Goal: Task Accomplishment & Management: Complete application form

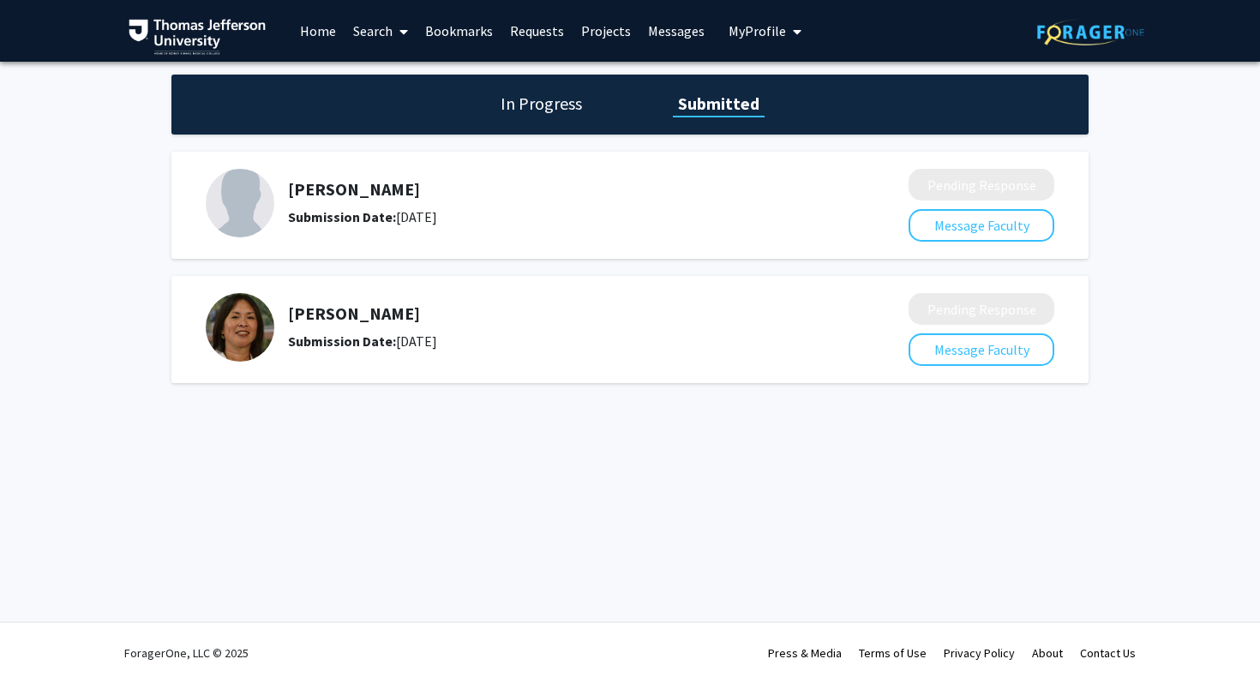
click at [383, 33] on link "Search" at bounding box center [381, 31] width 72 height 60
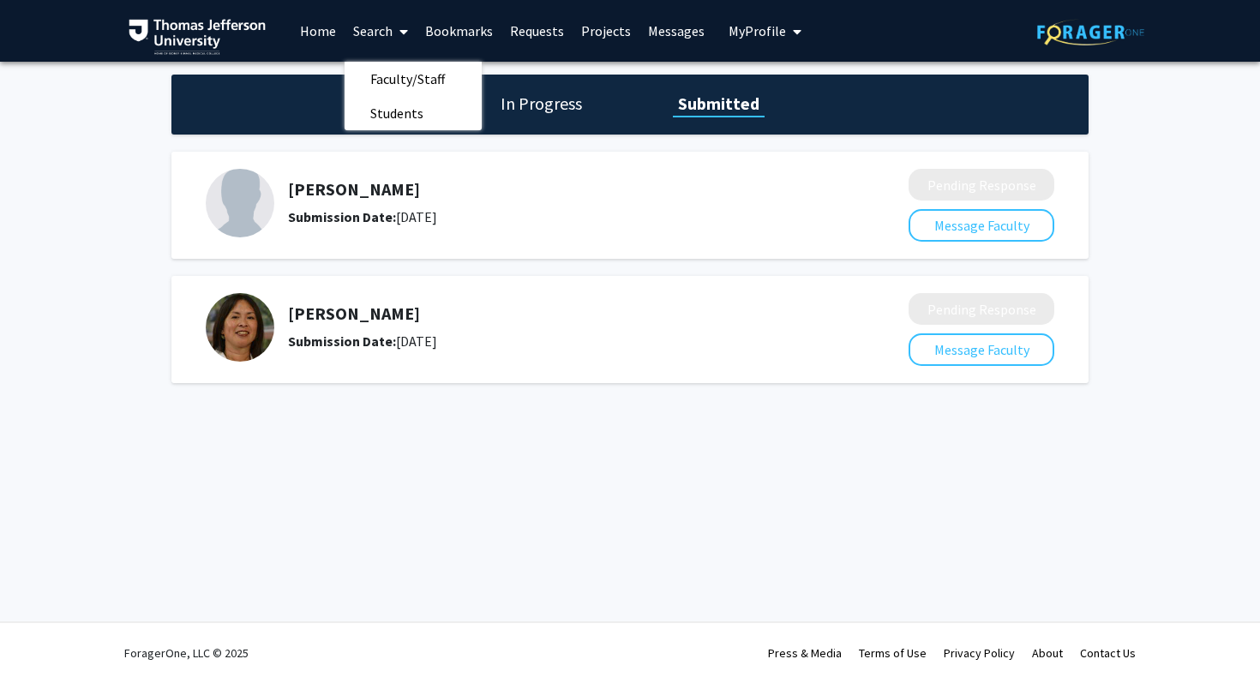
click at [456, 31] on link "Bookmarks" at bounding box center [459, 31] width 85 height 60
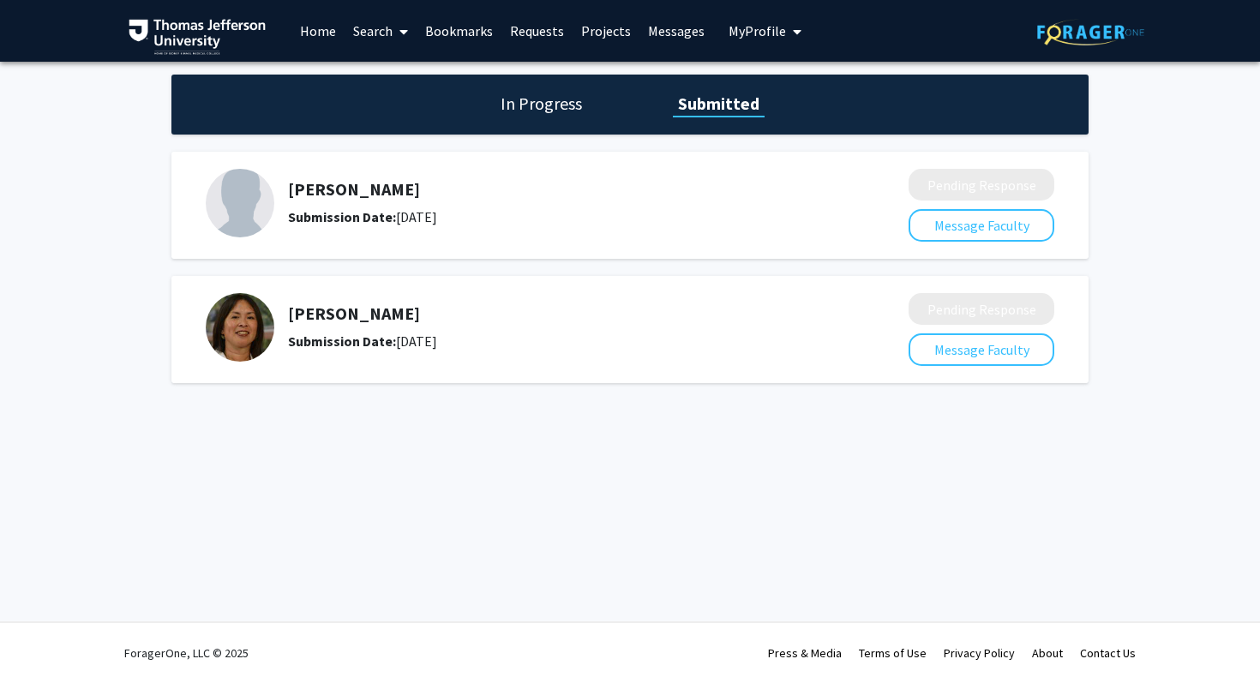
click at [456, 31] on link "Bookmarks" at bounding box center [459, 31] width 85 height 60
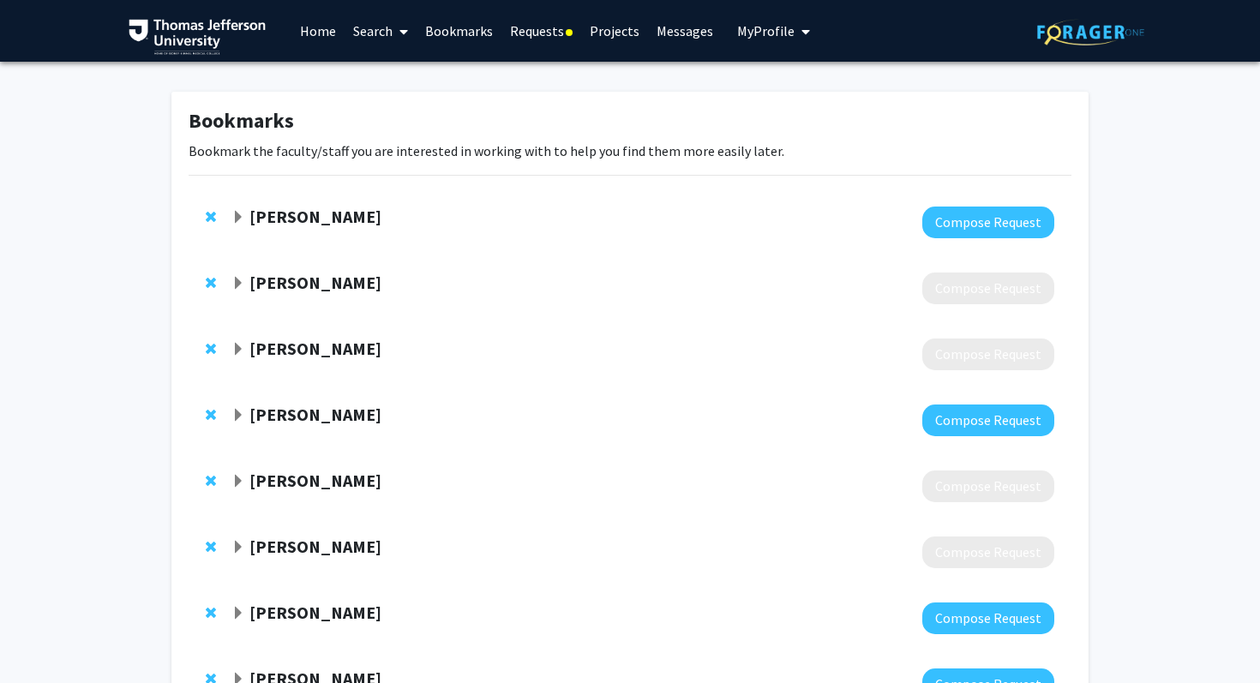
click at [244, 216] on span "Expand Mahdi Alizedah Bookmark" at bounding box center [239, 218] width 14 height 14
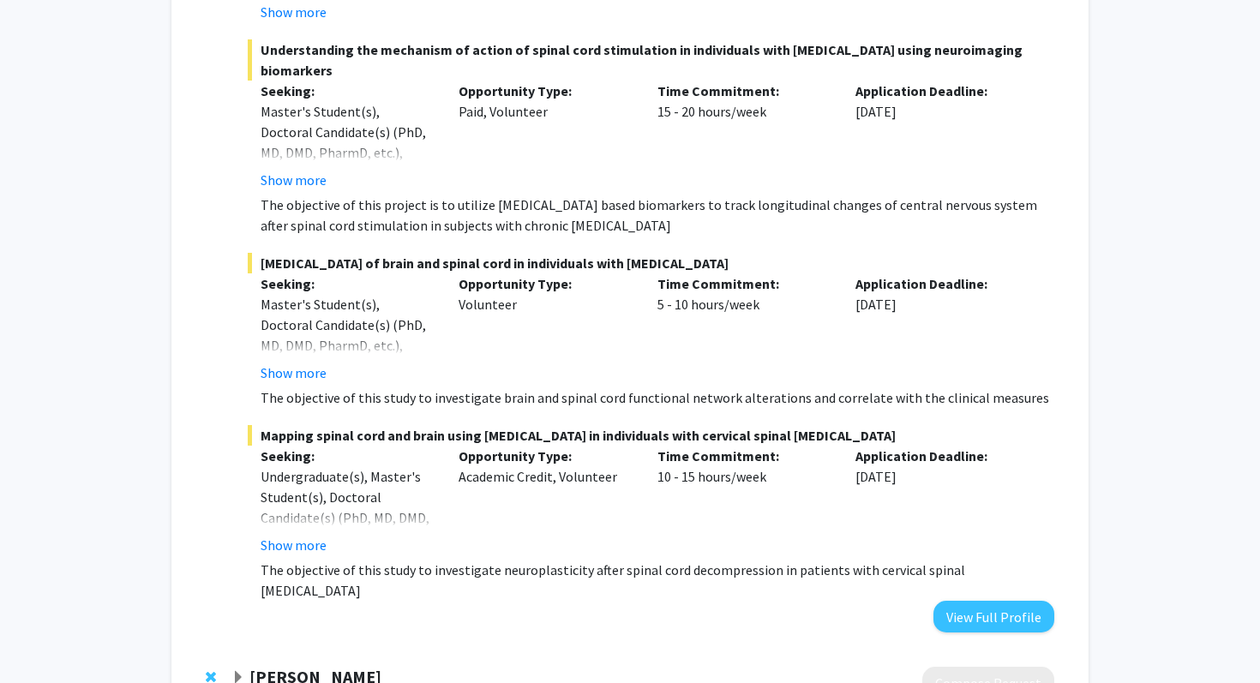
scroll to position [879, 0]
click at [289, 364] on button "Show more" at bounding box center [294, 374] width 66 height 21
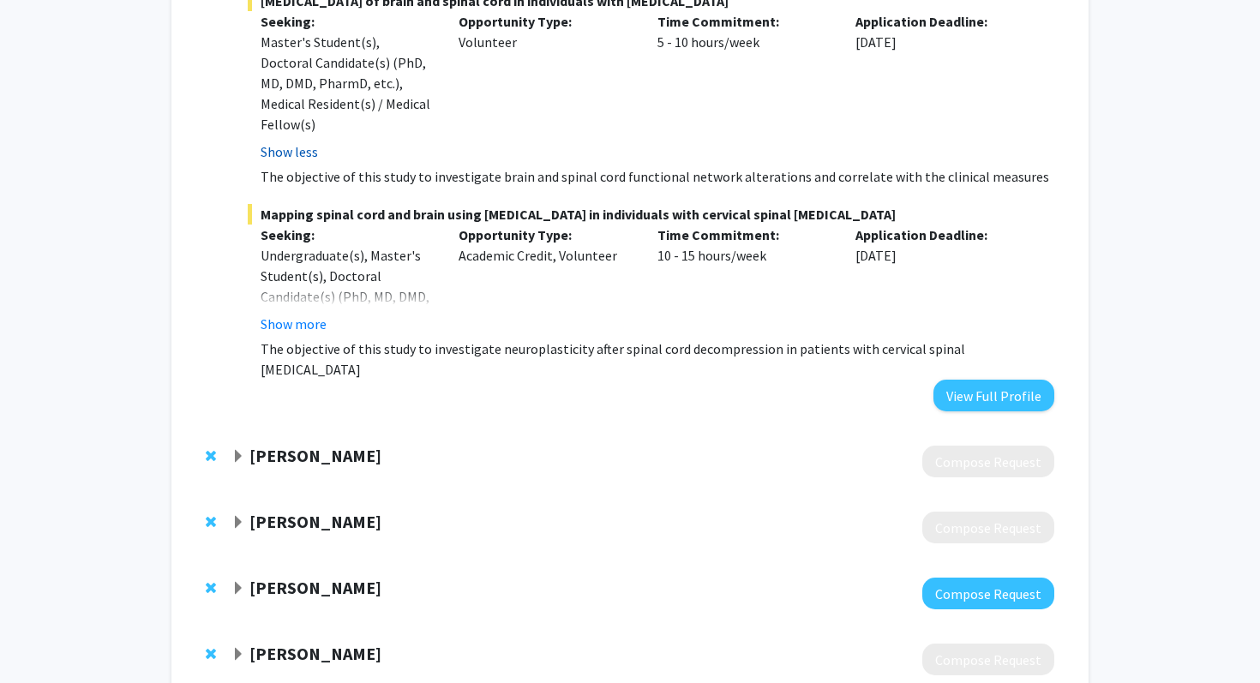
scroll to position [1387, 0]
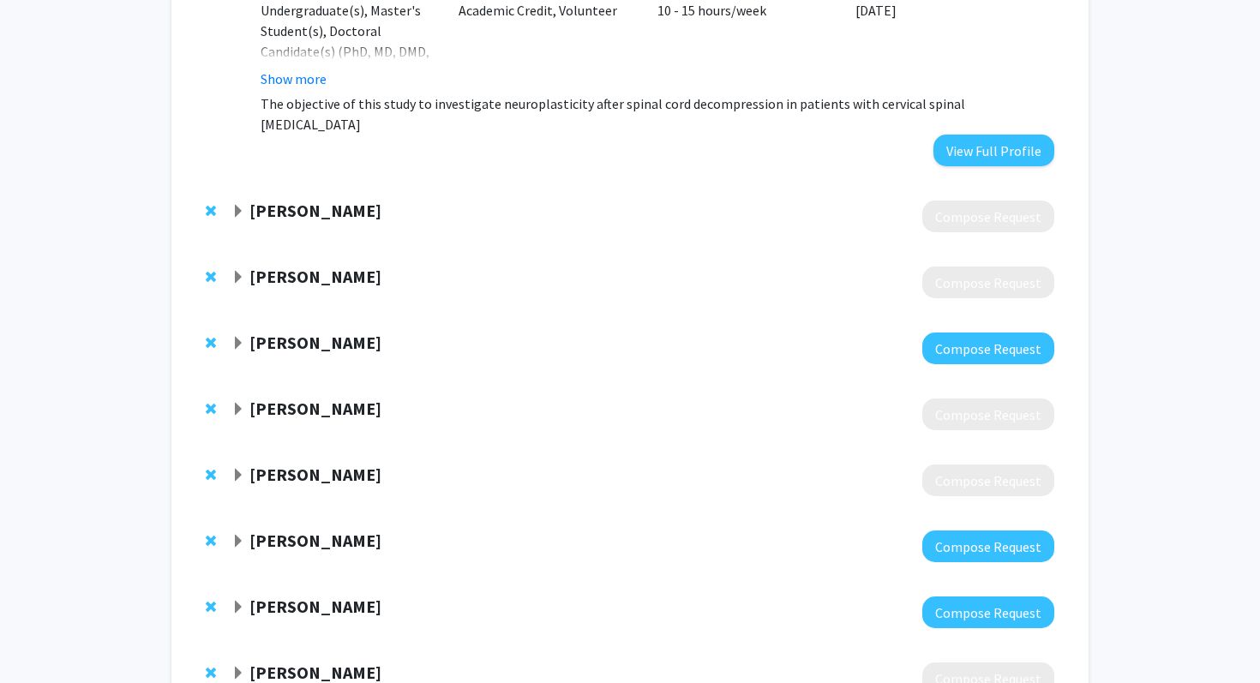
click at [273, 332] on strong "[PERSON_NAME]" at bounding box center [316, 342] width 132 height 21
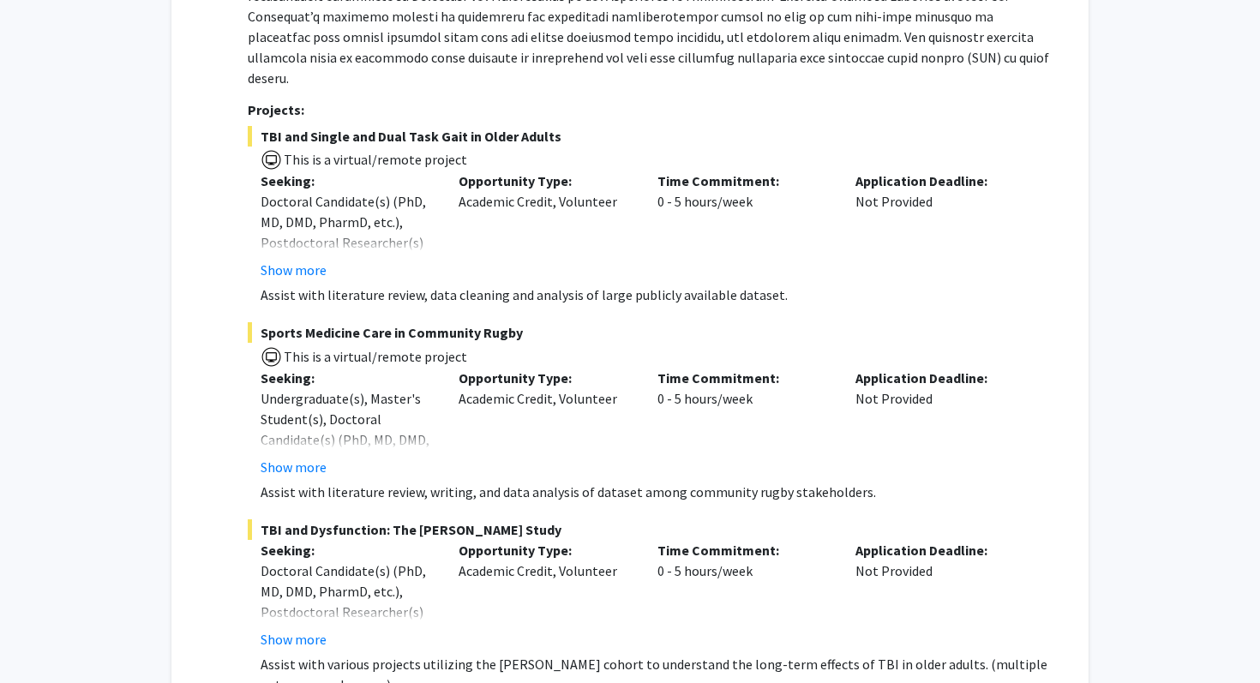
scroll to position [1916, 0]
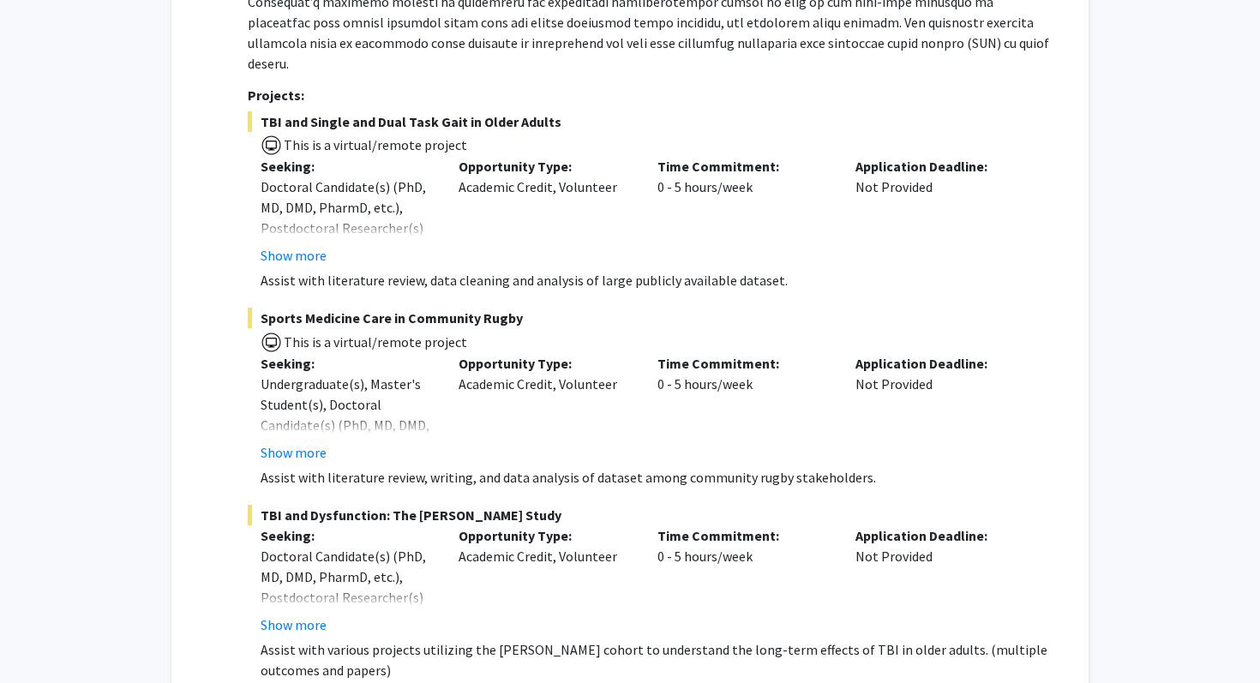
click at [361, 505] on span "TBI and Dysfunction: The [PERSON_NAME] Study" at bounding box center [651, 515] width 807 height 21
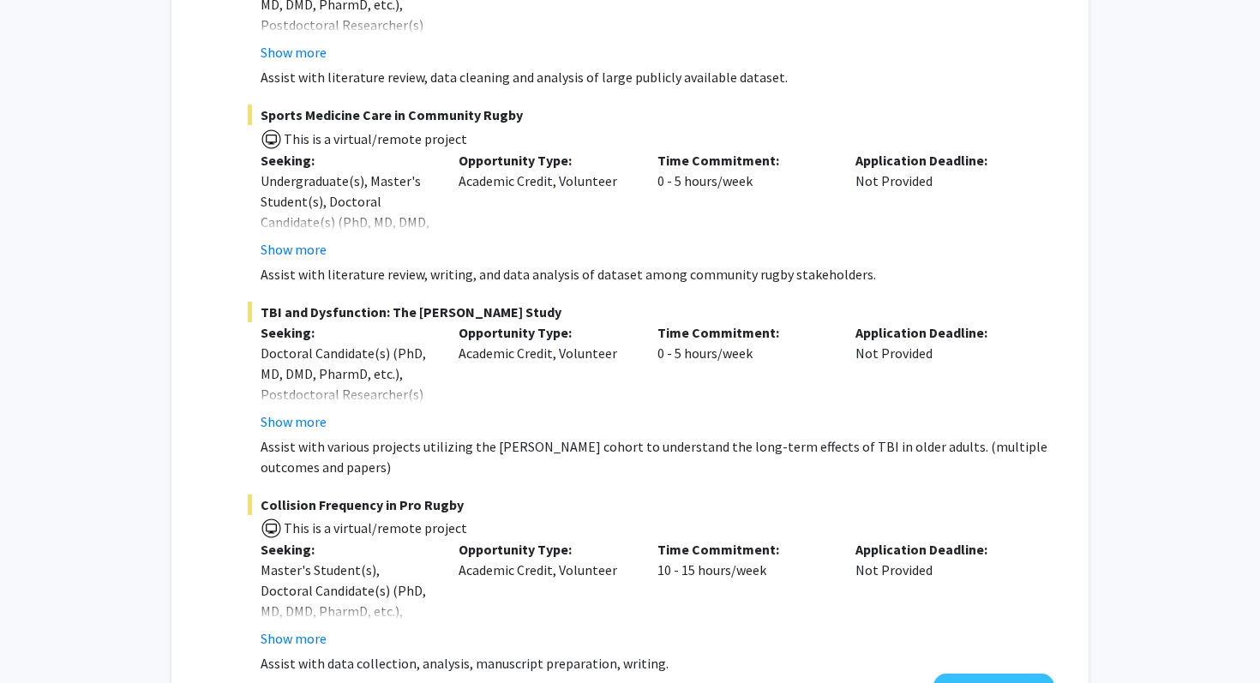
scroll to position [2147, 0]
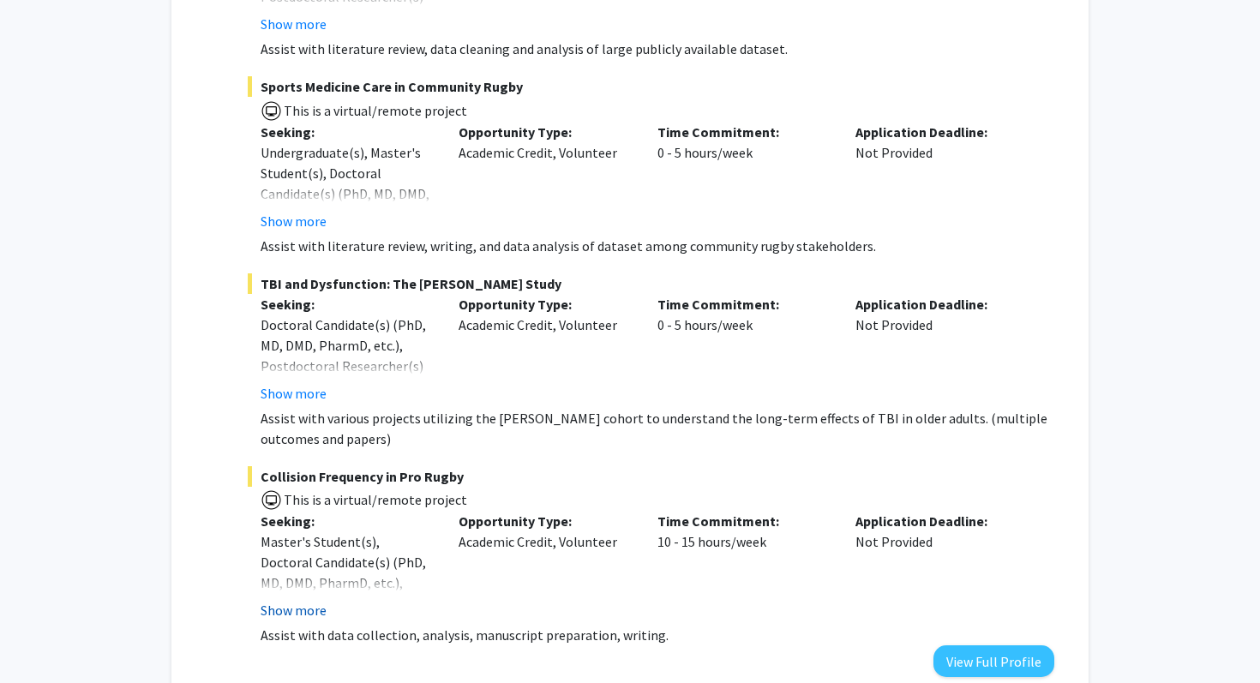
click at [323, 600] on button "Show more" at bounding box center [294, 610] width 66 height 21
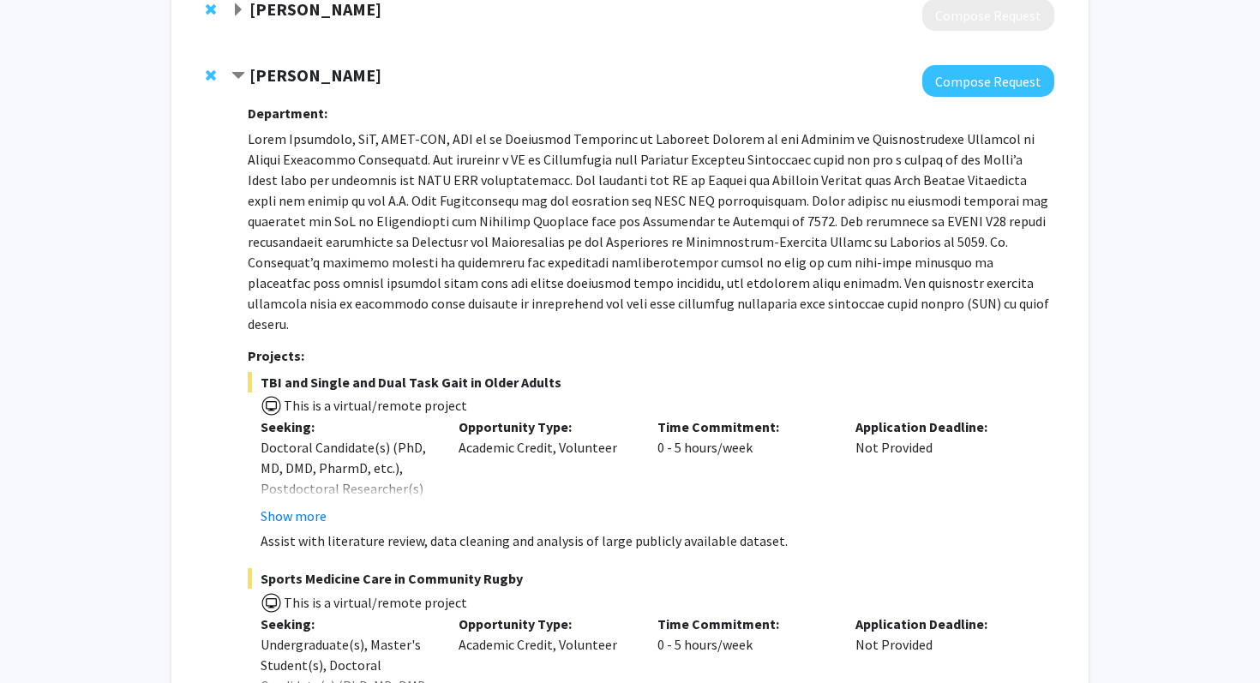
scroll to position [1633, 0]
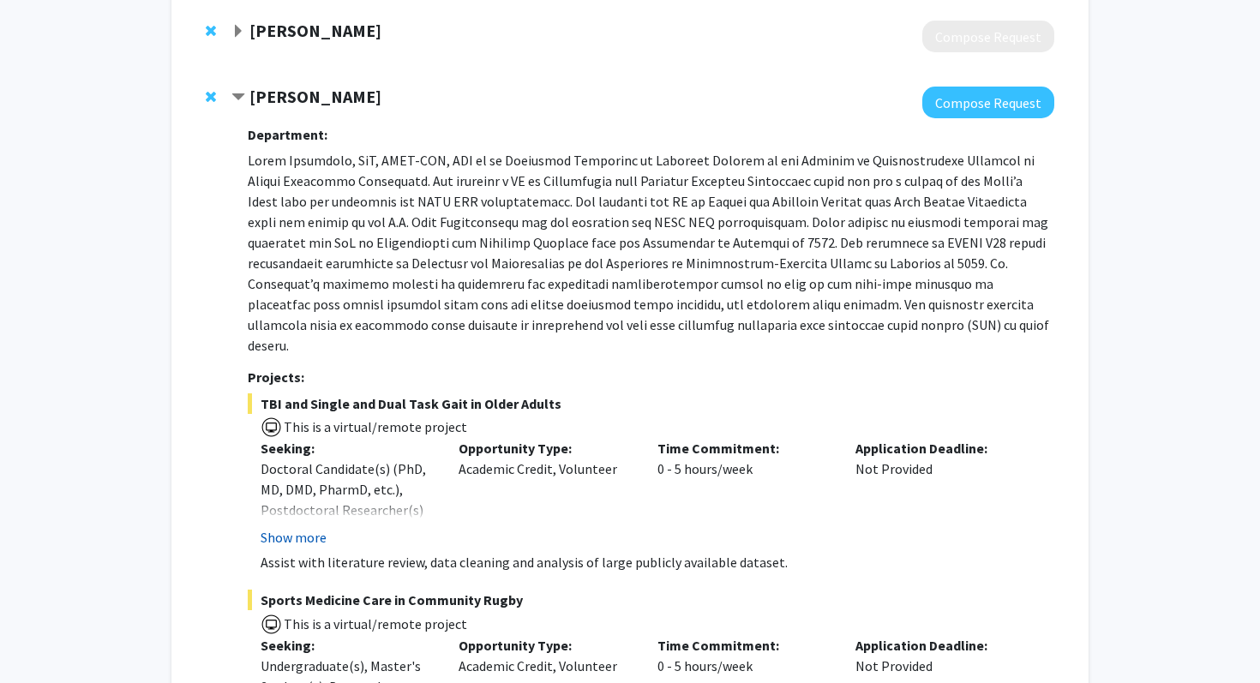
click at [301, 527] on button "Show more" at bounding box center [294, 537] width 66 height 21
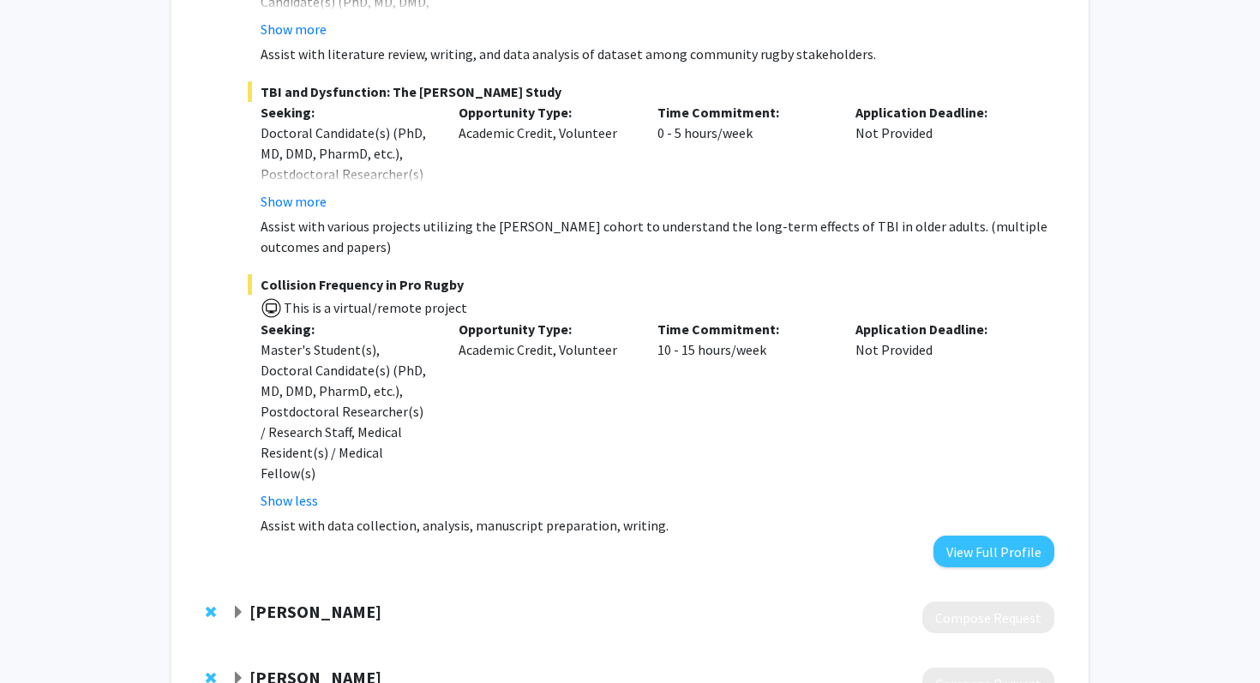
scroll to position [2543, 0]
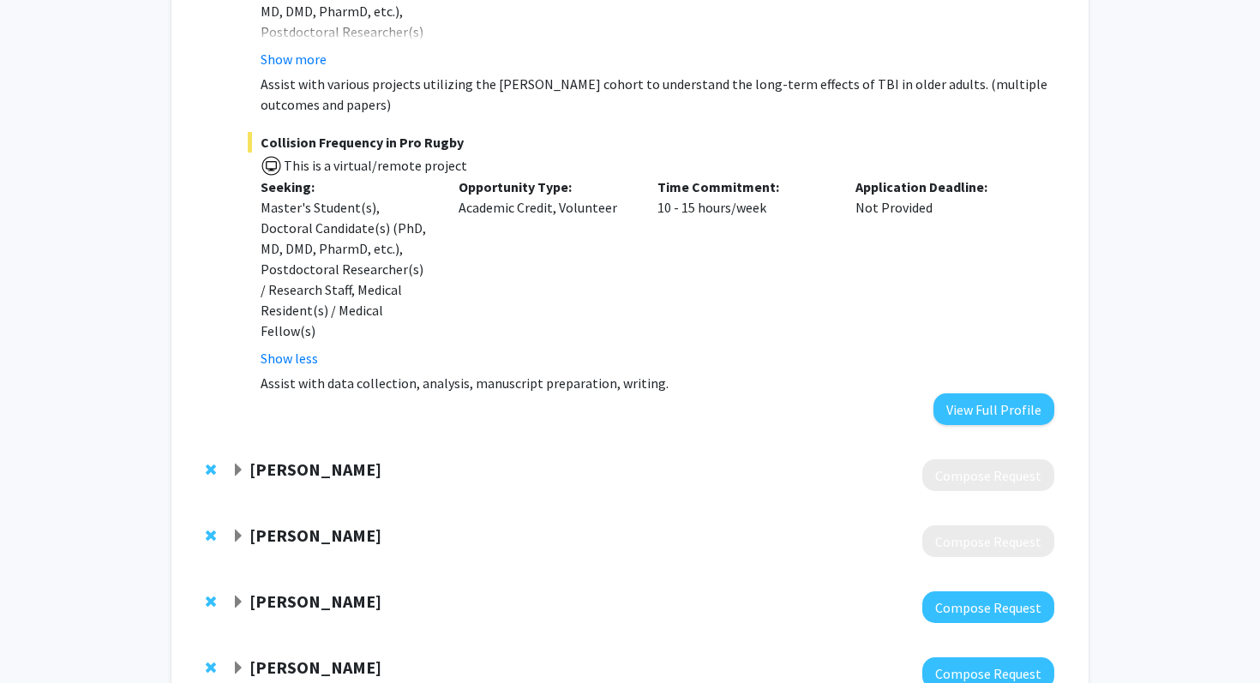
click at [300, 591] on strong "[PERSON_NAME]" at bounding box center [316, 601] width 132 height 21
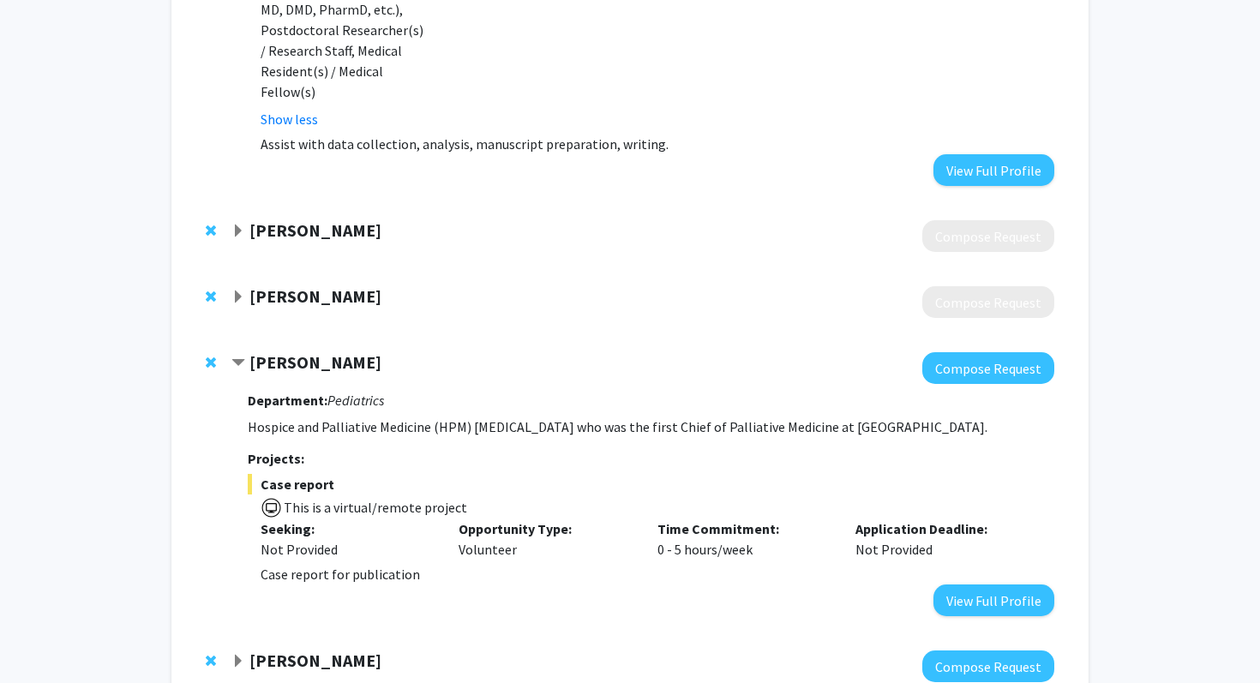
scroll to position [2798, 0]
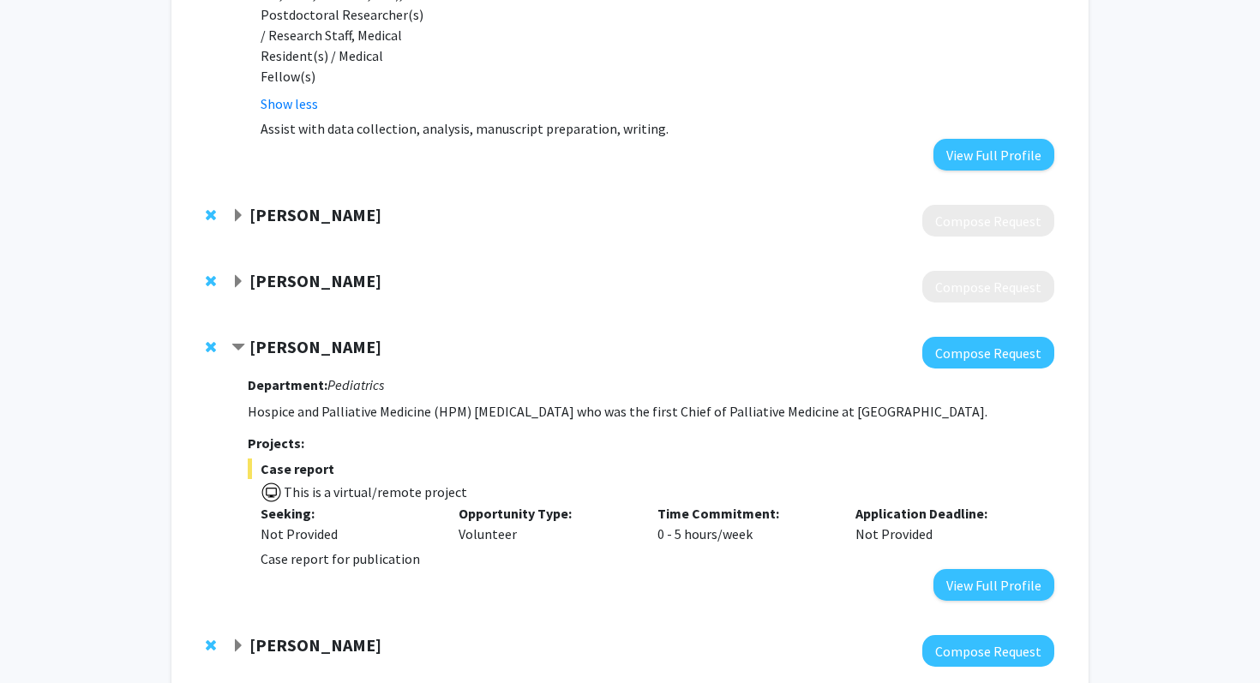
click at [269, 336] on strong "[PERSON_NAME]" at bounding box center [316, 346] width 132 height 21
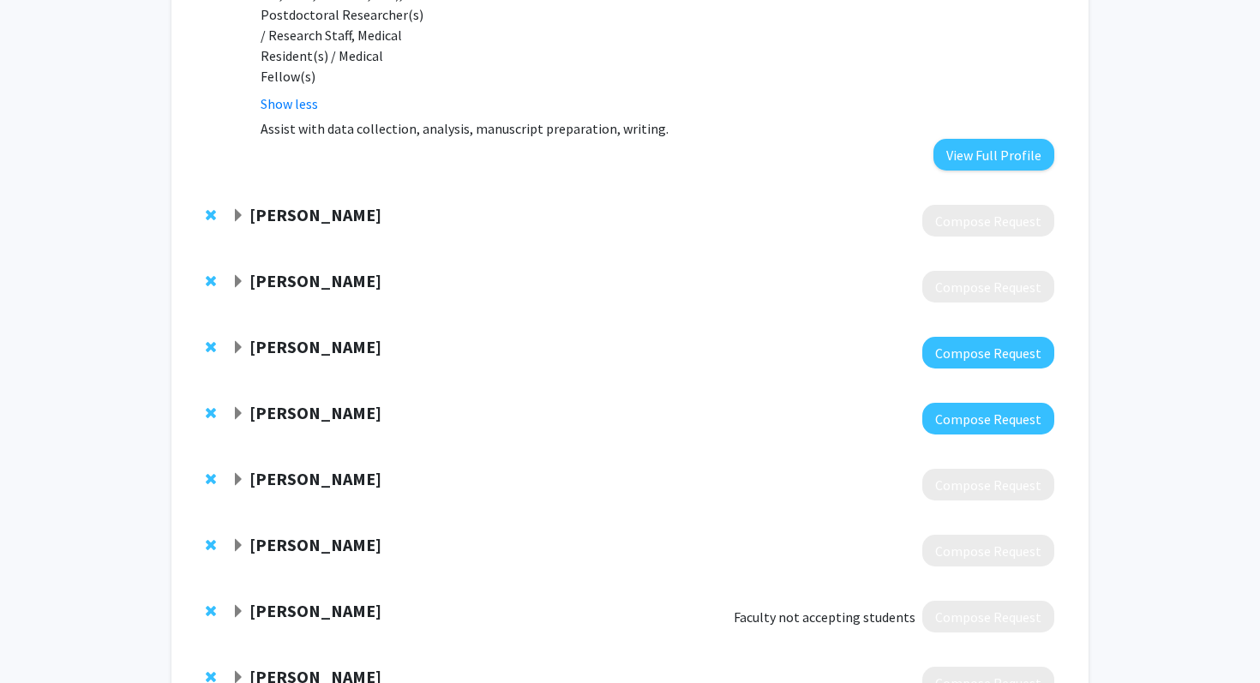
click at [286, 402] on strong "[PERSON_NAME]" at bounding box center [316, 412] width 132 height 21
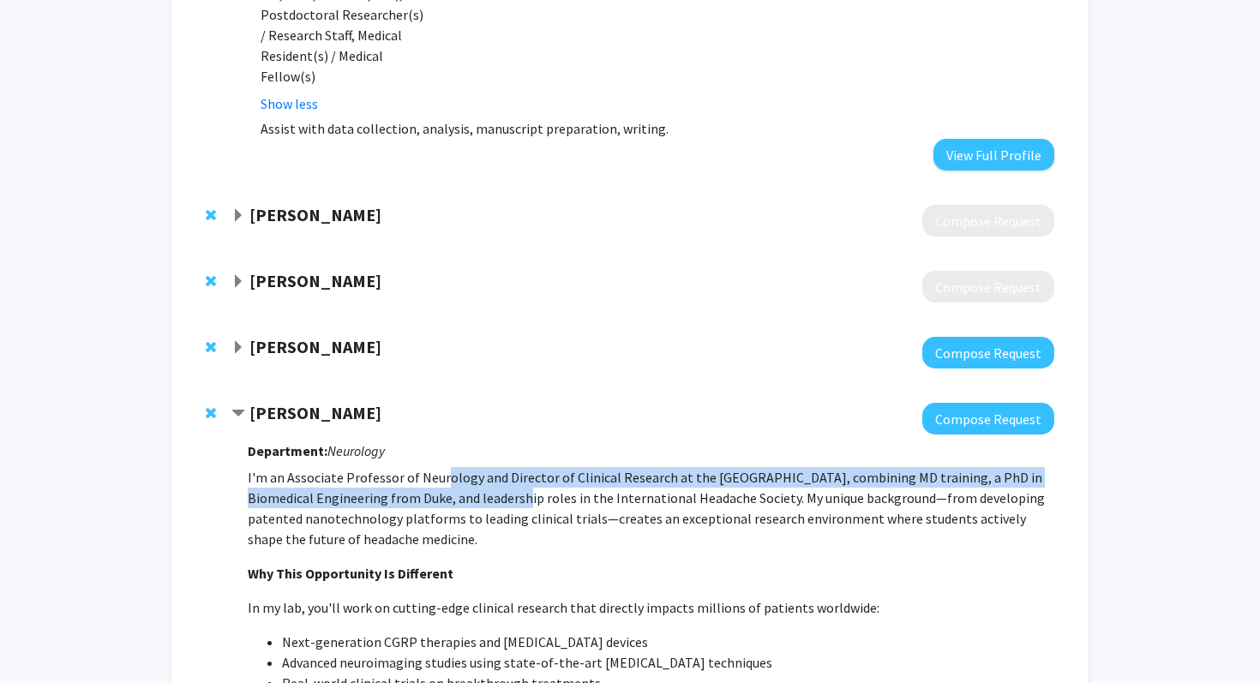
drag, startPoint x: 440, startPoint y: 374, endPoint x: 478, endPoint y: 396, distance: 44.6
click at [478, 469] on span "I'm an Associate Professor of Neurology and Director of Clinical Research at th…" at bounding box center [646, 508] width 797 height 79
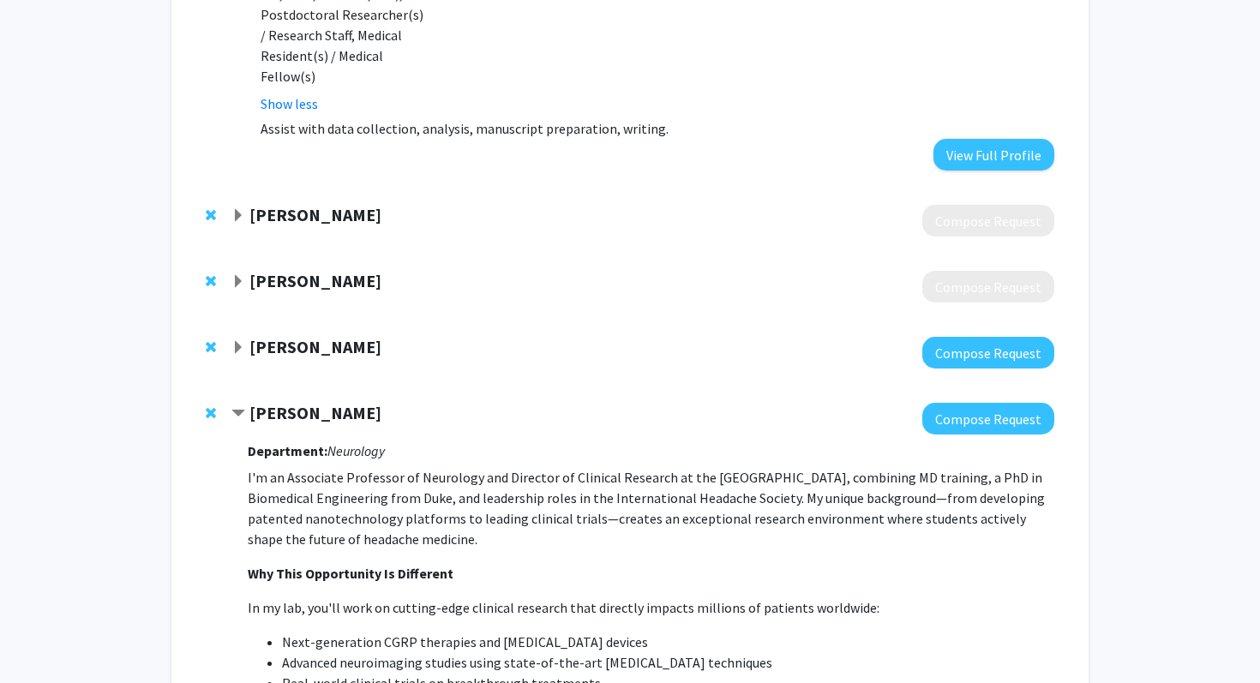
click at [468, 469] on span "I'm an Associate Professor of Neurology and Director of Clinical Research at th…" at bounding box center [646, 508] width 797 height 79
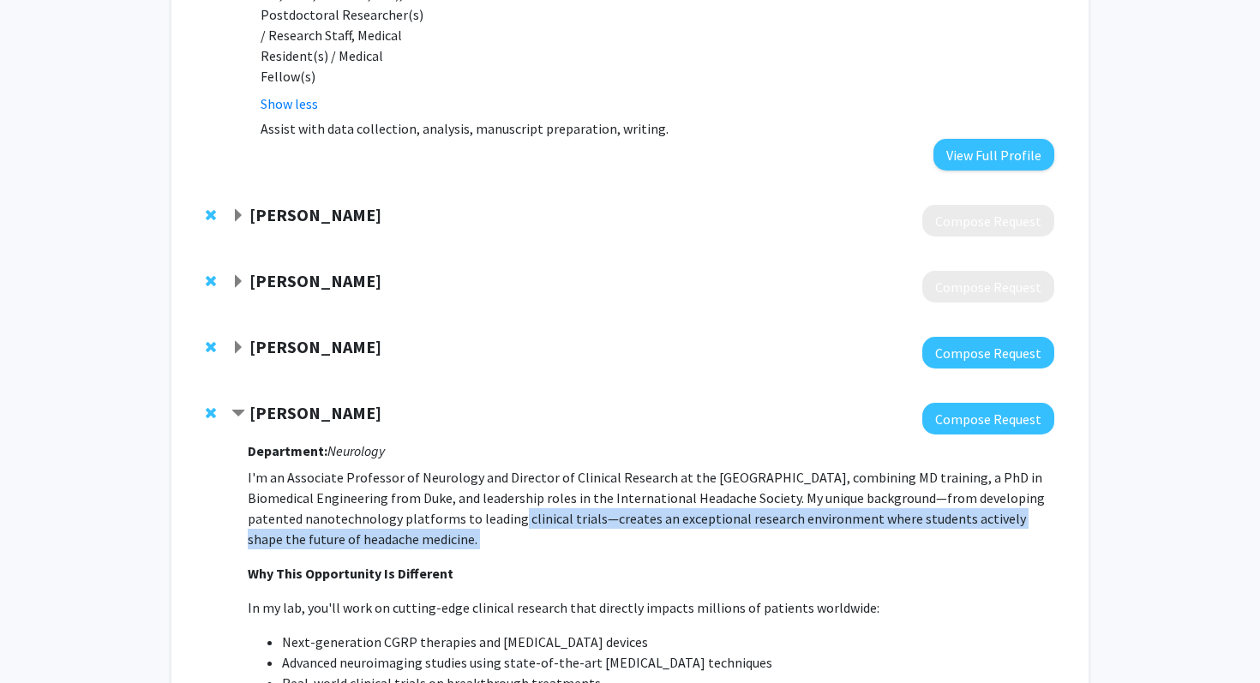
drag, startPoint x: 465, startPoint y: 418, endPoint x: 493, endPoint y: 449, distance: 42.5
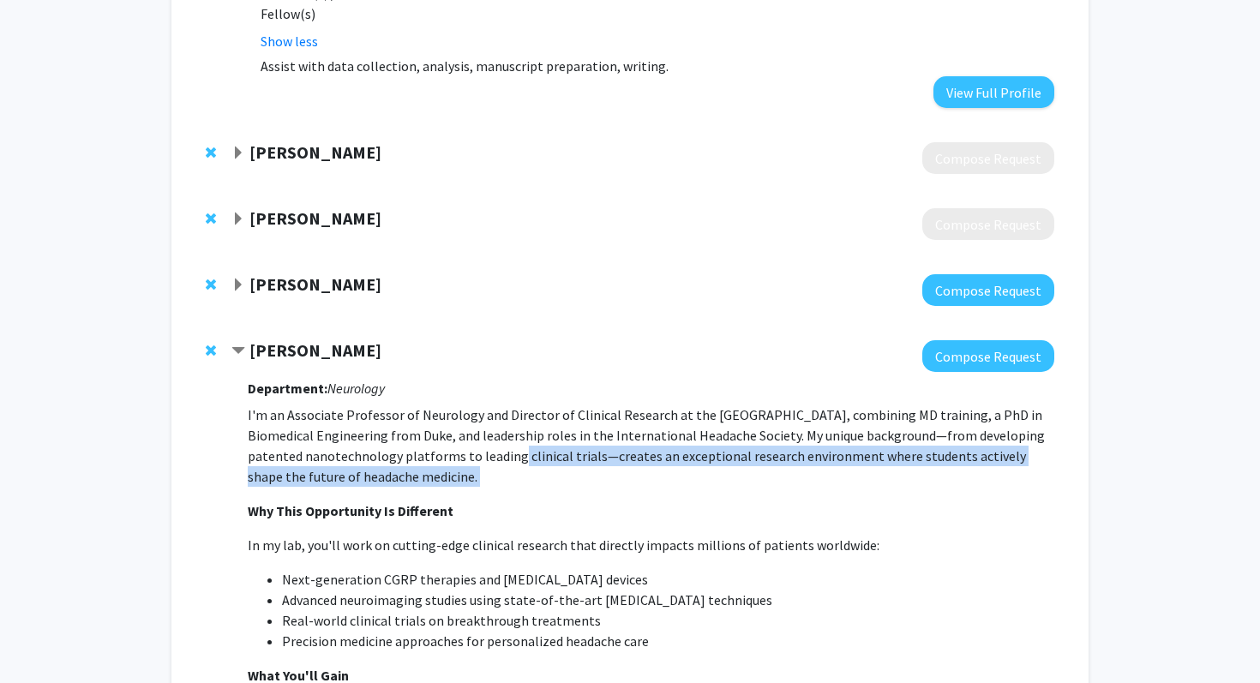
scroll to position [2869, 0]
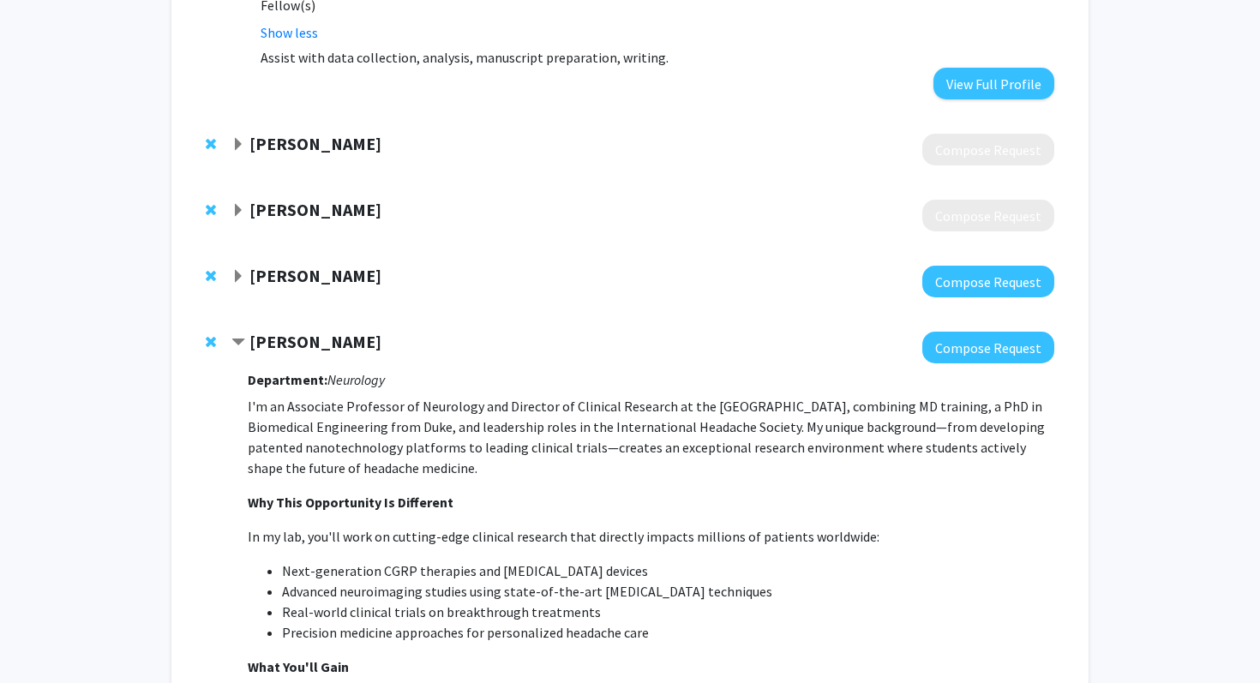
click at [454, 526] on p "In my lab, you'll work on cutting-edge clinical research that directly impacts …" at bounding box center [651, 536] width 807 height 21
click at [431, 526] on p "In my lab, you'll work on cutting-edge clinical research that directly impacts …" at bounding box center [651, 536] width 807 height 21
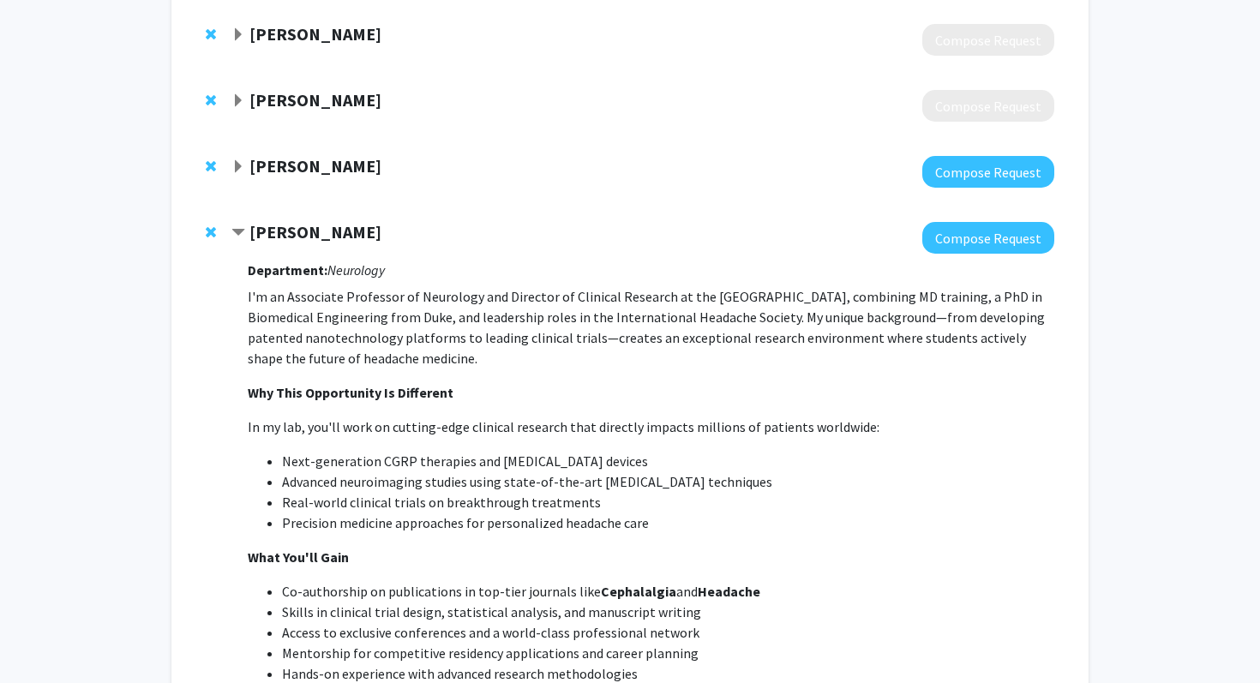
scroll to position [3010, 0]
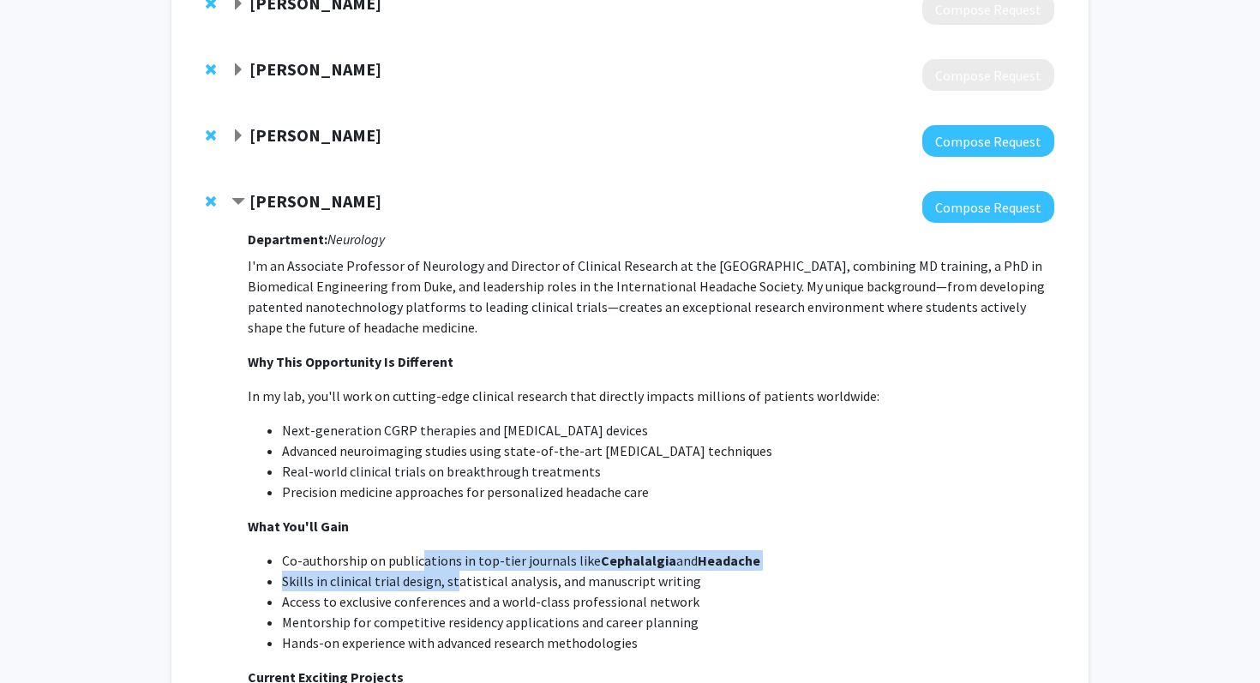
drag, startPoint x: 421, startPoint y: 457, endPoint x: 448, endPoint y: 472, distance: 31.5
click at [449, 550] on ul "Co-authorship on publications in top-tier journals like Cephalalgia and Headach…" at bounding box center [651, 601] width 807 height 103
click at [448, 573] on span "Skills in clinical trial design, statistical analysis, and manuscript writing" at bounding box center [491, 581] width 419 height 17
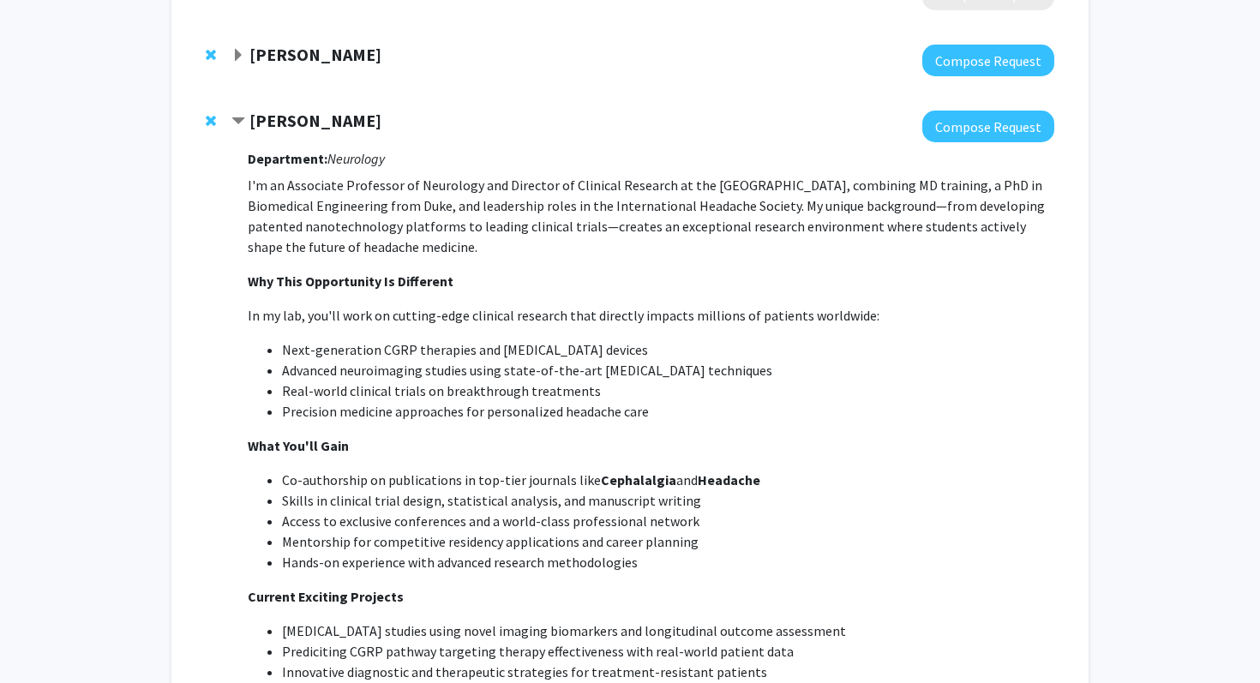
scroll to position [3087, 0]
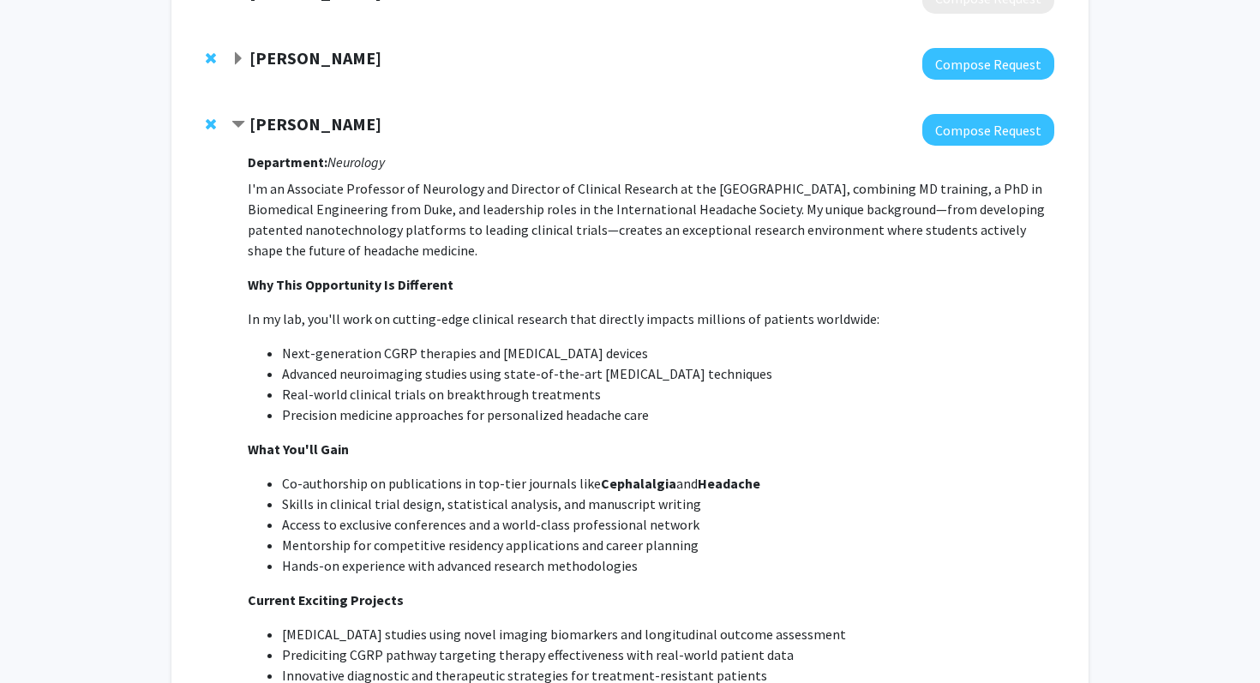
click at [419, 521] on p "I'm an Associate Professor of Neurology and Director of Clinical Research at th…" at bounding box center [651, 524] width 807 height 693
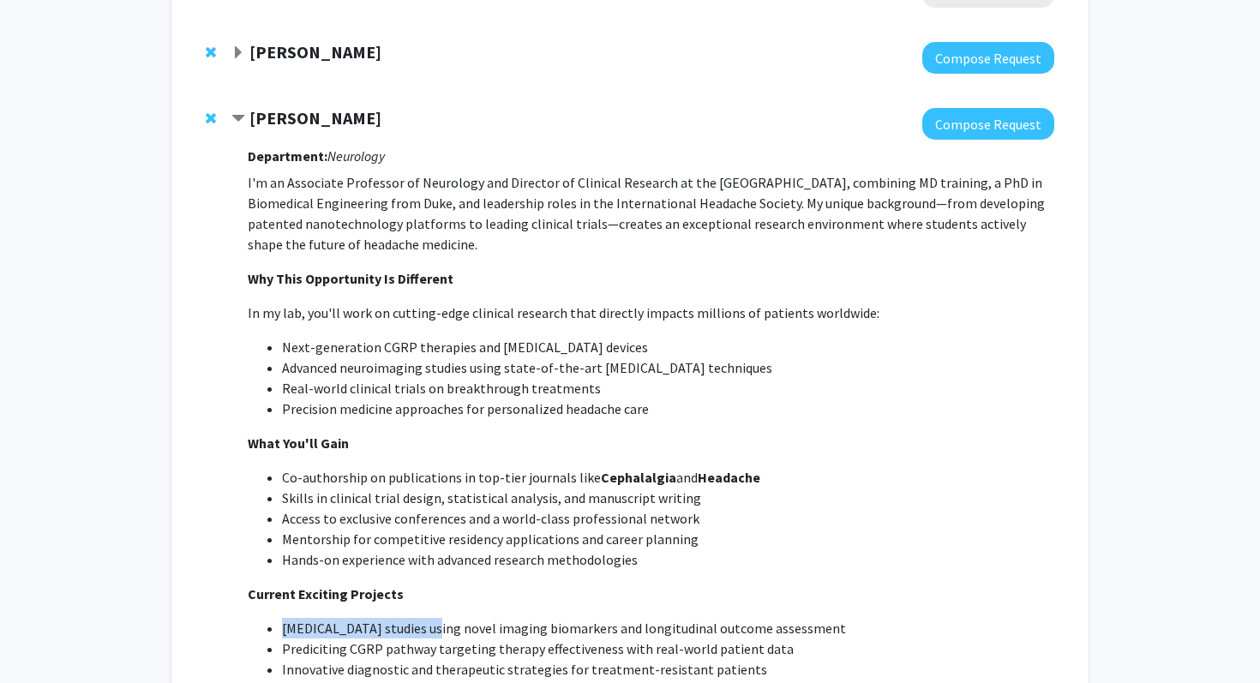
click at [418, 620] on span "[MEDICAL_DATA] studies using novel imaging biomarkers and longitudinal outcome …" at bounding box center [564, 628] width 564 height 17
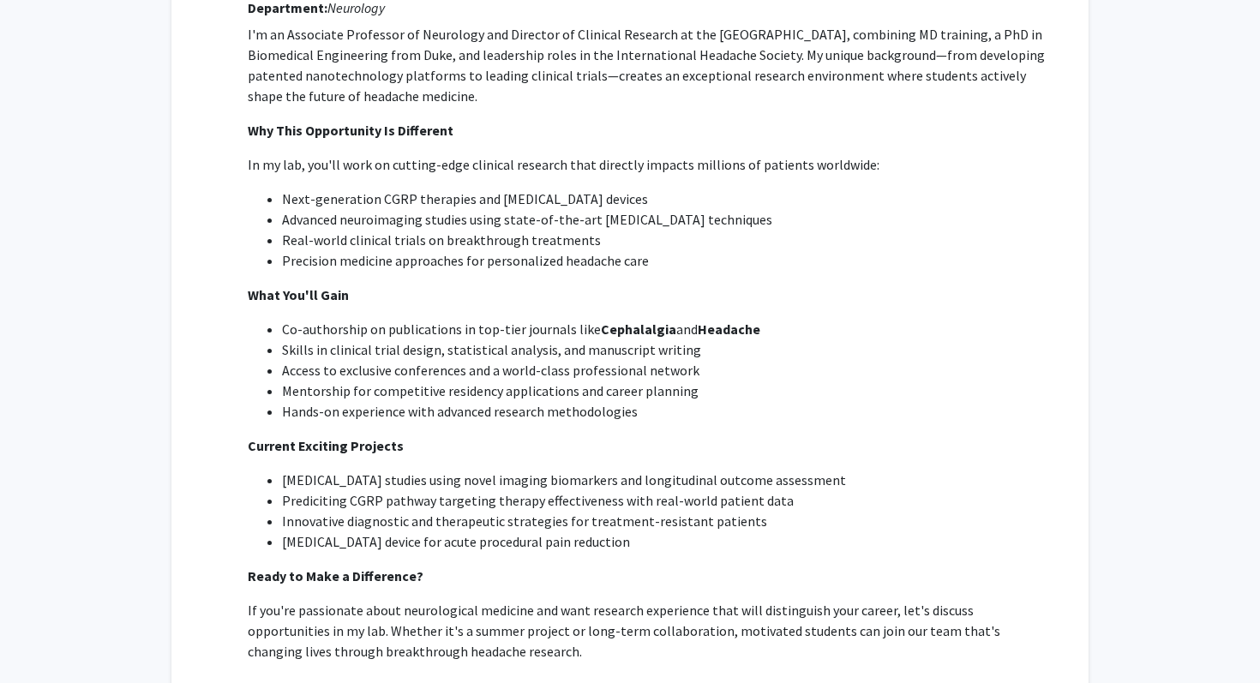
scroll to position [3242, 0]
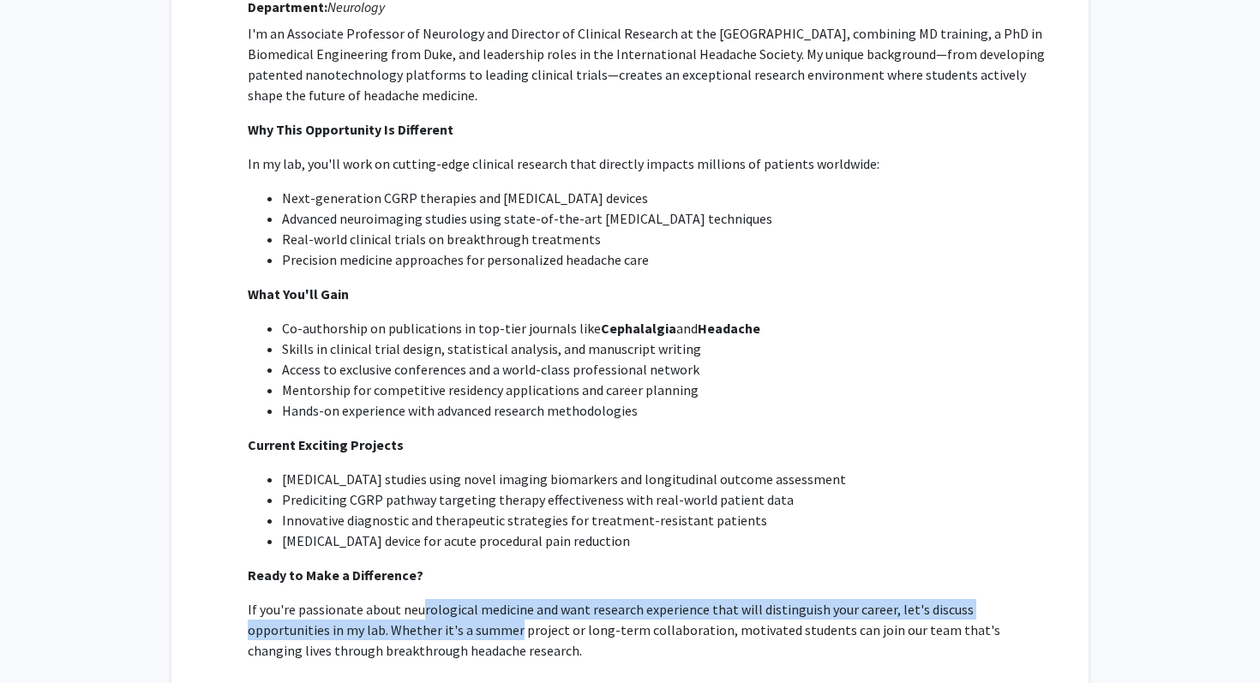
drag, startPoint x: 418, startPoint y: 512, endPoint x: 420, endPoint y: 534, distance: 22.4
click at [420, 599] on p "If you're passionate about neurological medicine and want research experience t…" at bounding box center [651, 630] width 807 height 62
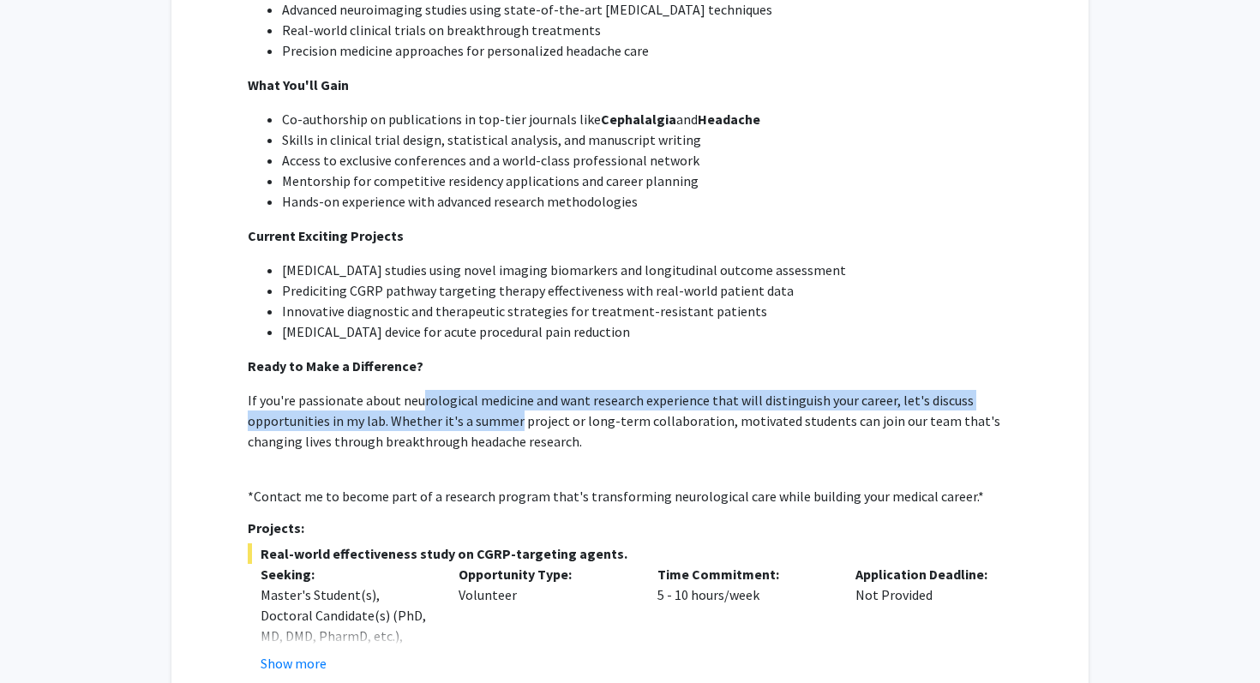
scroll to position [3468, 0]
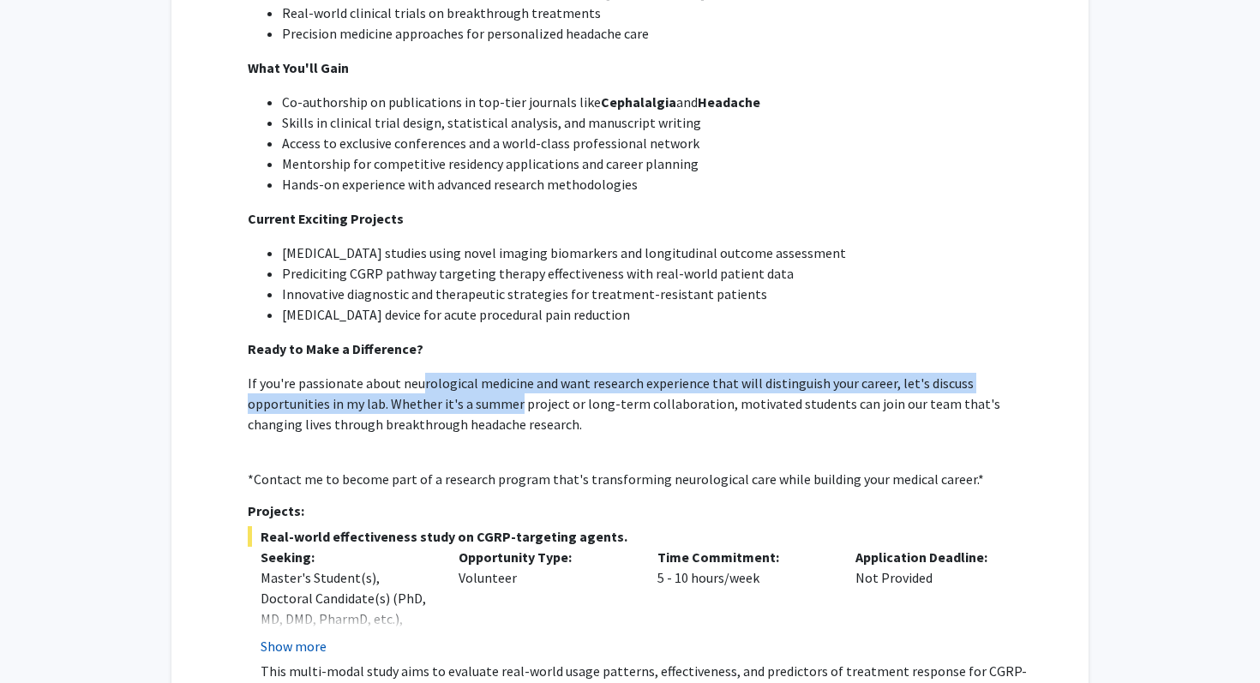
click at [298, 636] on button "Show more" at bounding box center [294, 646] width 66 height 21
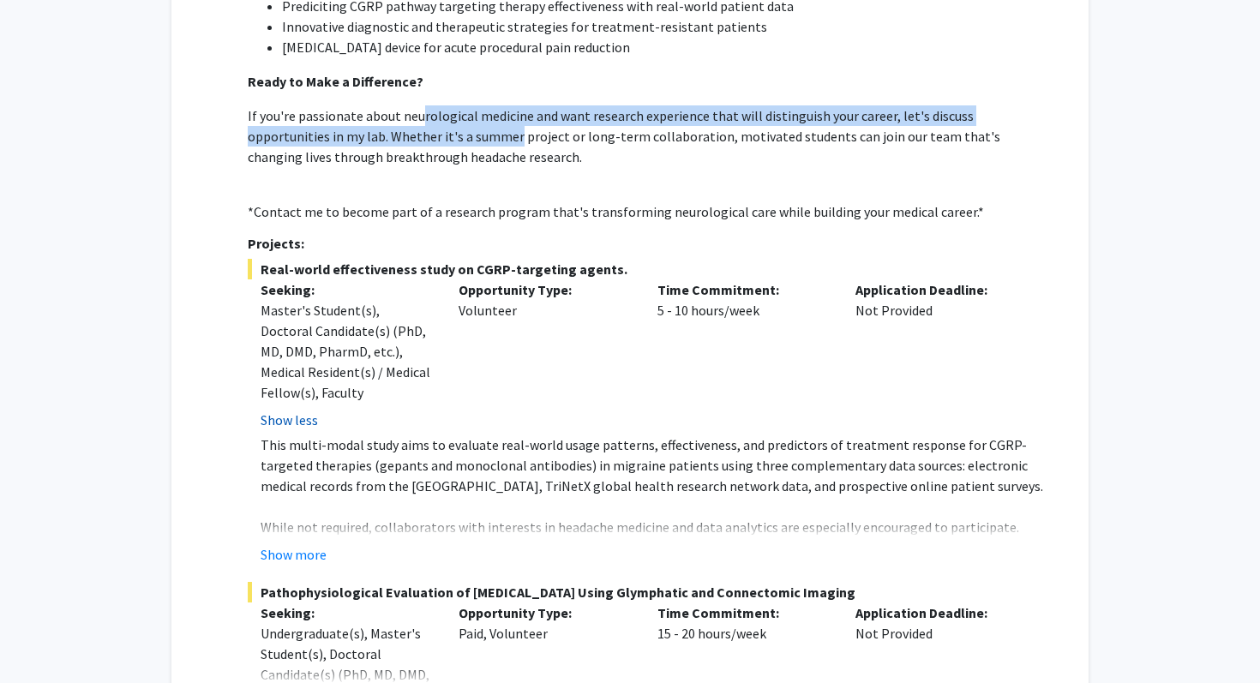
scroll to position [3749, 0]
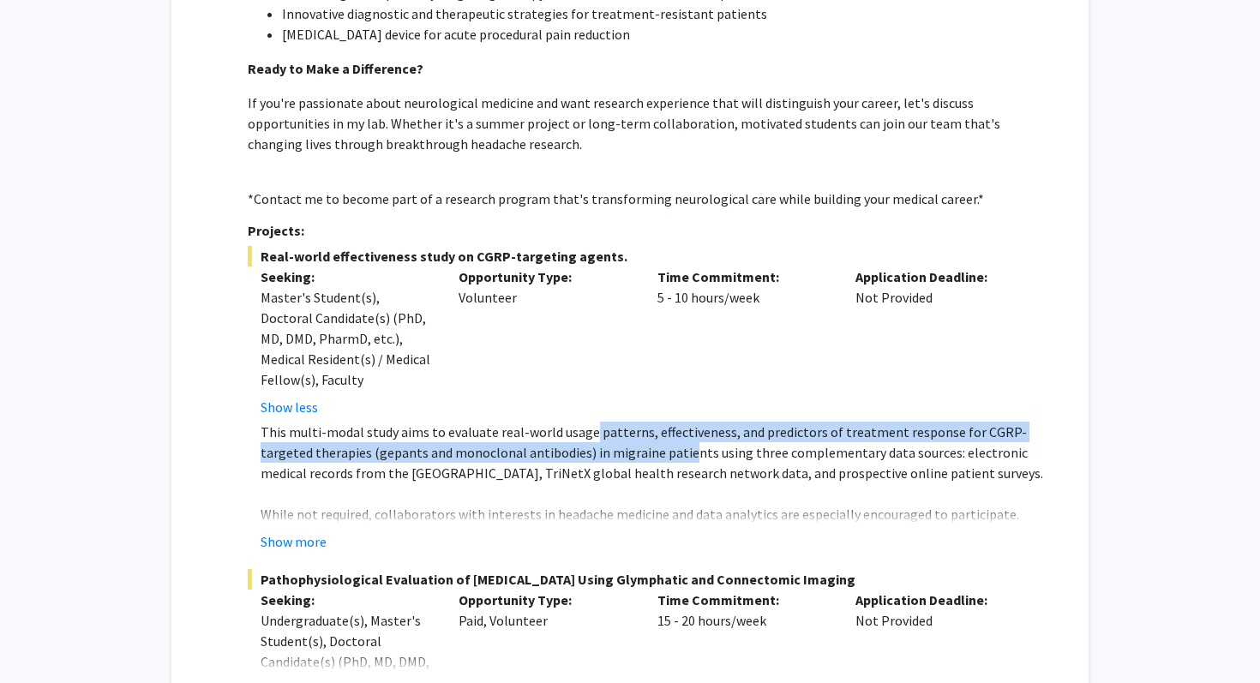
drag, startPoint x: 585, startPoint y: 324, endPoint x: 626, endPoint y: 350, distance: 48.5
click at [626, 422] on p "This multi-modal study aims to evaluate real-world usage patterns, effectivenes…" at bounding box center [658, 453] width 794 height 62
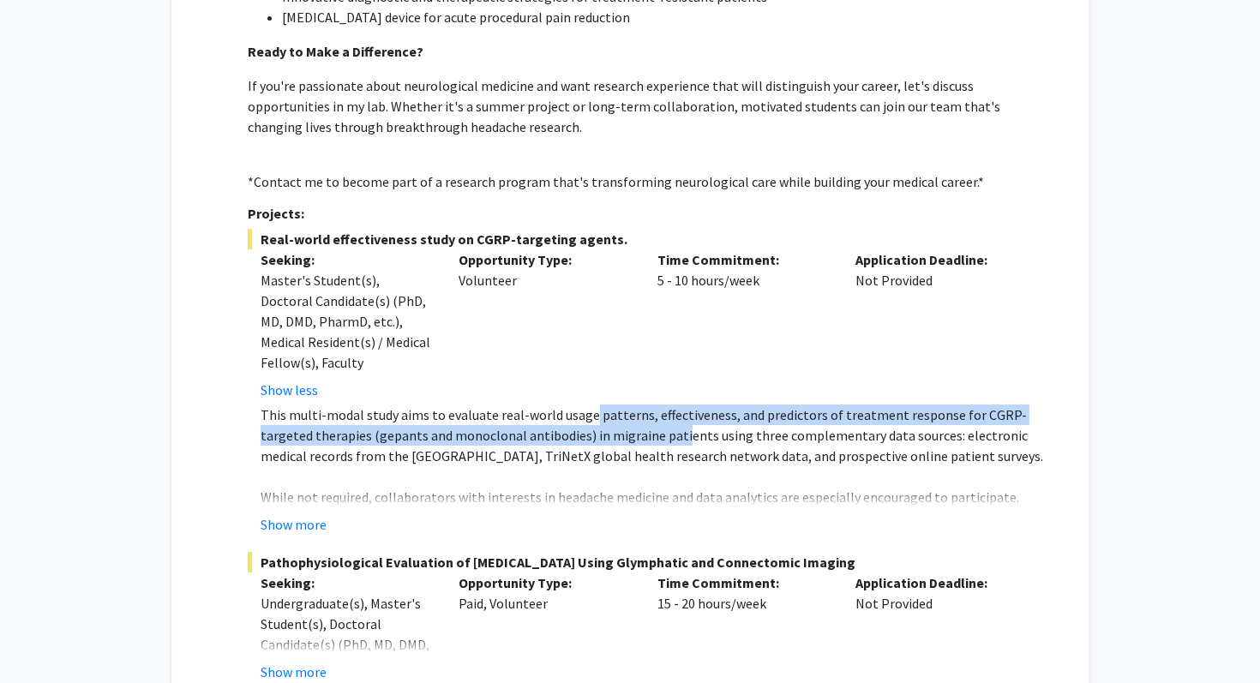
scroll to position [3774, 0]
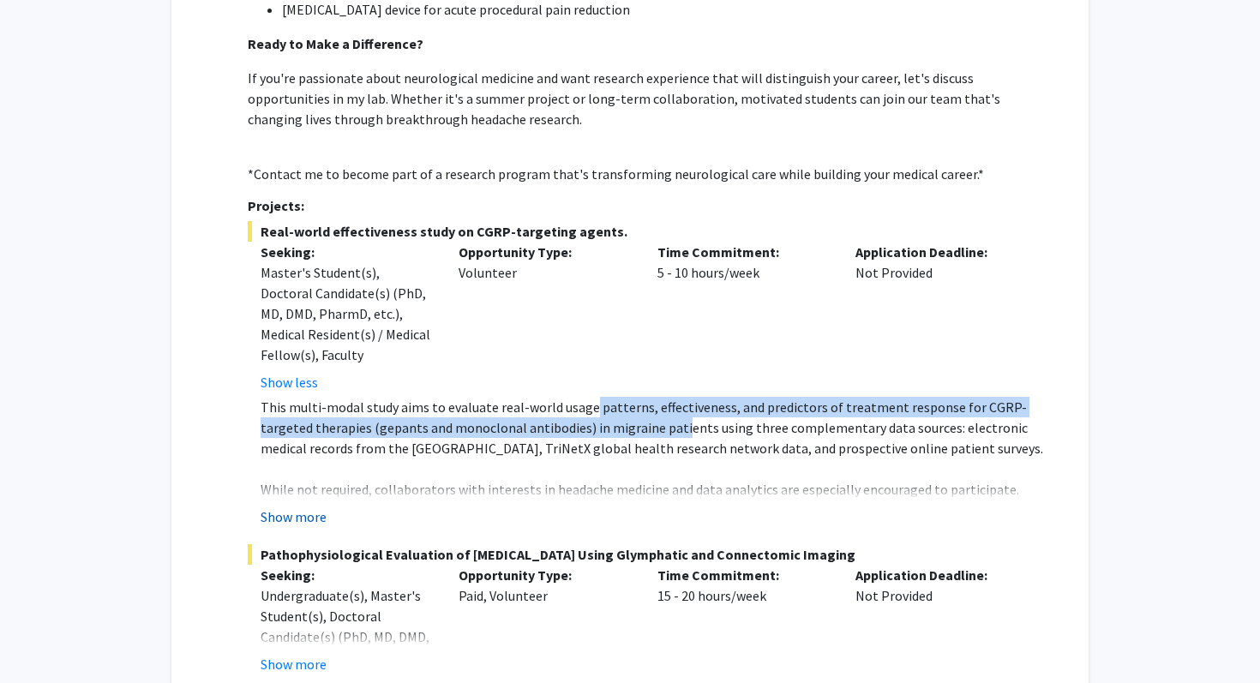
click at [309, 507] on button "Show more" at bounding box center [294, 517] width 66 height 21
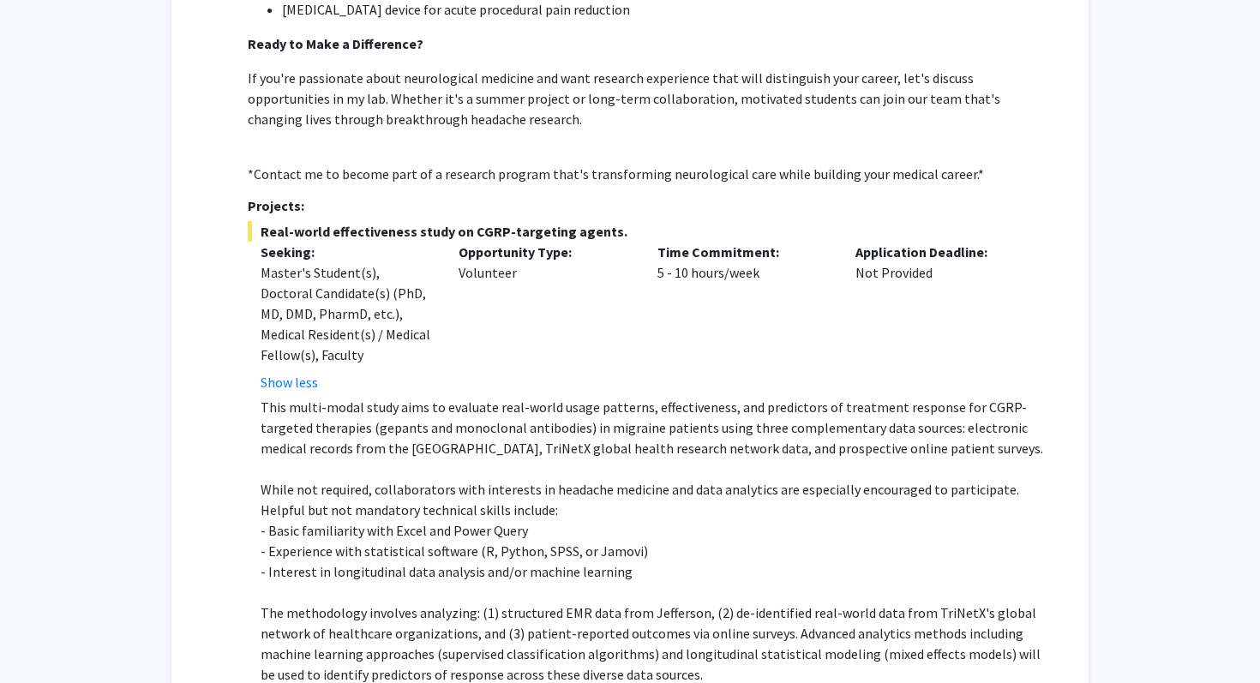
click at [659, 520] on p "- Basic familiarity with Excel and Power Query" at bounding box center [658, 530] width 794 height 21
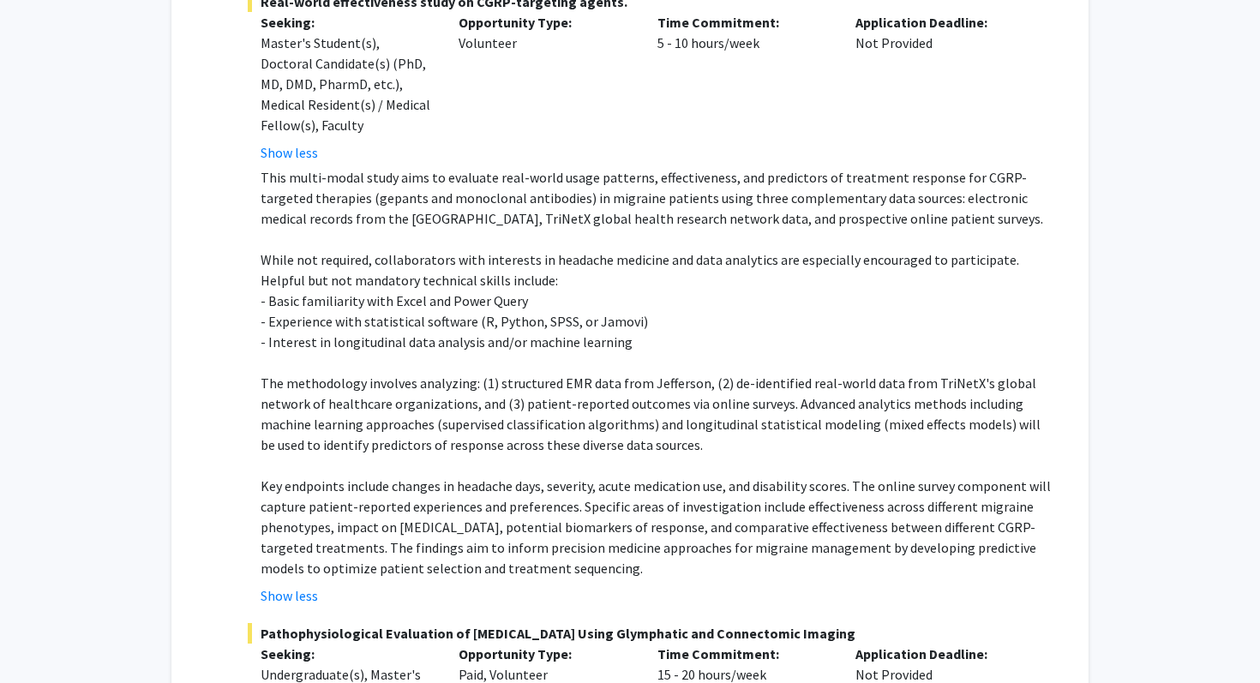
scroll to position [4005, 0]
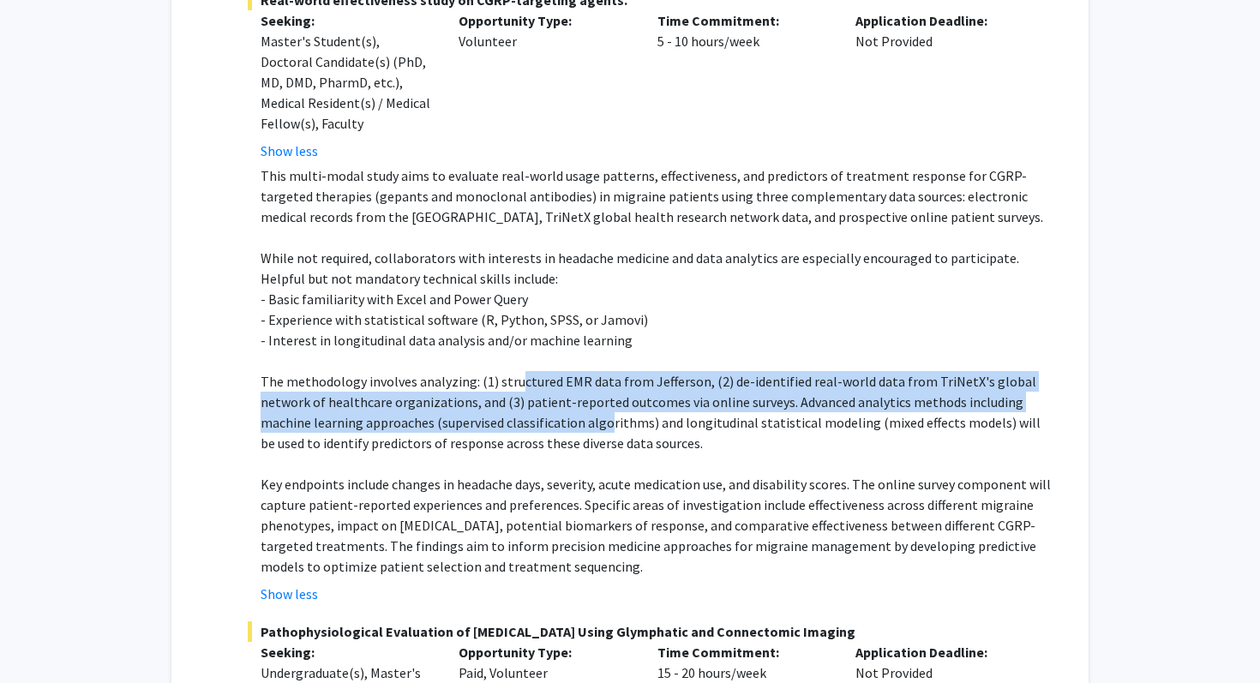
drag, startPoint x: 515, startPoint y: 283, endPoint x: 554, endPoint y: 320, distance: 53.4
click at [554, 371] on p "The methodology involves analyzing: (1) structured EMR data from Jefferson, (2)…" at bounding box center [658, 412] width 794 height 82
click at [553, 371] on p "The methodology involves analyzing: (1) structured EMR data from Jefferson, (2)…" at bounding box center [658, 412] width 794 height 82
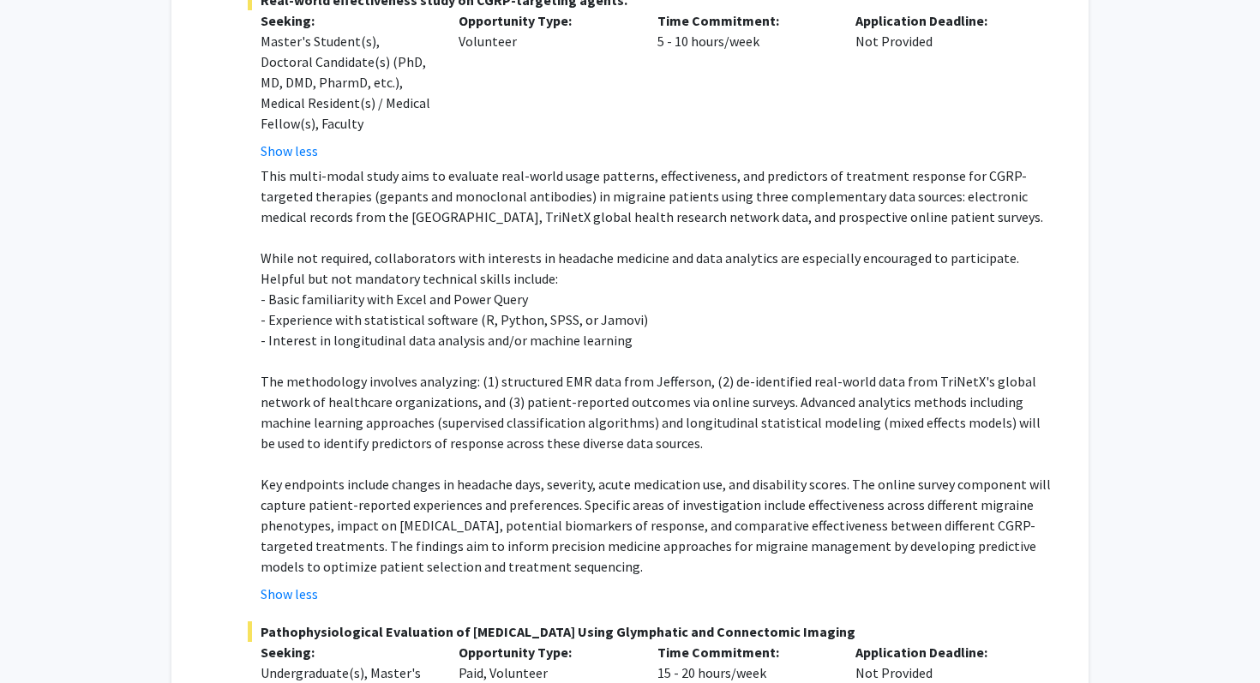
drag, startPoint x: 801, startPoint y: 277, endPoint x: 805, endPoint y: 295, distance: 18.5
click at [805, 371] on p "The methodology involves analyzing: (1) structured EMR data from Jefferson, (2)…" at bounding box center [658, 412] width 794 height 82
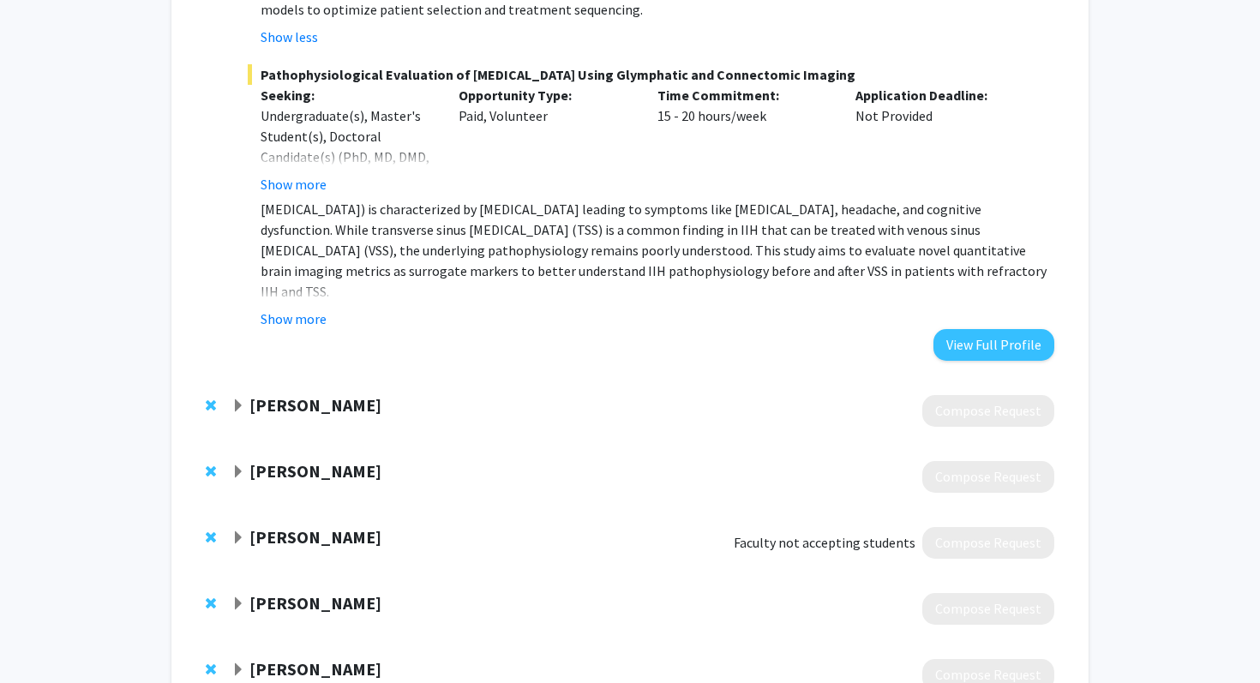
scroll to position [4629, 0]
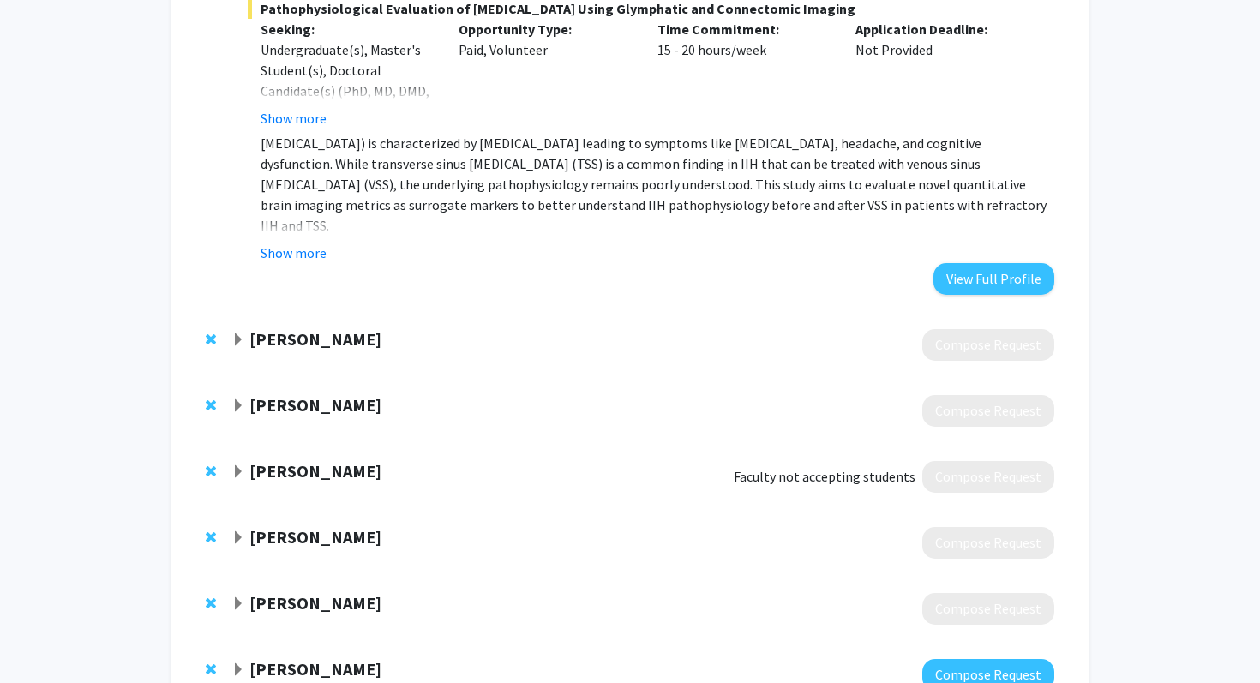
click at [310, 659] on strong "[PERSON_NAME]" at bounding box center [316, 669] width 132 height 21
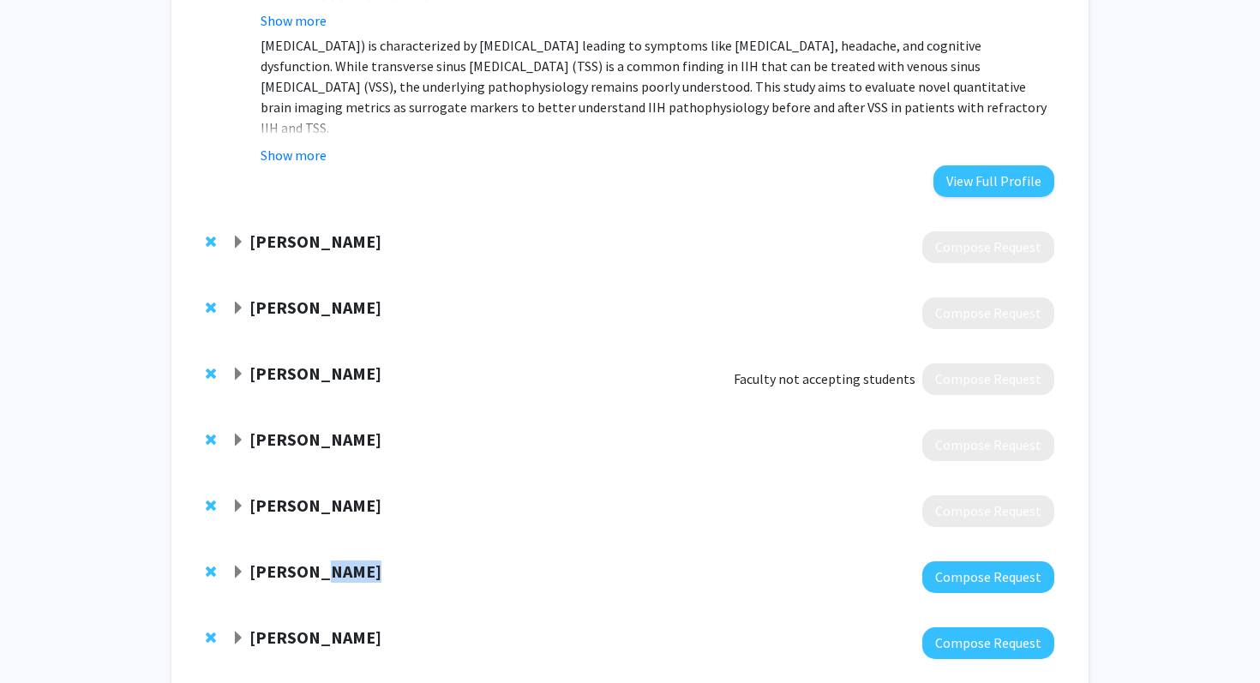
scroll to position [4785, 0]
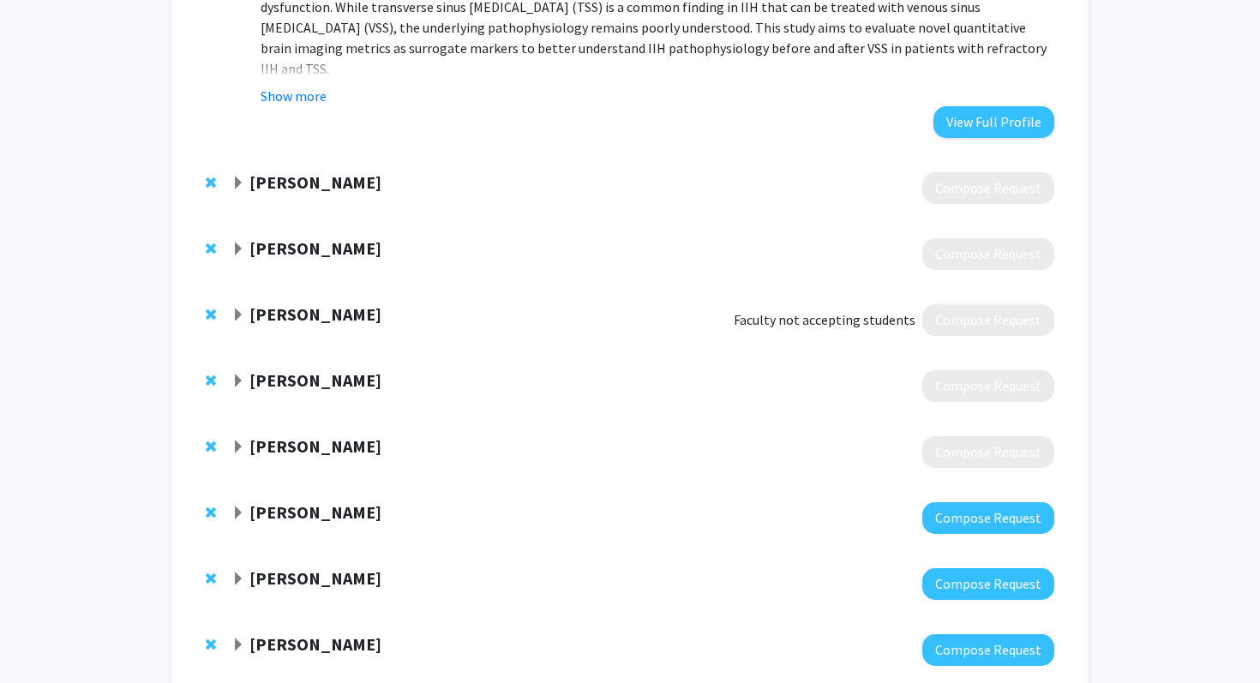
click at [291, 568] on strong "[PERSON_NAME]" at bounding box center [316, 578] width 132 height 21
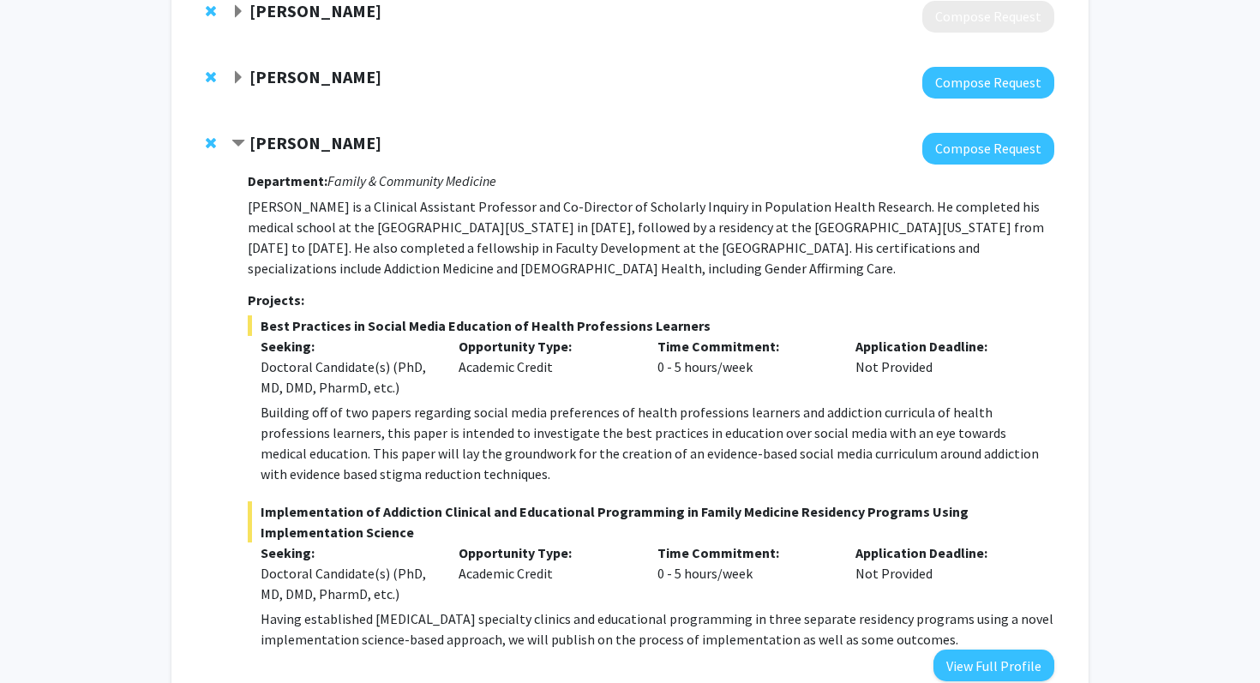
scroll to position [5214, 0]
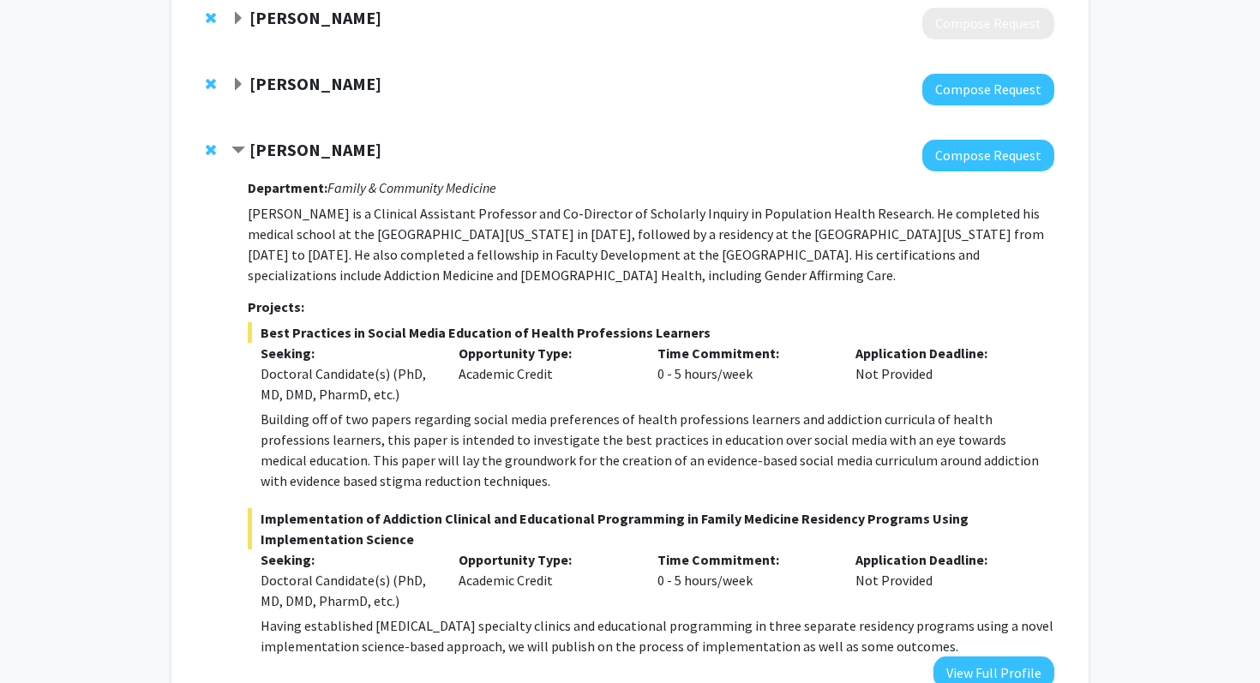
click at [311, 140] on div at bounding box center [643, 156] width 823 height 32
click at [310, 139] on strong "[PERSON_NAME]" at bounding box center [316, 149] width 132 height 21
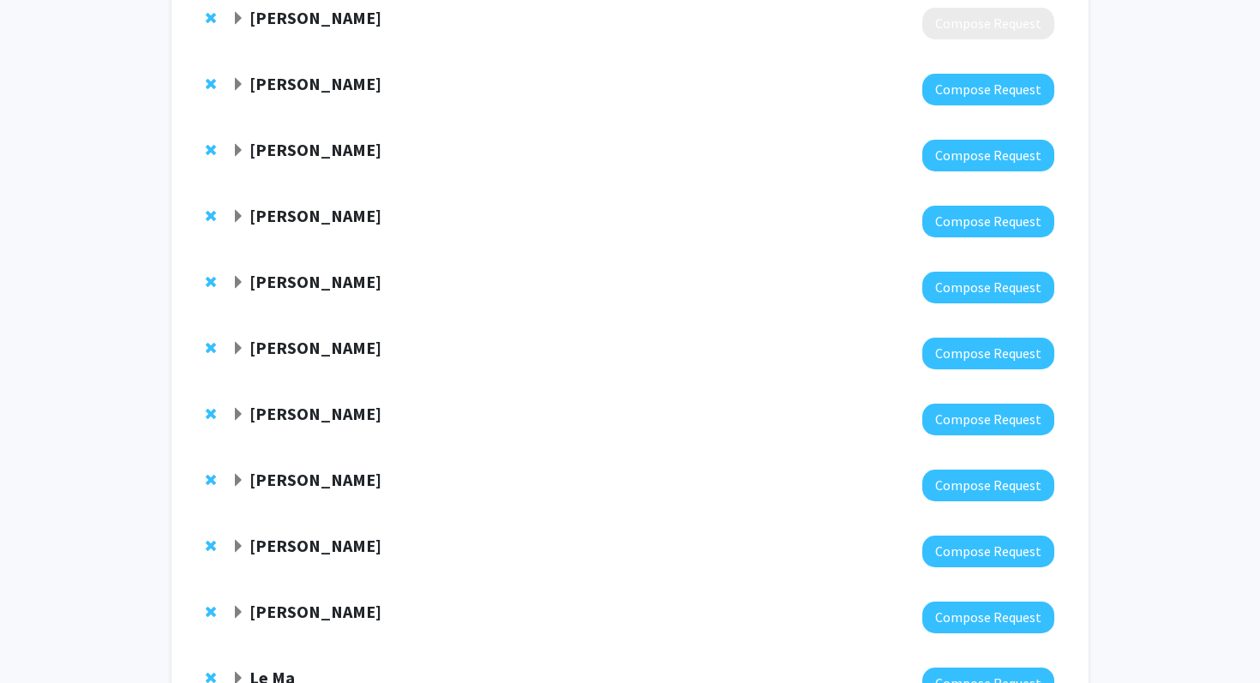
click at [295, 205] on strong "[PERSON_NAME]" at bounding box center [316, 215] width 132 height 21
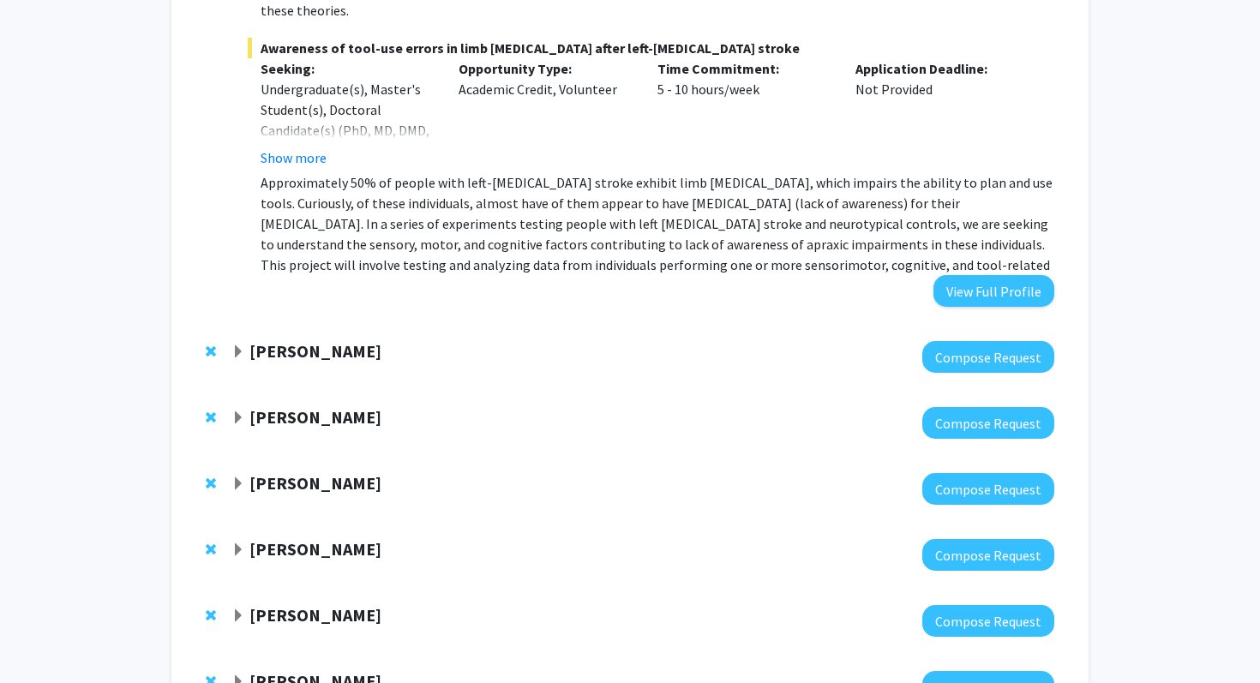
scroll to position [5822, 0]
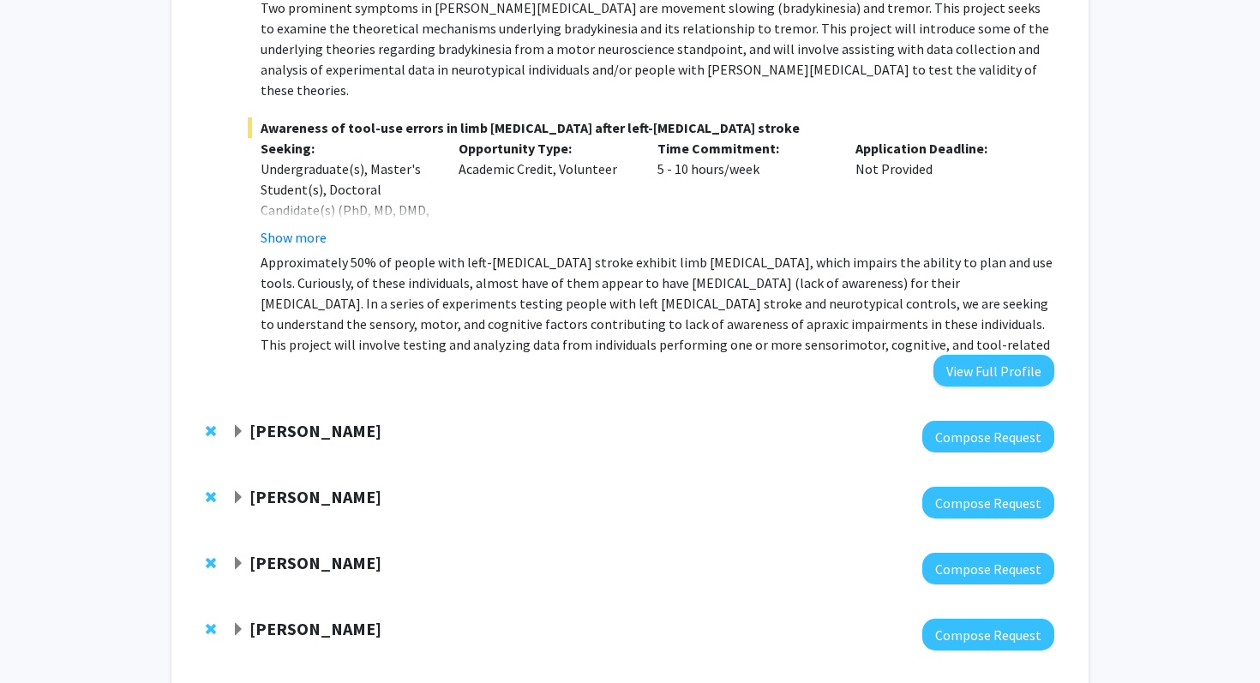
click at [310, 420] on strong "[PERSON_NAME]" at bounding box center [316, 430] width 132 height 21
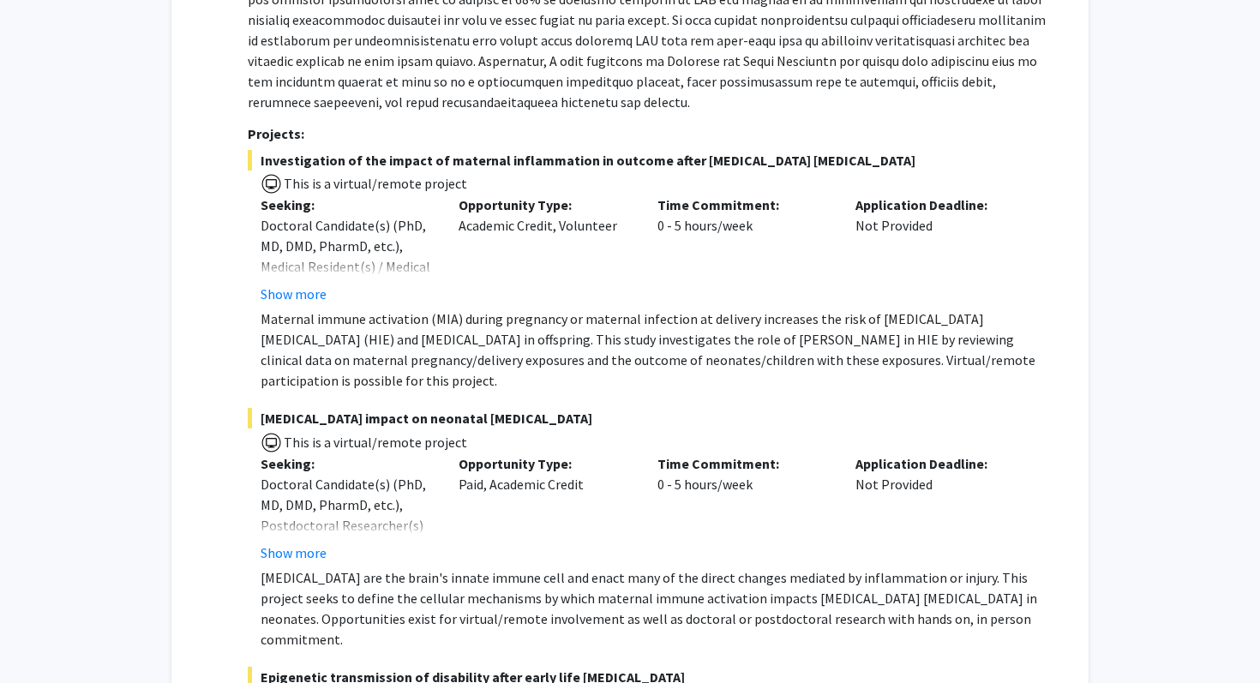
scroll to position [6470, 0]
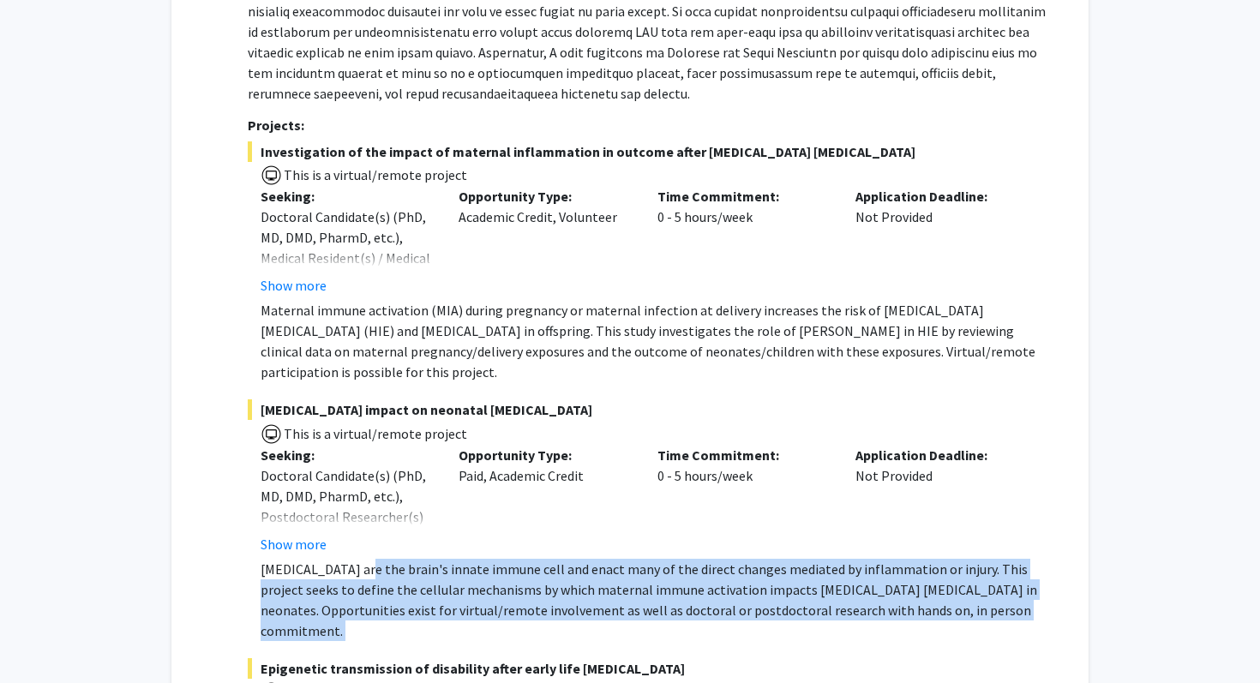
drag, startPoint x: 356, startPoint y: 385, endPoint x: 425, endPoint y: 450, distance: 95.2
click at [425, 450] on fg-project-list "Investigation of the impact of maternal inflammation in outcome after [MEDICAL_…" at bounding box center [651, 530] width 807 height 779
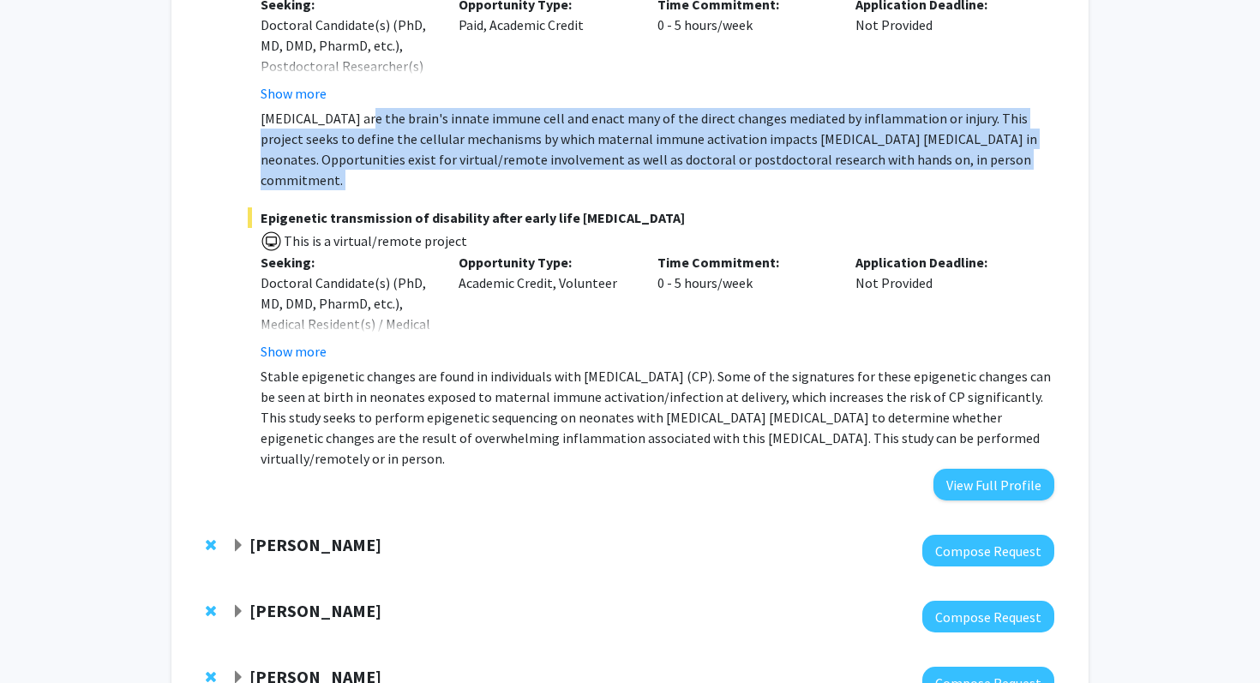
scroll to position [6955, 0]
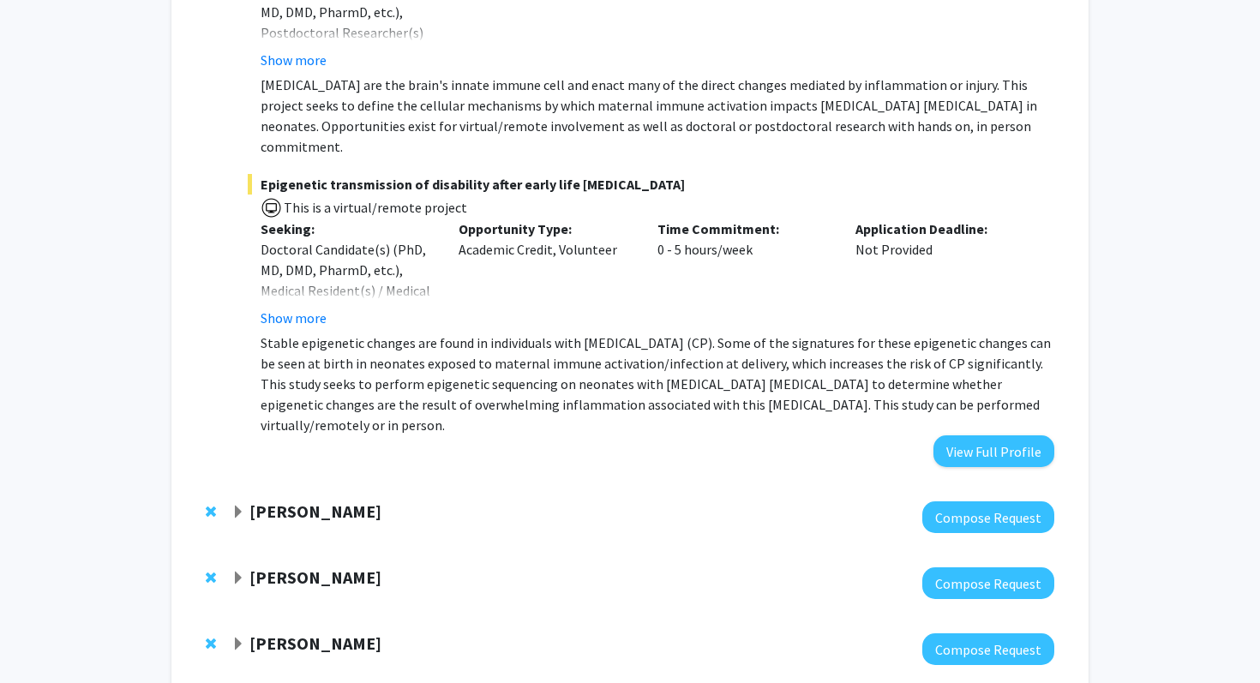
click at [333, 502] on div at bounding box center [643, 518] width 823 height 32
click at [332, 502] on div at bounding box center [643, 518] width 823 height 32
click at [328, 501] on strong "[PERSON_NAME]" at bounding box center [316, 511] width 132 height 21
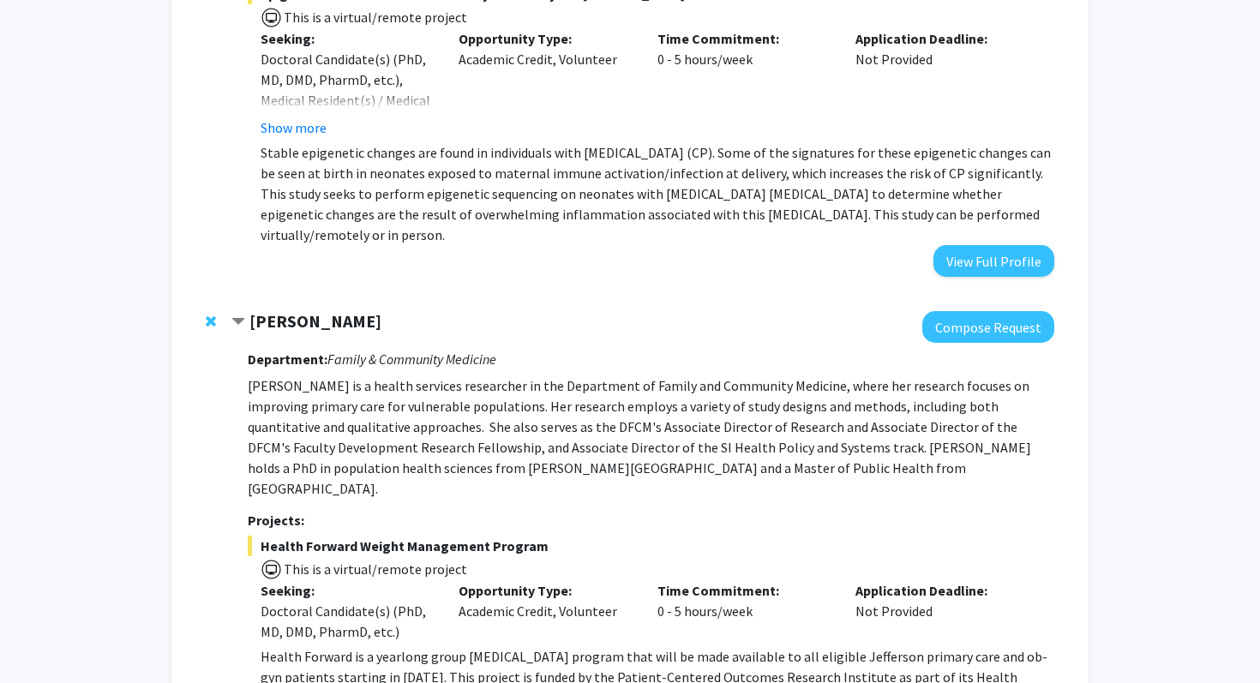
scroll to position [7140, 0]
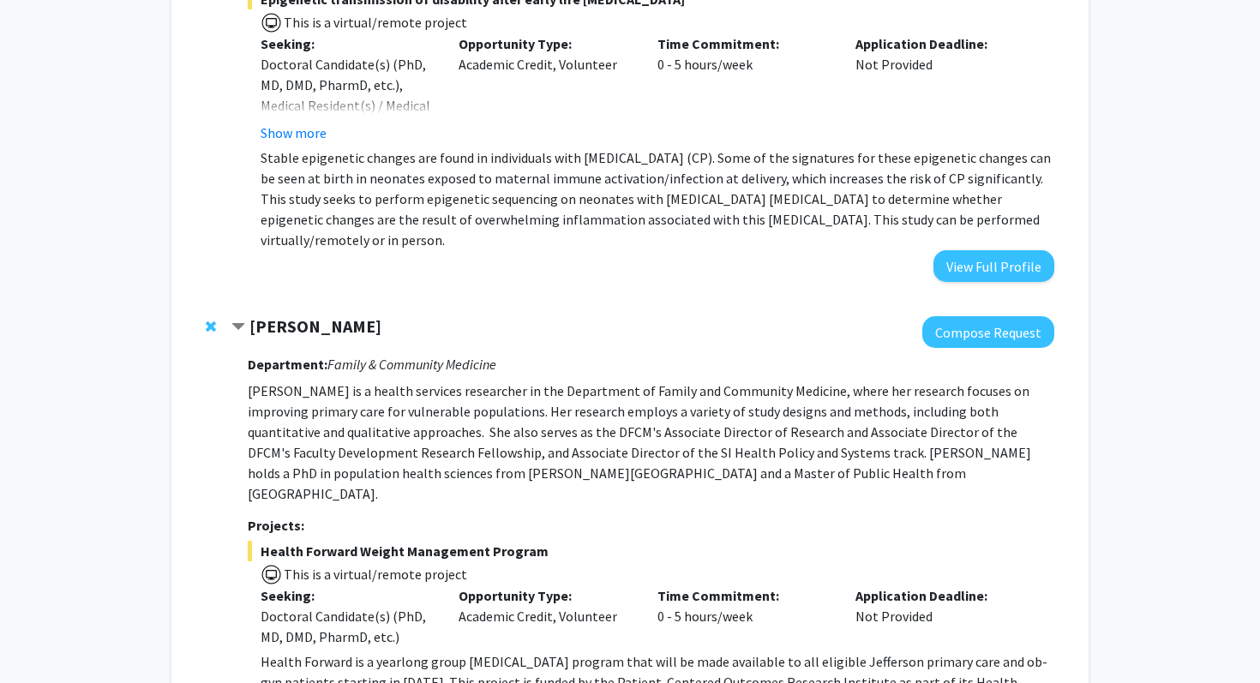
click at [359, 316] on strong "[PERSON_NAME]" at bounding box center [316, 326] width 132 height 21
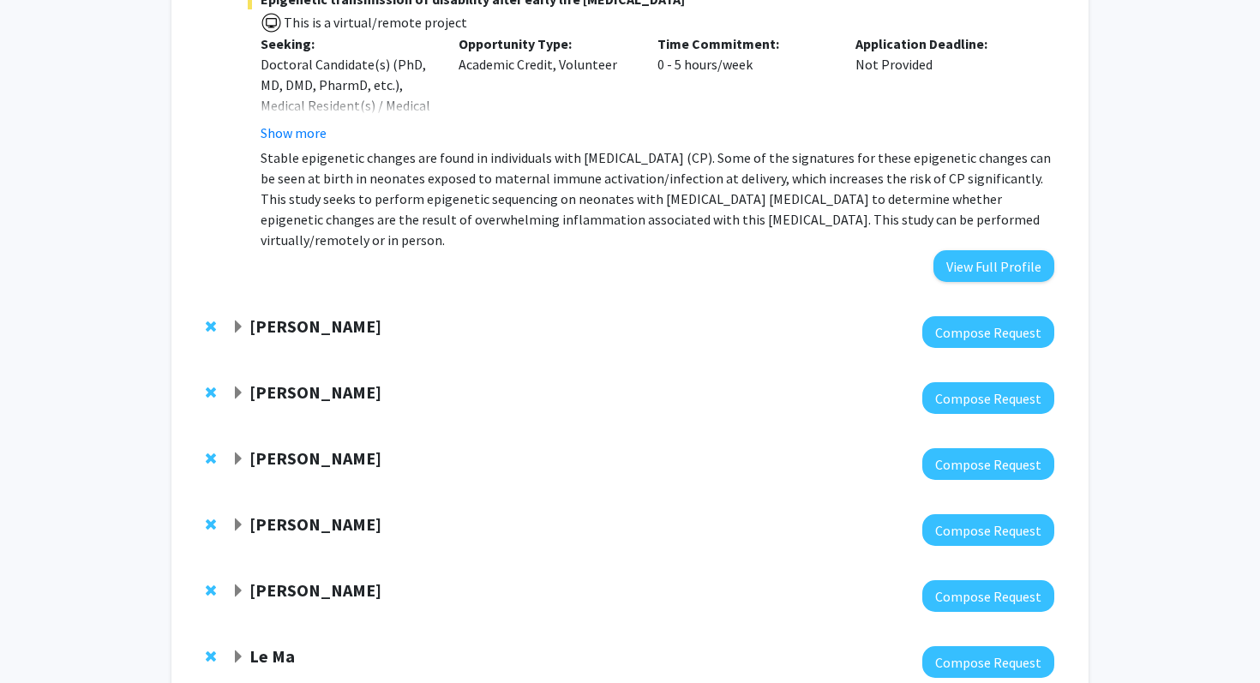
click at [323, 382] on strong "[PERSON_NAME]" at bounding box center [316, 392] width 132 height 21
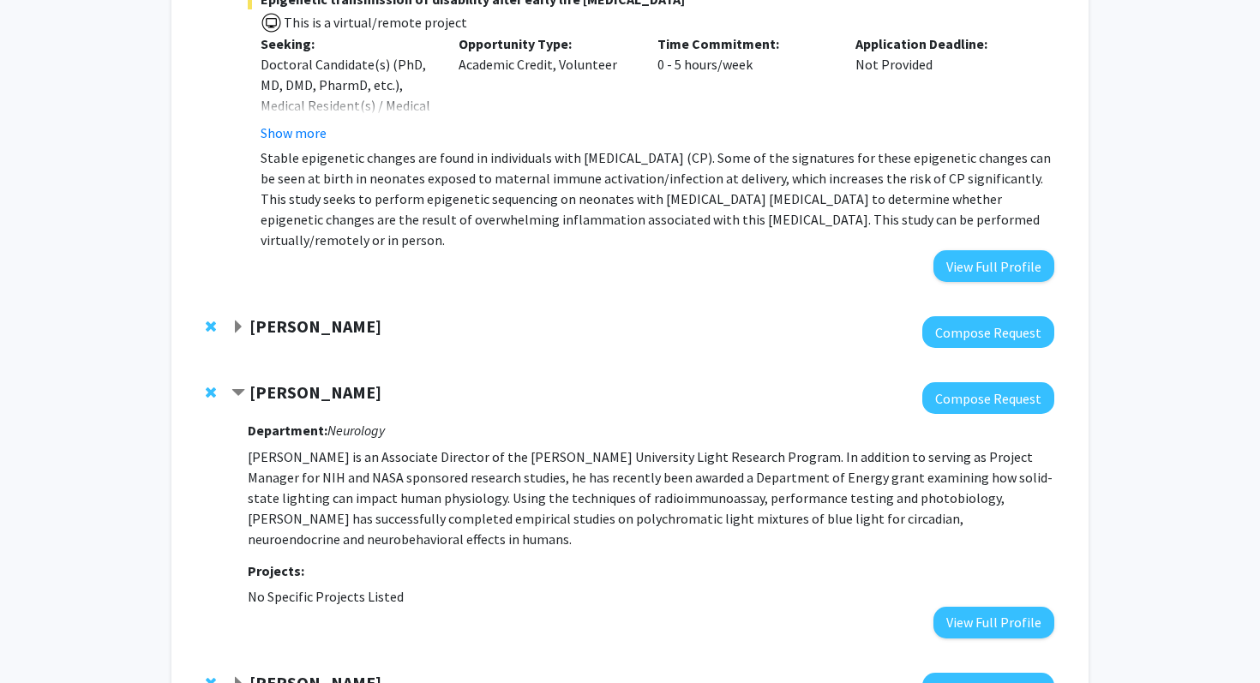
click at [322, 382] on strong "[PERSON_NAME]" at bounding box center [316, 392] width 132 height 21
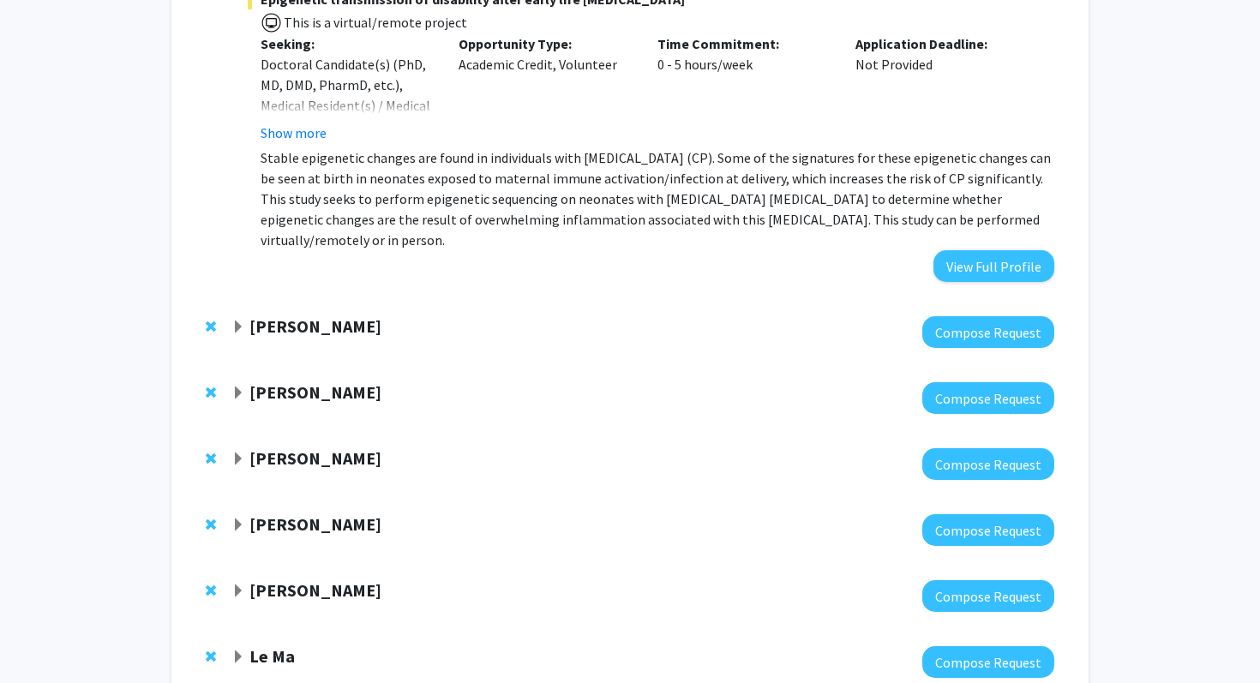
click at [315, 431] on div "[PERSON_NAME] Compose Request" at bounding box center [630, 464] width 883 height 66
click at [312, 448] on strong "[PERSON_NAME]" at bounding box center [316, 458] width 132 height 21
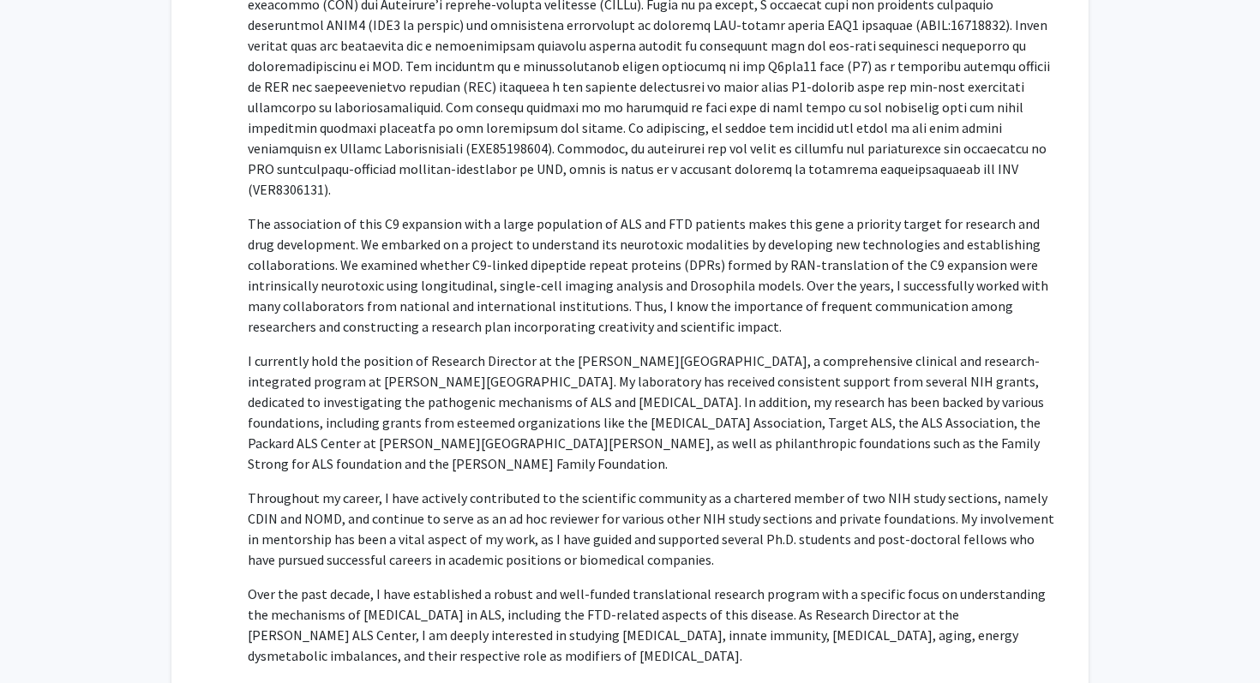
scroll to position [7686, 0]
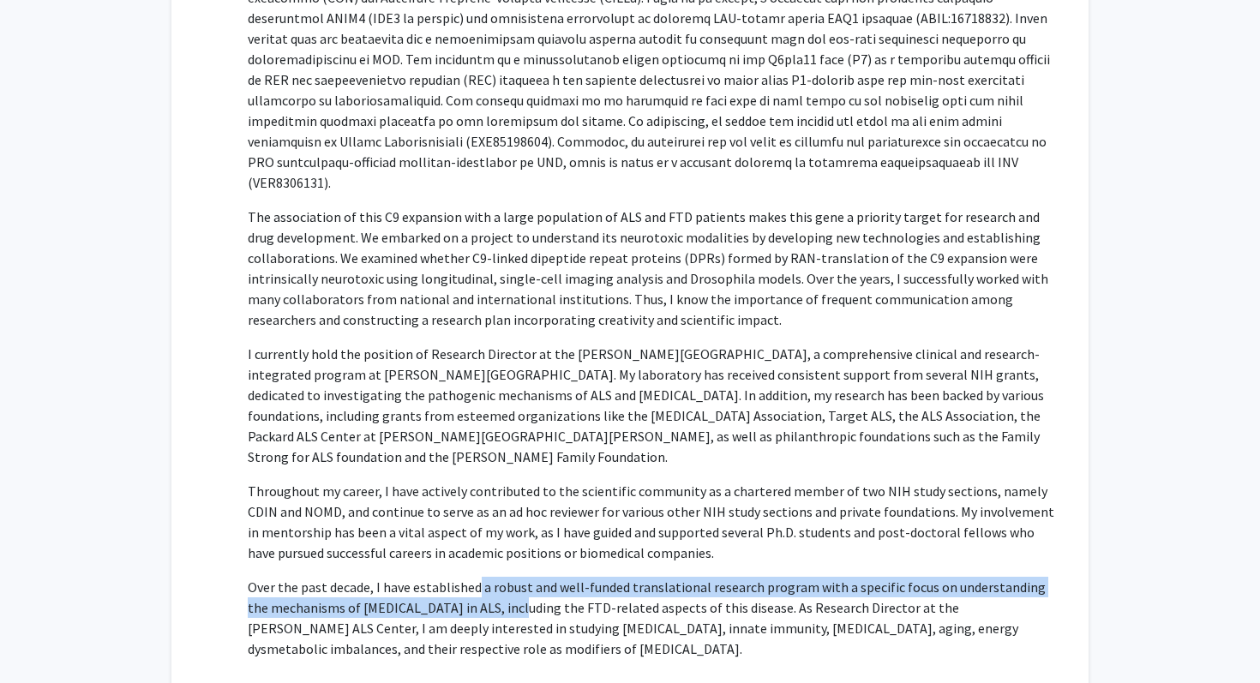
drag, startPoint x: 472, startPoint y: 353, endPoint x: 495, endPoint y: 381, distance: 35.4
click at [495, 577] on p "Over the past decade, I have established a robust and well-funded translational…" at bounding box center [651, 618] width 807 height 82
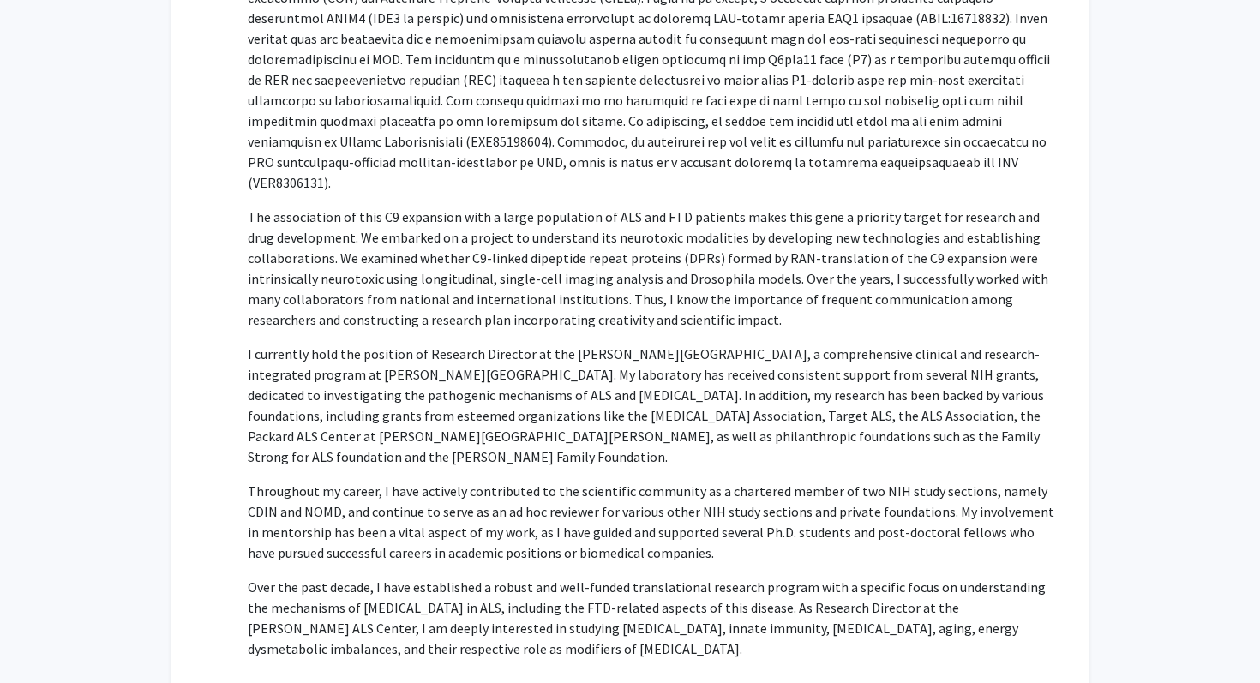
drag, startPoint x: 725, startPoint y: 381, endPoint x: 734, endPoint y: 424, distance: 44.6
click at [734, 577] on p "Over the past decade, I have established a robust and well-funded translational…" at bounding box center [651, 618] width 807 height 82
click at [735, 577] on p "Over the past decade, I have established a robust and well-funded translational…" at bounding box center [651, 618] width 807 height 82
drag, startPoint x: 749, startPoint y: 425, endPoint x: 769, endPoint y: 378, distance: 51.5
click at [770, 577] on p "Over the past decade, I have established a robust and well-funded translational…" at bounding box center [651, 618] width 807 height 82
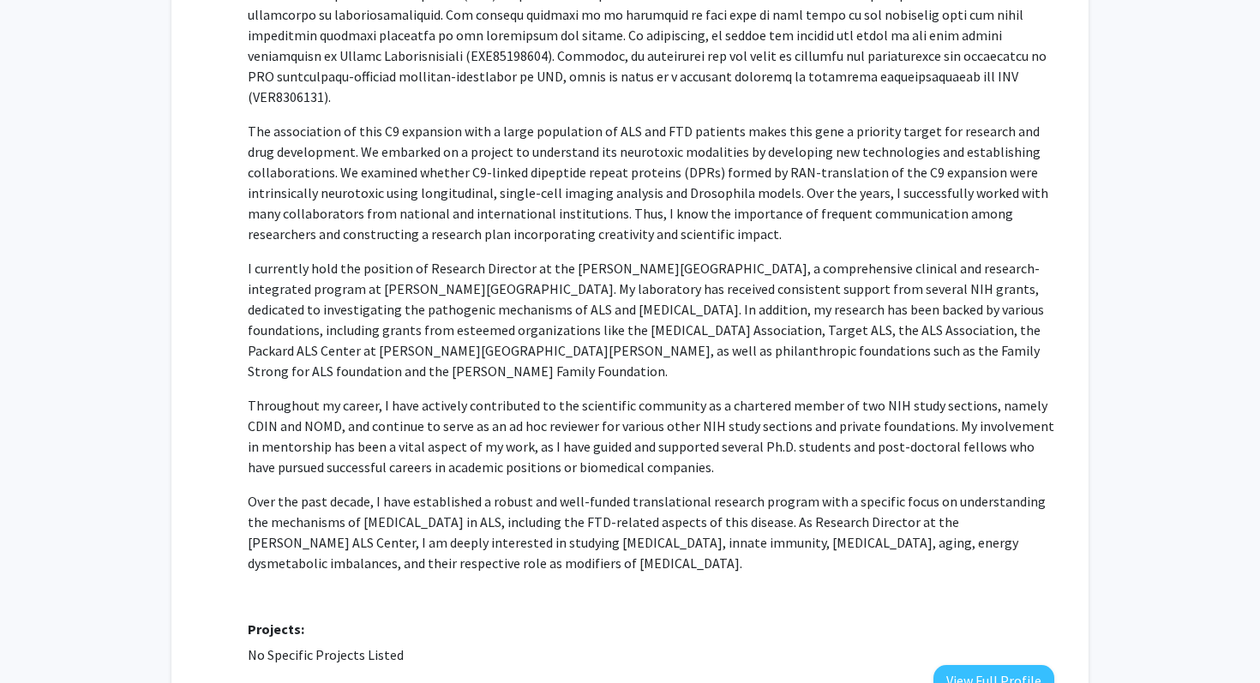
scroll to position [7928, 0]
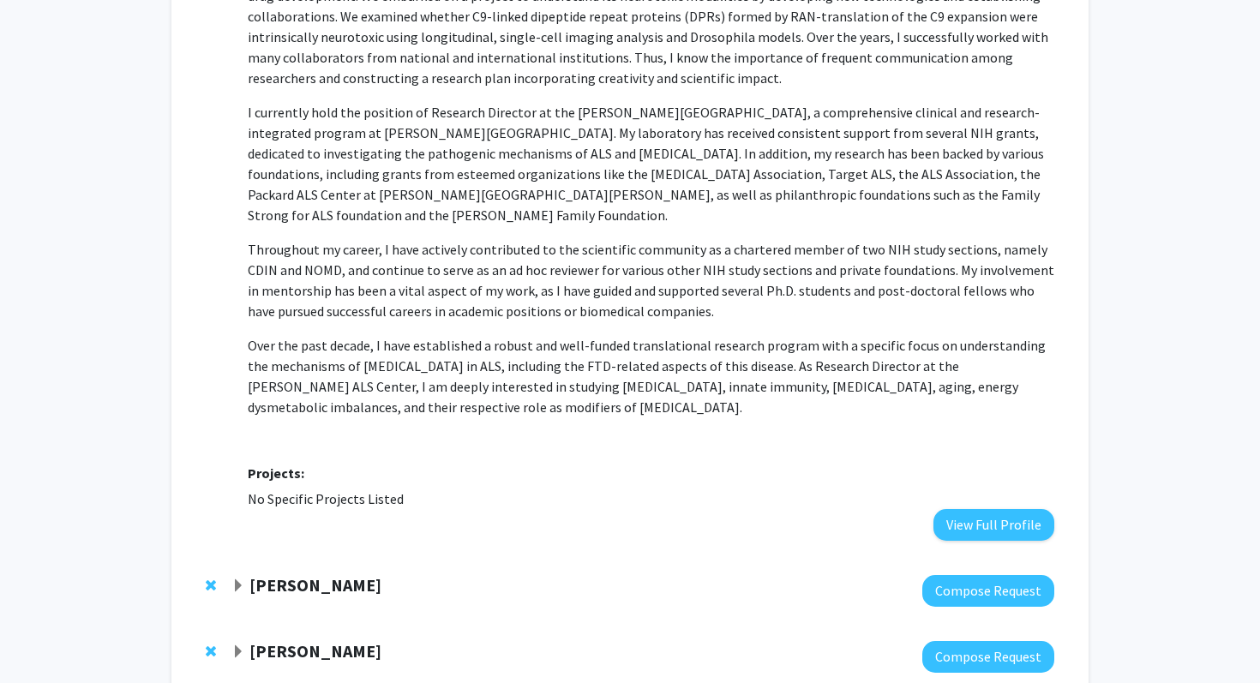
click at [291, 574] on strong "[PERSON_NAME]" at bounding box center [316, 584] width 132 height 21
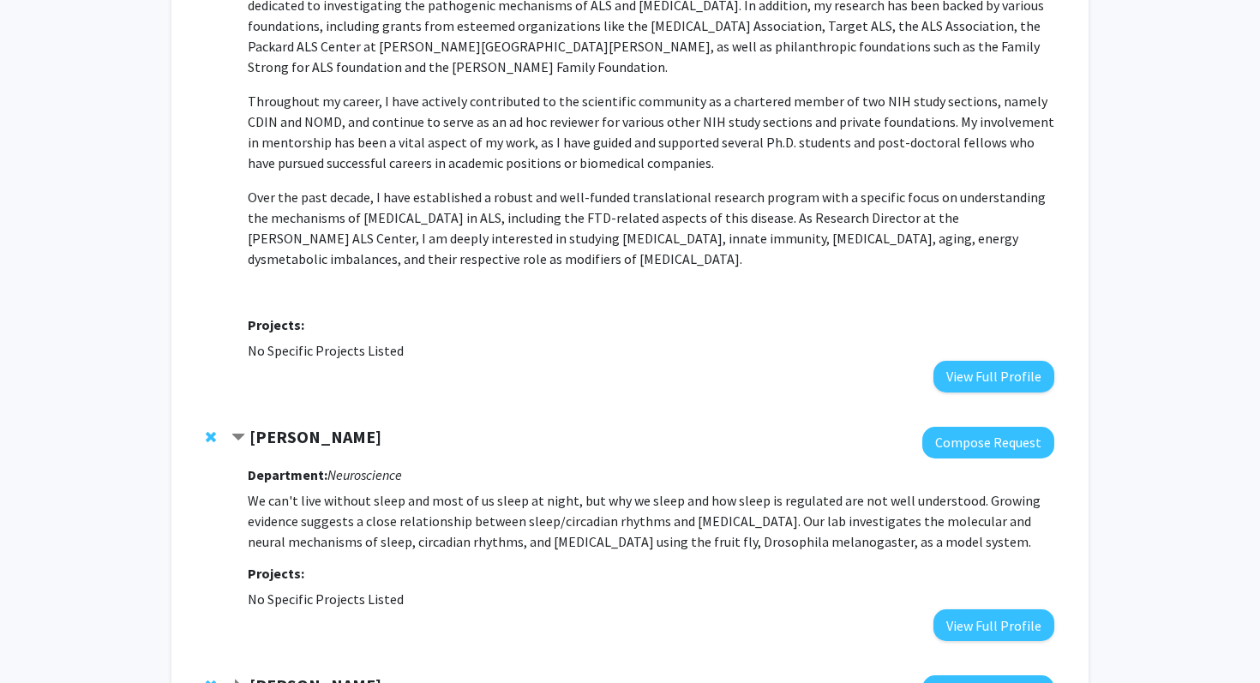
scroll to position [8196, 0]
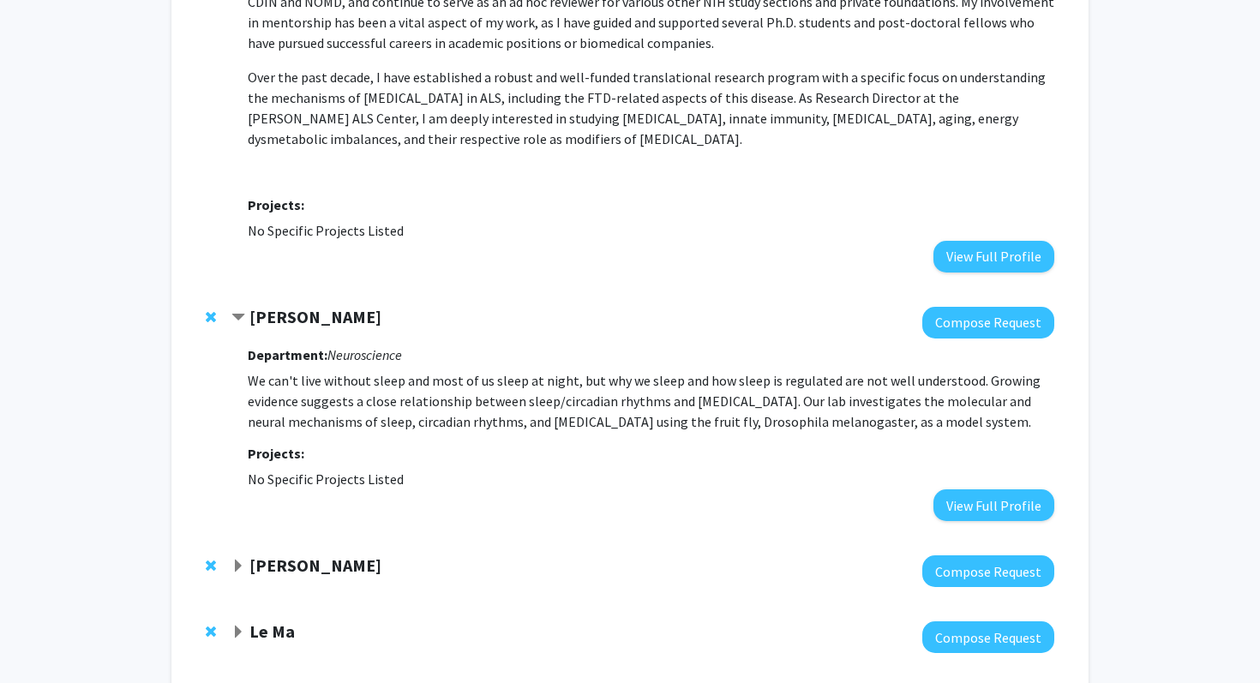
click at [284, 555] on strong "[PERSON_NAME]" at bounding box center [316, 565] width 132 height 21
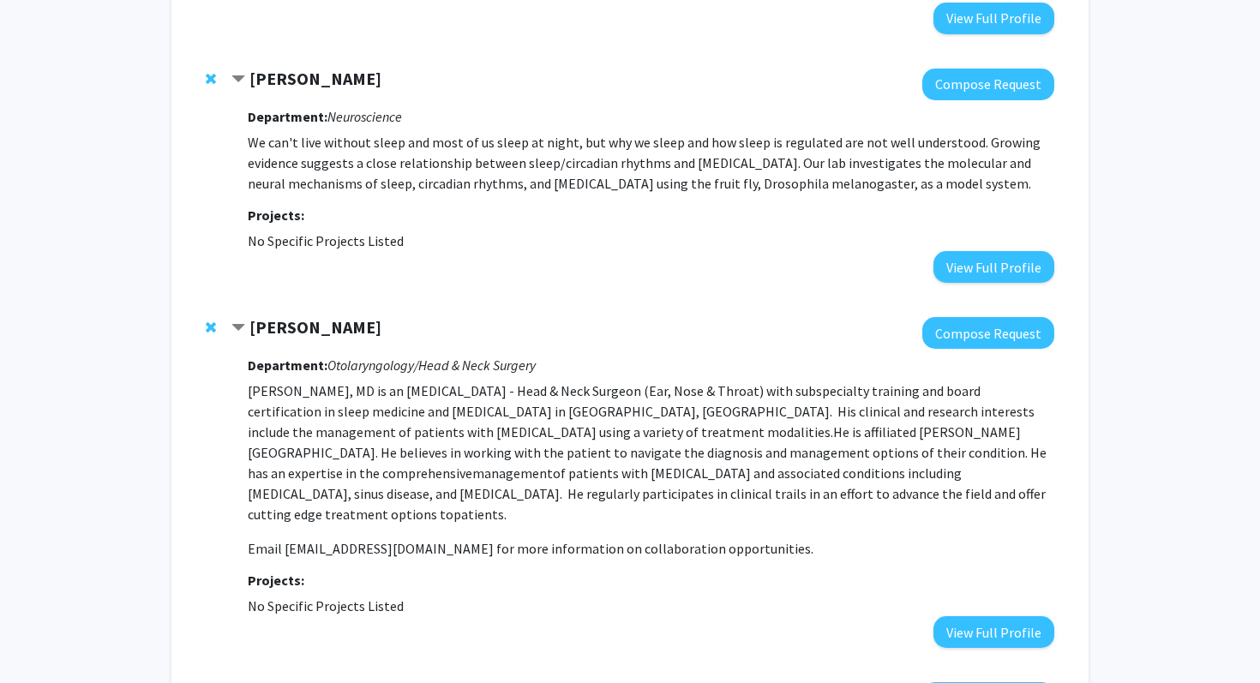
scroll to position [8475, 0]
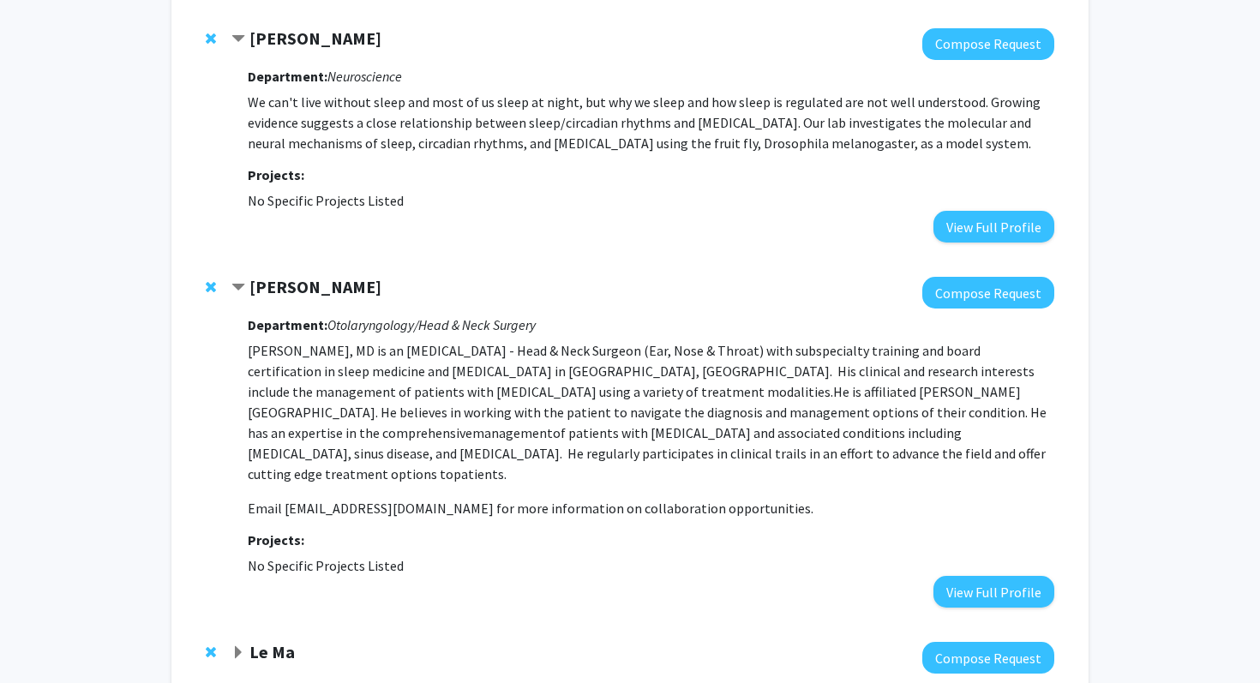
click at [251, 641] on strong "Le Ma" at bounding box center [272, 651] width 45 height 21
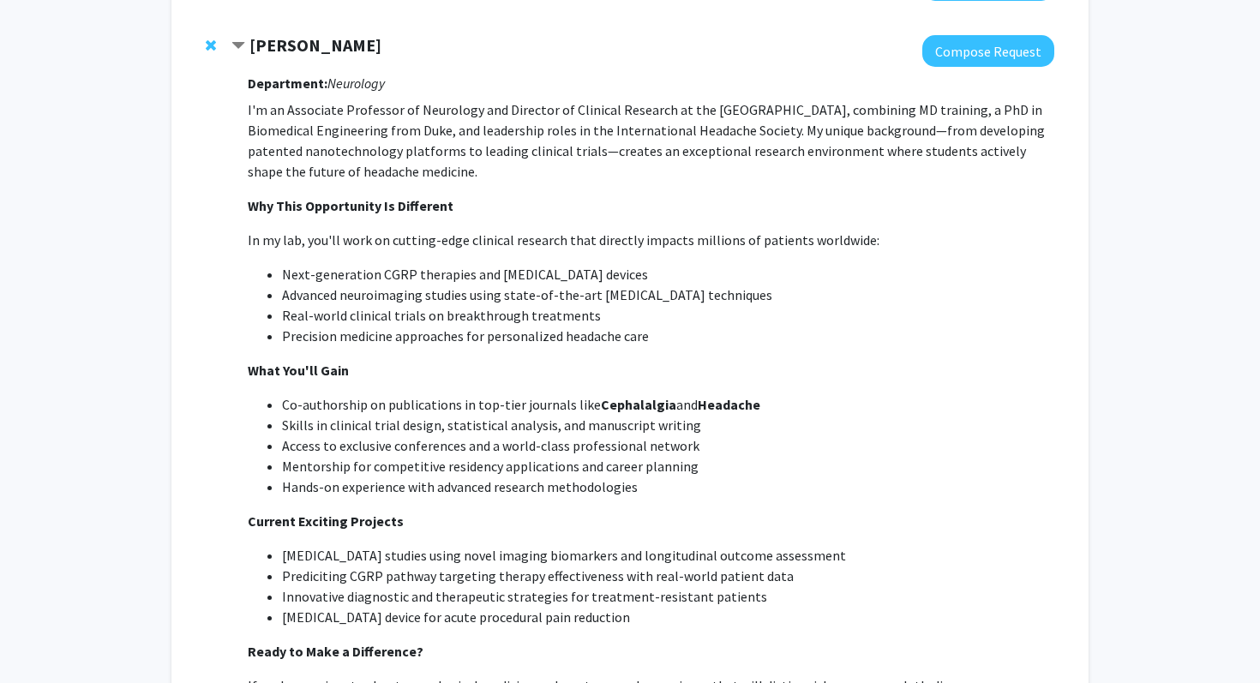
scroll to position [2844, 0]
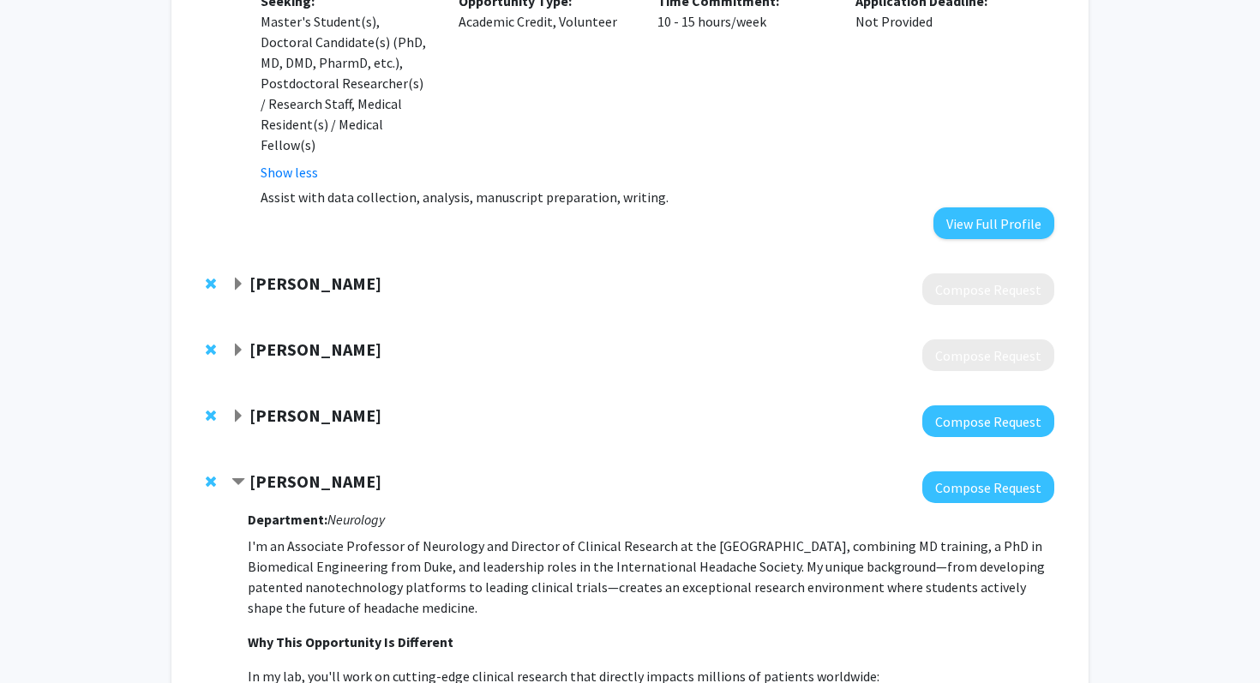
scroll to position [2439, 0]
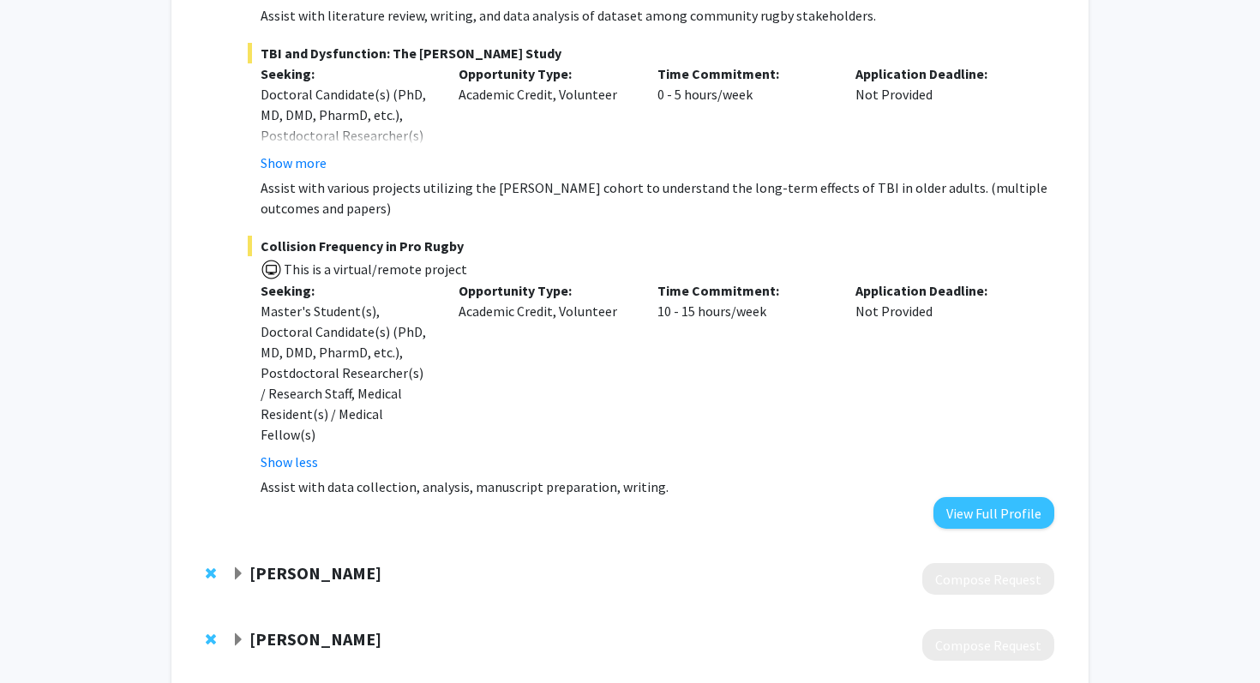
click at [502, 286] on div "Opportunity Type: Academic Credit, Volunteer" at bounding box center [545, 376] width 199 height 192
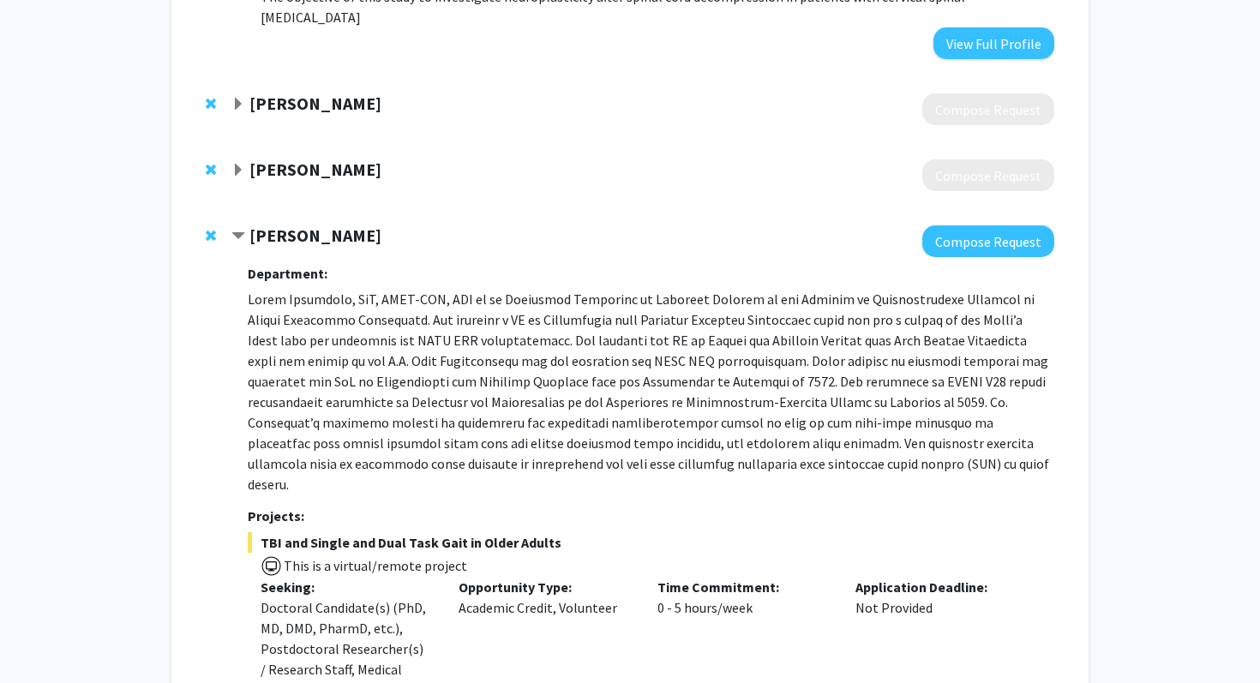
scroll to position [1421, 0]
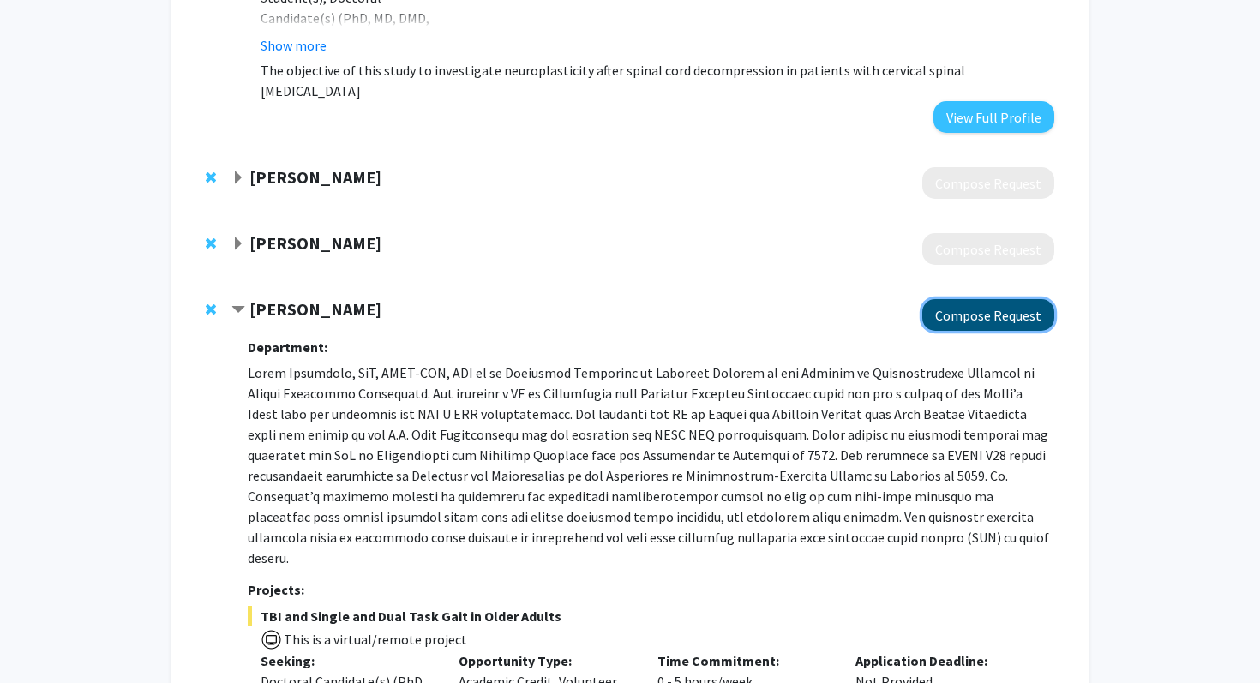
click at [945, 299] on button "Compose Request" at bounding box center [989, 315] width 132 height 32
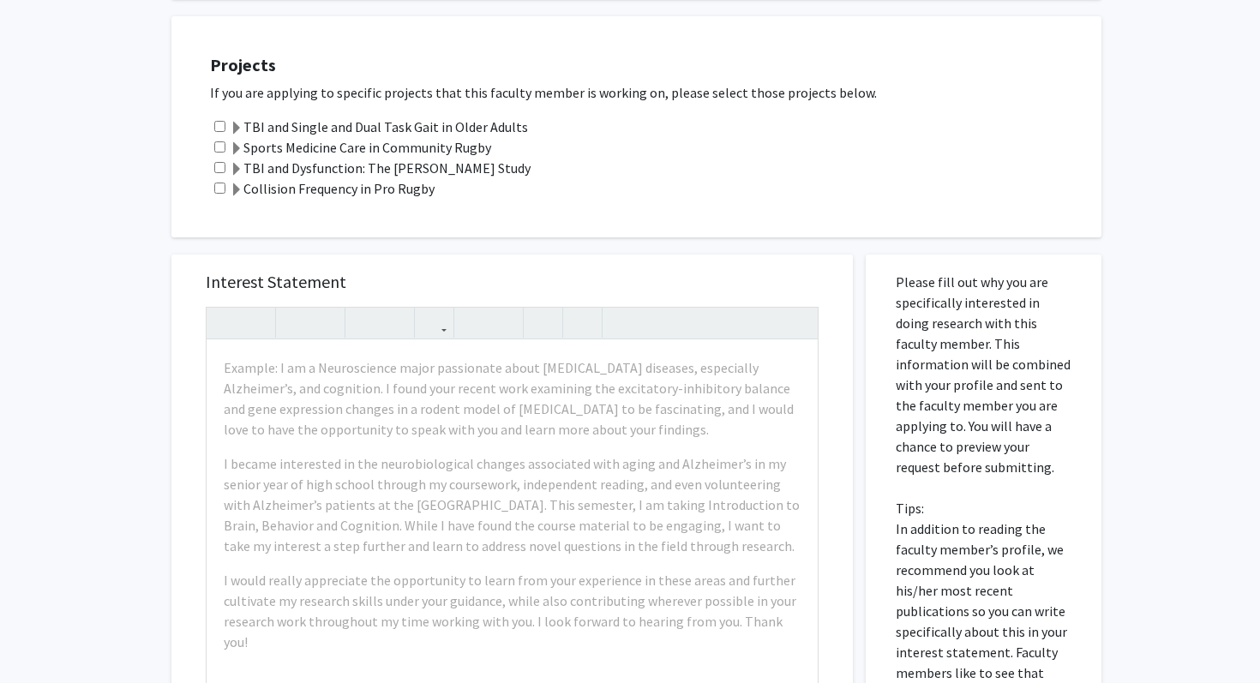
scroll to position [395, 0]
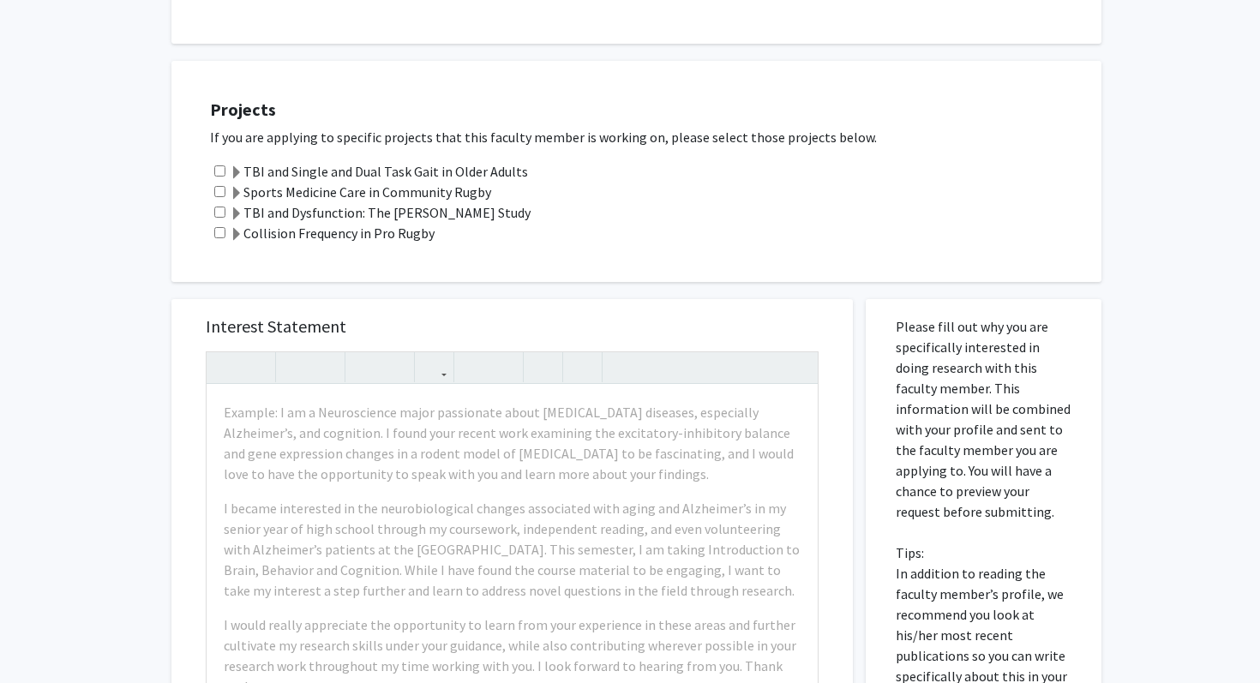
click at [238, 228] on span at bounding box center [237, 235] width 14 height 14
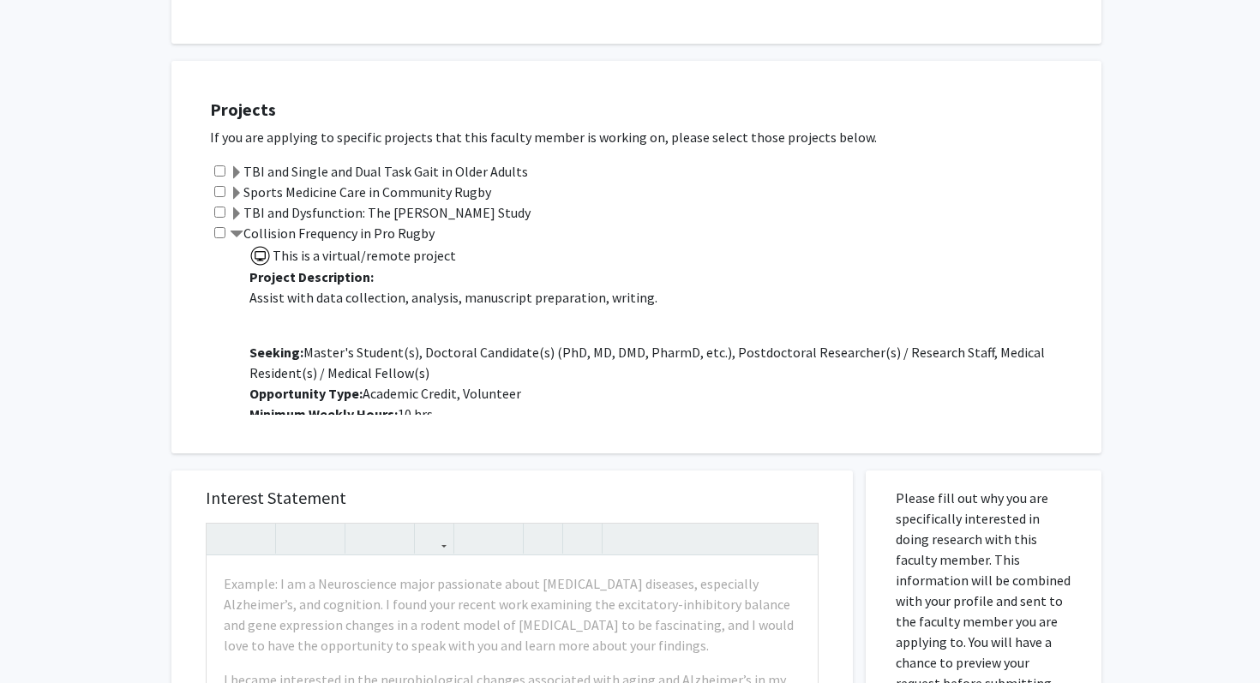
click at [236, 212] on span at bounding box center [237, 215] width 14 height 14
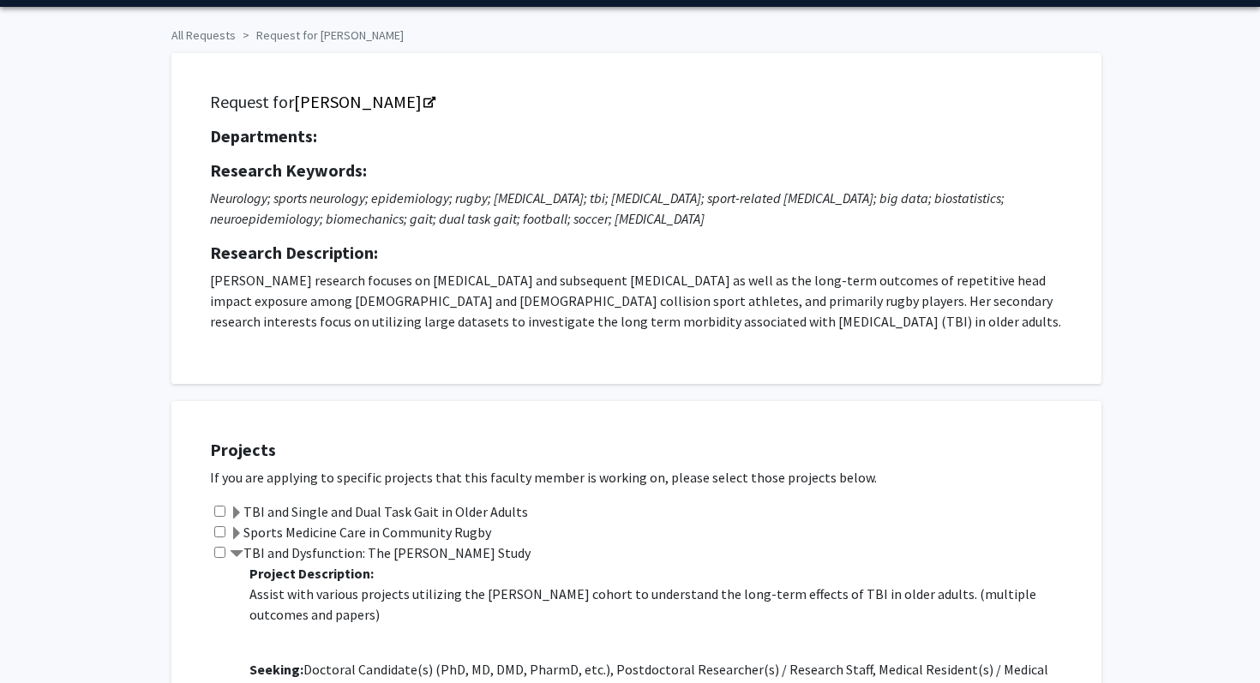
scroll to position [0, 0]
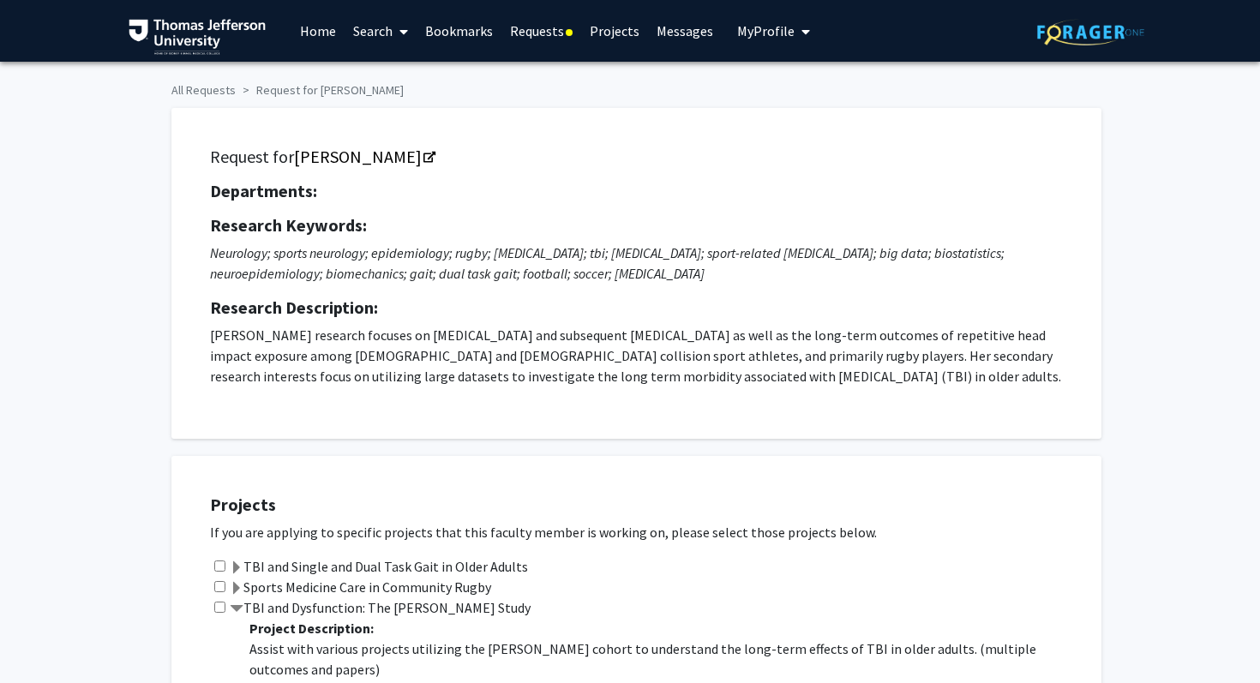
click at [548, 21] on link "Requests" at bounding box center [542, 31] width 80 height 60
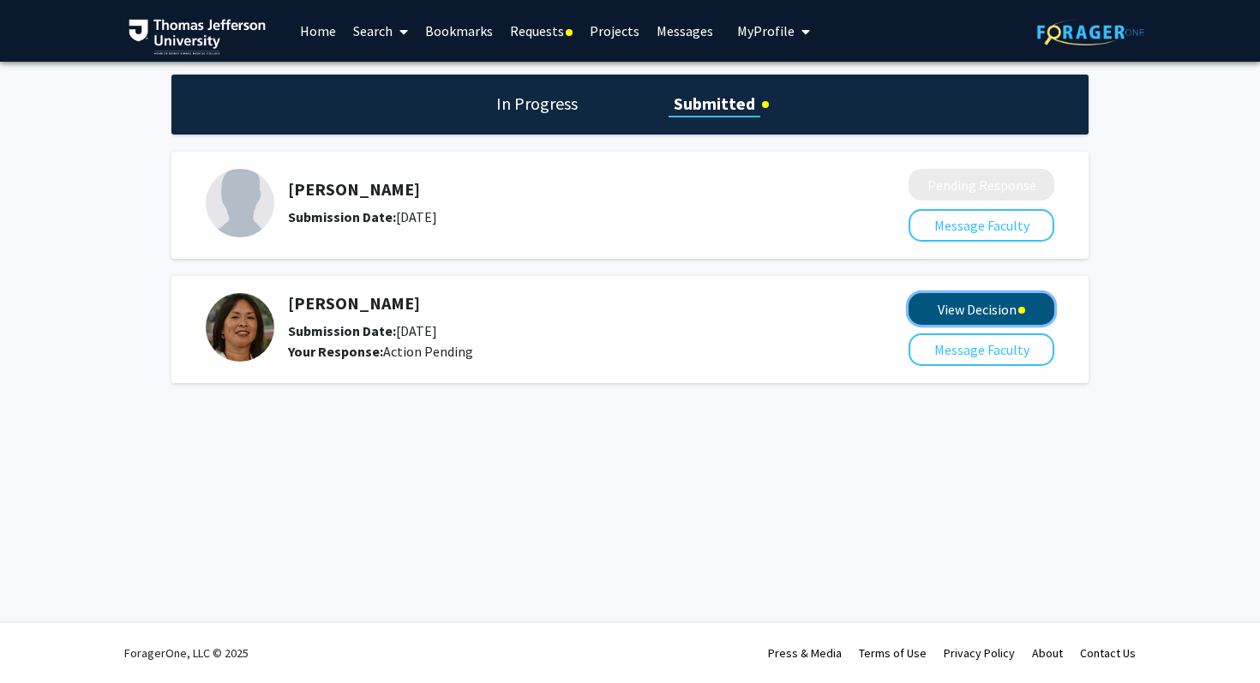
click at [993, 304] on button "View Decision" at bounding box center [982, 309] width 146 height 32
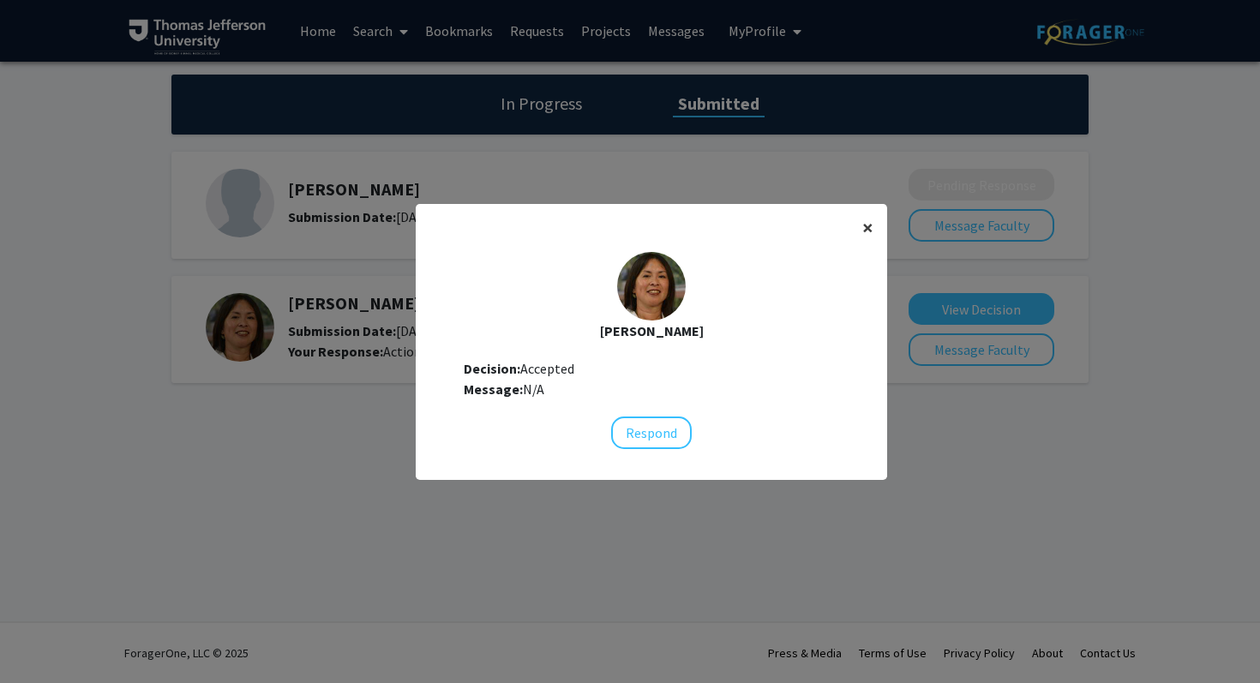
click at [869, 226] on span "×" at bounding box center [868, 227] width 11 height 27
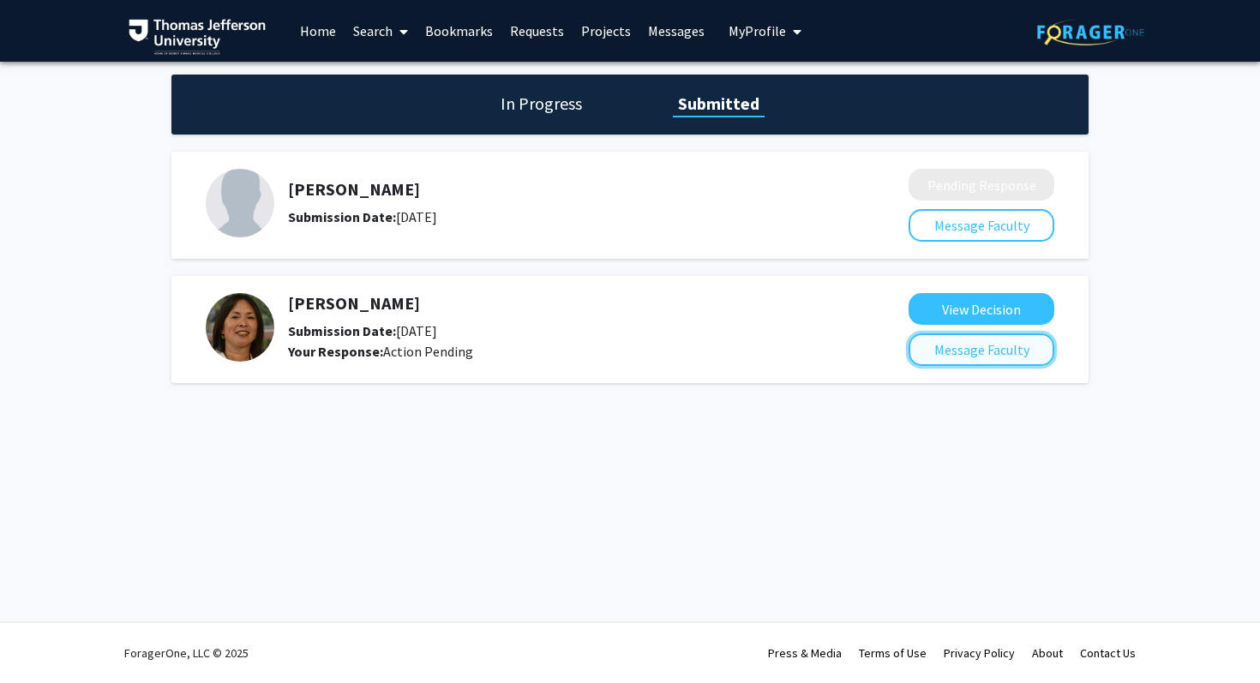
click at [929, 351] on button "Message Faculty" at bounding box center [982, 350] width 146 height 33
click at [548, 97] on h1 "In Progress" at bounding box center [542, 104] width 92 height 24
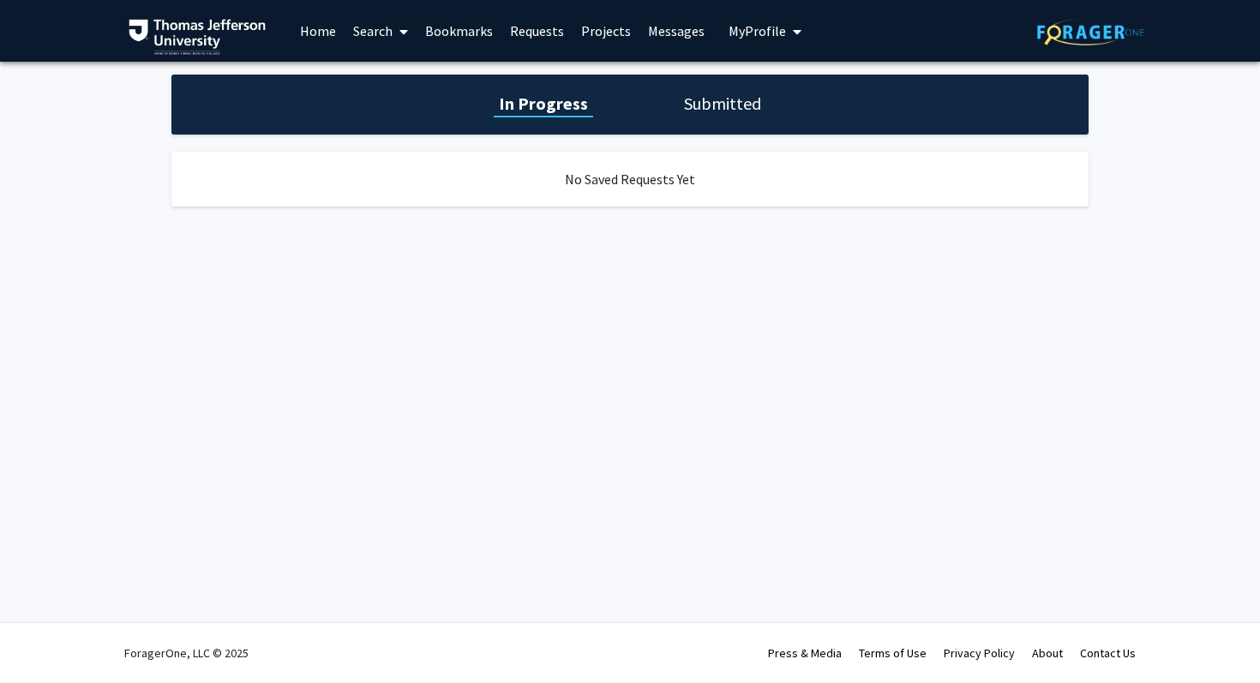
click at [738, 88] on div "In Progress Submitted" at bounding box center [629, 105] width 917 height 60
click at [734, 97] on h1 "Submitted" at bounding box center [722, 104] width 87 height 24
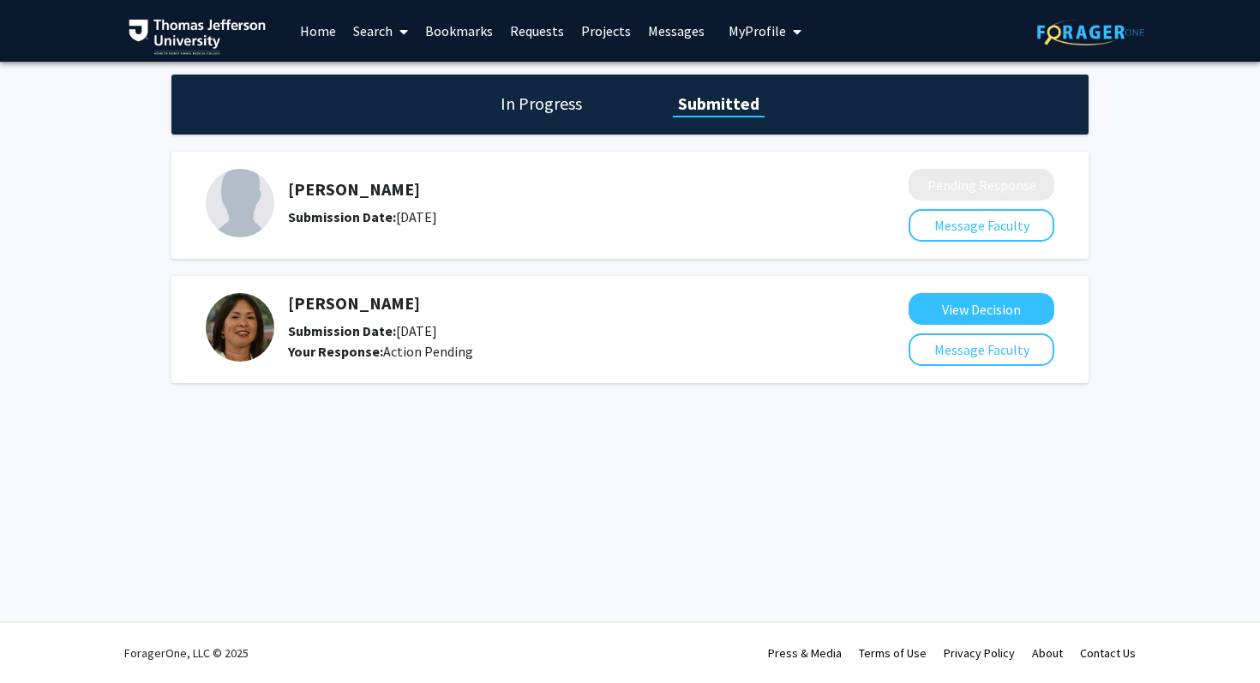
click at [355, 31] on link "Search" at bounding box center [381, 31] width 72 height 60
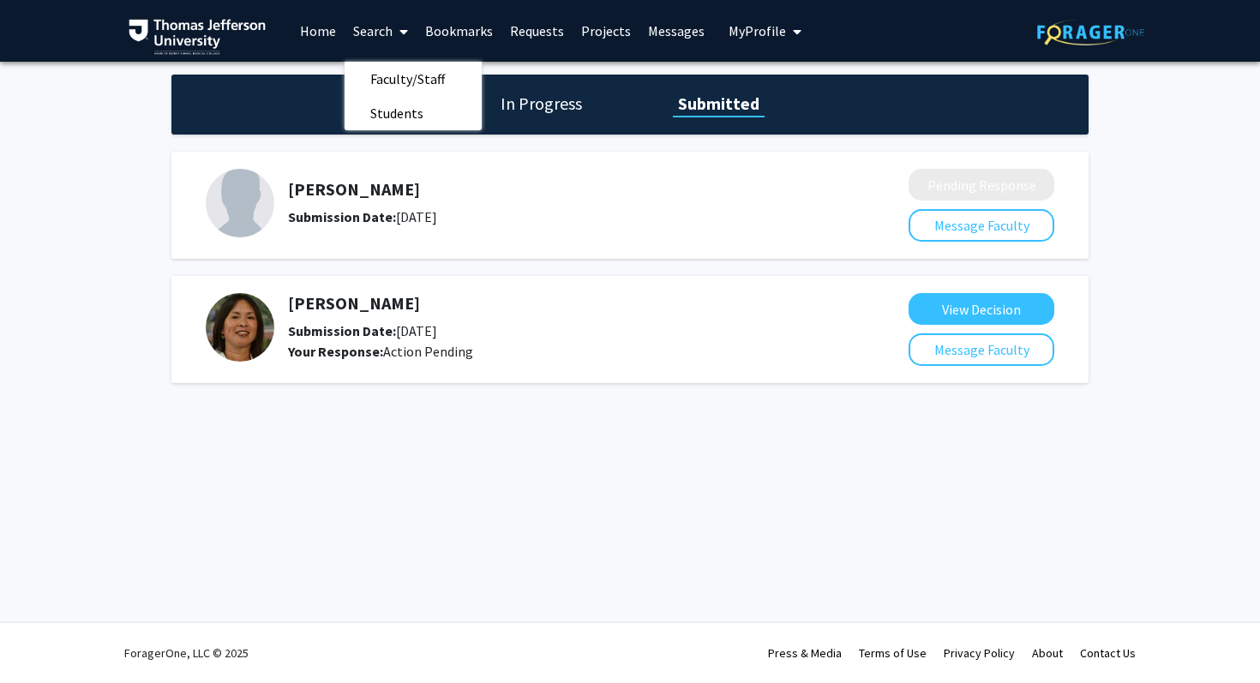
click at [471, 35] on link "Bookmarks" at bounding box center [459, 31] width 85 height 60
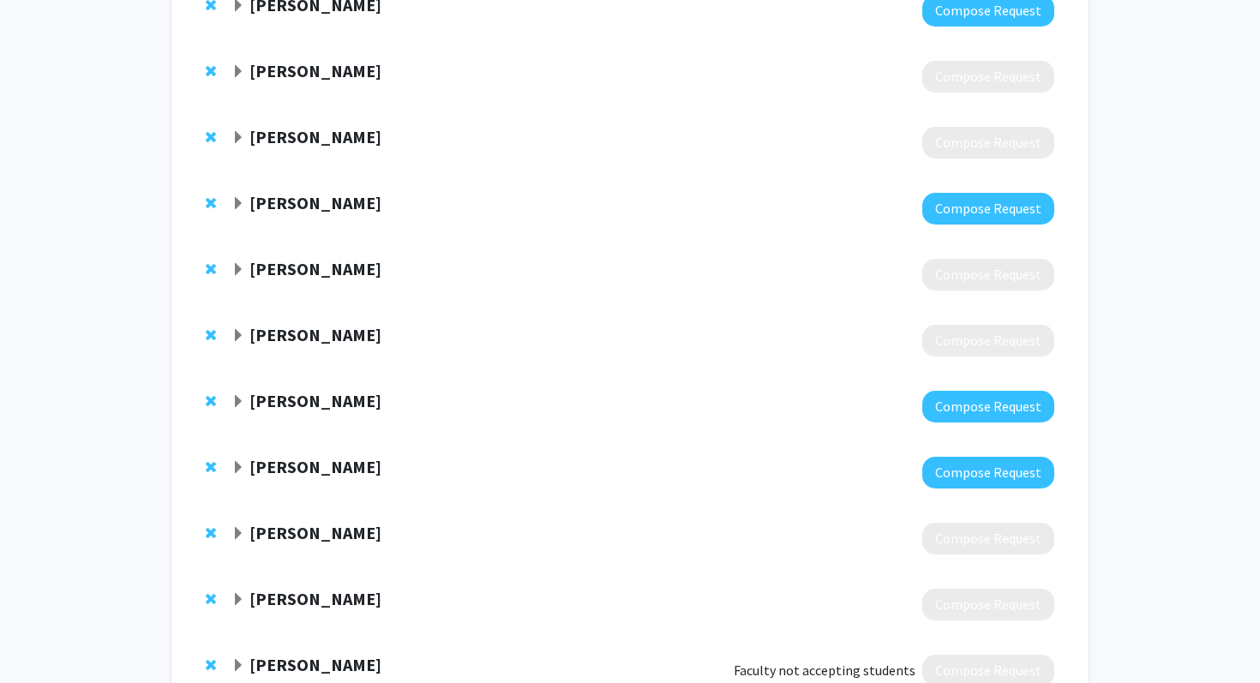
scroll to position [238, 0]
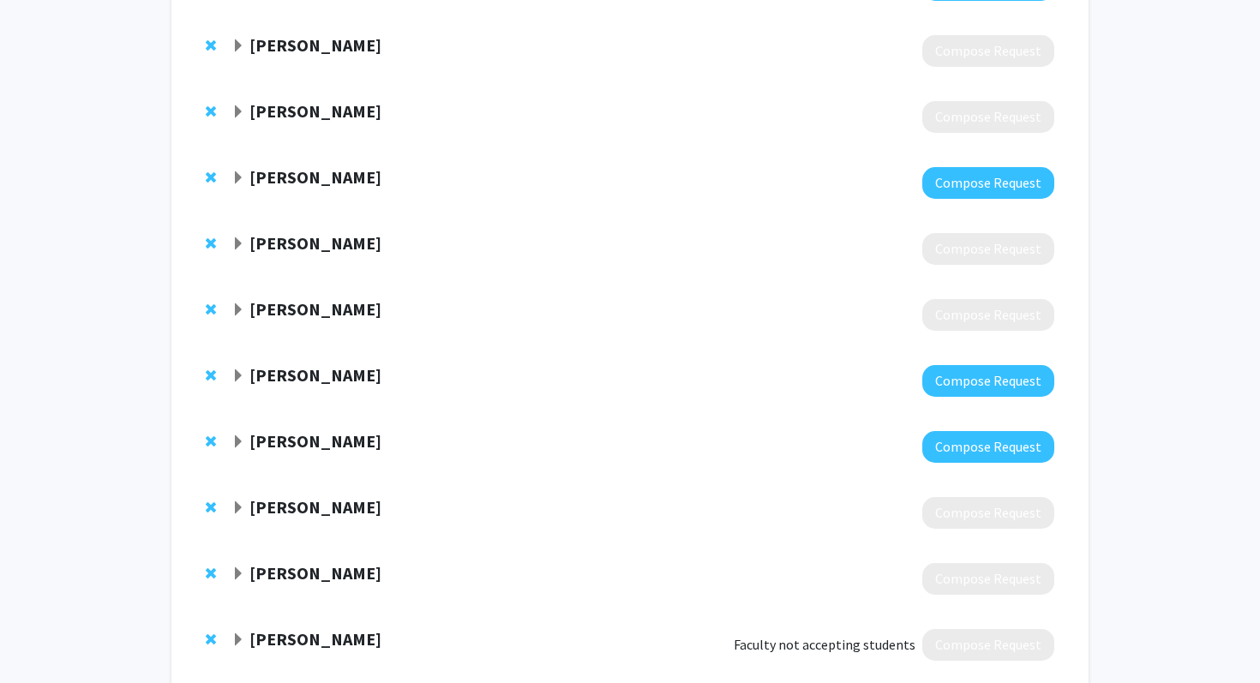
click at [279, 182] on strong "[PERSON_NAME]" at bounding box center [316, 176] width 132 height 21
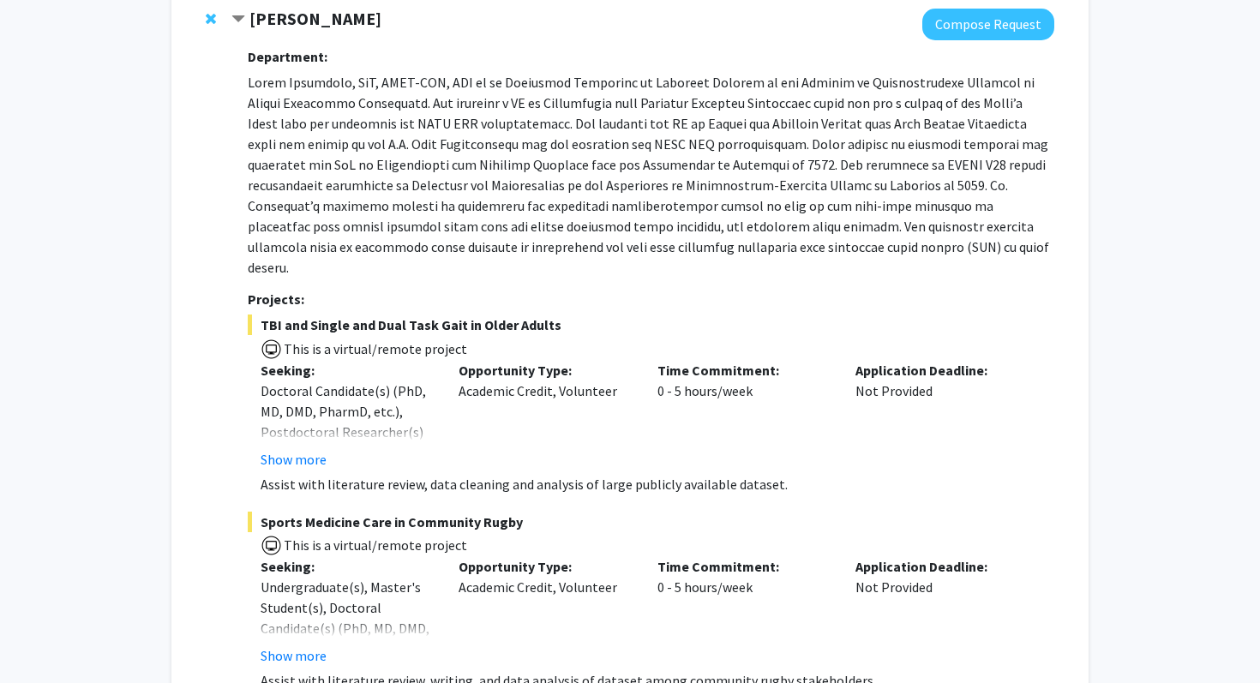
scroll to position [502, 0]
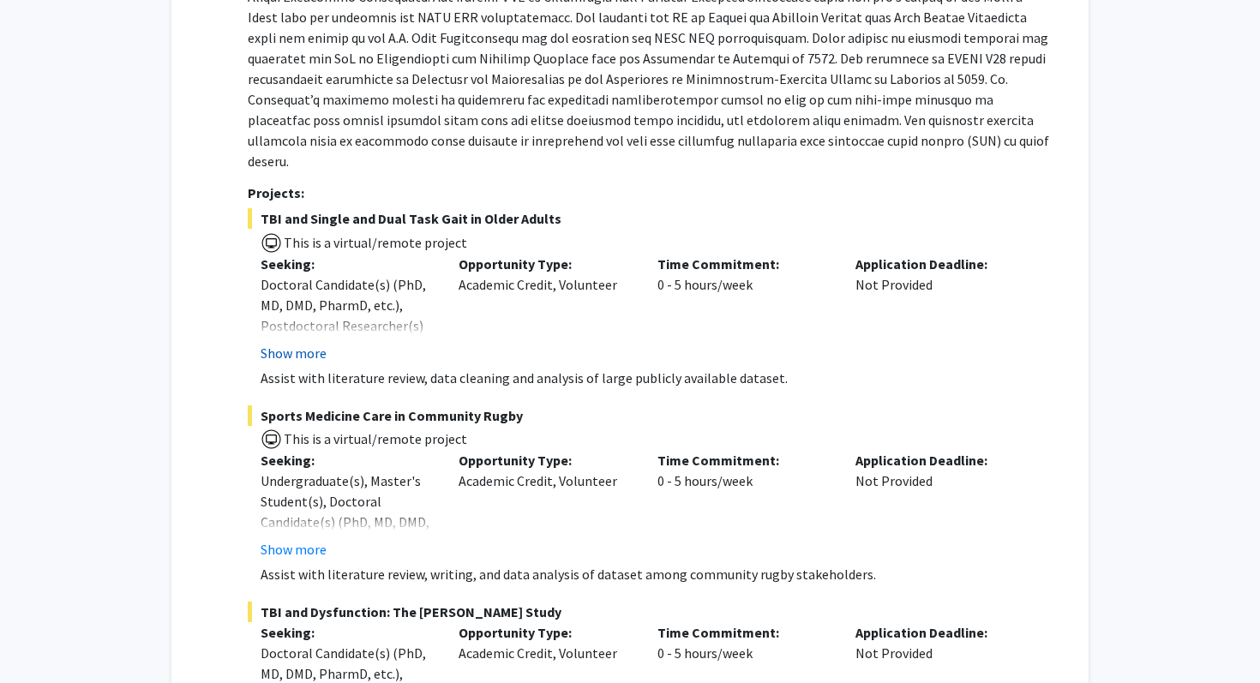
click at [301, 343] on button "Show more" at bounding box center [294, 353] width 66 height 21
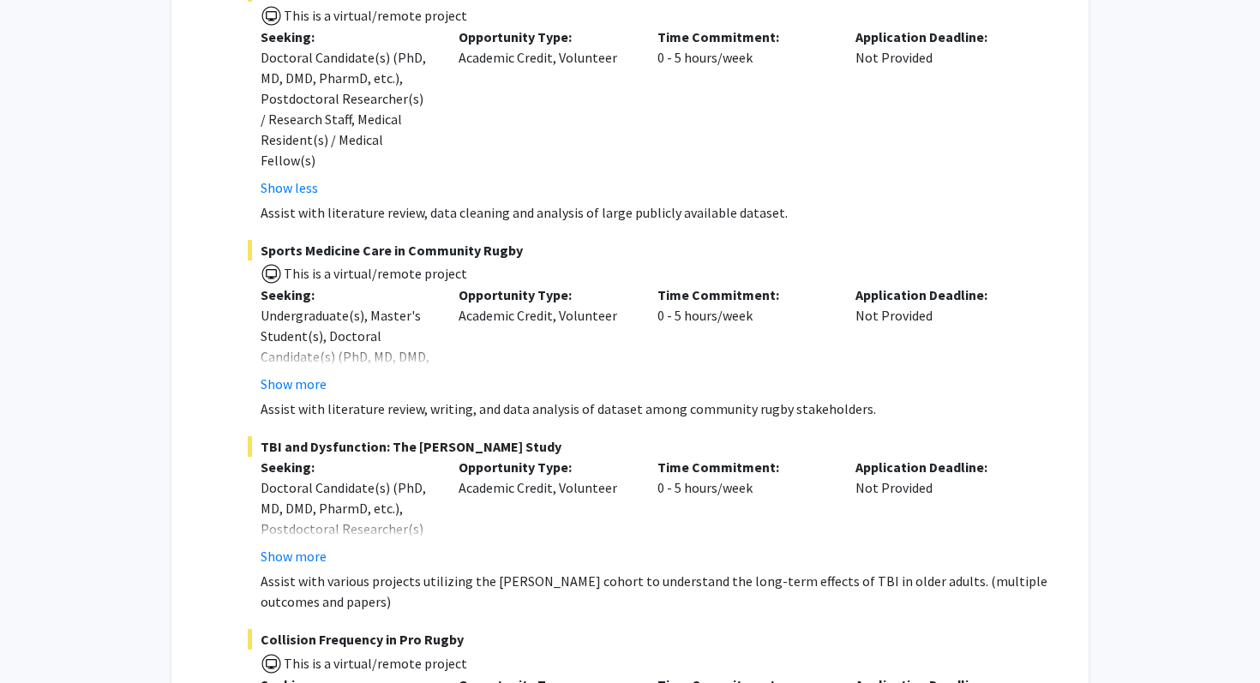
scroll to position [772, 0]
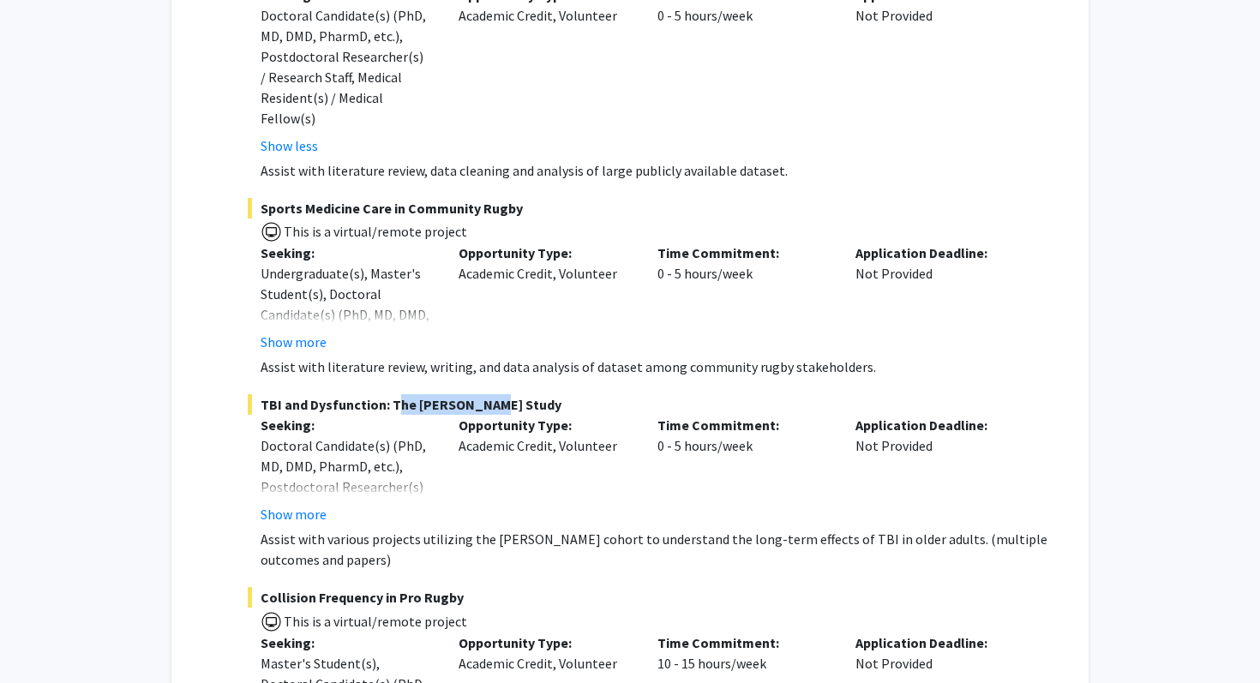
drag, startPoint x: 488, startPoint y: 385, endPoint x: 392, endPoint y: 384, distance: 96.0
click at [392, 394] on span "TBI and Dysfunction: The [PERSON_NAME] Study" at bounding box center [651, 404] width 807 height 21
copy span "The [PERSON_NAME] Study"
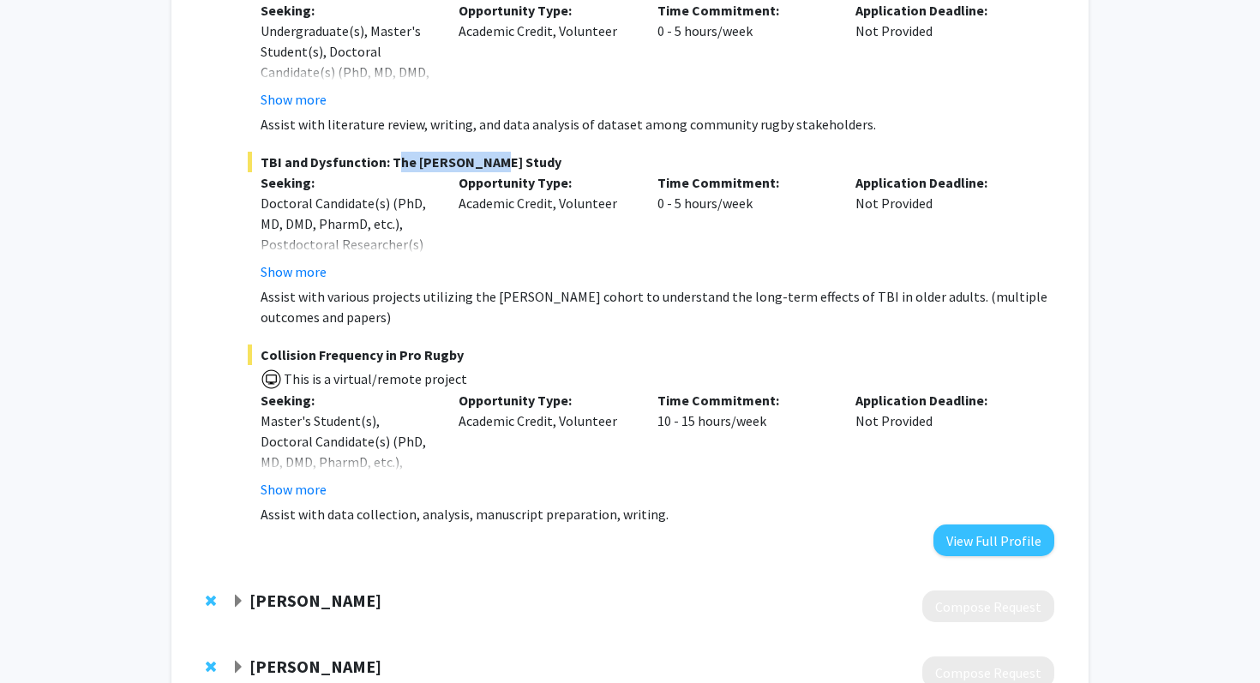
scroll to position [1045, 0]
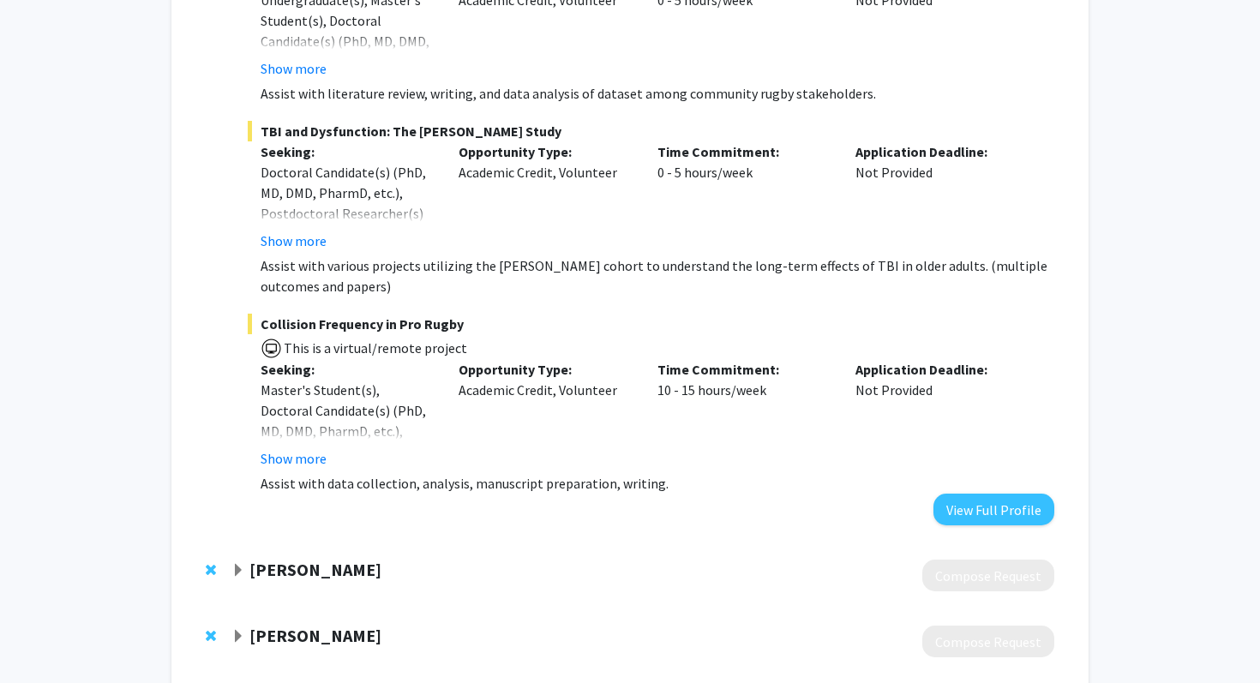
click at [454, 314] on span "Collision Frequency in Pro Rugby" at bounding box center [651, 324] width 807 height 21
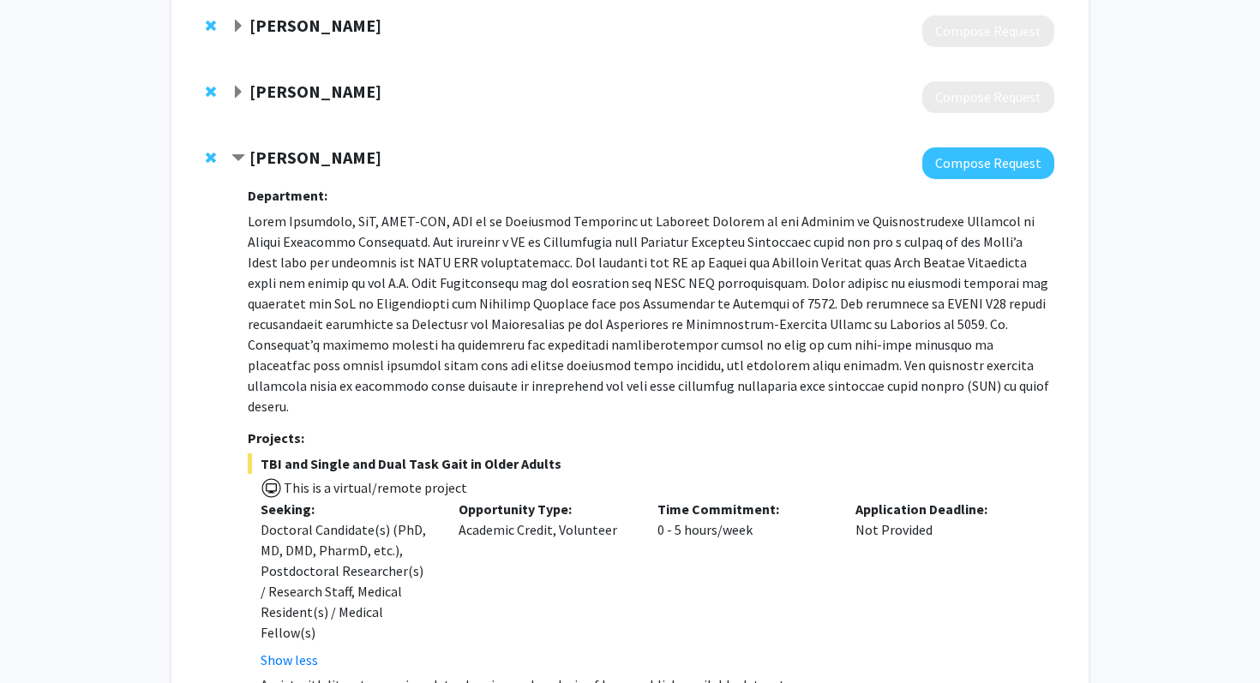
scroll to position [256, 0]
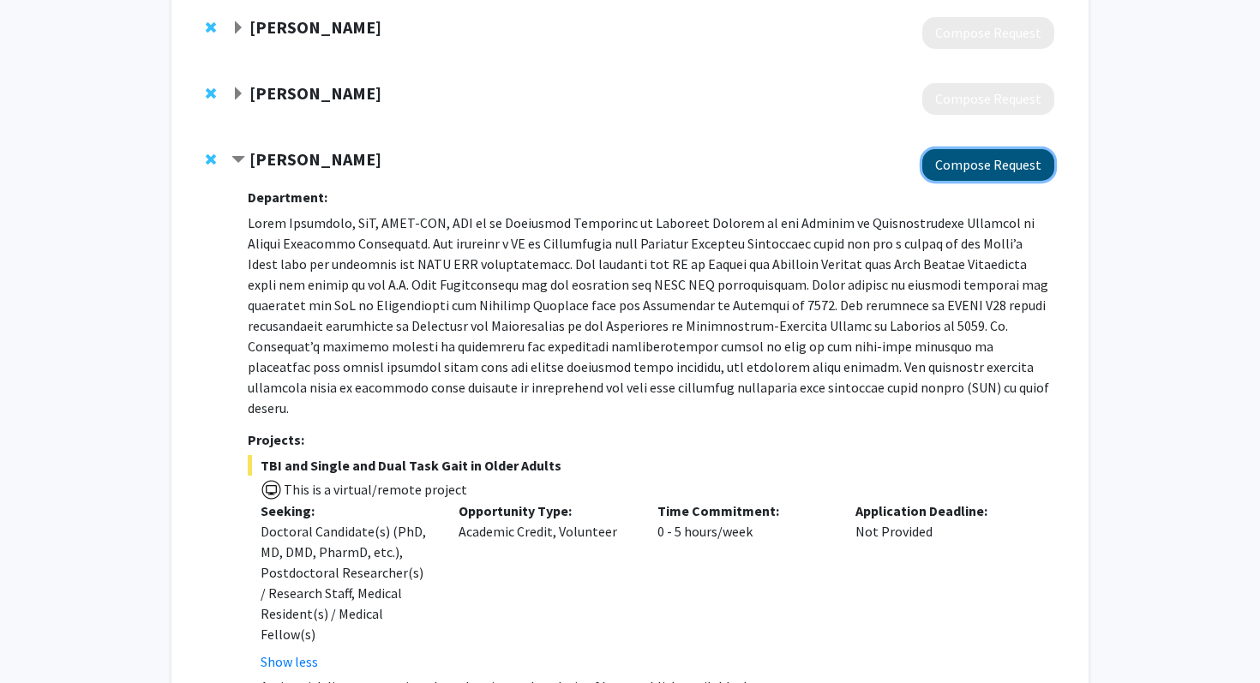
click at [1002, 159] on button "Compose Request" at bounding box center [989, 165] width 132 height 32
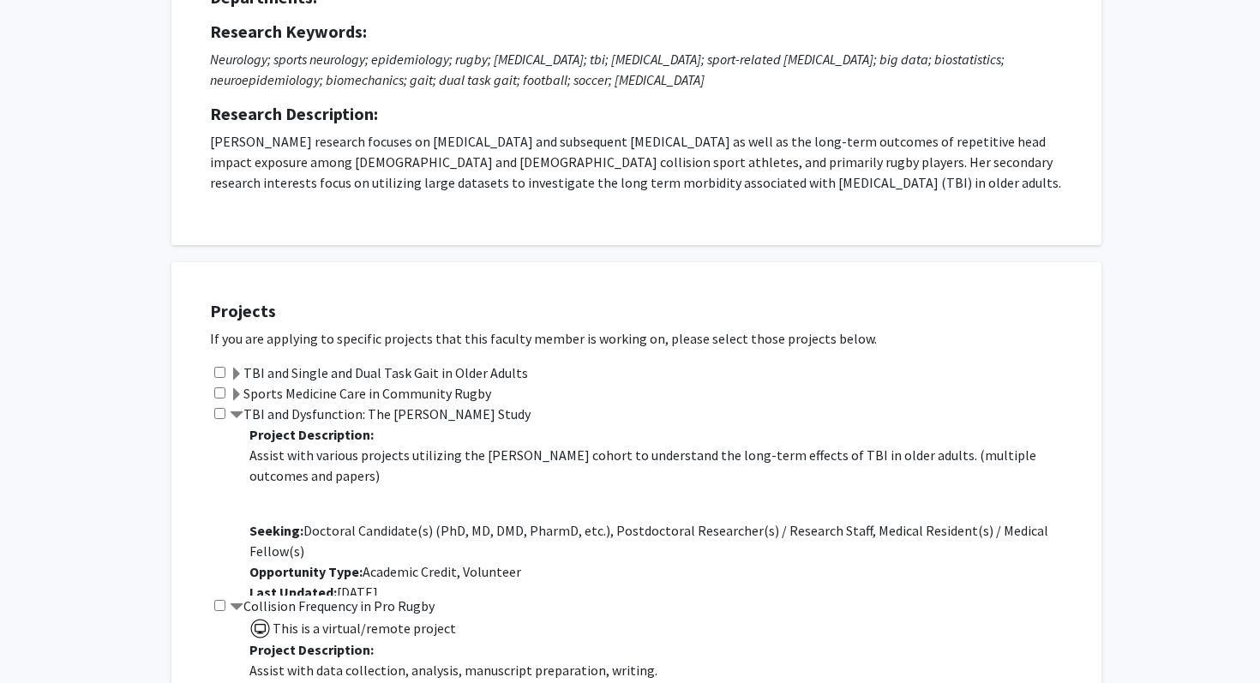
scroll to position [318, 0]
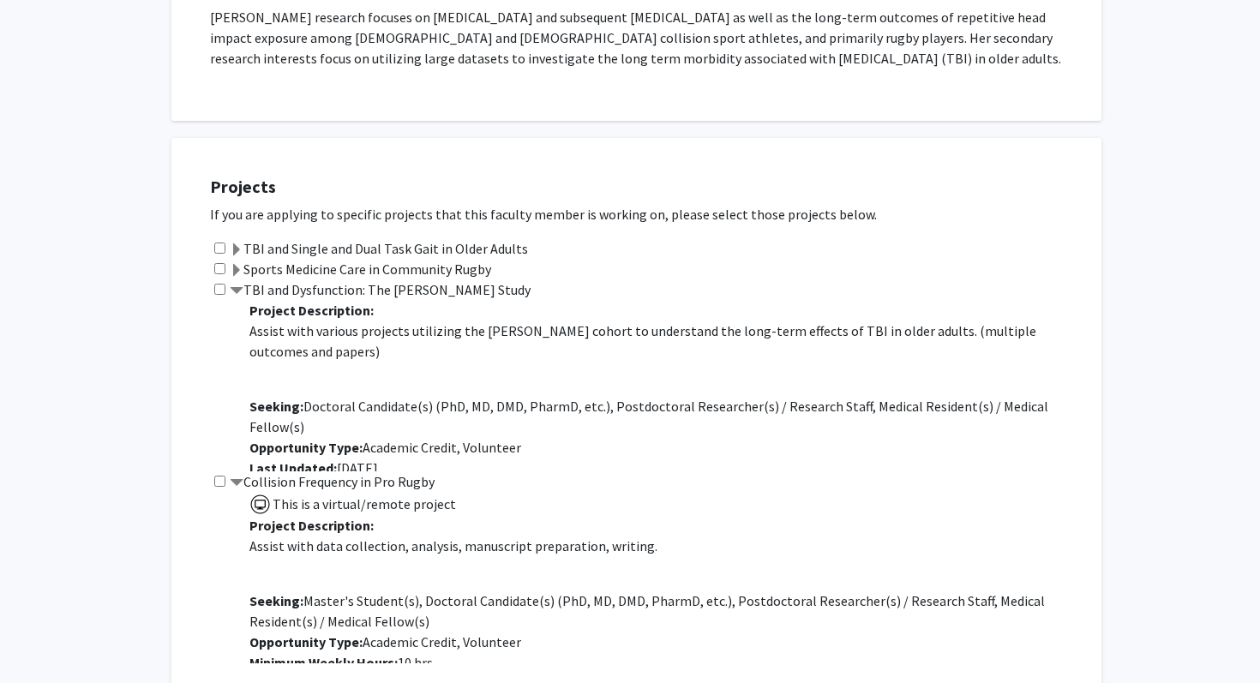
click at [253, 287] on label "TBI and Dysfunction: The [PERSON_NAME] Study" at bounding box center [380, 290] width 301 height 21
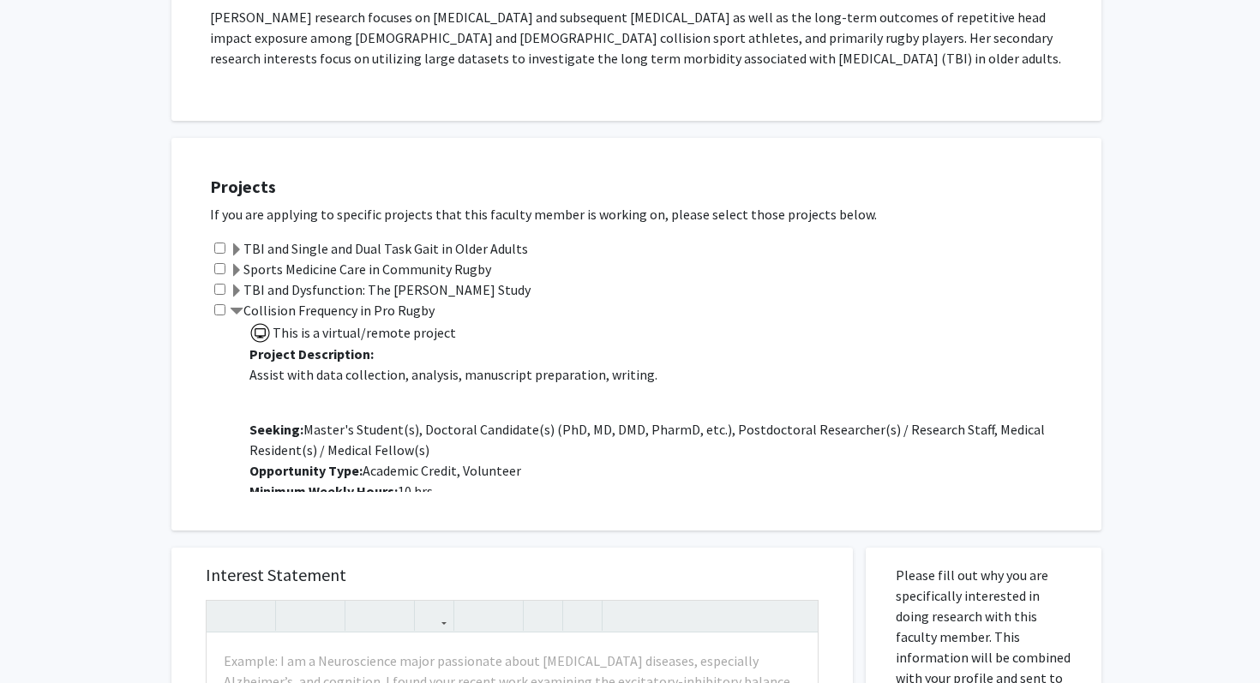
click at [254, 269] on label "Sports Medicine Care in Community Rugby" at bounding box center [361, 269] width 262 height 21
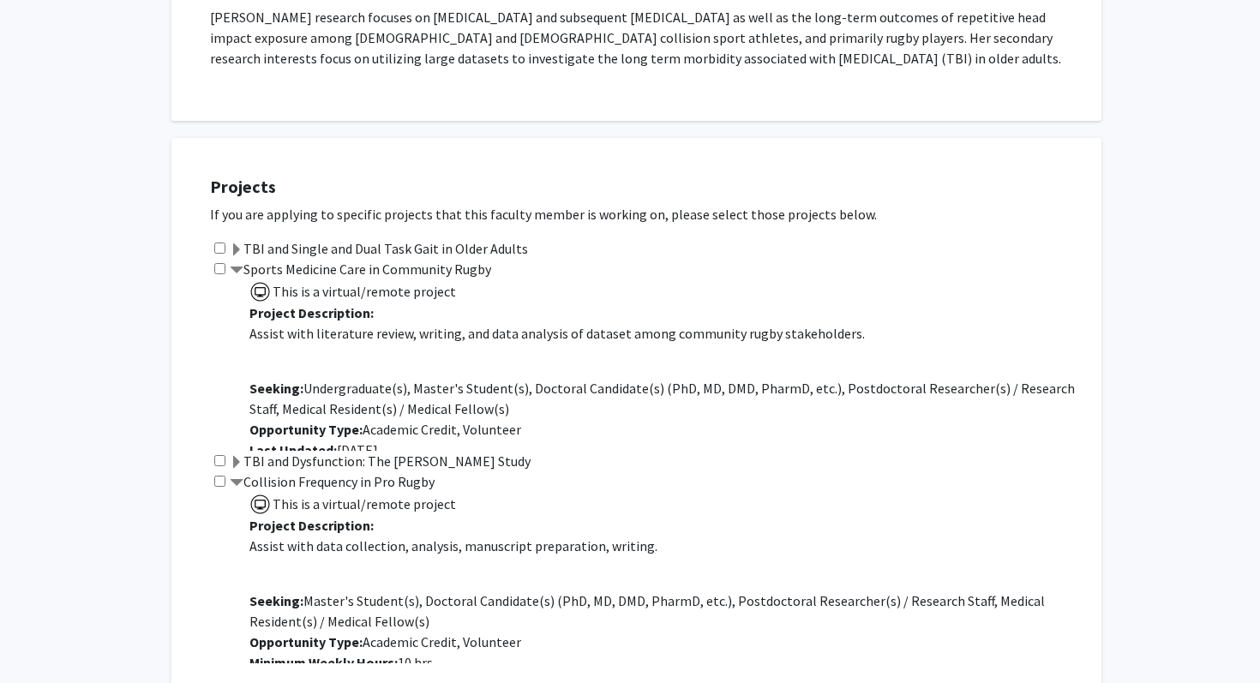
scroll to position [7, 0]
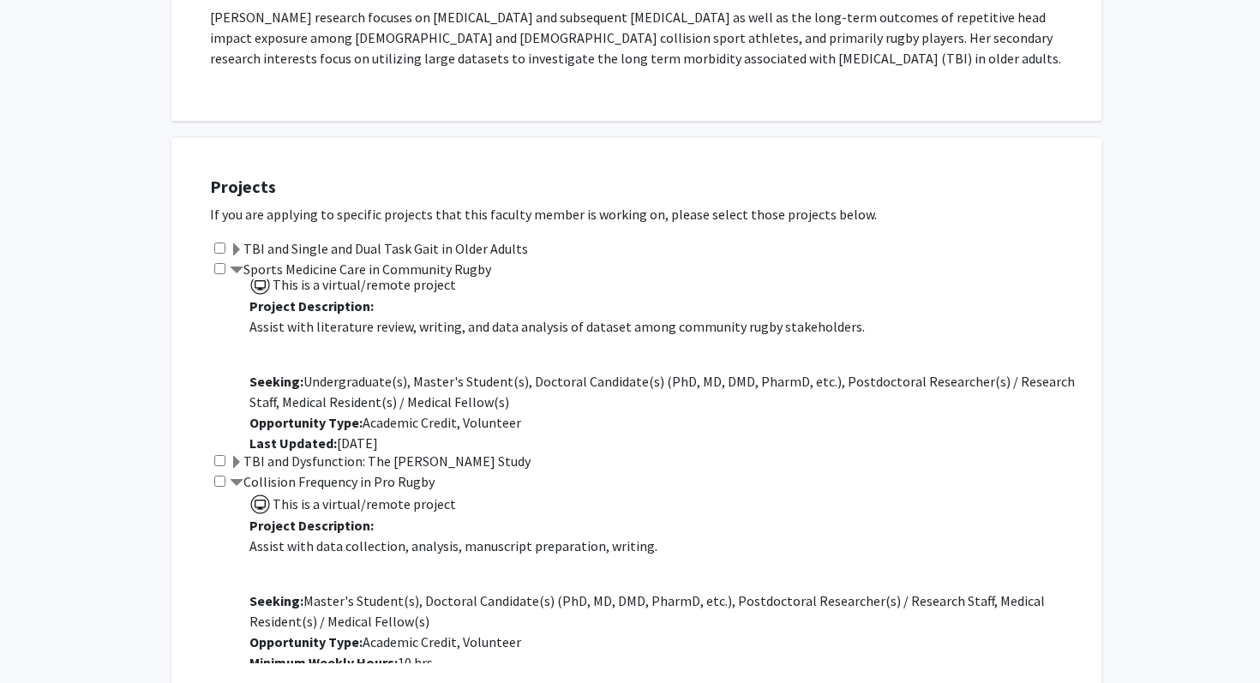
click at [218, 264] on input "checkbox" at bounding box center [219, 268] width 11 height 11
checkbox input "true"
click at [220, 243] on input "checkbox" at bounding box center [219, 248] width 11 height 11
checkbox input "true"
click at [218, 474] on div "Collision Frequency in Pro Rugby This is a virtual/remote project Project Descr…" at bounding box center [647, 568] width 875 height 192
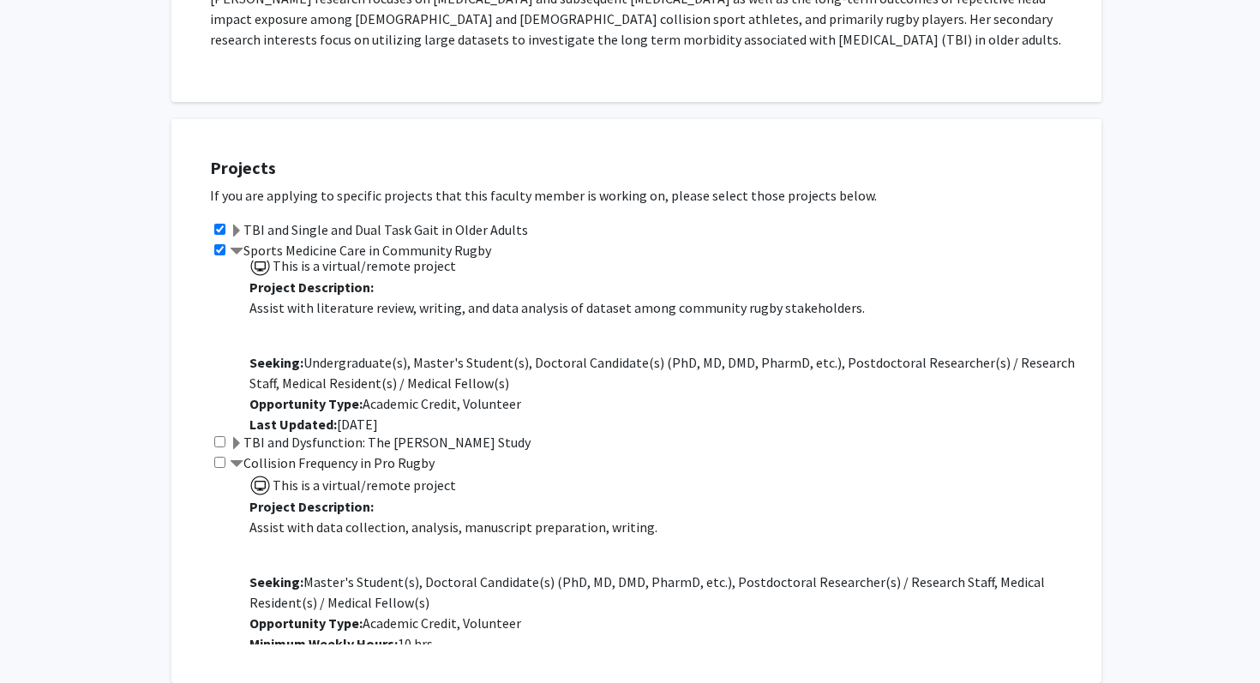
scroll to position [343, 0]
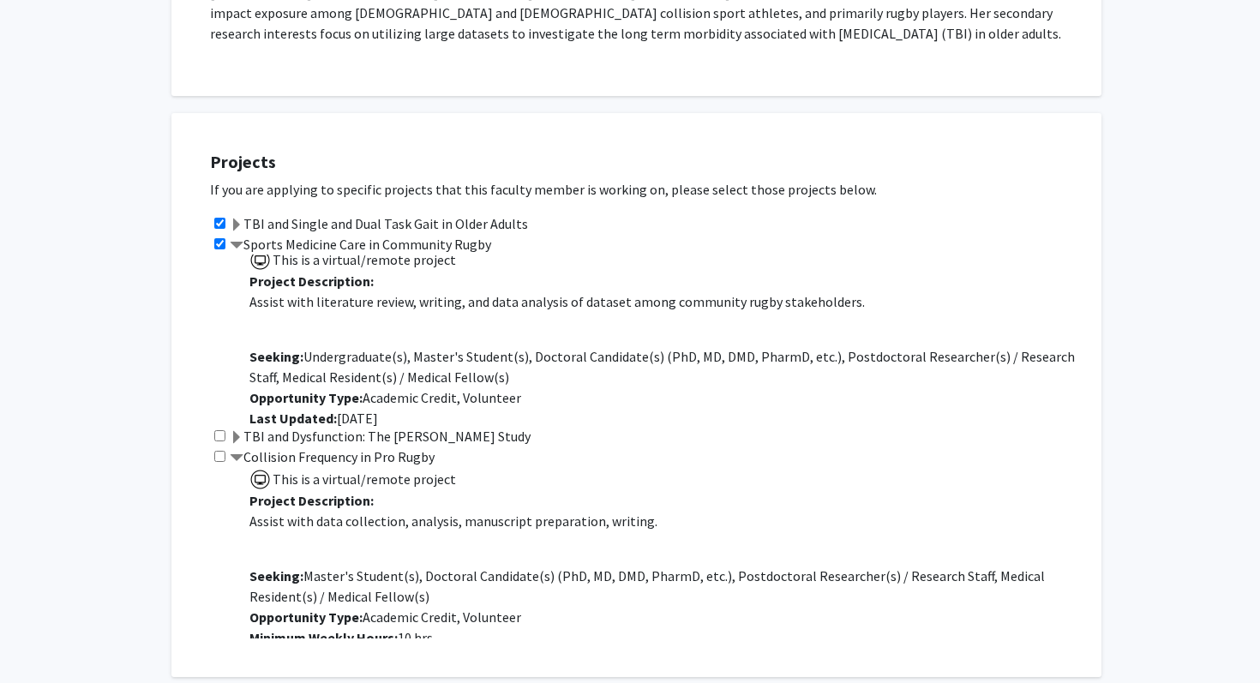
click at [220, 452] on input "checkbox" at bounding box center [219, 456] width 11 height 11
checkbox input "true"
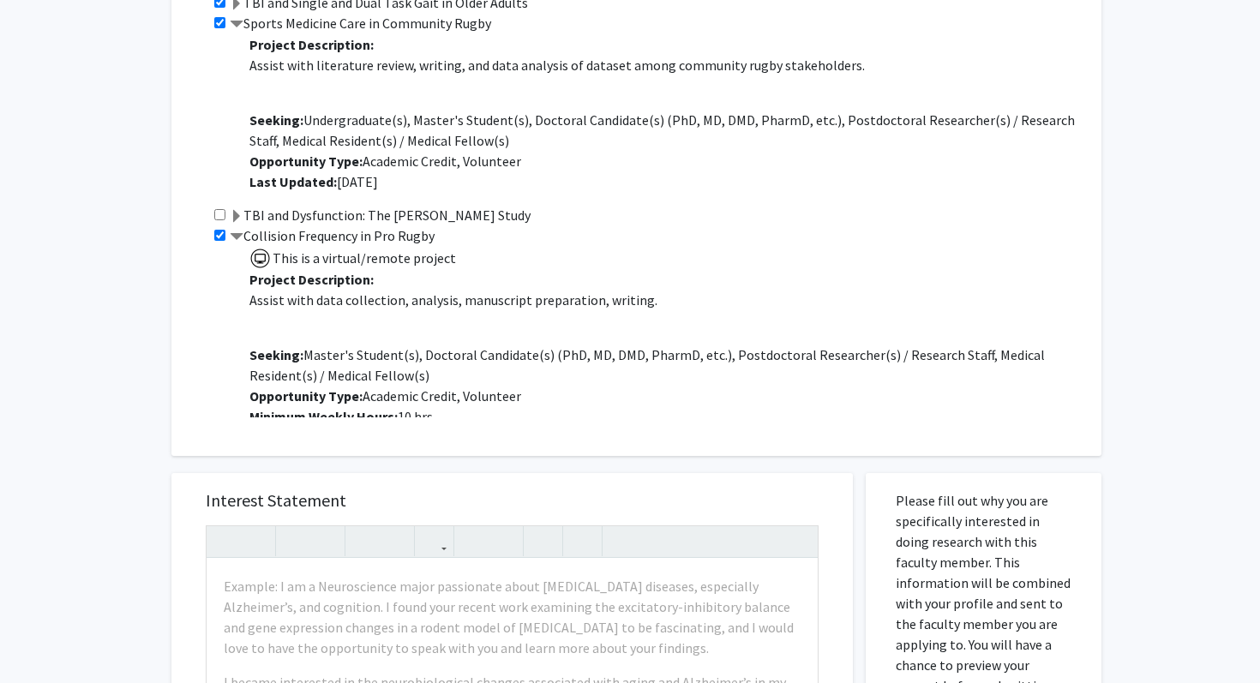
scroll to position [760, 0]
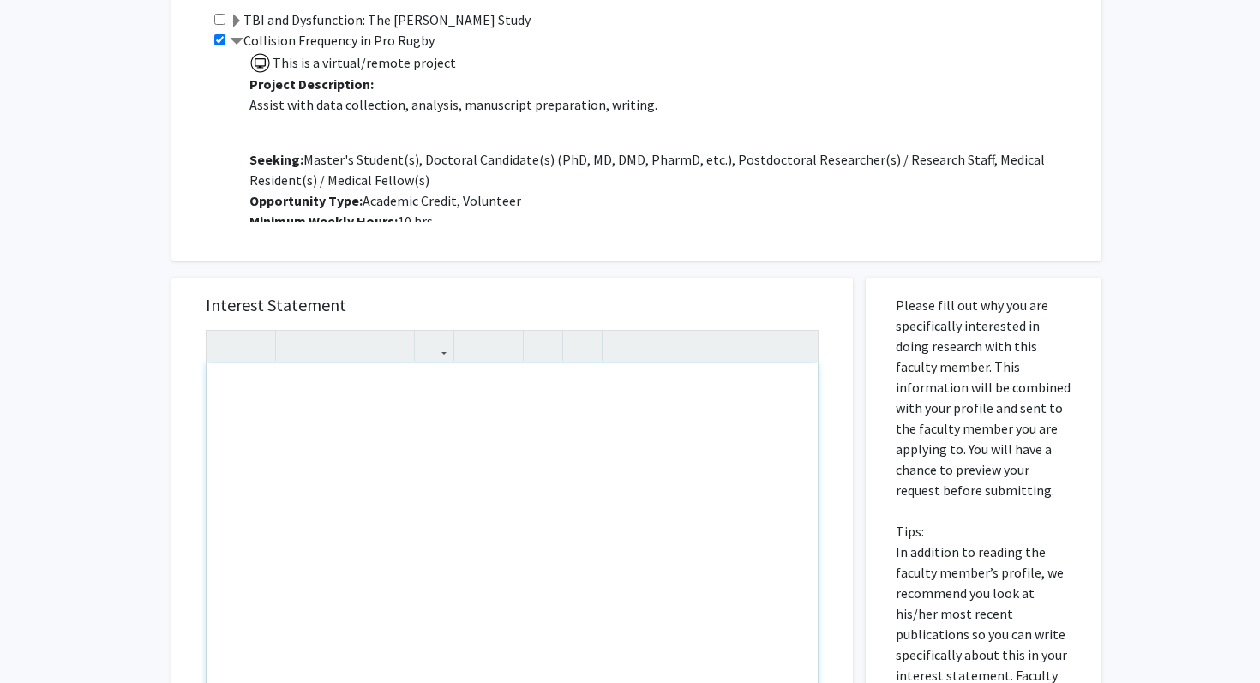
click at [290, 397] on div "Note to users with screen readers: Please press Alt+0 or Option+0 to deactivate…" at bounding box center [512, 560] width 611 height 393
paste div "Note to users with screen readers: Please press Alt+0 or Option+0 to deactivate…"
type textarea "<p>Hi [PERSON_NAME], </p> <p>I am [PERSON_NAME], a first-year medical student a…"
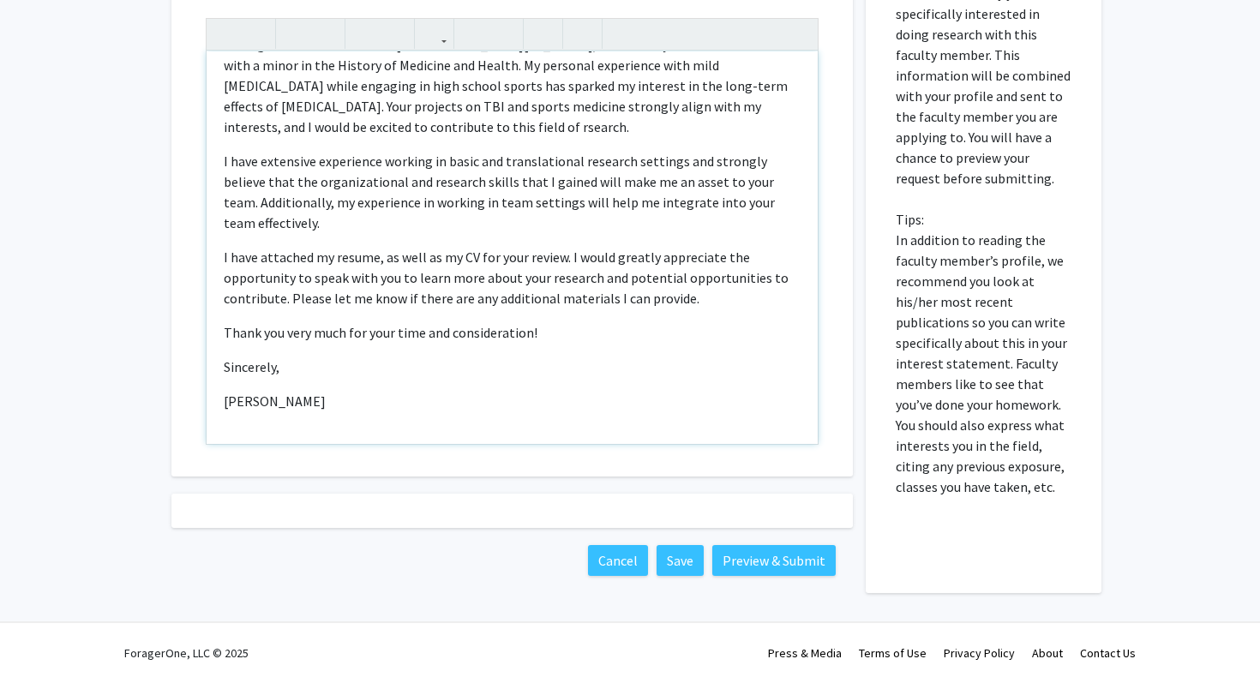
scroll to position [101, 0]
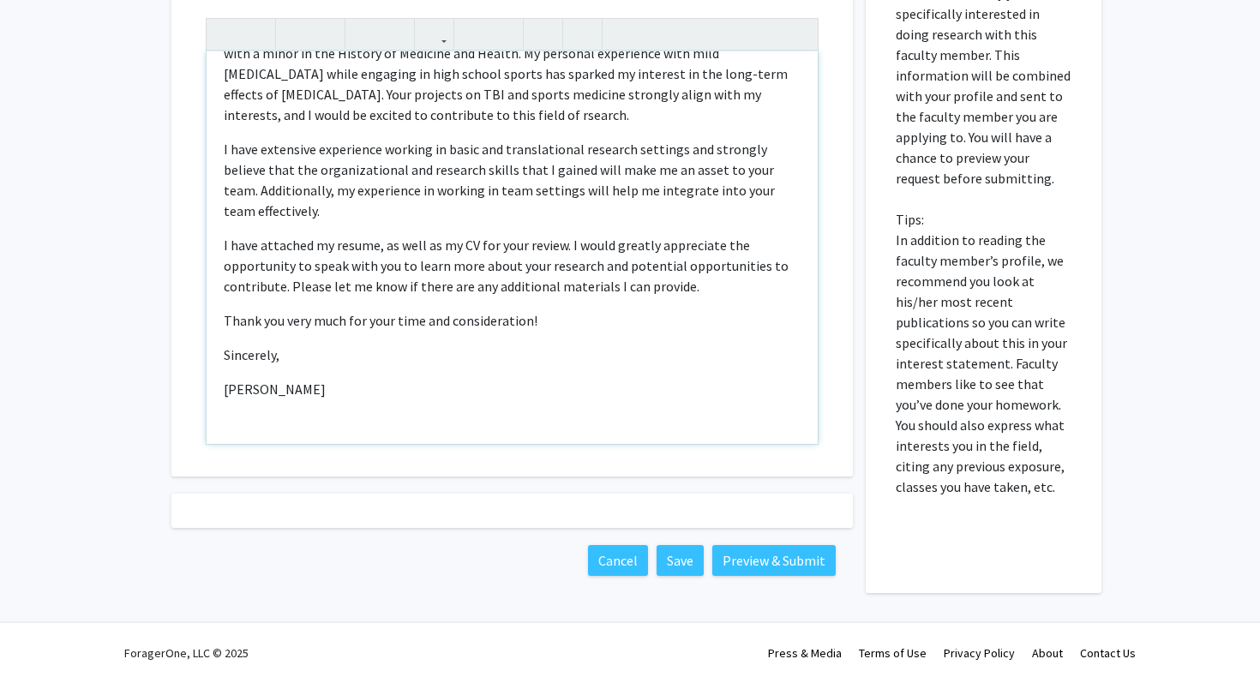
type textarea "<p>Hi [PERSON_NAME], </p> <p>I am [PERSON_NAME], a first-year medical student a…"
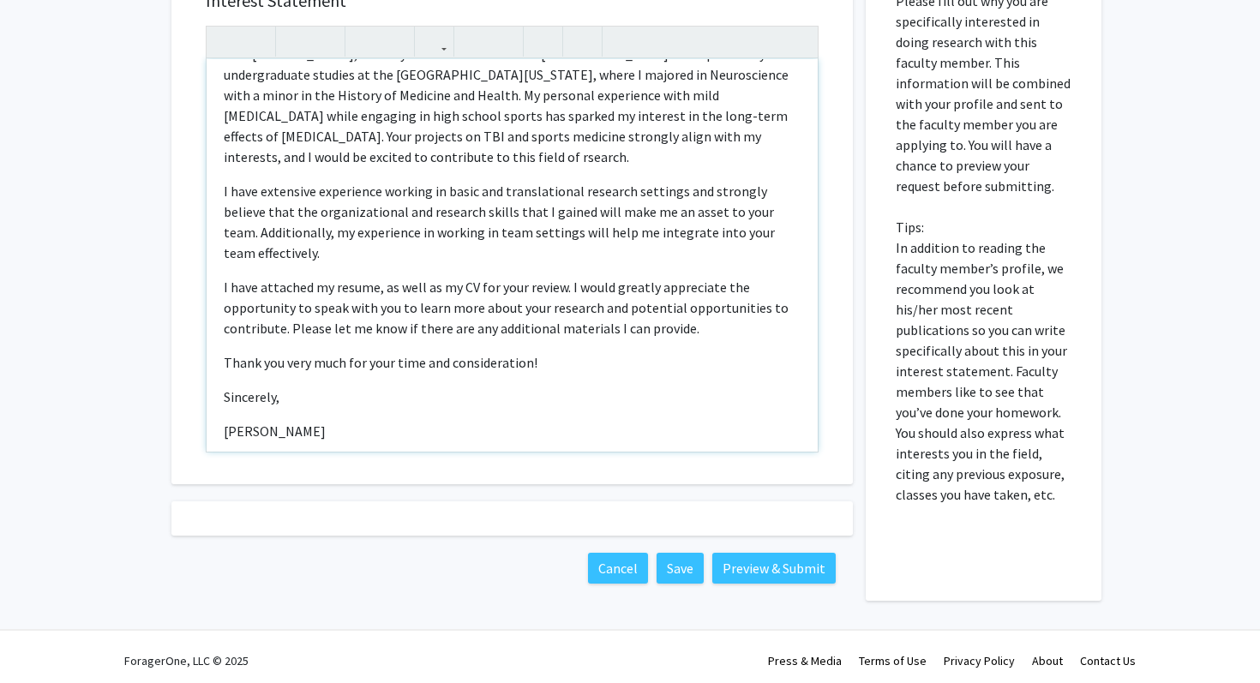
scroll to position [1072, 0]
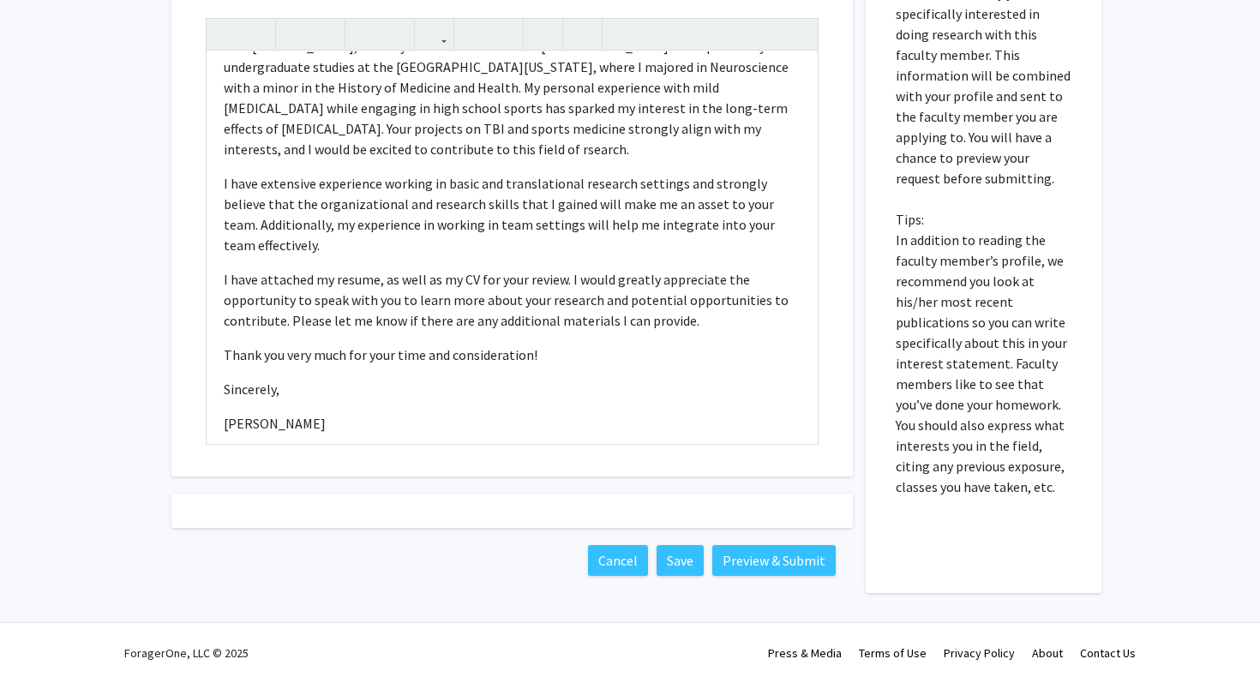
click at [768, 576] on div "Cancel Save Preview & Submit" at bounding box center [512, 560] width 682 height 65
click at [765, 567] on button "Preview & Submit" at bounding box center [774, 560] width 123 height 31
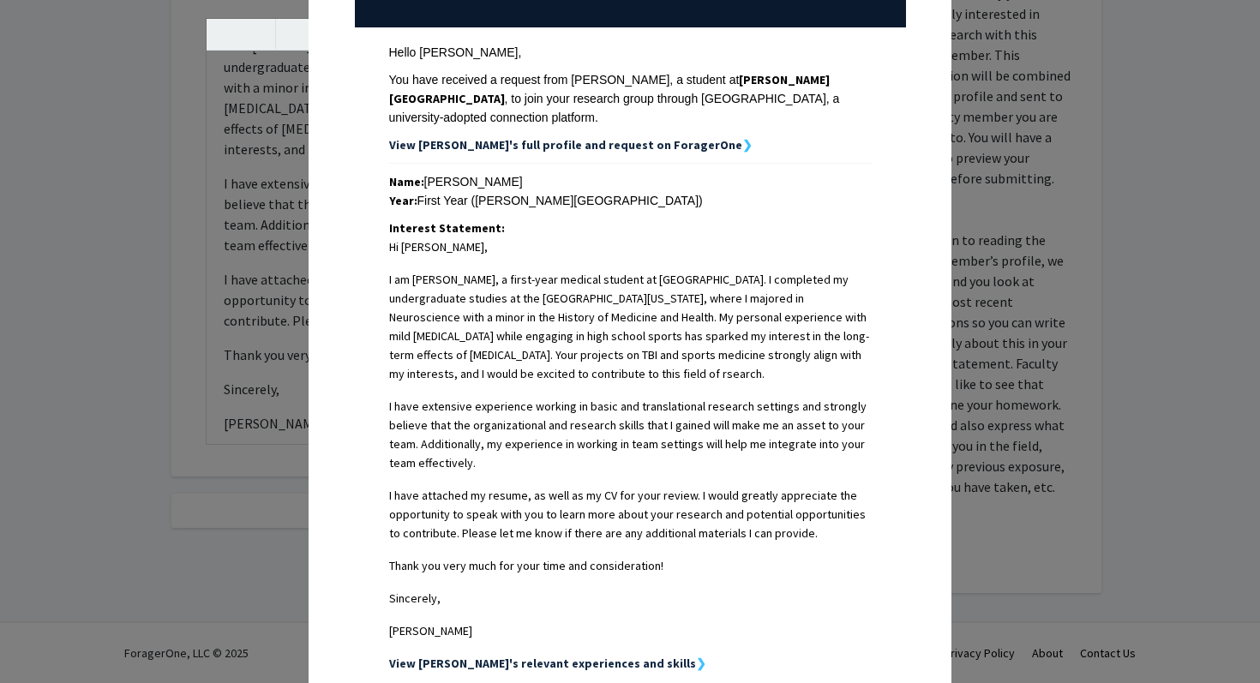
scroll to position [0, 0]
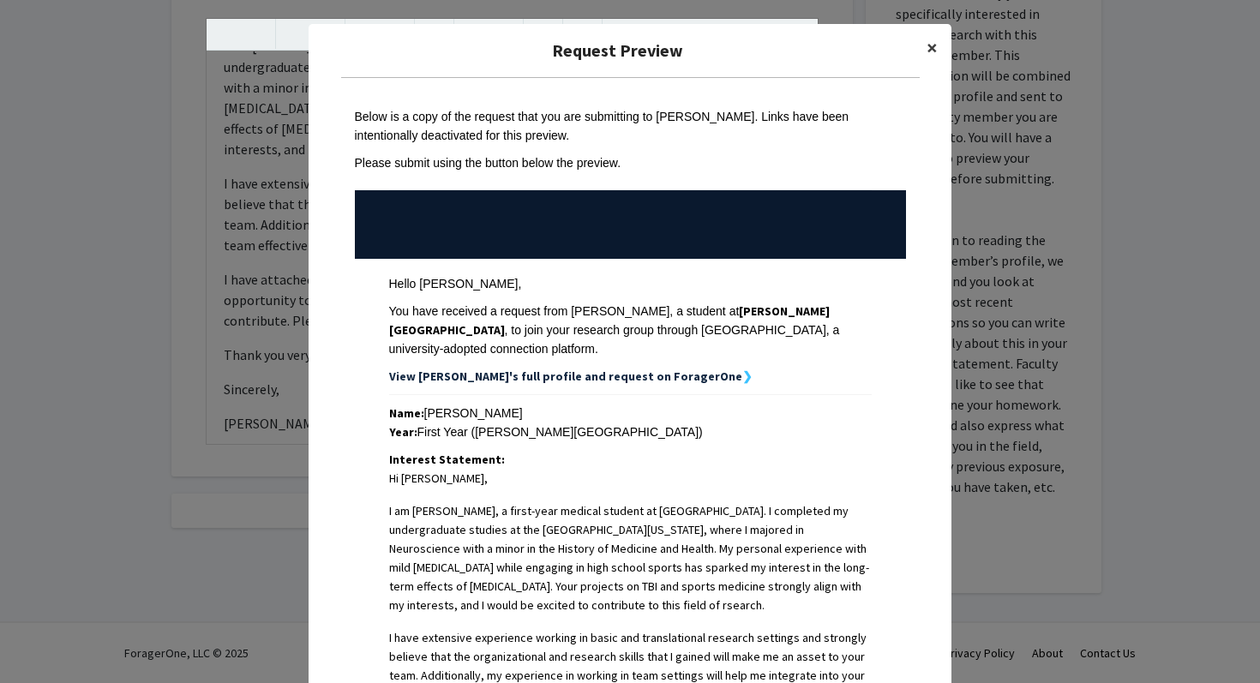
click at [930, 49] on span "×" at bounding box center [932, 47] width 11 height 27
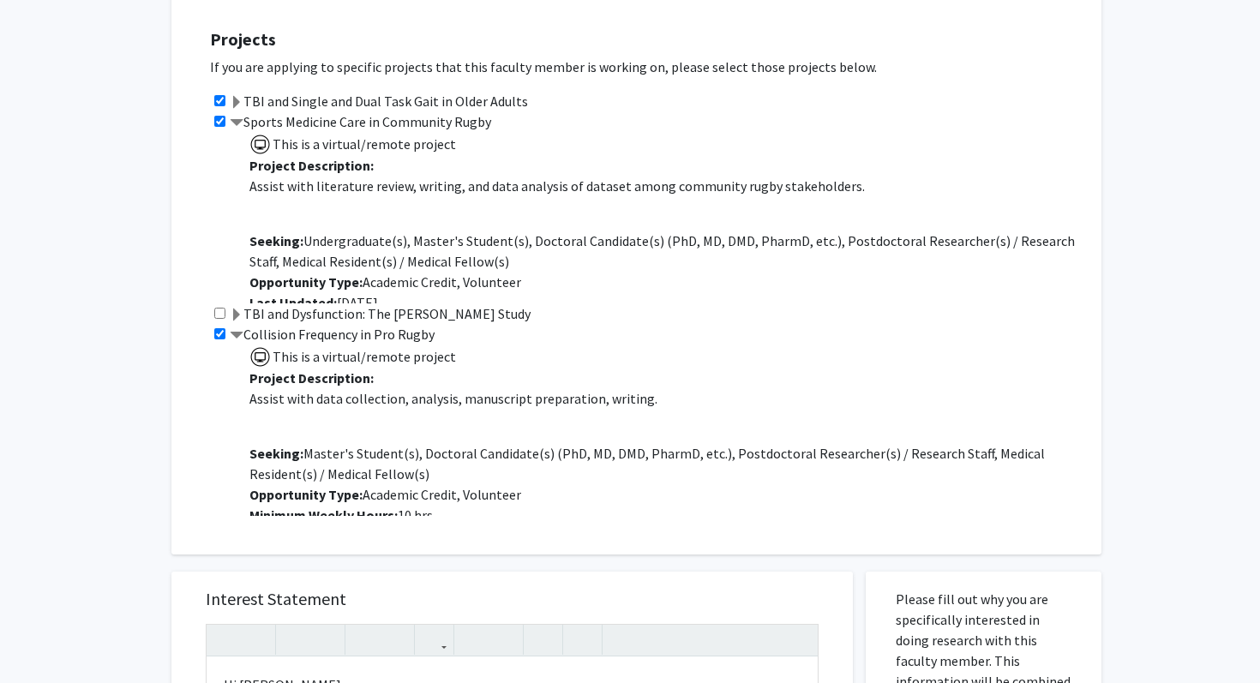
scroll to position [1072, 0]
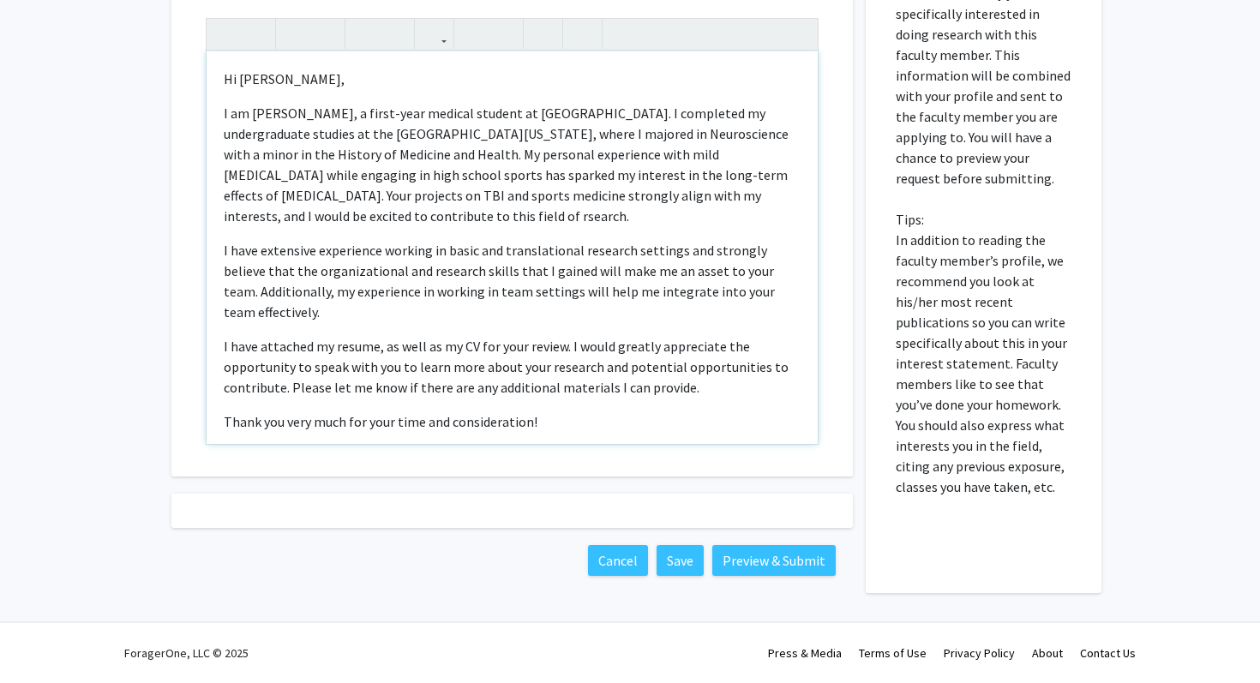
click at [528, 446] on p "Sincerely," at bounding box center [512, 456] width 577 height 21
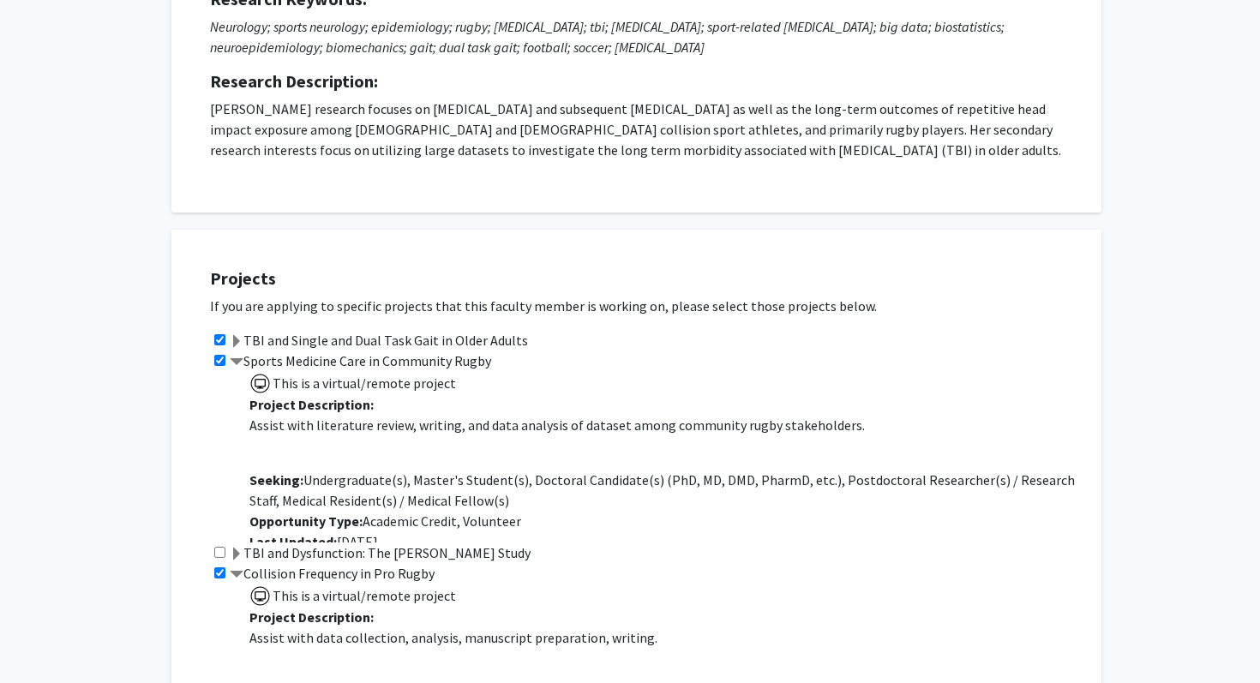
scroll to position [0, 0]
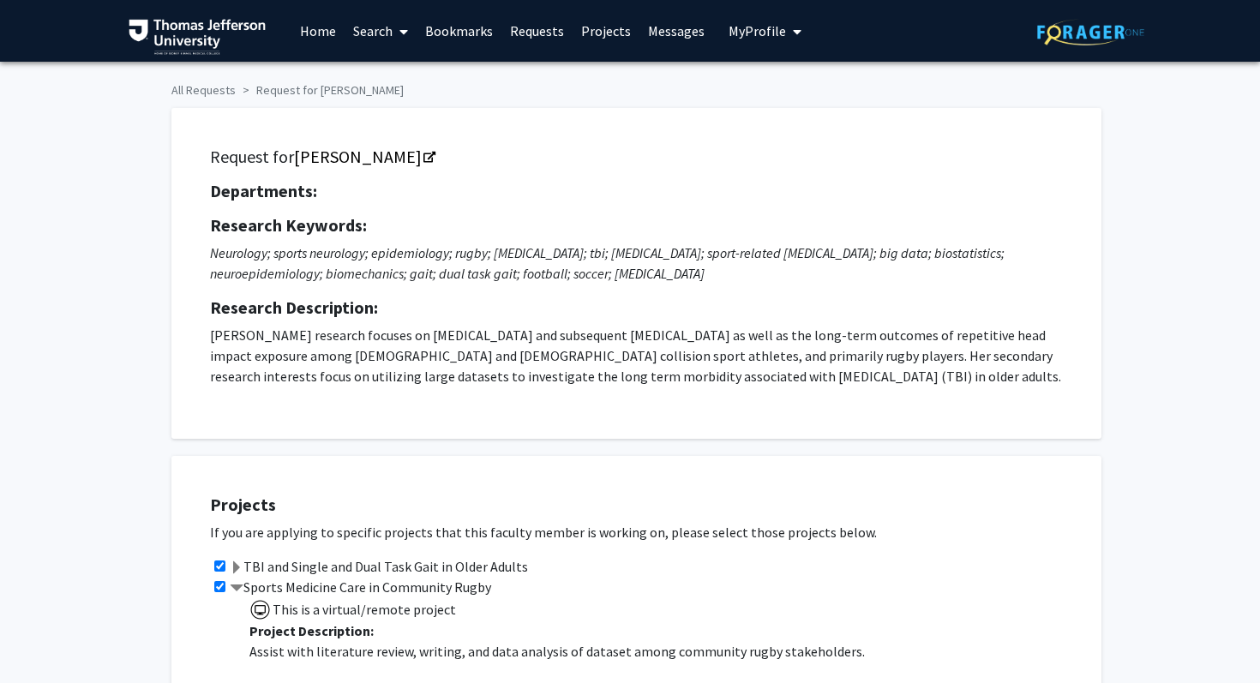
click at [597, 25] on link "Projects" at bounding box center [606, 31] width 67 height 60
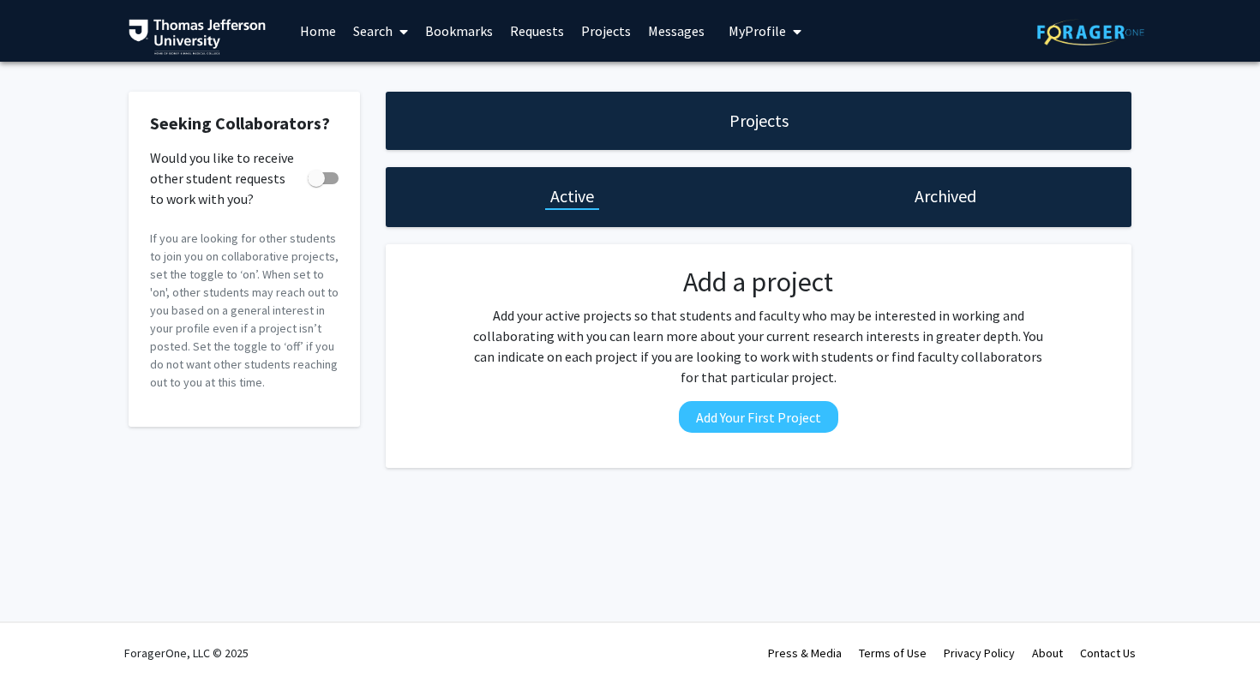
click at [444, 28] on link "Bookmarks" at bounding box center [459, 31] width 85 height 60
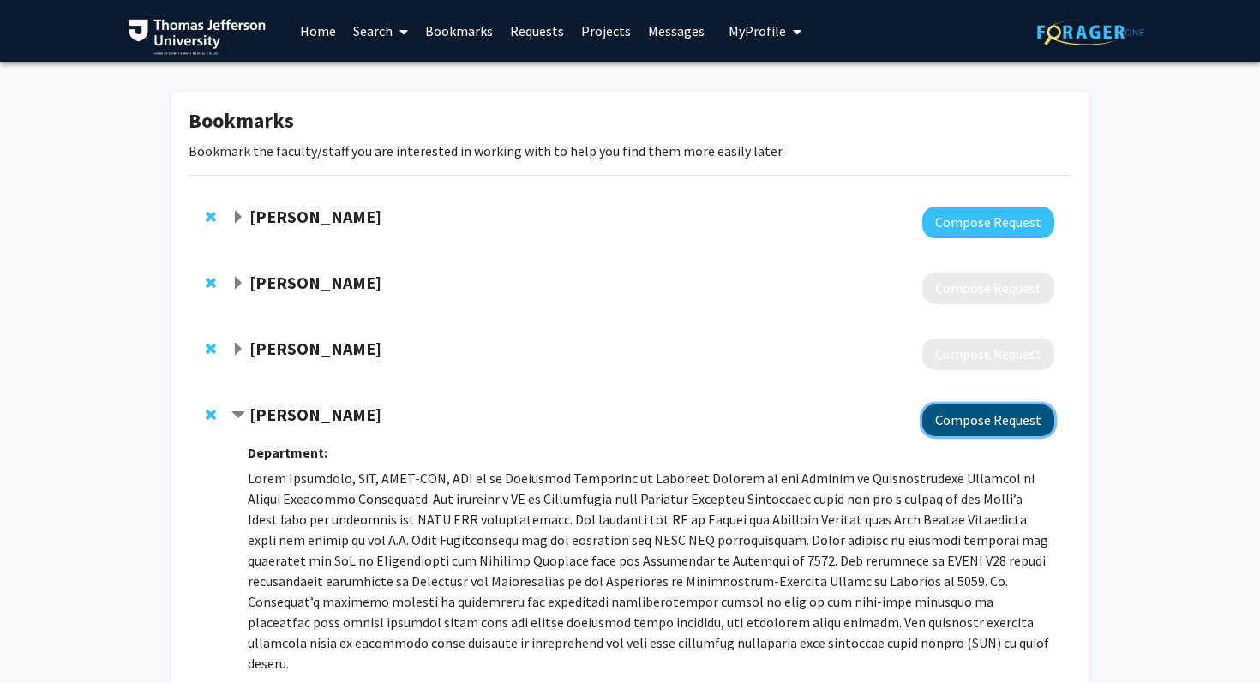
click at [953, 418] on button "Compose Request" at bounding box center [989, 421] width 132 height 32
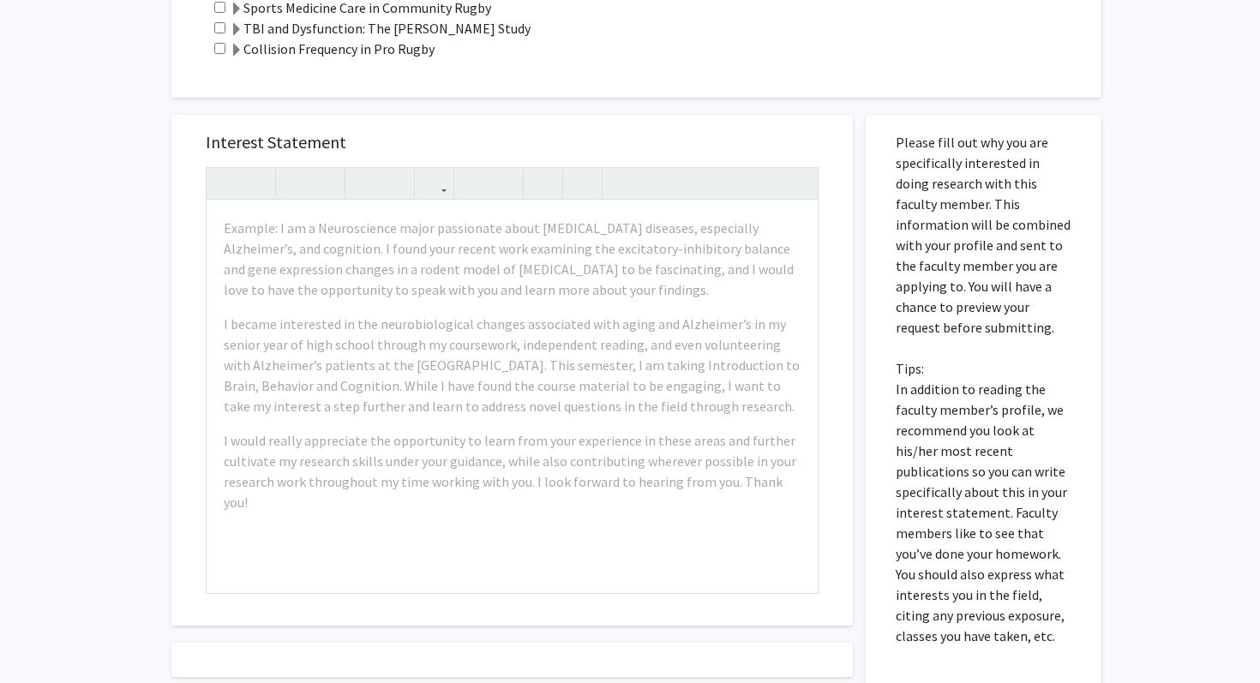
scroll to position [729, 0]
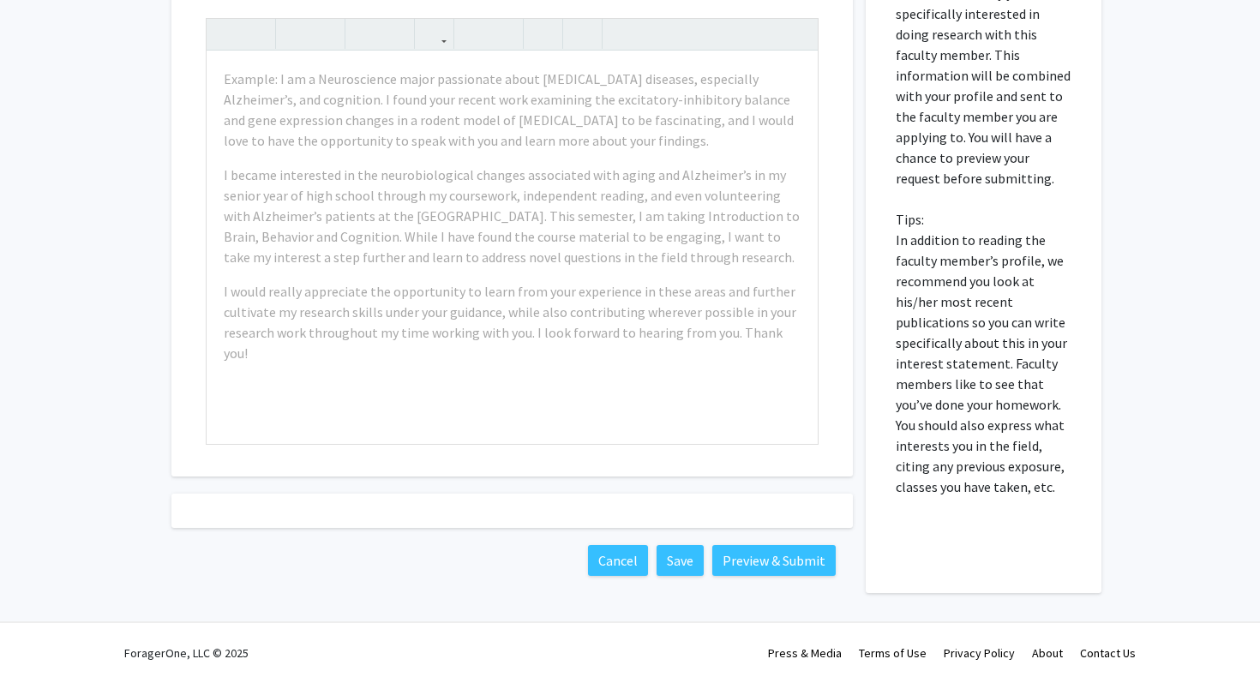
click at [433, 518] on div at bounding box center [512, 511] width 682 height 34
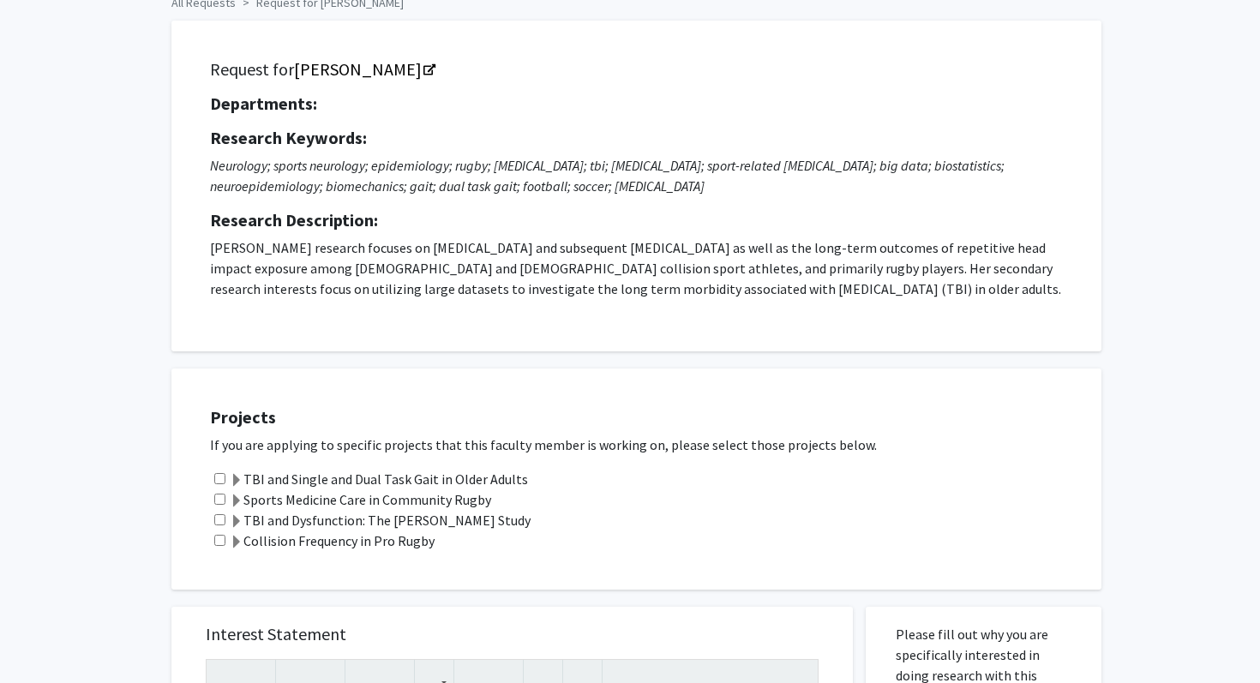
scroll to position [0, 0]
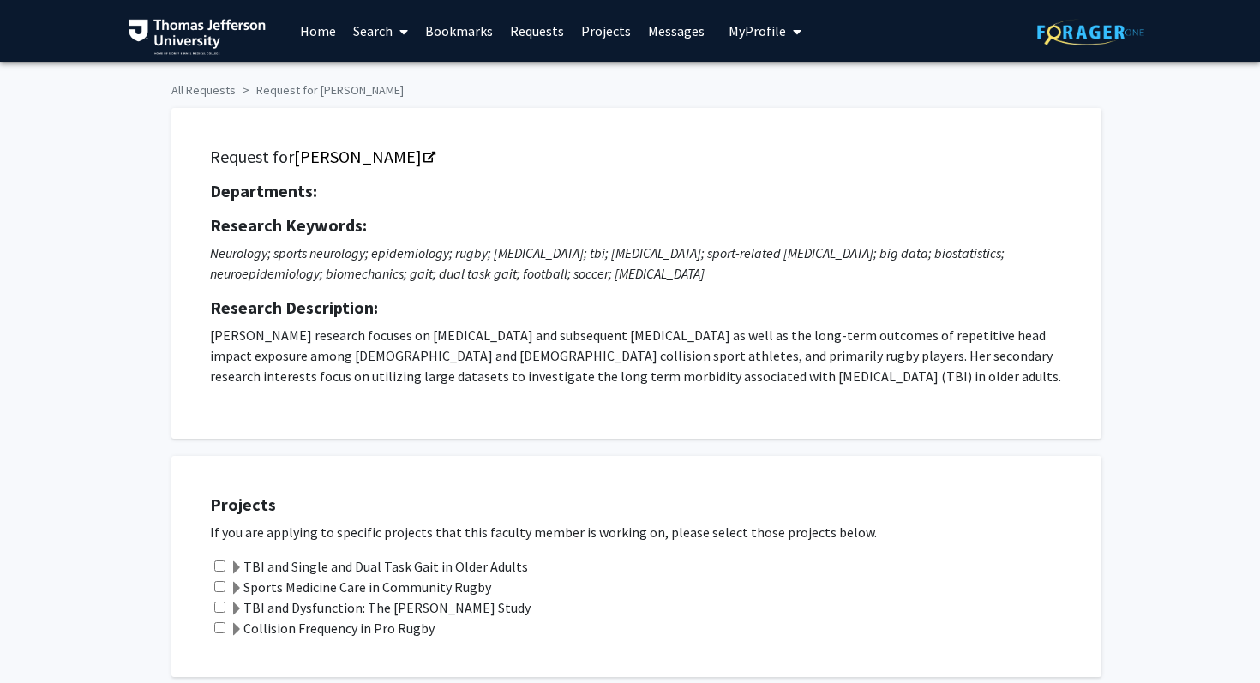
click at [364, 21] on link "Search" at bounding box center [381, 31] width 72 height 60
click at [416, 73] on span "Faculty/Staff" at bounding box center [408, 79] width 126 height 34
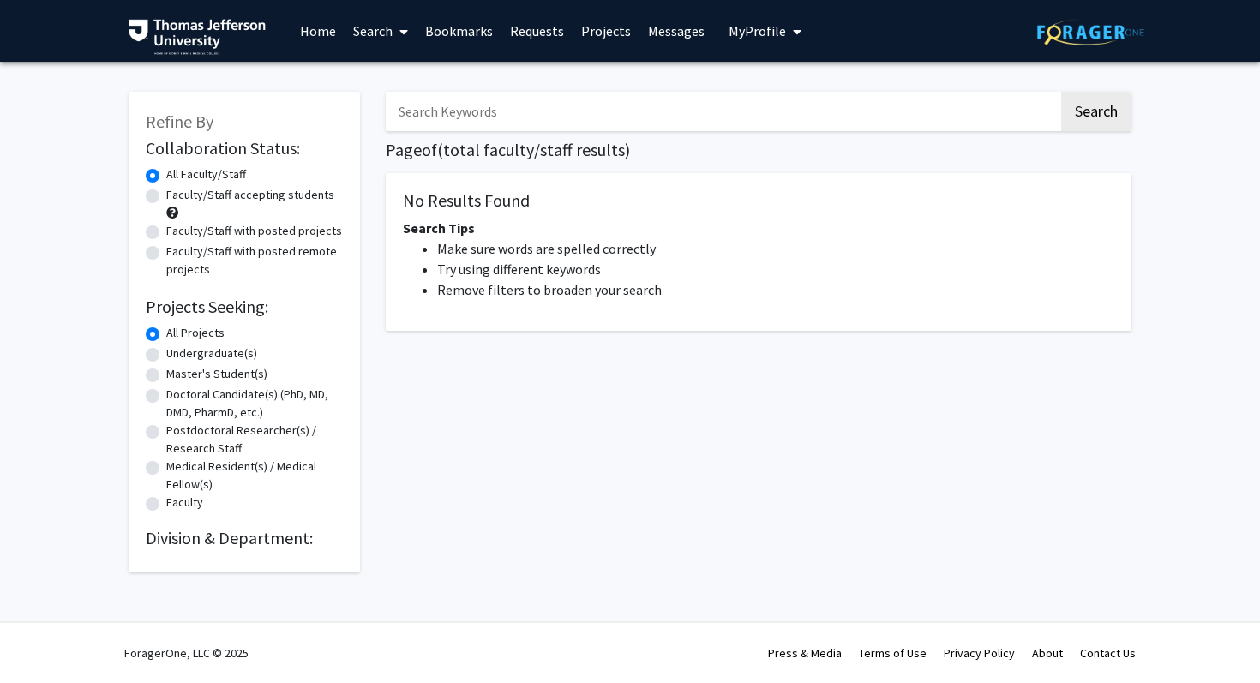
click at [457, 40] on link "Bookmarks" at bounding box center [459, 31] width 85 height 60
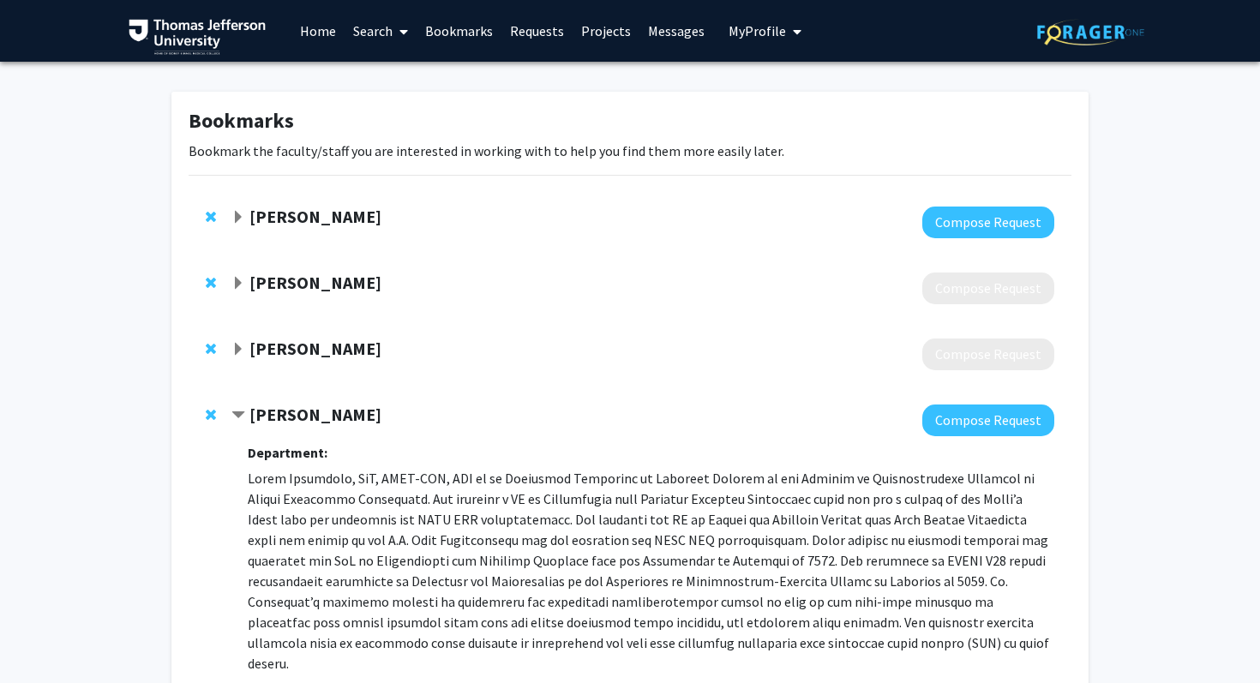
click at [274, 333] on div "[PERSON_NAME] Compose Request" at bounding box center [630, 355] width 883 height 66
click at [287, 280] on strong "[PERSON_NAME]" at bounding box center [316, 282] width 132 height 21
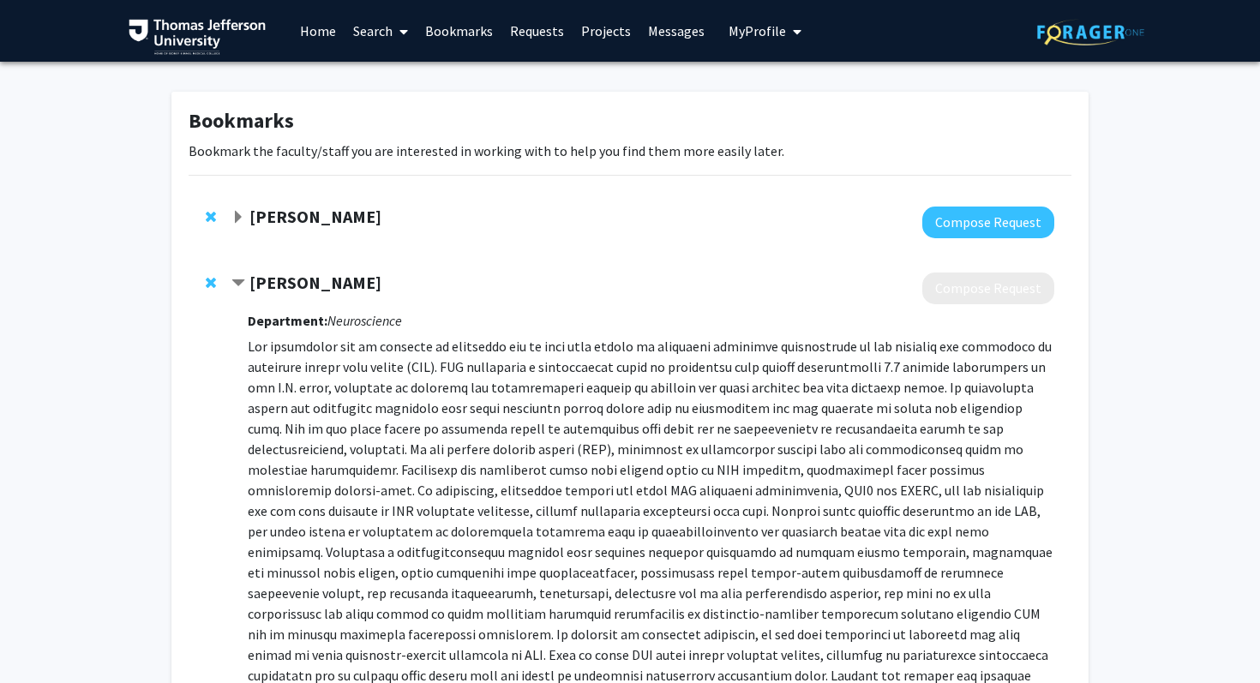
click at [288, 244] on div "[PERSON_NAME] Compose Request" at bounding box center [630, 222] width 883 height 66
click at [288, 225] on strong "[PERSON_NAME]" at bounding box center [316, 216] width 132 height 21
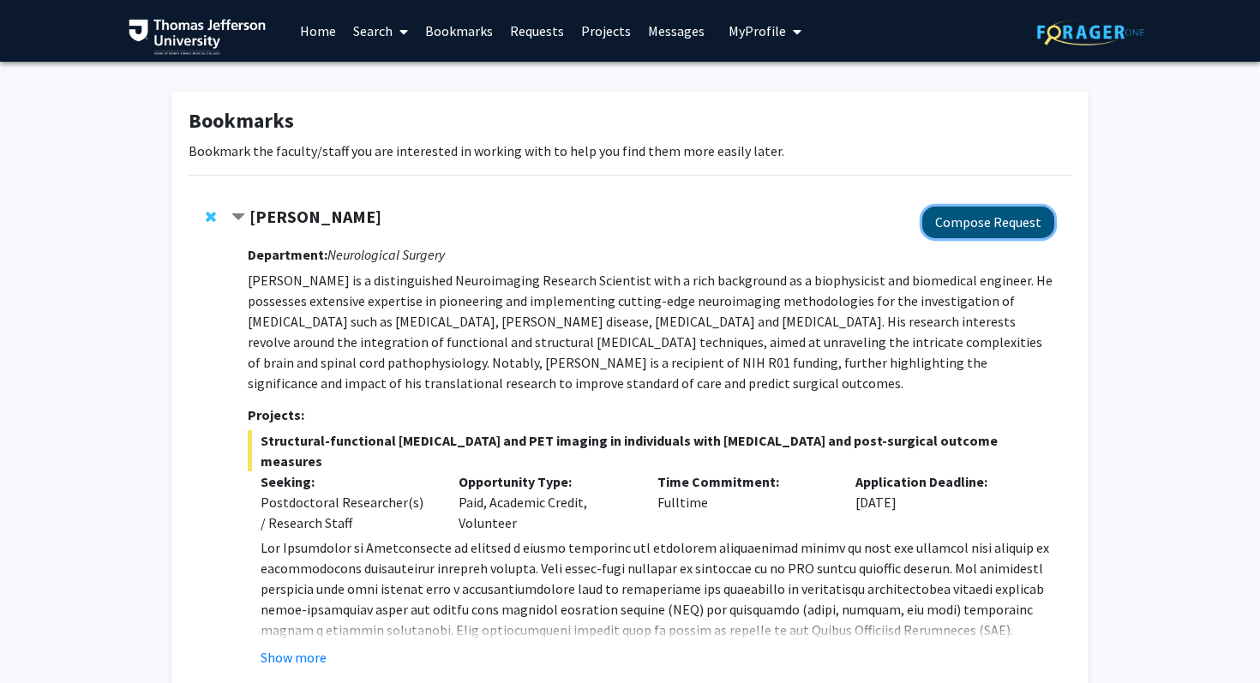
click at [994, 215] on button "Compose Request" at bounding box center [989, 223] width 132 height 32
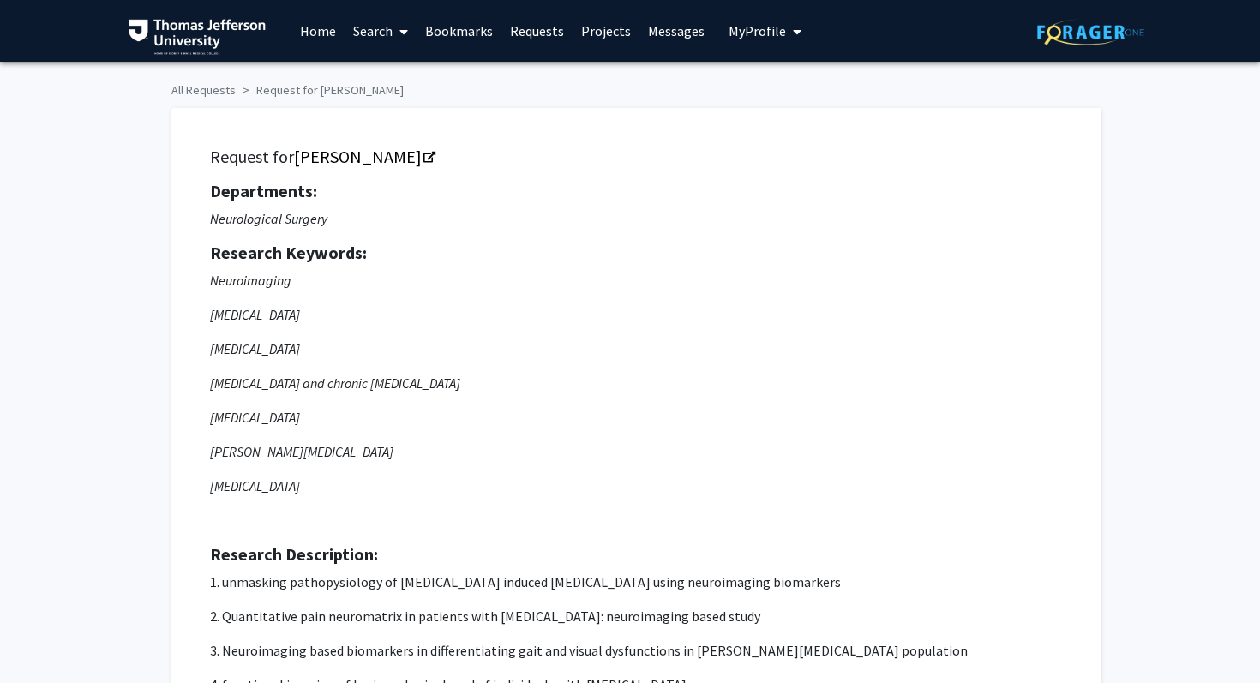
click at [553, 16] on link "Requests" at bounding box center [537, 31] width 71 height 60
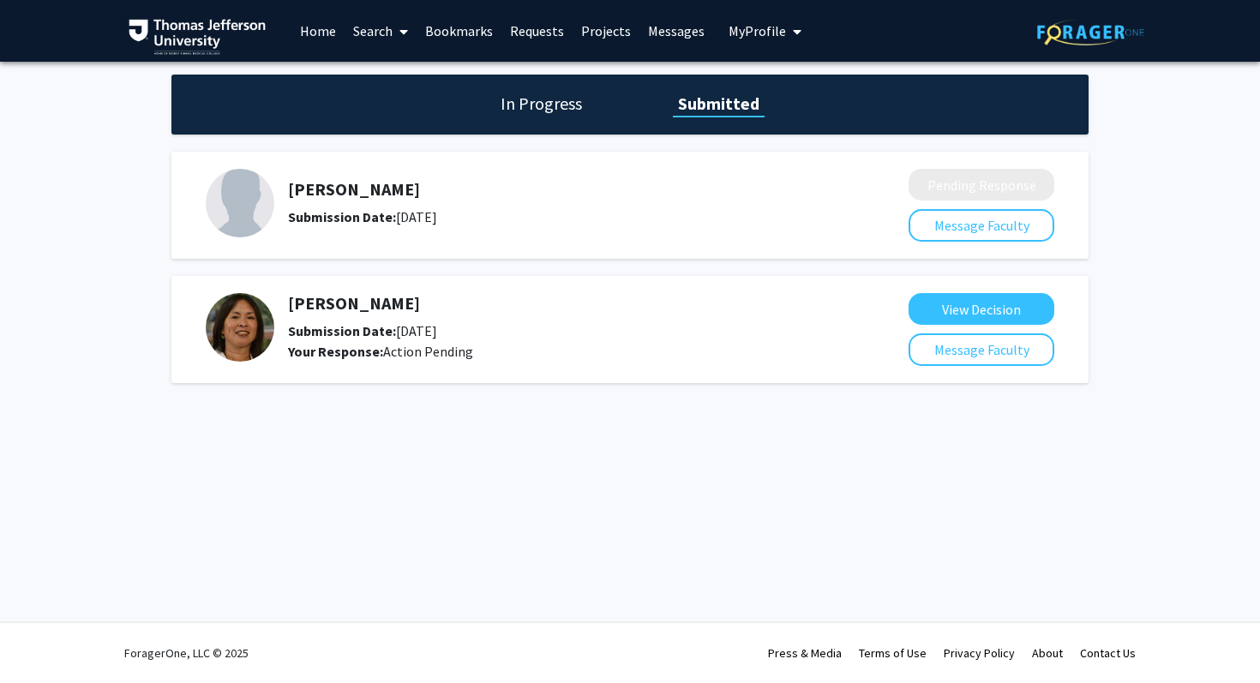
click at [748, 33] on span "My Profile" at bounding box center [757, 30] width 57 height 17
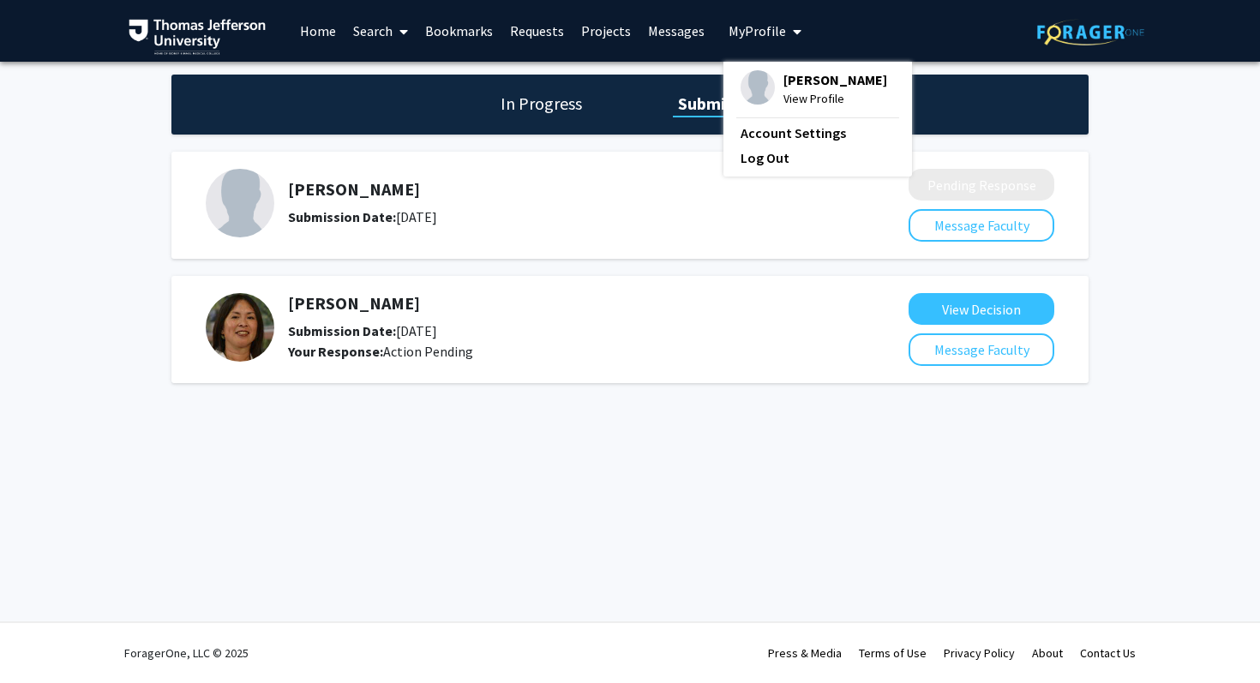
click at [773, 77] on div "[PERSON_NAME] View Profile" at bounding box center [814, 89] width 147 height 38
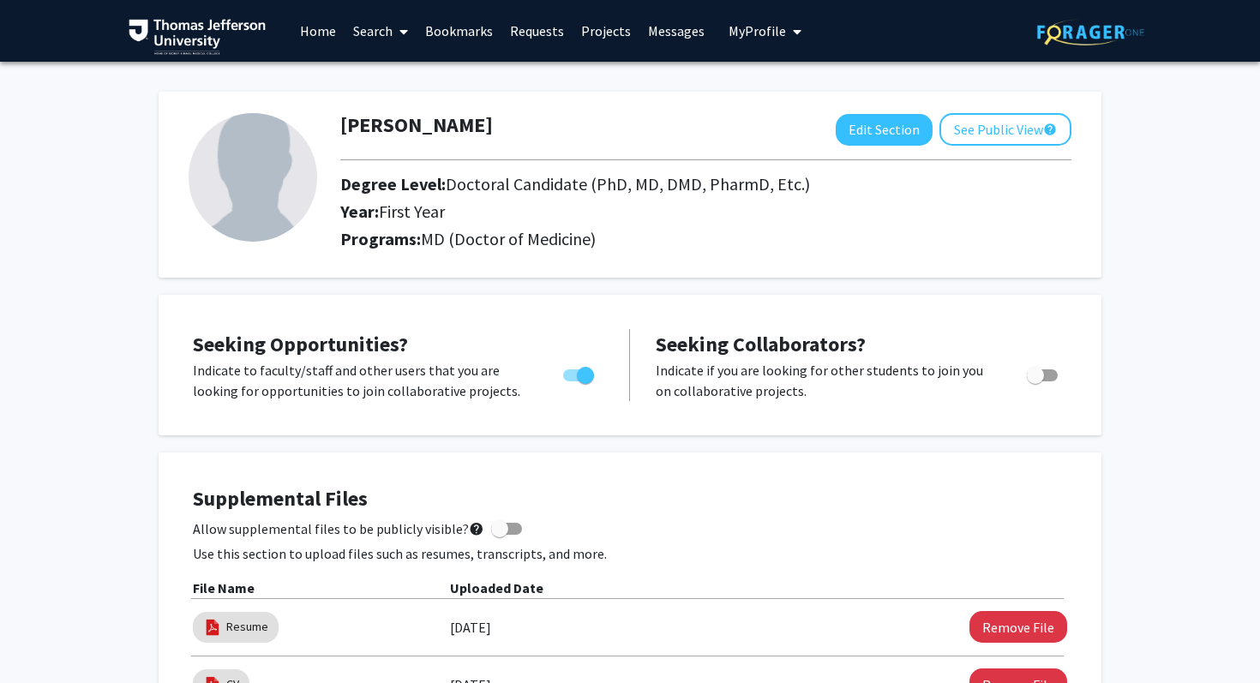
click at [374, 30] on link "Search" at bounding box center [381, 31] width 72 height 60
click at [450, 37] on link "Bookmarks" at bounding box center [459, 31] width 85 height 60
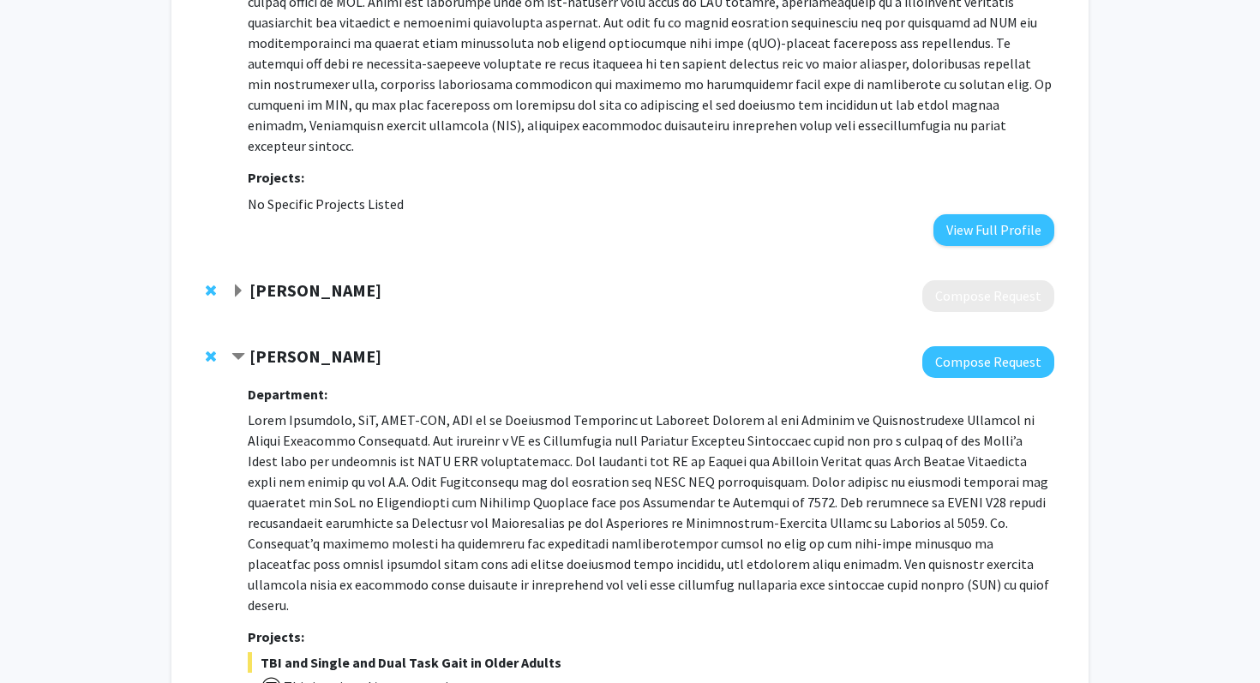
click at [1016, 346] on button "Compose Request" at bounding box center [989, 362] width 132 height 32
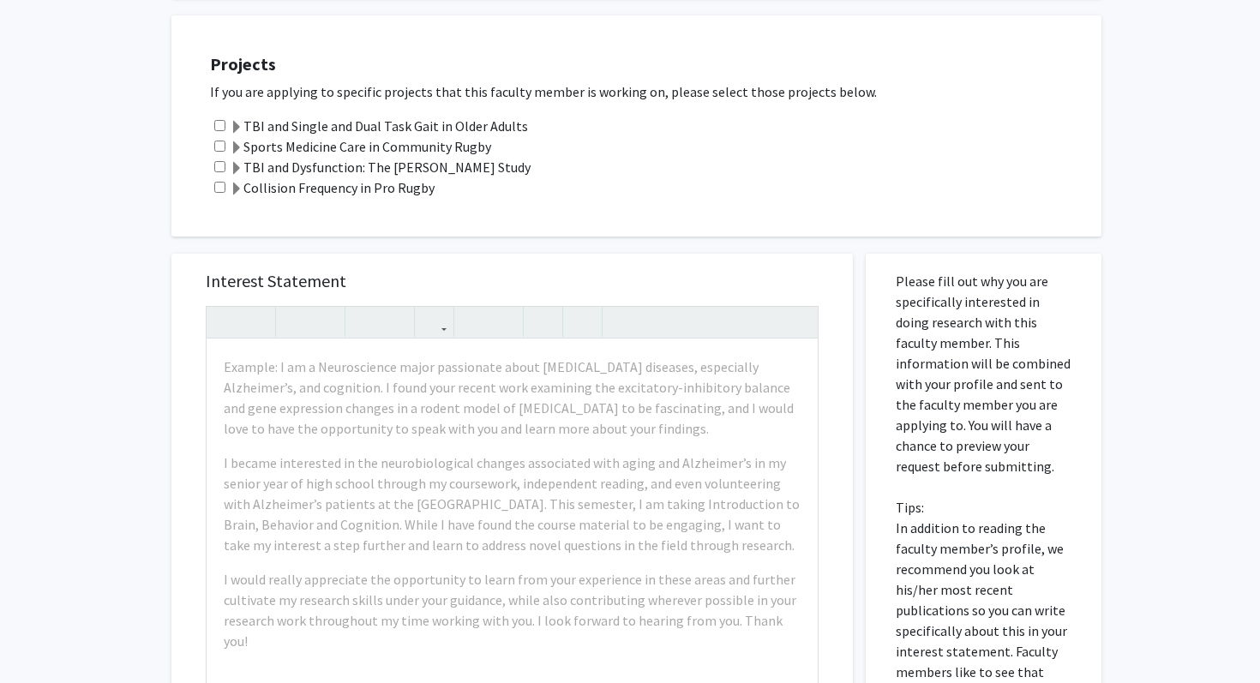
click at [337, 115] on div "Projects If you are applying to specific projects that this faculty member is w…" at bounding box center [647, 126] width 909 height 178
click at [336, 135] on label "TBI and Single and Dual Task Gait in Older Adults" at bounding box center [379, 126] width 298 height 21
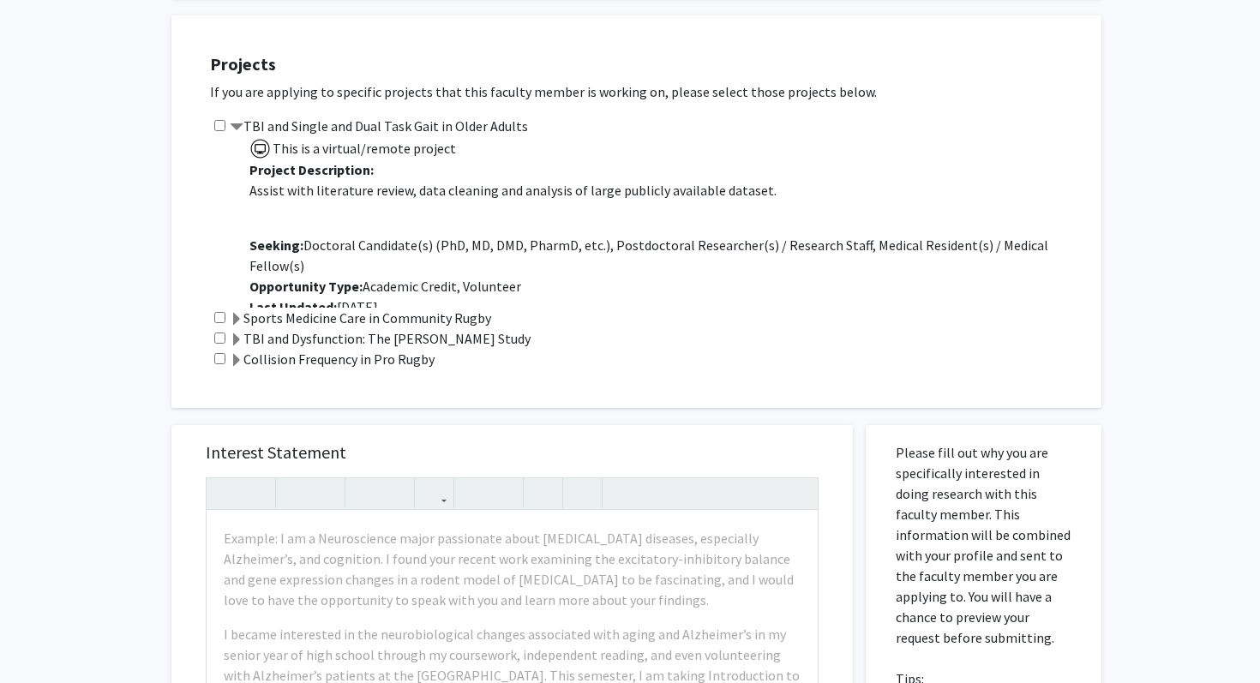
click at [231, 124] on span at bounding box center [237, 128] width 14 height 14
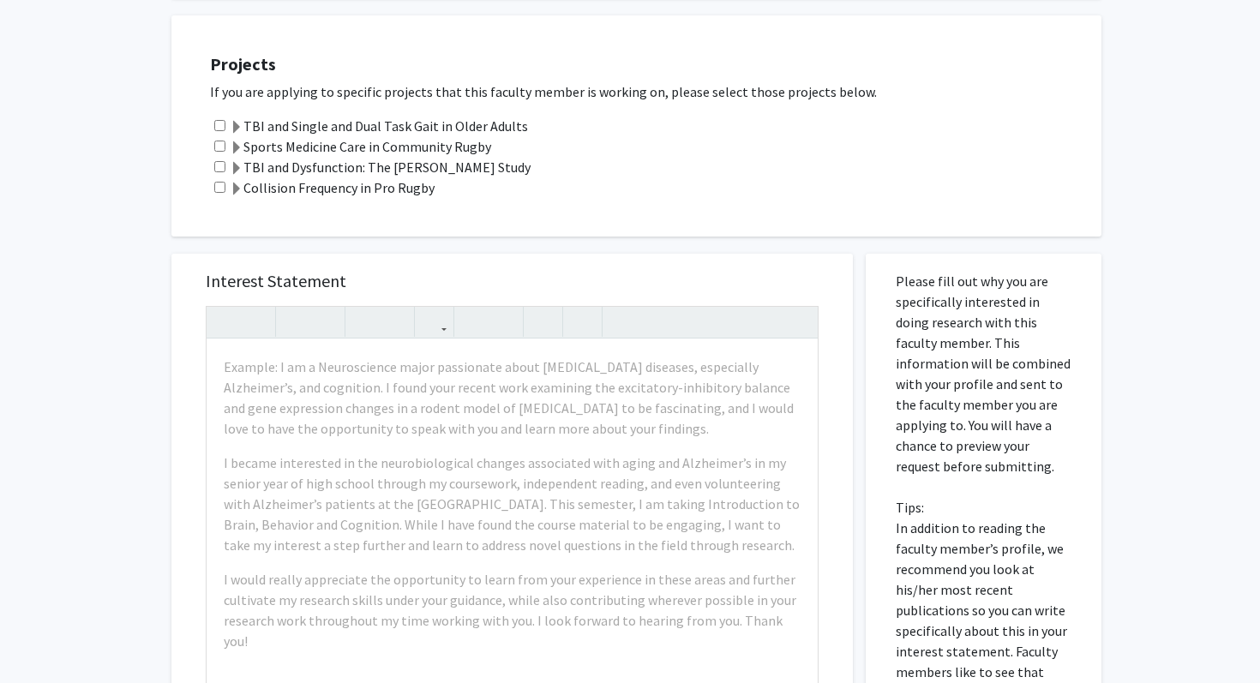
click at [226, 124] on div "TBI and Single and Dual Task Gait in Older Adults" at bounding box center [647, 126] width 875 height 21
click at [222, 124] on input "checkbox" at bounding box center [219, 125] width 11 height 11
checkbox input "true"
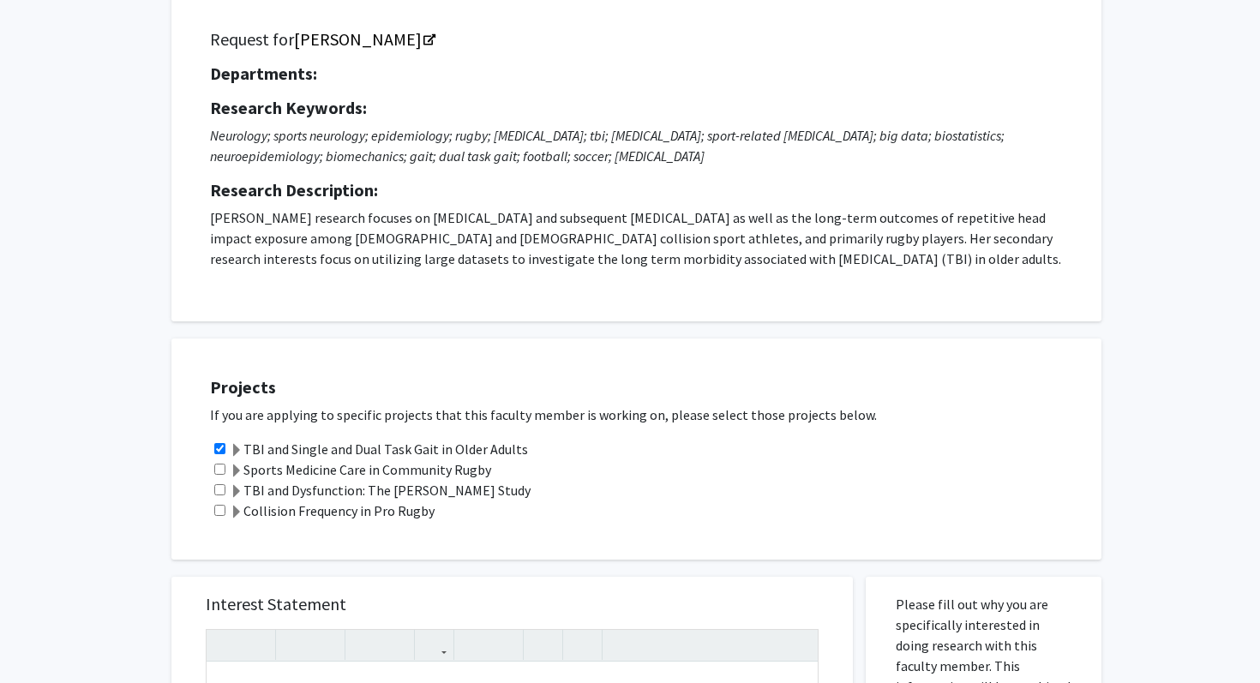
scroll to position [729, 0]
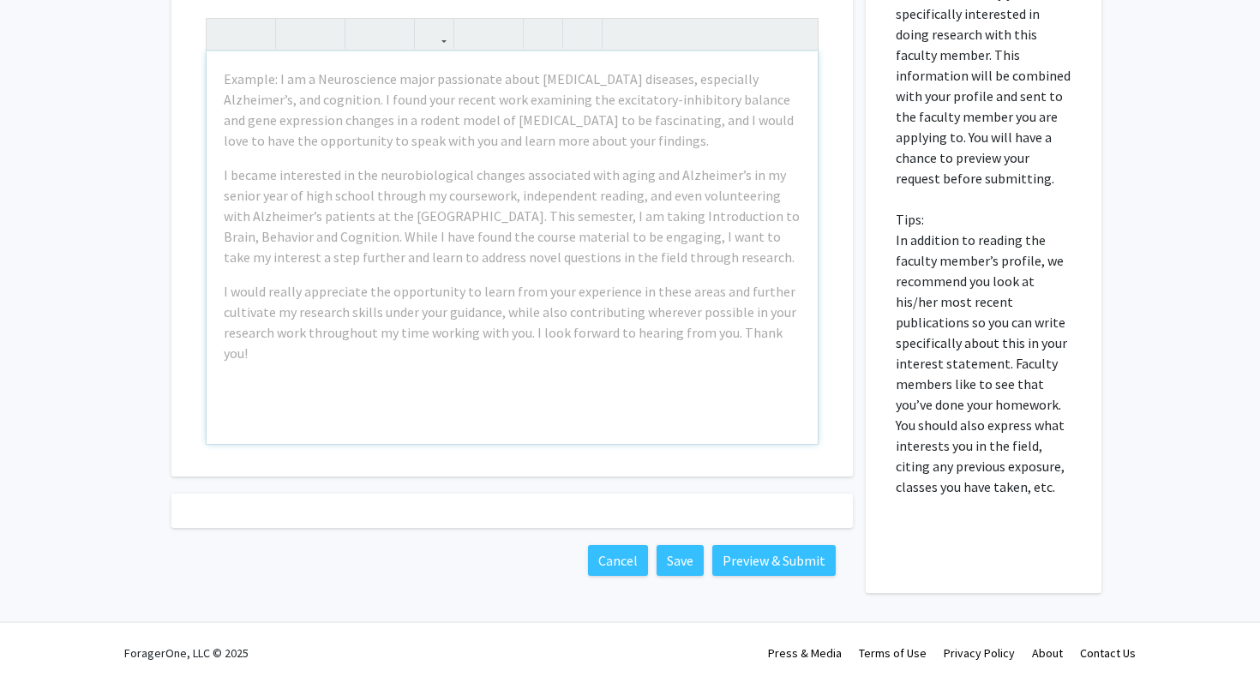
click at [612, 340] on div "Example: I am a Neuroscience major passionate about [MEDICAL_DATA] diseases, es…" at bounding box center [512, 247] width 611 height 393
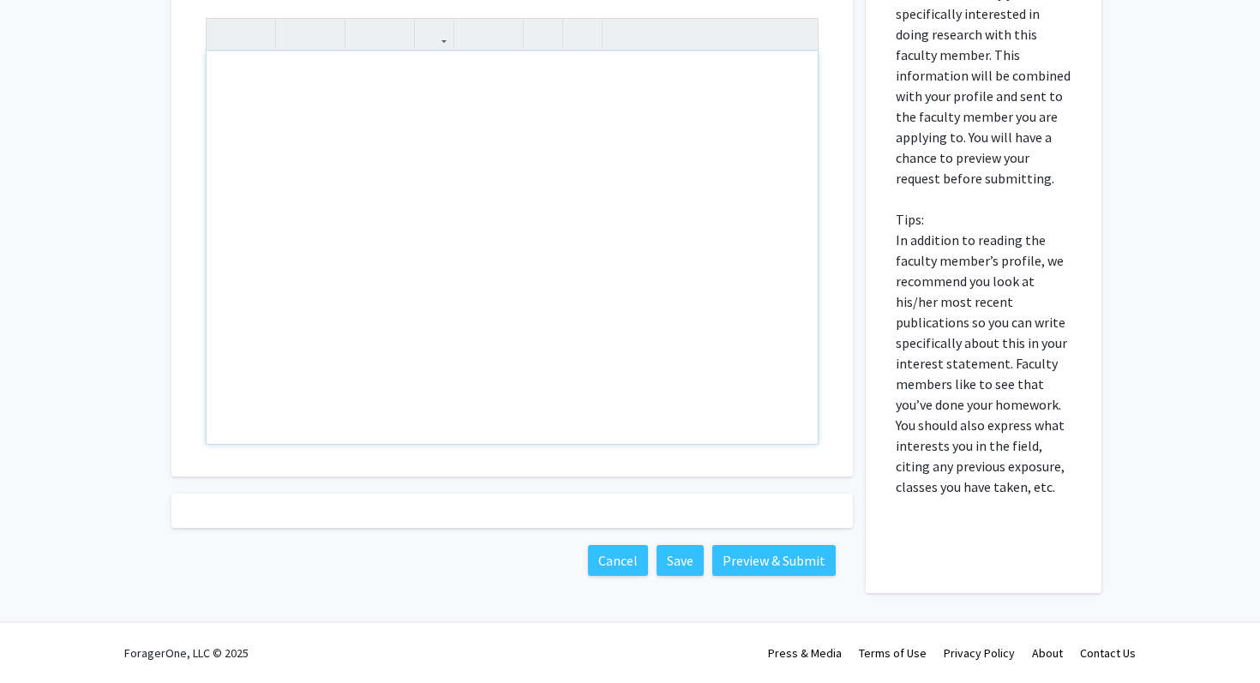
paste div "Note to users with screen readers: Please press Alt+0 or Option+0 to deactivate…"
type textarea "<p>Hi [PERSON_NAME],</p><br><p>I am [PERSON_NAME], a first-year medical student…"
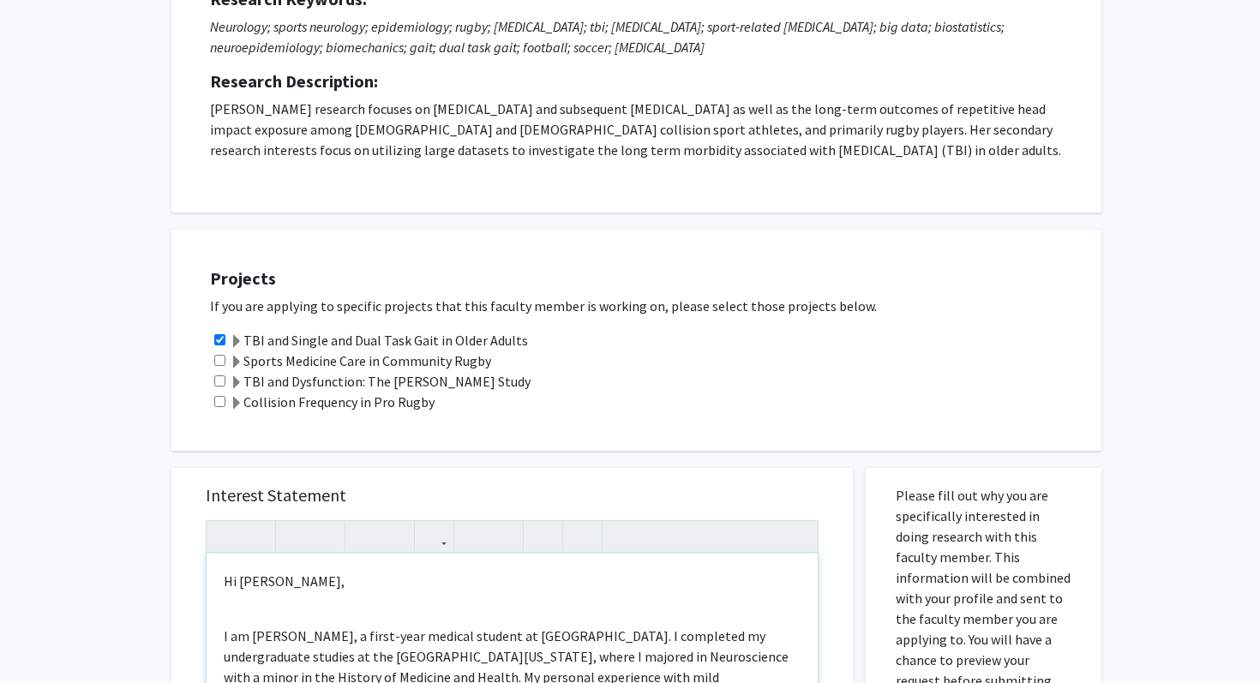
scroll to position [250, 0]
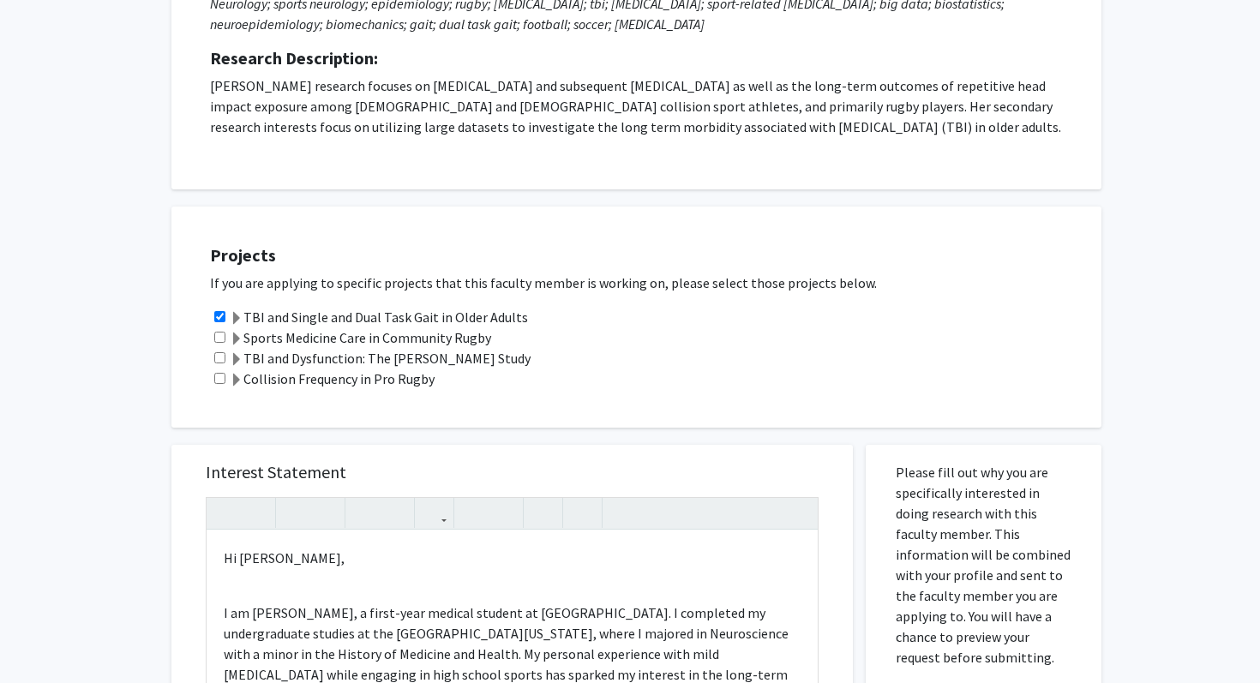
click at [226, 358] on div "TBI and Dysfunction: The [PERSON_NAME] Study" at bounding box center [647, 358] width 875 height 21
click at [222, 356] on input "checkbox" at bounding box center [219, 357] width 11 height 11
click at [217, 357] on input "checkbox" at bounding box center [219, 357] width 11 height 11
checkbox input "false"
click at [217, 340] on input "checkbox" at bounding box center [219, 337] width 11 height 11
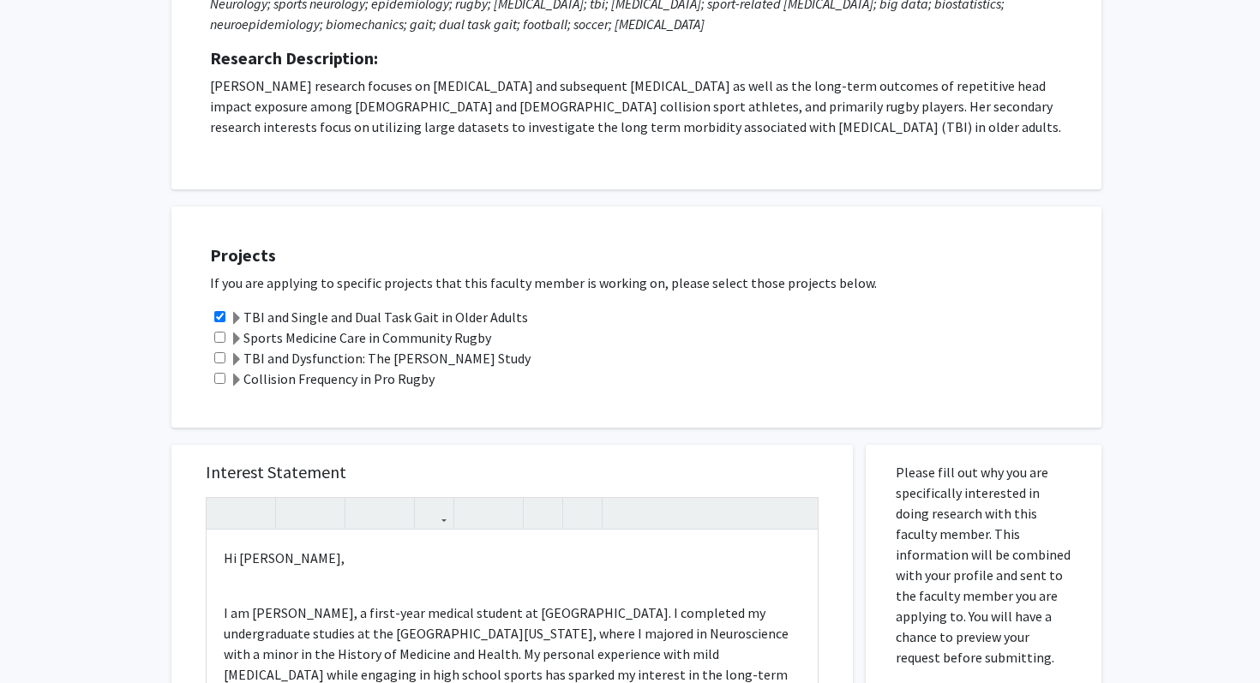
checkbox input "true"
click at [217, 377] on input "checkbox" at bounding box center [219, 378] width 11 height 11
checkbox input "true"
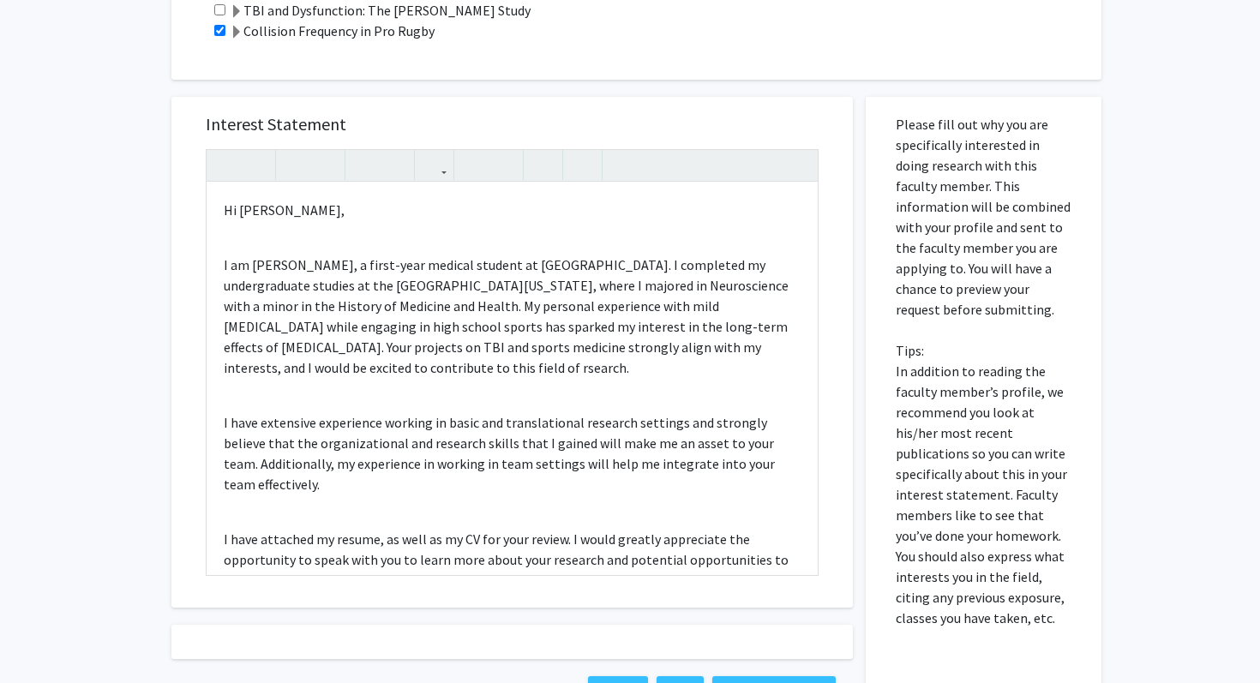
scroll to position [729, 0]
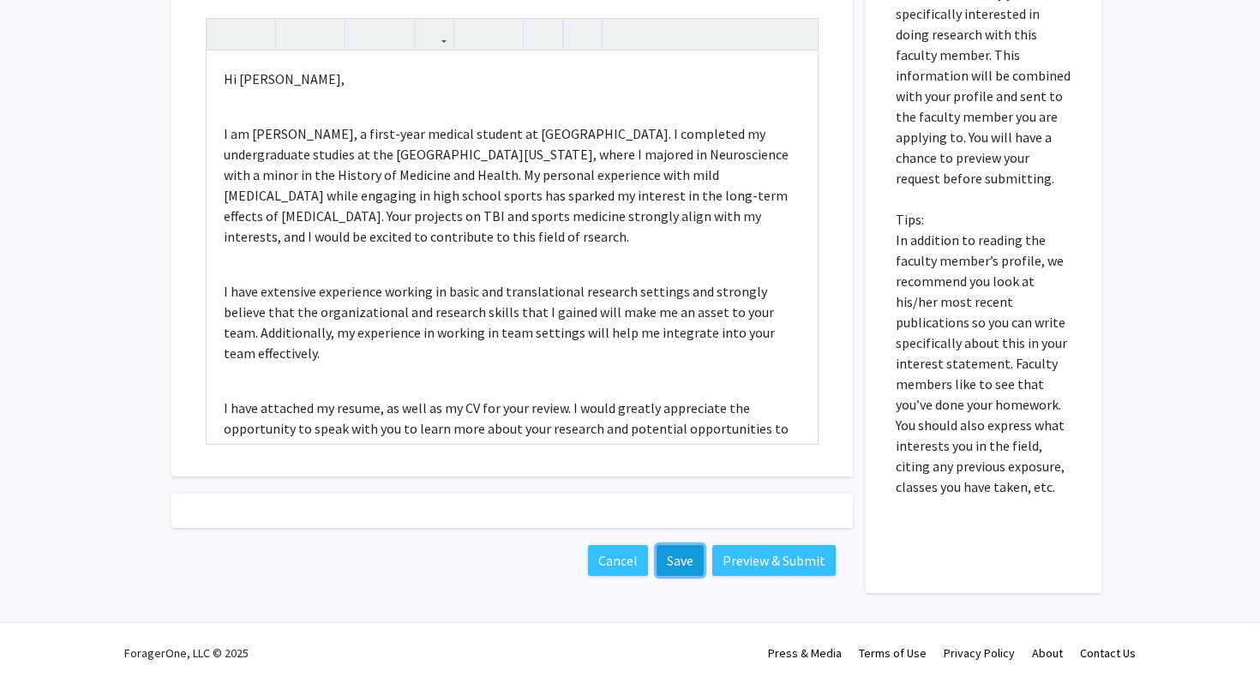
click at [690, 568] on button "Save" at bounding box center [680, 560] width 47 height 31
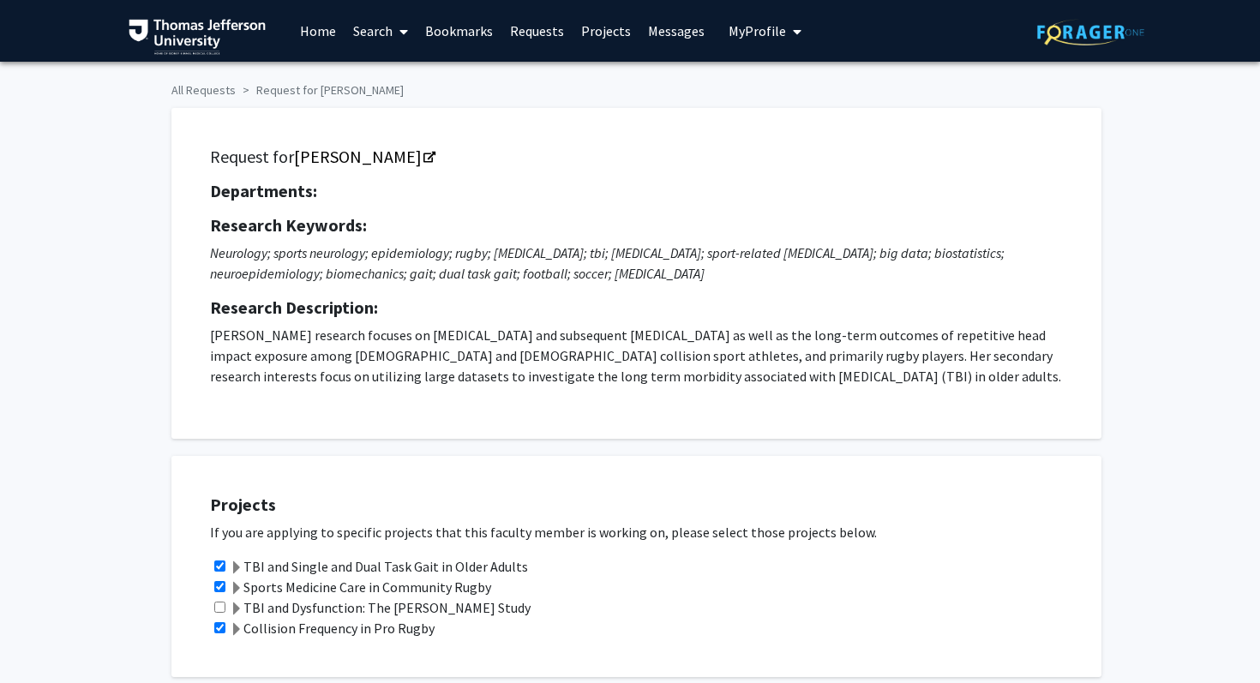
scroll to position [592, 0]
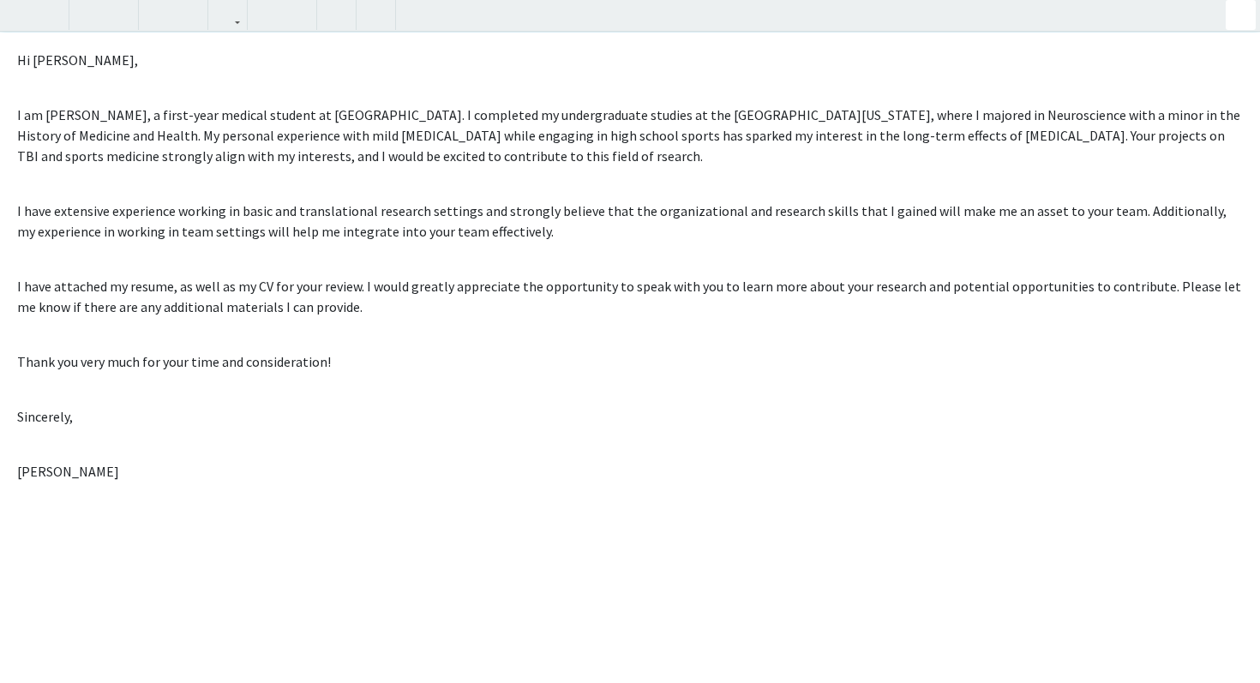
click at [791, 167] on div "Hi [PERSON_NAME], I am [PERSON_NAME], a first-year medical student at [GEOGRAPH…" at bounding box center [630, 341] width 1260 height 683
click at [1252, 23] on div "All Requests Request for [PERSON_NAME] Request for [PERSON_NAME] Departments: R…" at bounding box center [630, 97] width 1260 height 1254
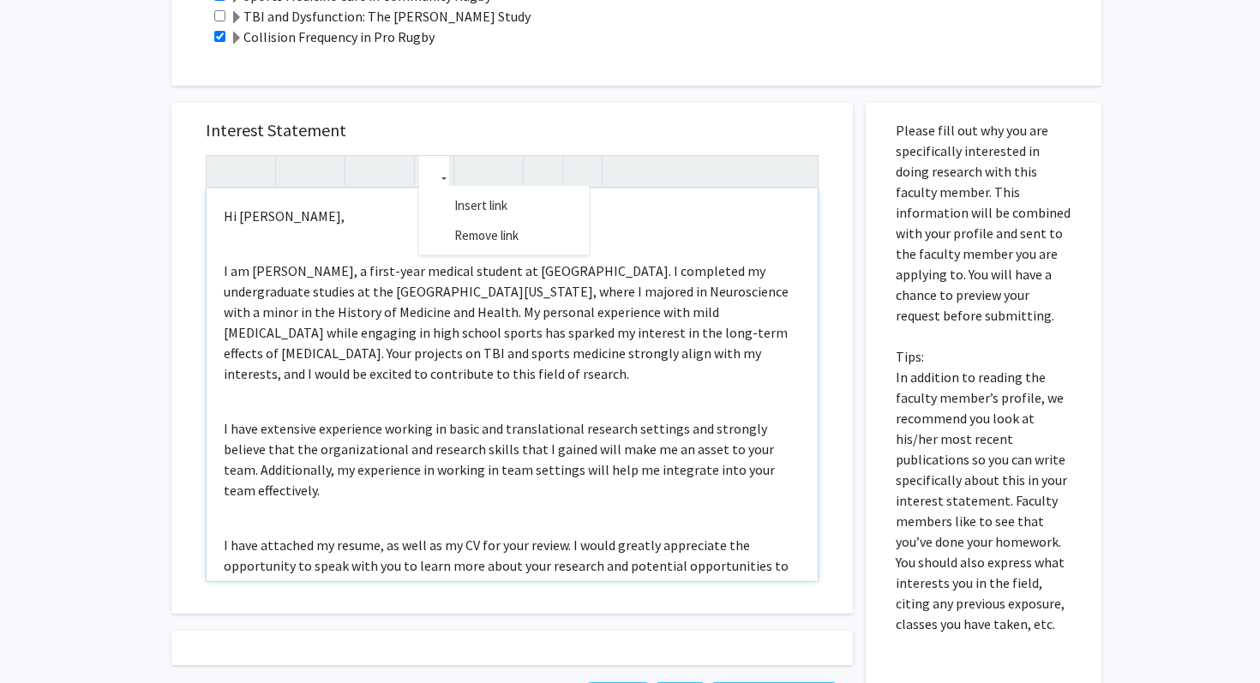
click at [442, 172] on button "button" at bounding box center [434, 171] width 30 height 30
click at [567, 123] on h5 "Interest Statement" at bounding box center [512, 130] width 613 height 21
click at [590, 168] on button "button" at bounding box center [583, 171] width 30 height 30
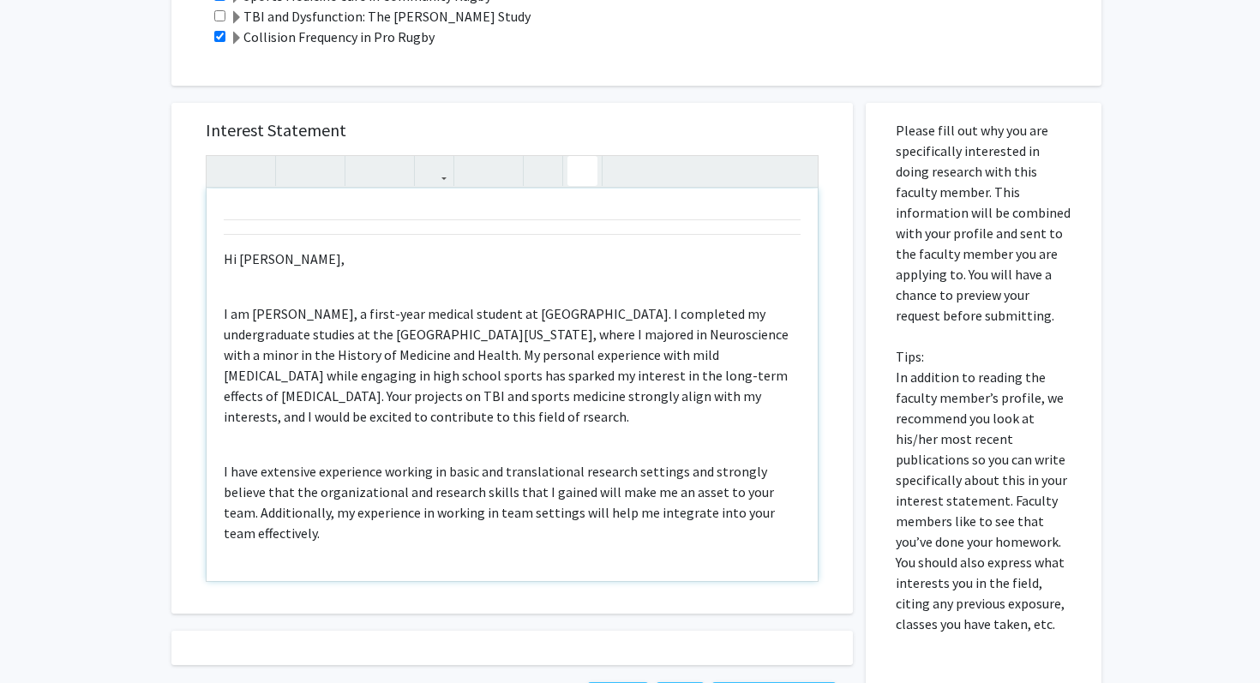
click at [590, 169] on button "button" at bounding box center [583, 171] width 30 height 30
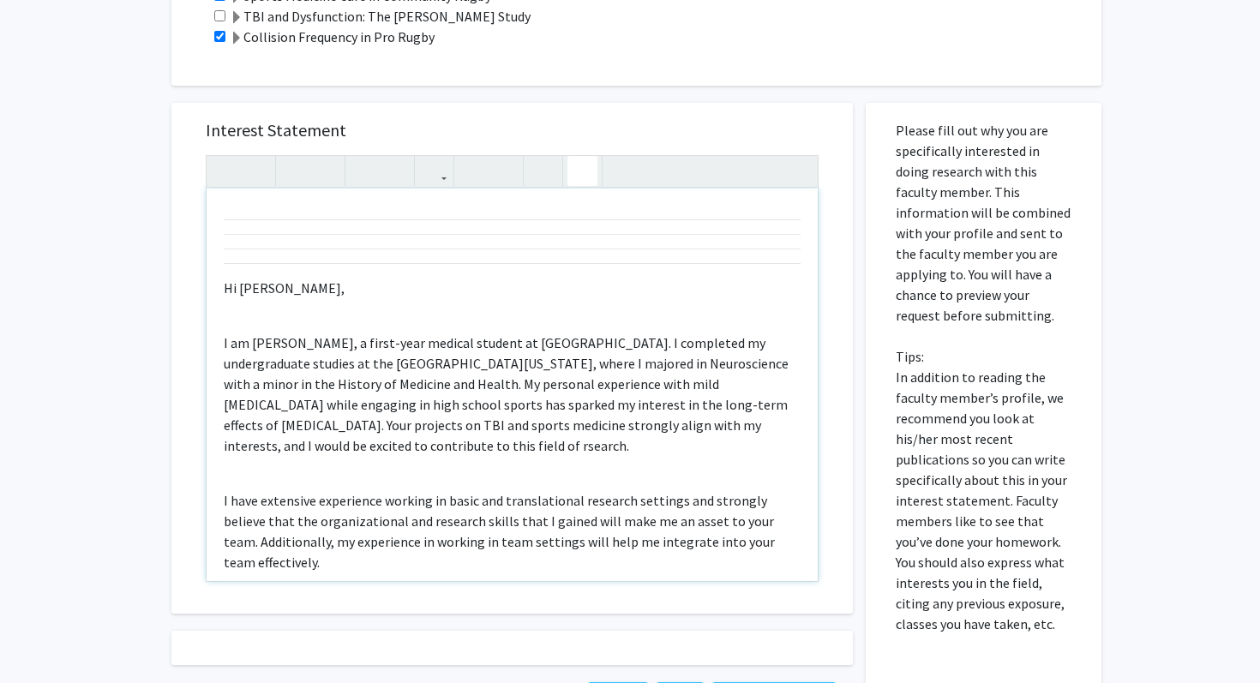
click at [590, 169] on button "button" at bounding box center [583, 171] width 30 height 30
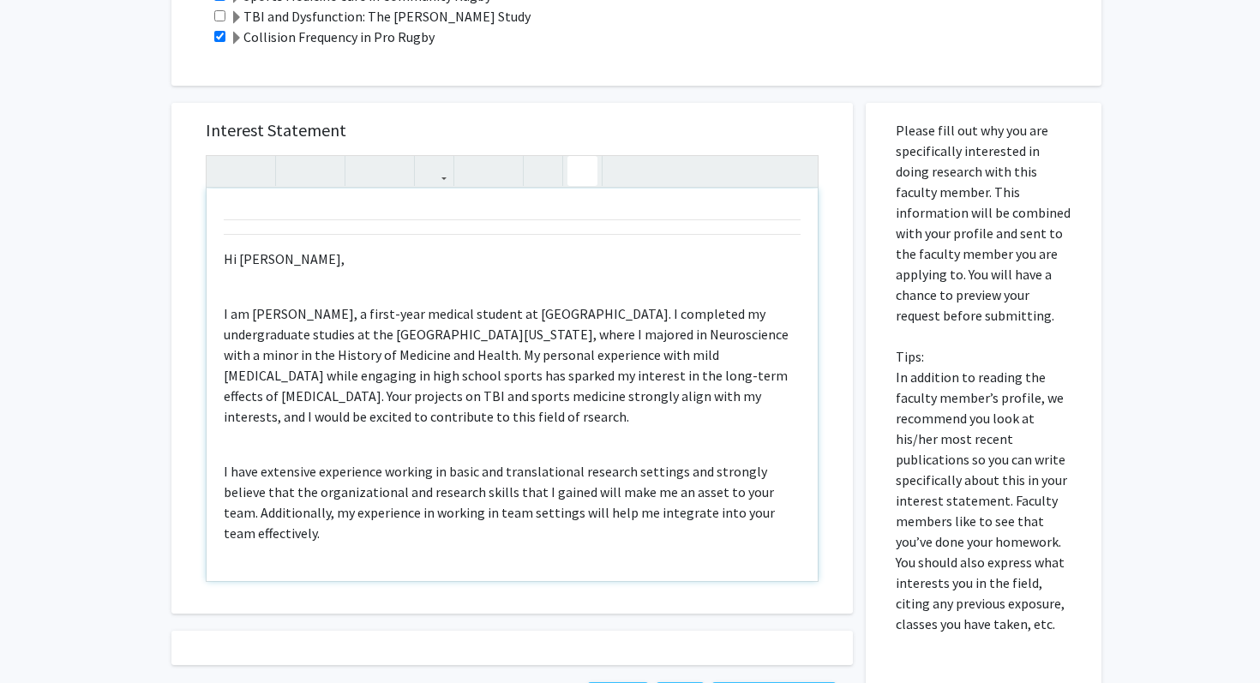
type textarea "<p></p><p>Hi [PERSON_NAME],</p><br><p>I am [PERSON_NAME], a first-year medical …"
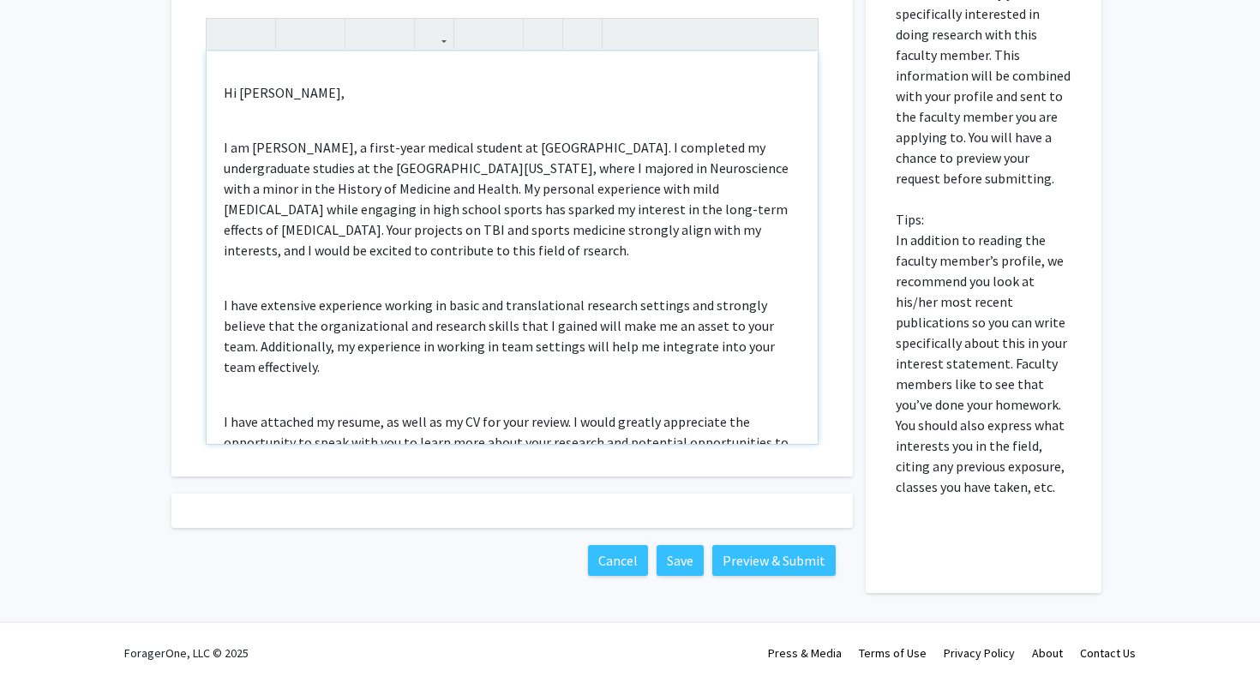
scroll to position [204, 0]
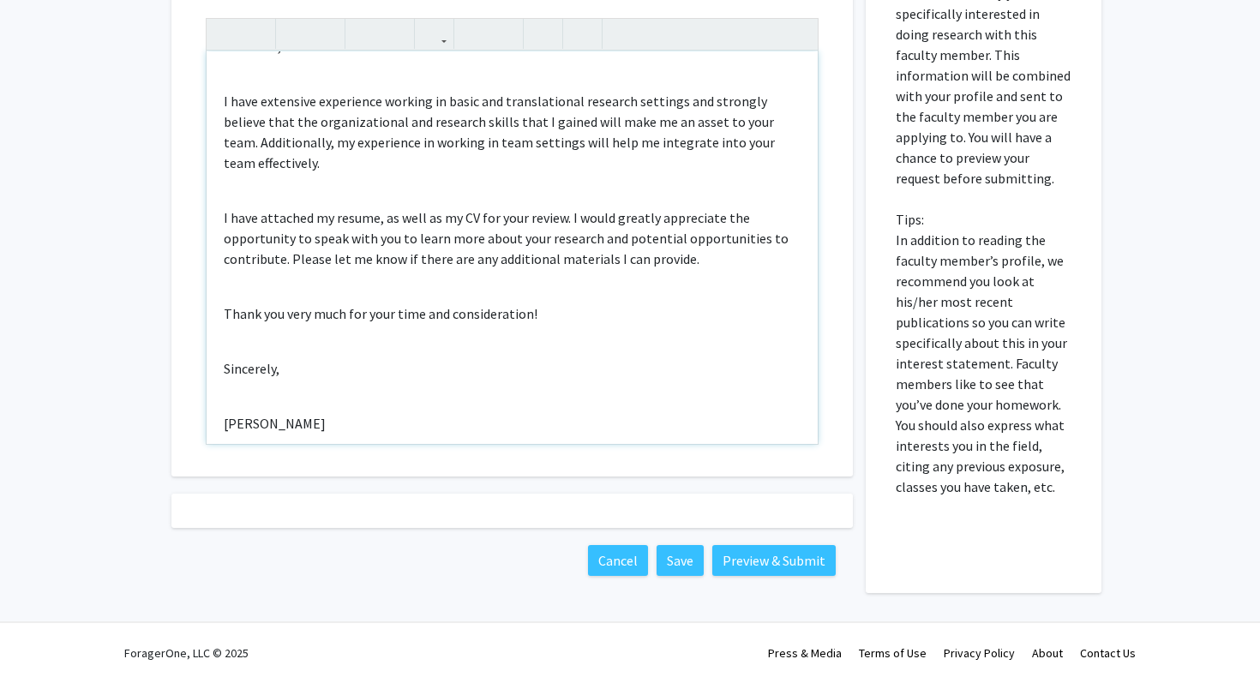
click at [232, 208] on p "I have attached my resume, as well as my CV for your review. I would greatly ap…" at bounding box center [512, 239] width 577 height 62
click at [430, 483] on div "Interest Statement Hi [PERSON_NAME], I am [PERSON_NAME], a first-year medical s…" at bounding box center [512, 271] width 707 height 645
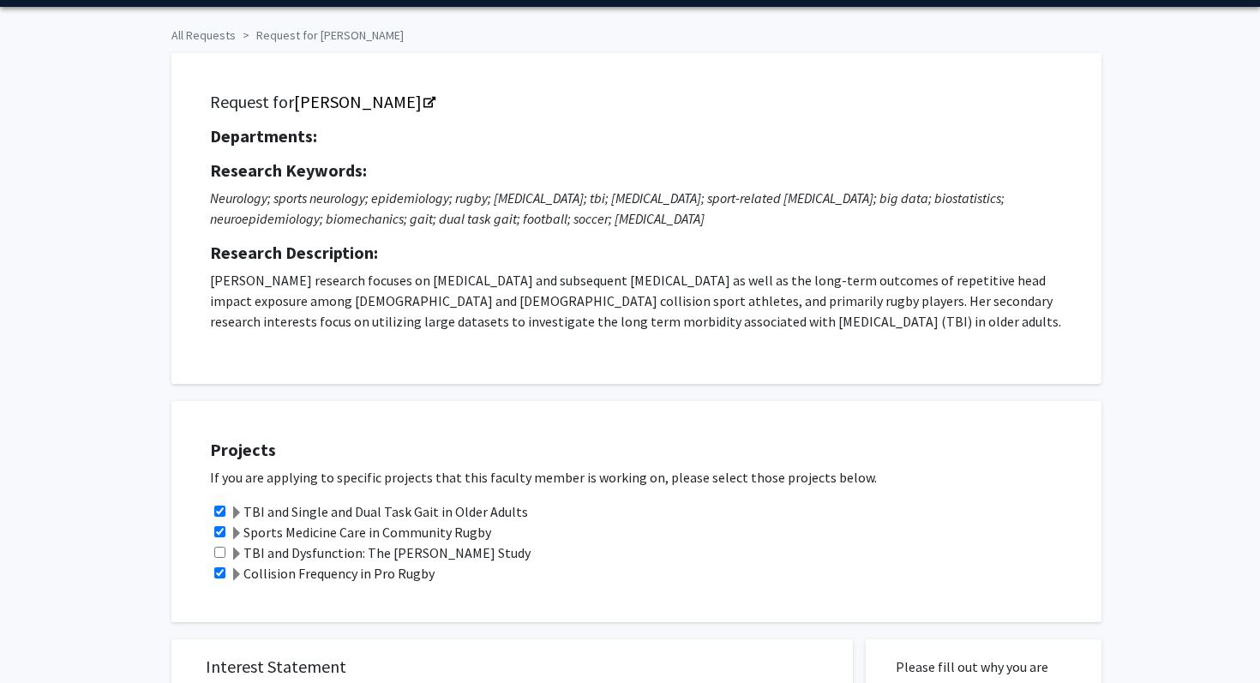
scroll to position [0, 0]
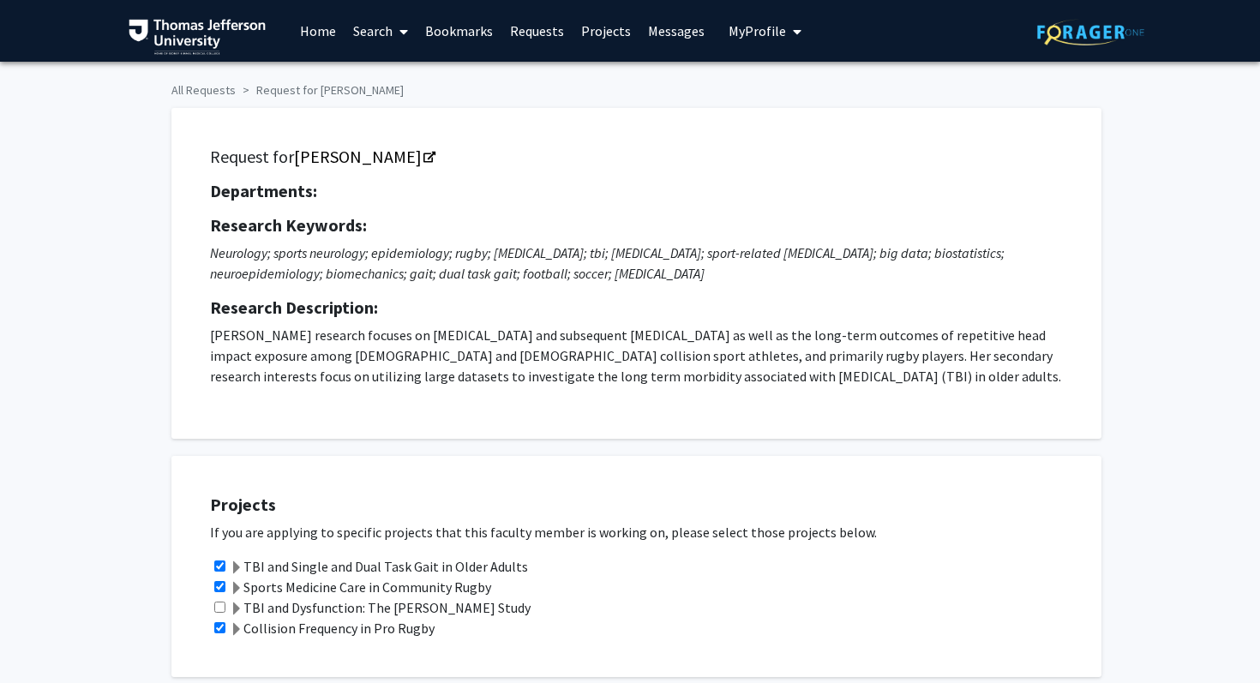
click at [519, 35] on link "Requests" at bounding box center [537, 31] width 71 height 60
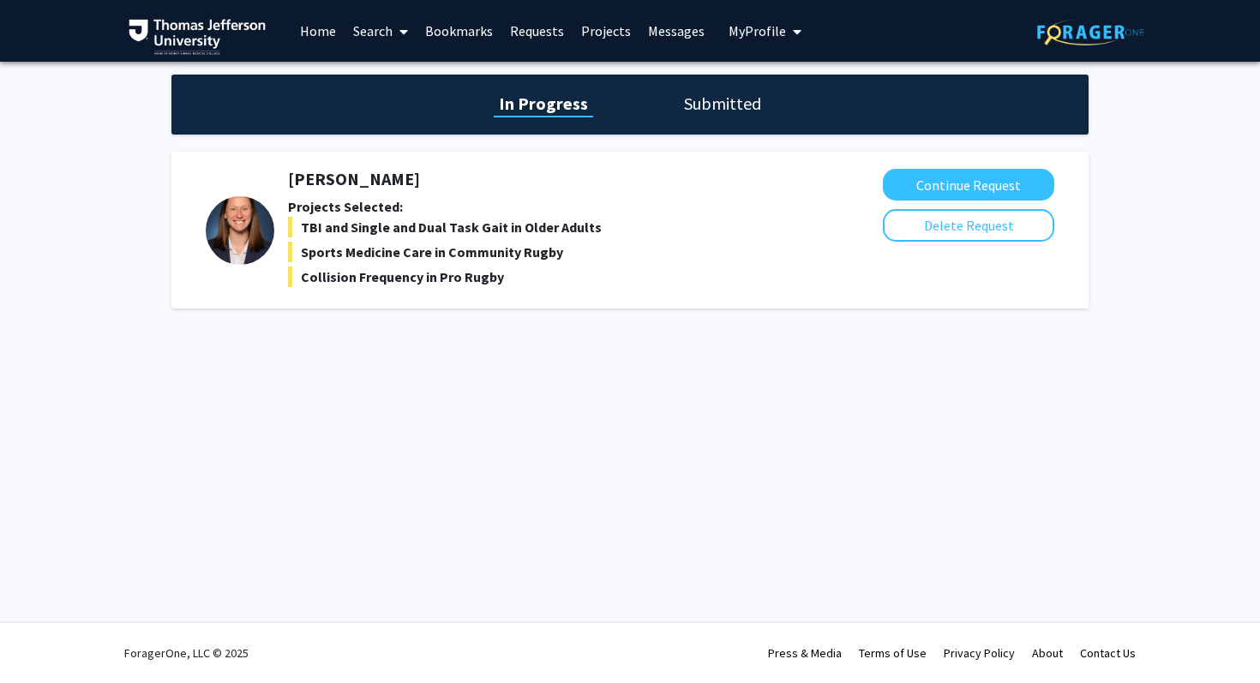
click at [382, 21] on link "Search" at bounding box center [381, 31] width 72 height 60
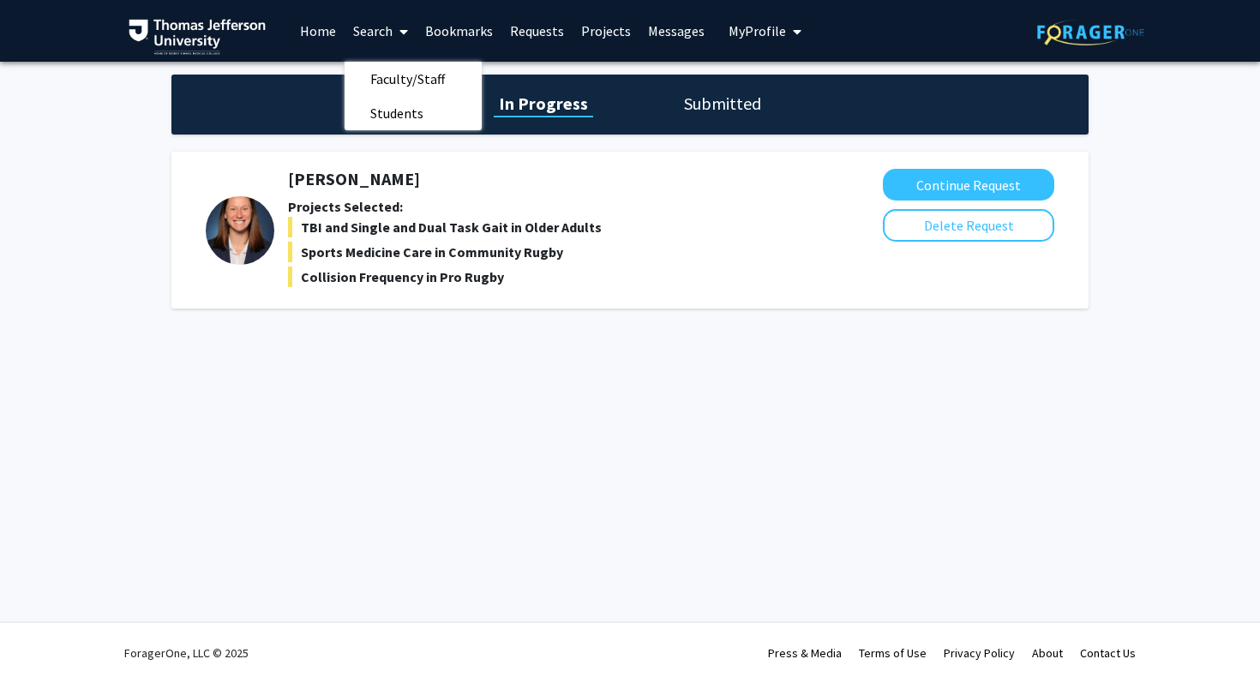
click at [453, 37] on link "Bookmarks" at bounding box center [459, 31] width 85 height 60
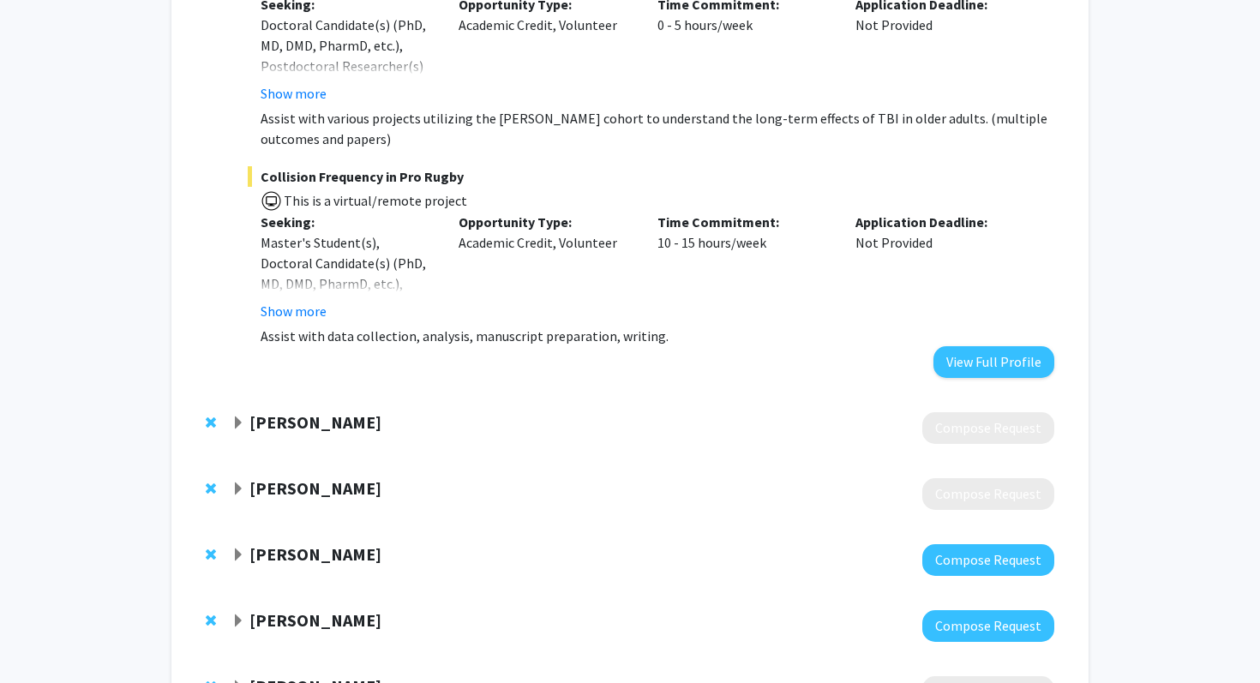
scroll to position [3256, 0]
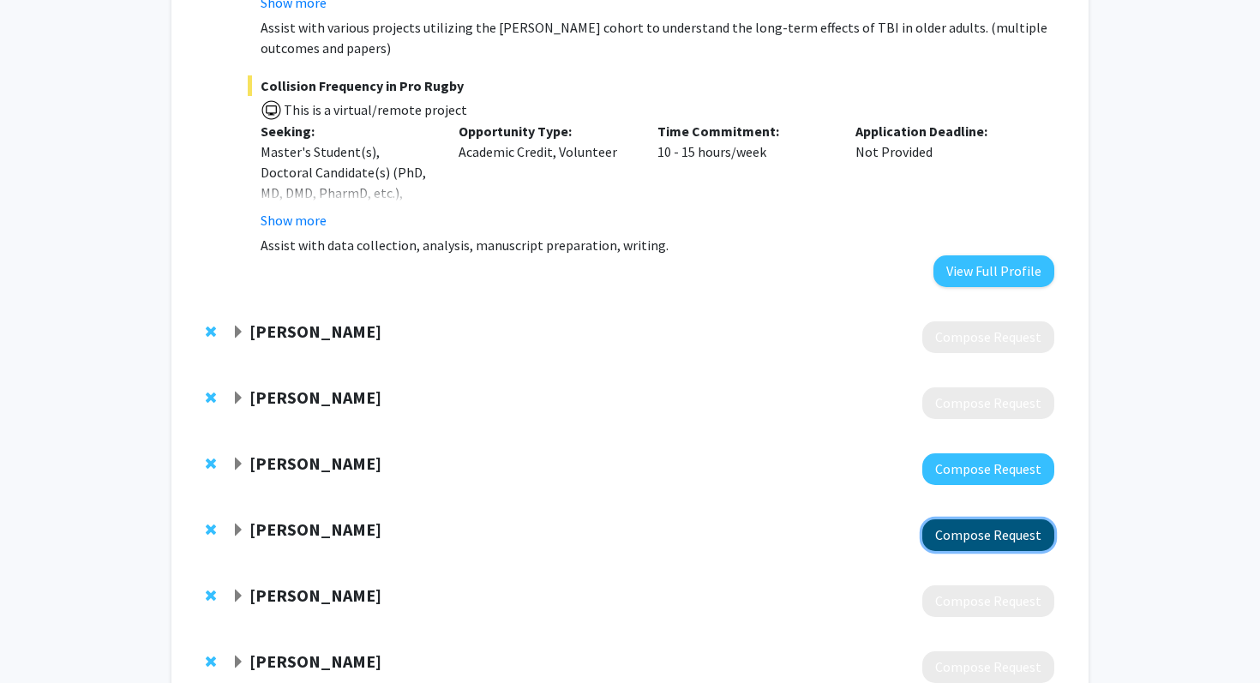
click at [1020, 520] on button "Compose Request" at bounding box center [989, 536] width 132 height 32
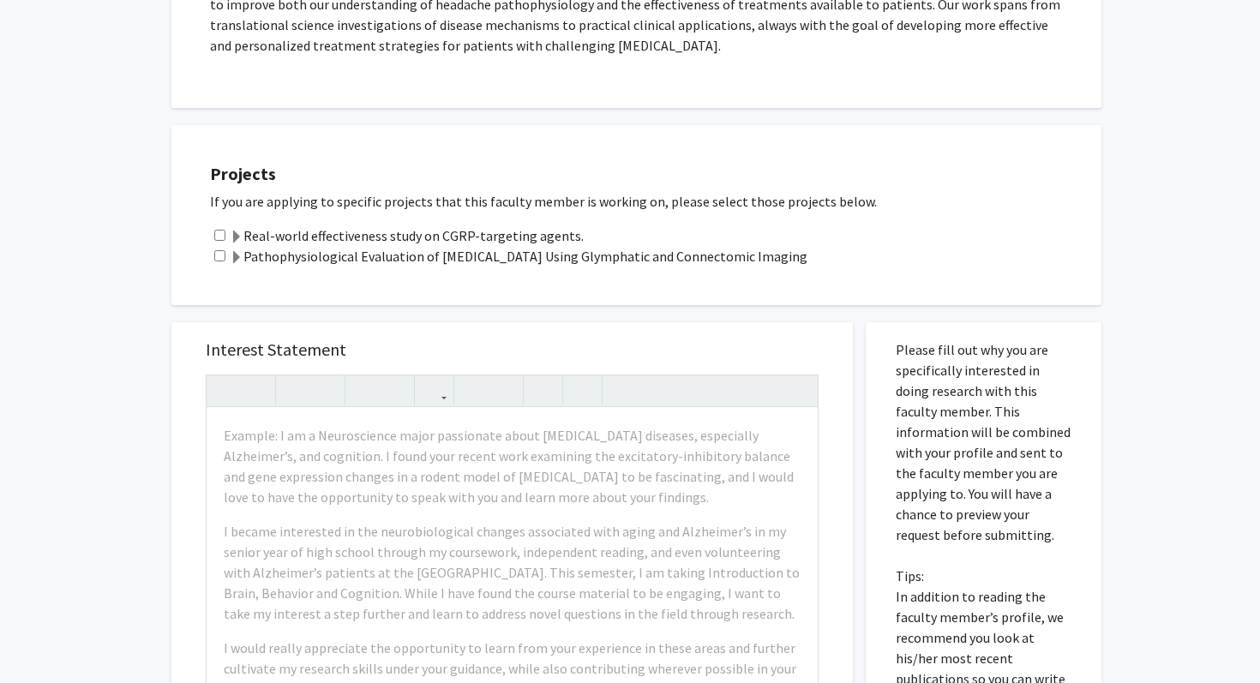
scroll to position [709, 0]
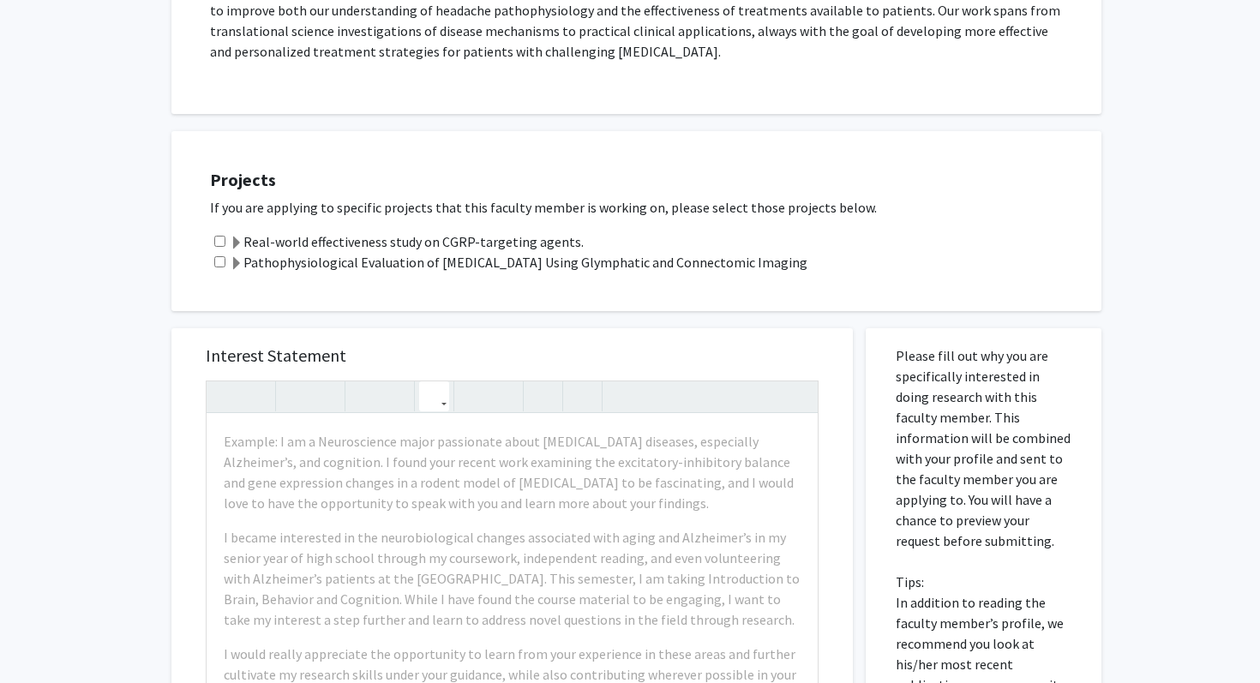
click at [433, 382] on icon "button" at bounding box center [434, 396] width 15 height 28
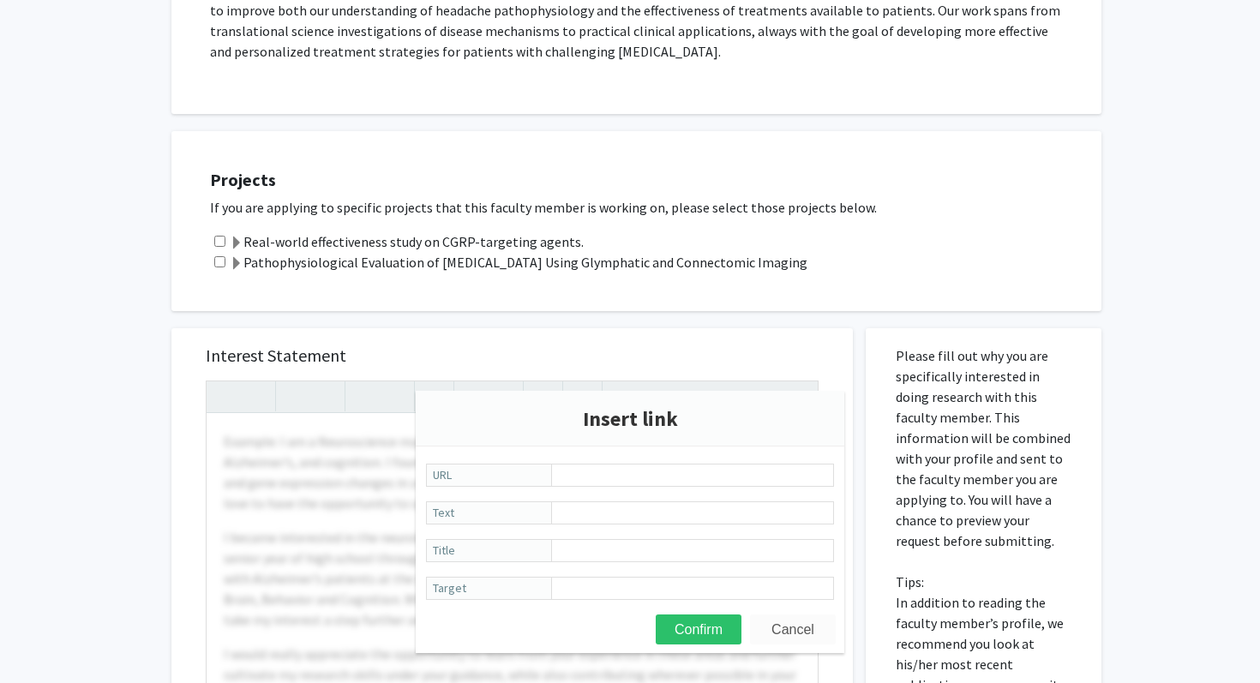
click at [771, 628] on button "Cancel" at bounding box center [793, 630] width 86 height 30
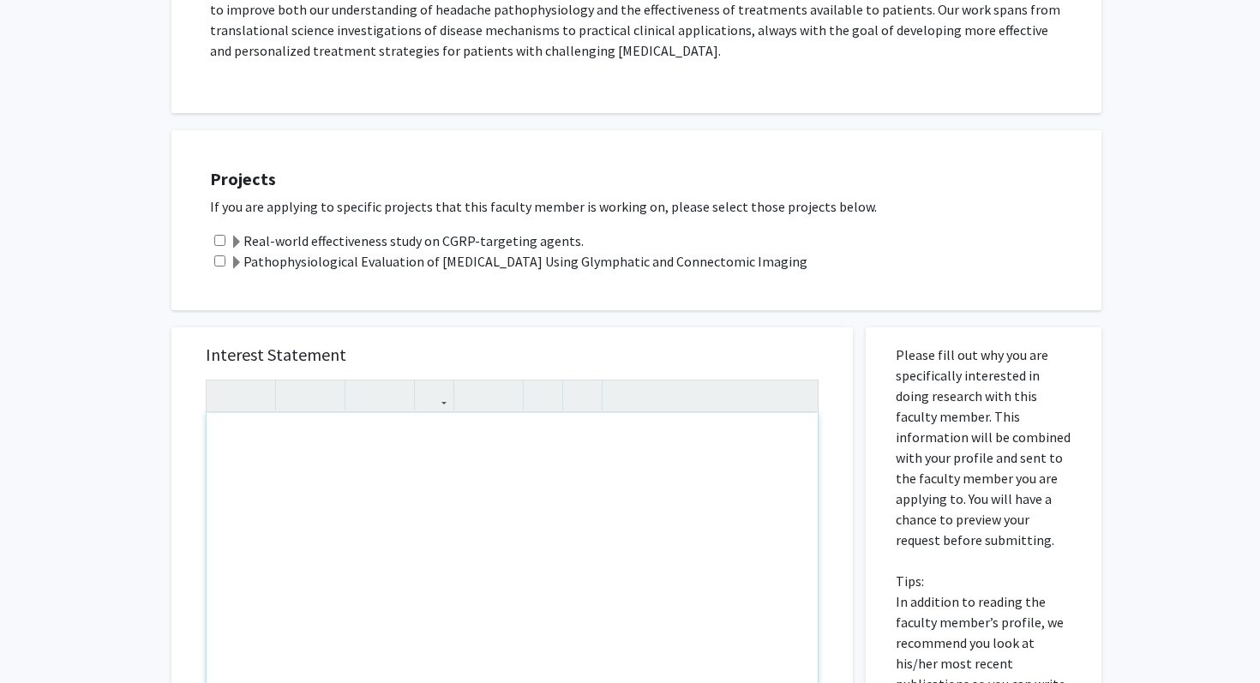
scroll to position [720, 0]
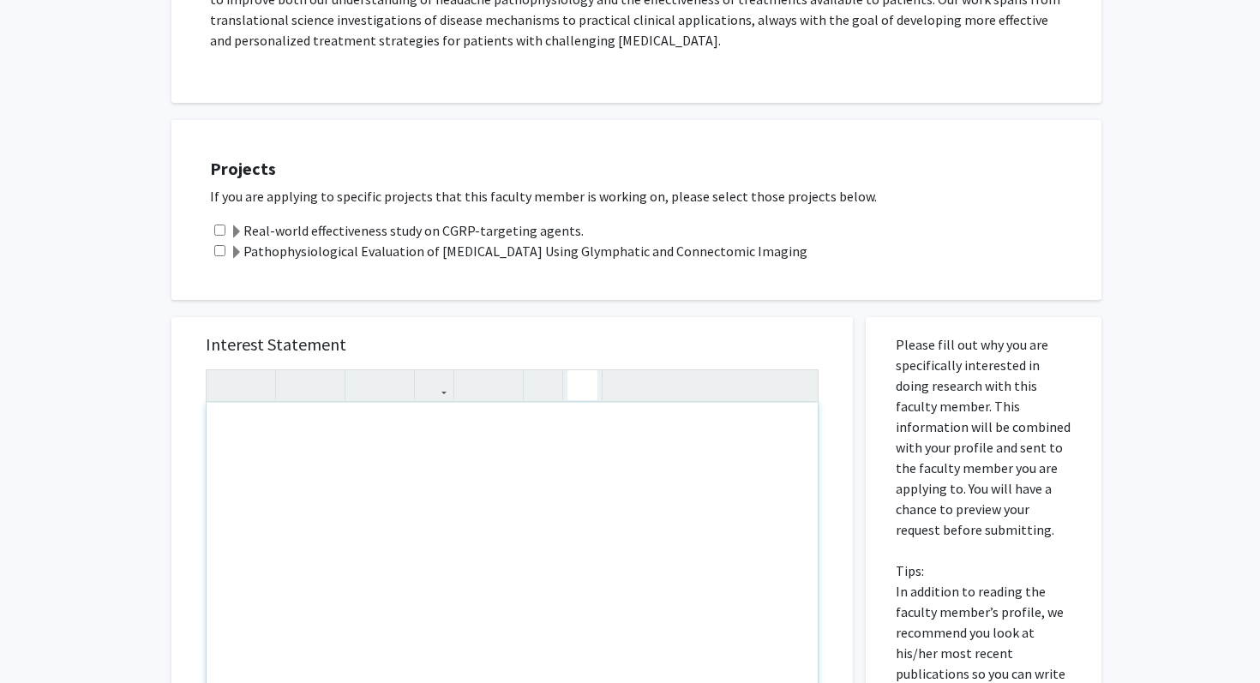
type textarea "<p><hr></p>"
click at [580, 371] on icon "button" at bounding box center [582, 385] width 15 height 28
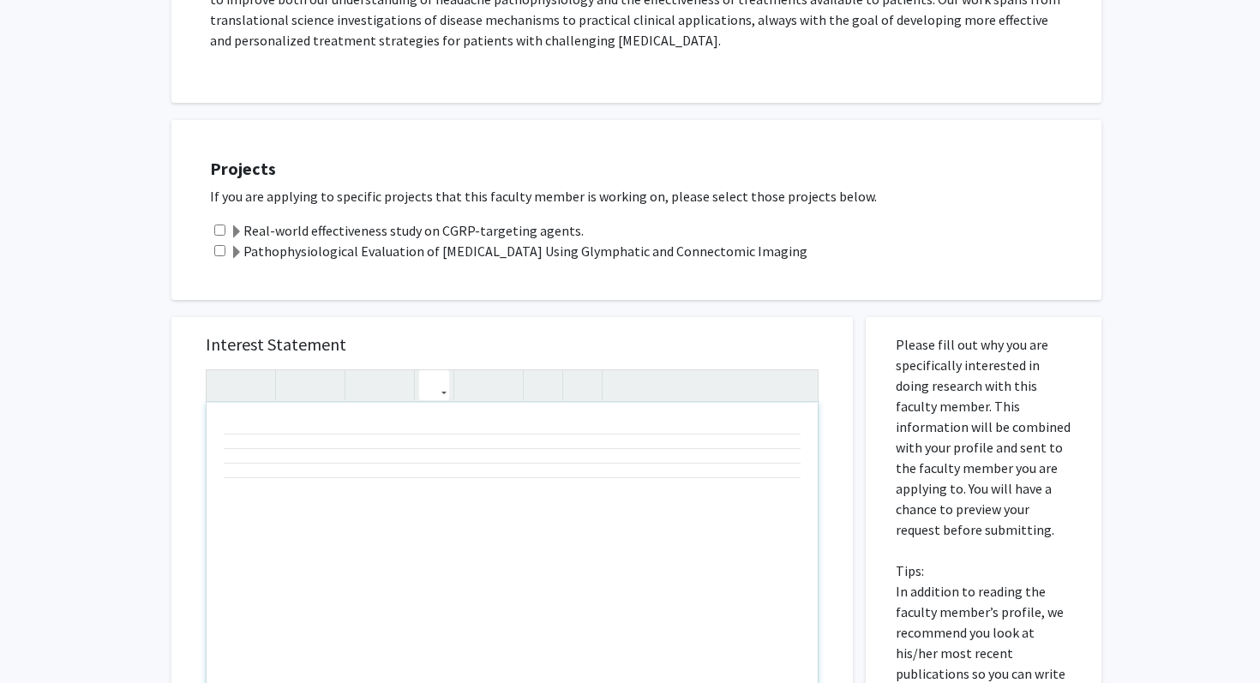
click at [436, 371] on icon "button" at bounding box center [434, 385] width 15 height 28
type textarea "<p><hr></p><p></p><p><br></p>"
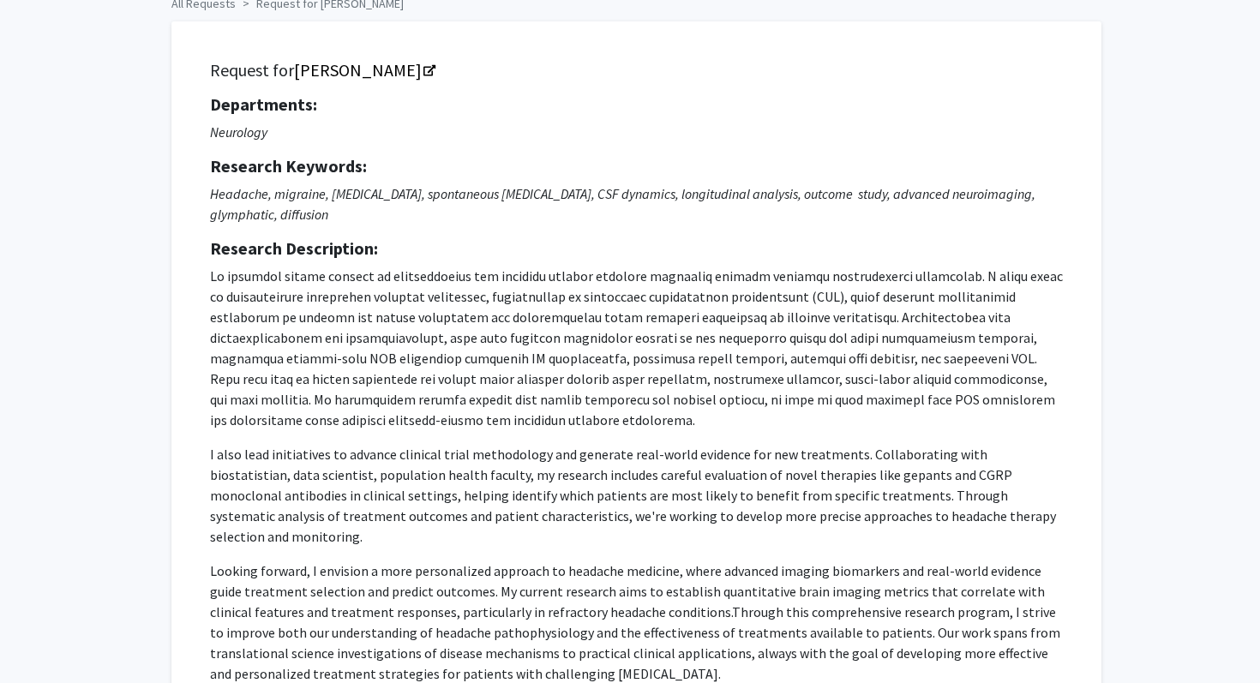
scroll to position [0, 0]
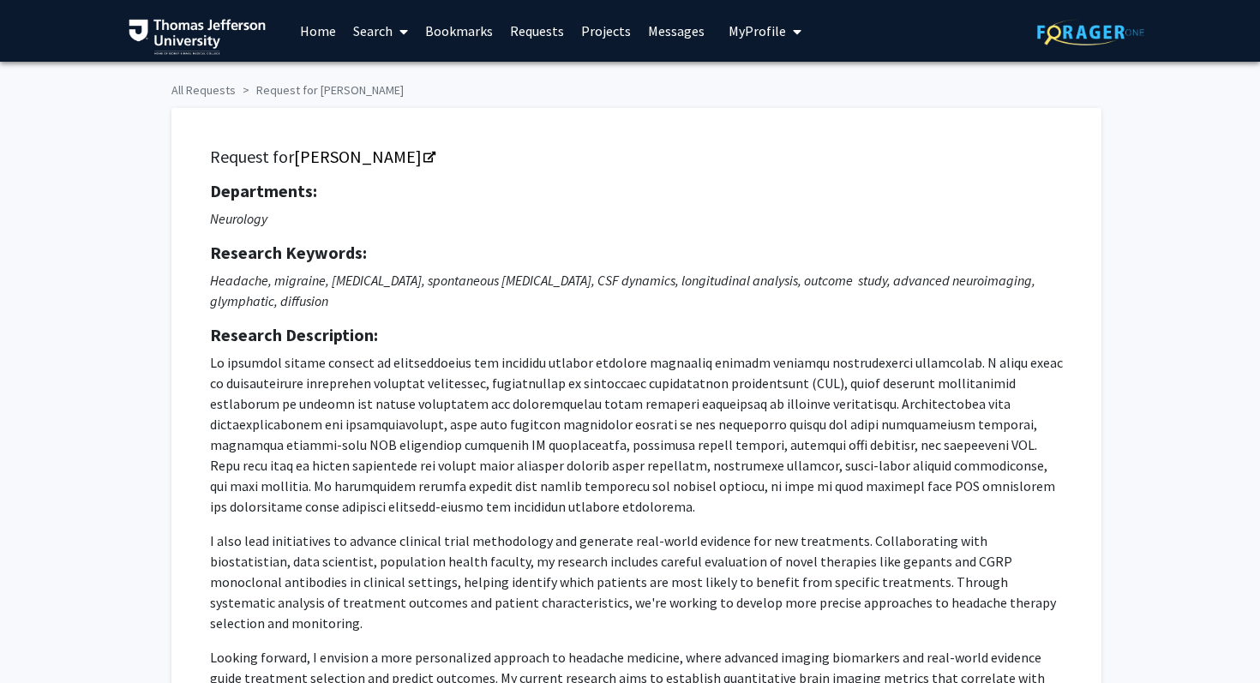
click at [617, 34] on link "Projects" at bounding box center [606, 31] width 67 height 60
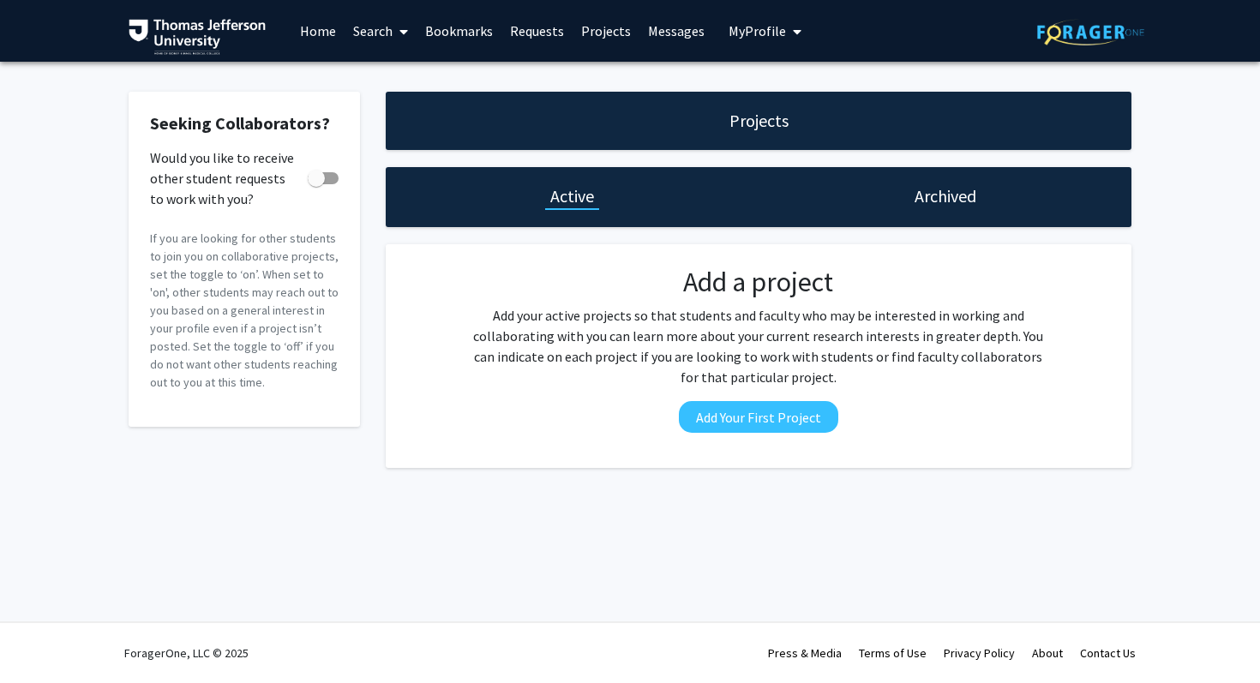
click at [695, 39] on link "Messages" at bounding box center [677, 31] width 74 height 60
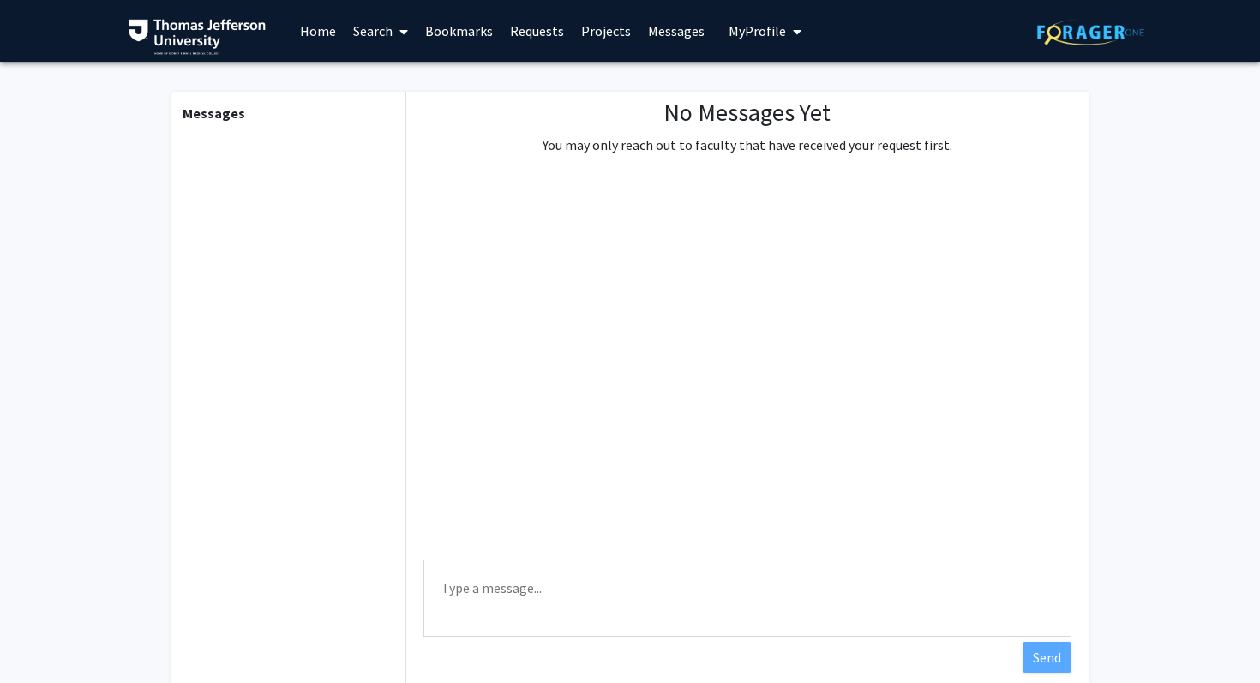
click at [522, 25] on link "Requests" at bounding box center [537, 31] width 71 height 60
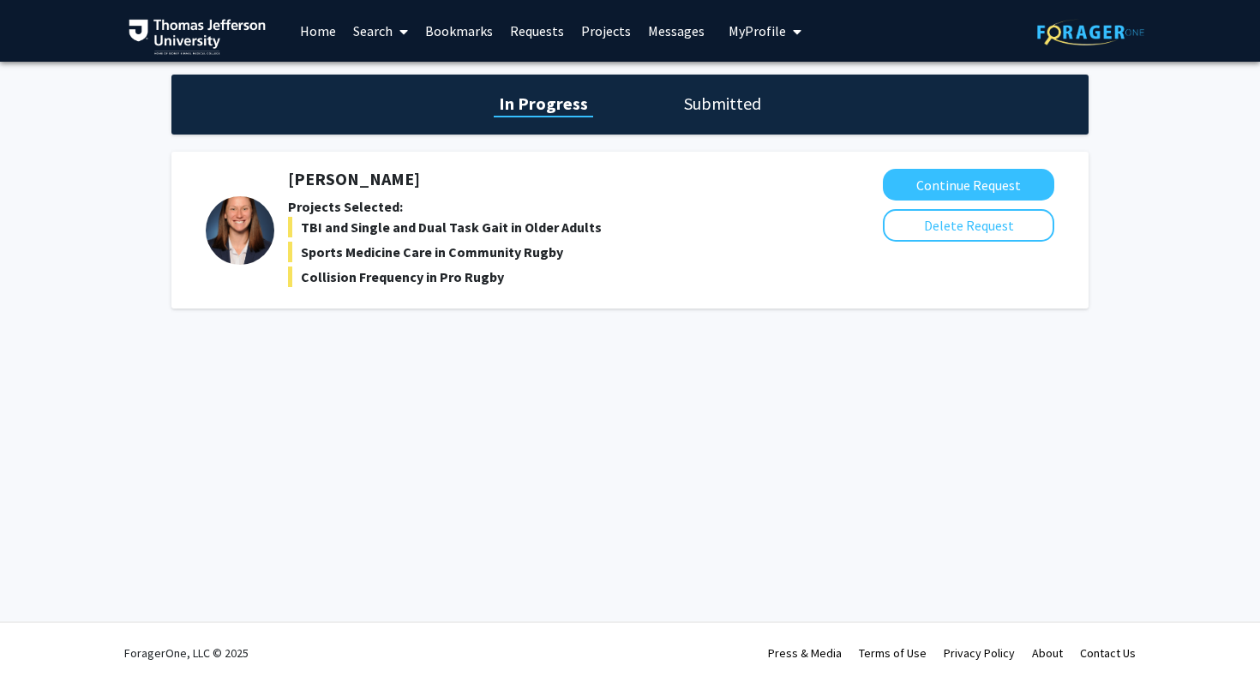
click at [708, 106] on h1 "Submitted" at bounding box center [722, 104] width 87 height 24
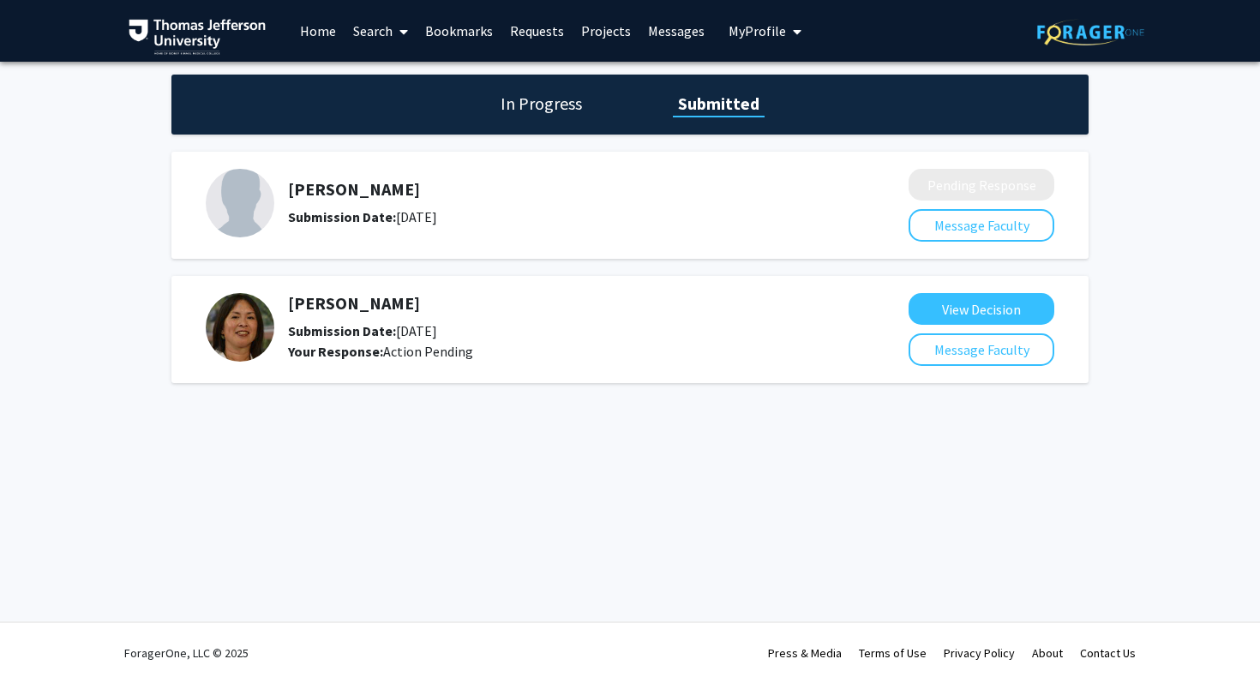
click at [335, 185] on h5 "[PERSON_NAME]" at bounding box center [553, 189] width 530 height 21
click at [238, 200] on img at bounding box center [240, 203] width 69 height 69
click at [961, 311] on button "View Decision" at bounding box center [982, 309] width 146 height 32
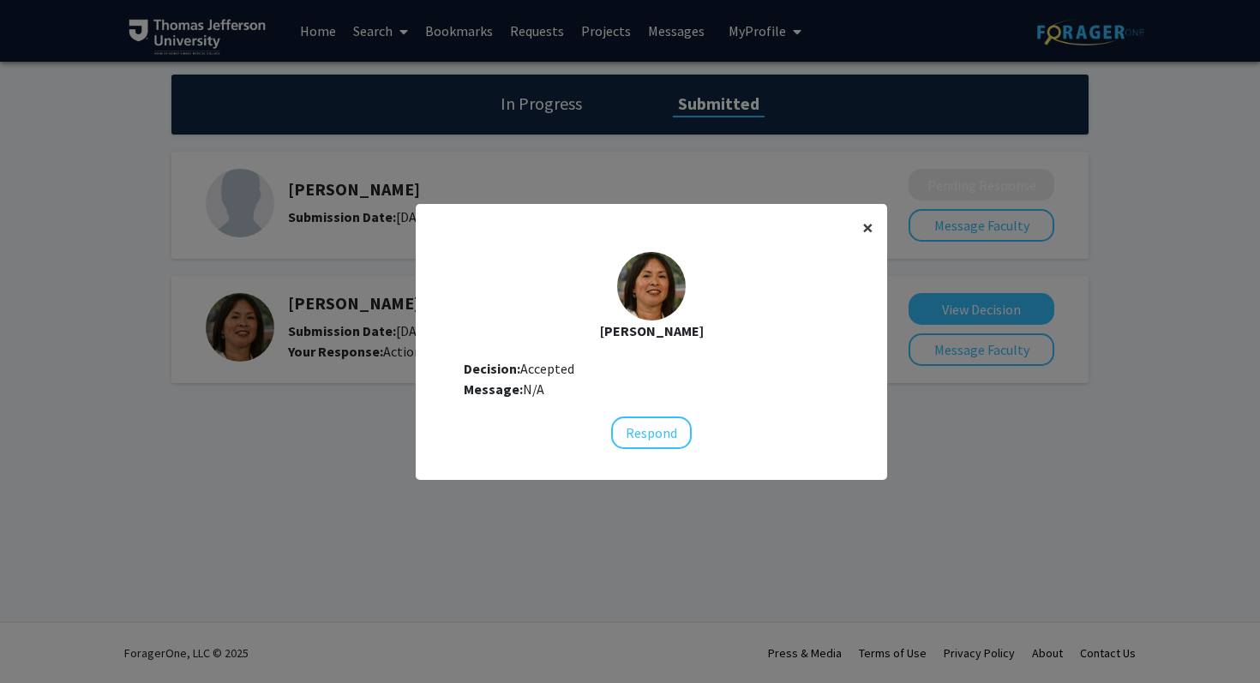
click at [866, 225] on span "×" at bounding box center [868, 227] width 11 height 27
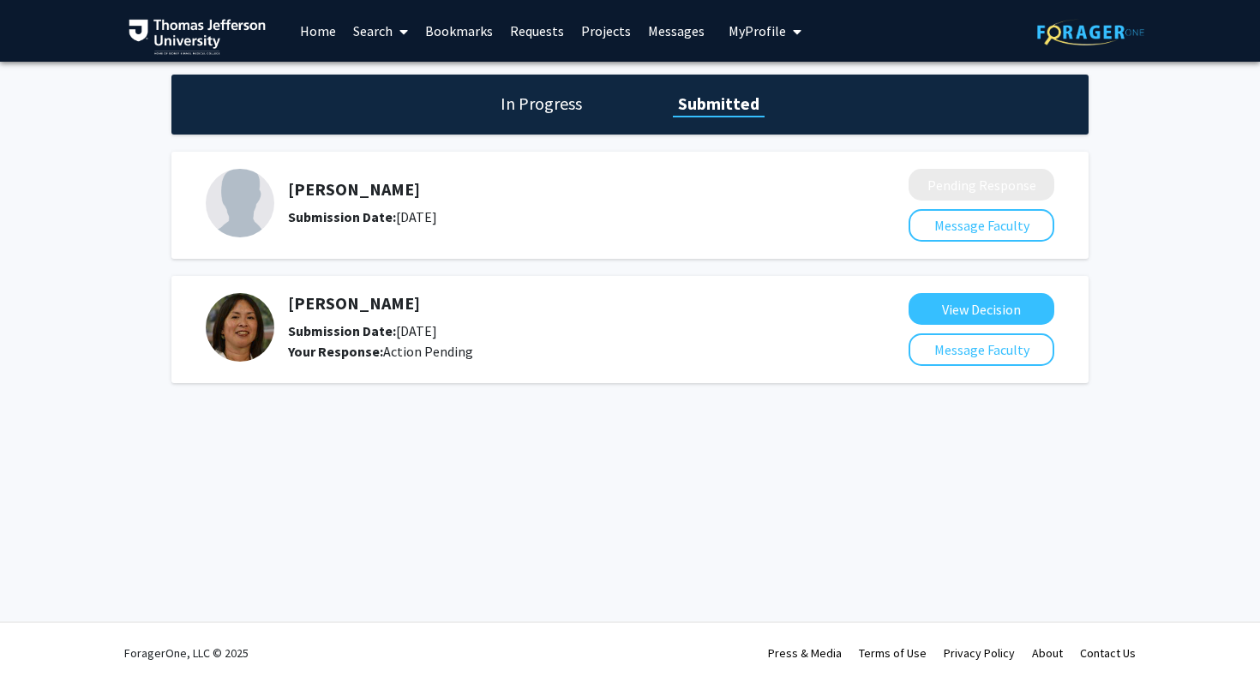
click at [515, 105] on h1 "In Progress" at bounding box center [542, 104] width 92 height 24
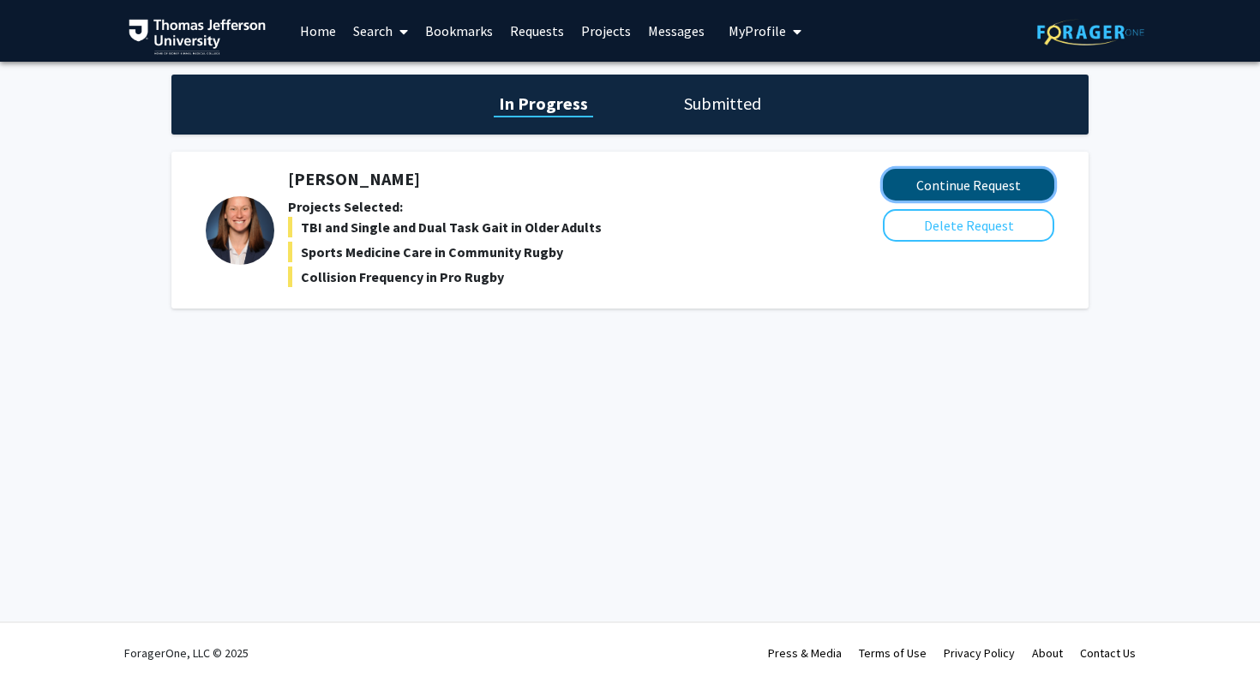
click at [907, 189] on button "Continue Request" at bounding box center [968, 185] width 171 height 32
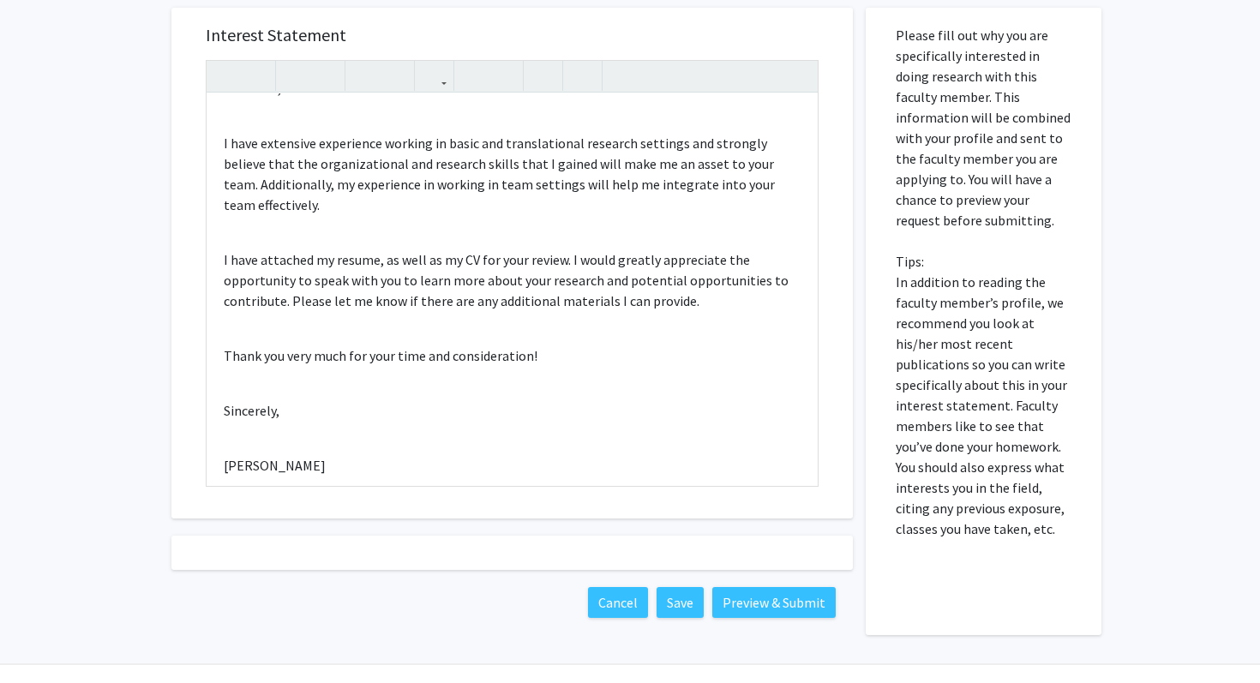
scroll to position [705, 0]
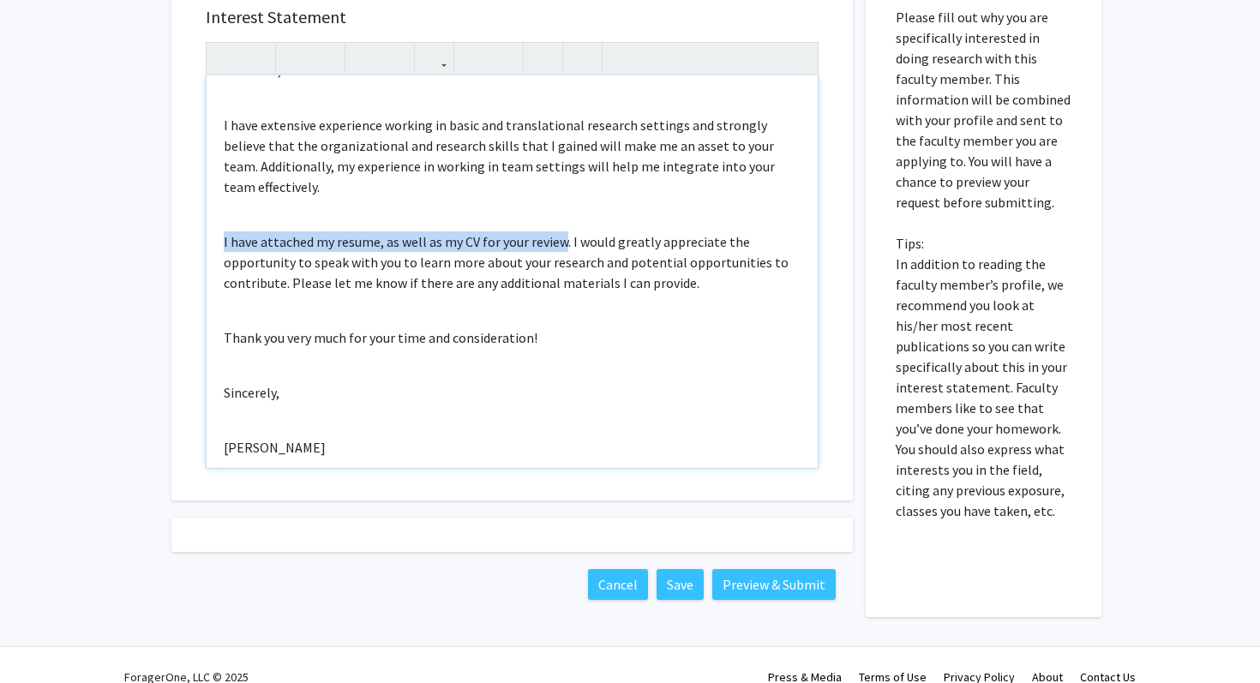
drag, startPoint x: 562, startPoint y: 215, endPoint x: 154, endPoint y: 214, distance: 407.3
click at [154, 214] on div "All Requests Request for [PERSON_NAME] Request for [PERSON_NAME] Departments: R…" at bounding box center [630, 6] width 1260 height 1299
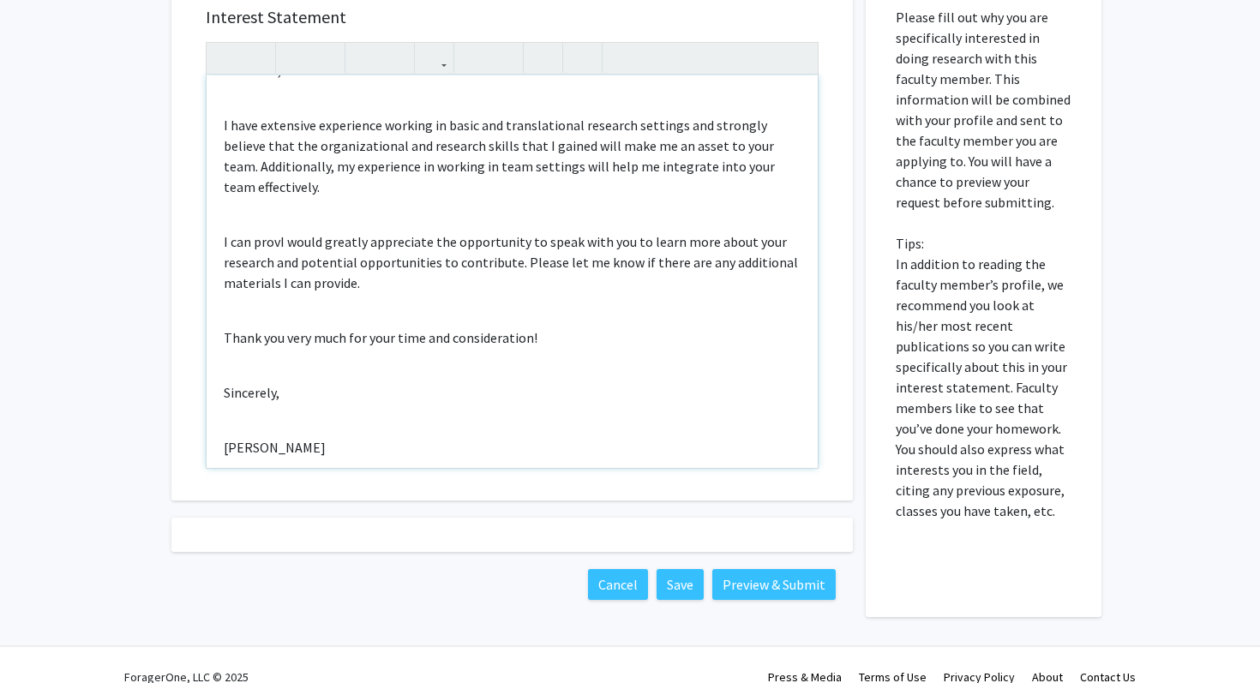
scroll to position [704, 0]
type textarea "<p>Hi [PERSON_NAME],</p><br><p>I am [PERSON_NAME], a first-year medical student…"
click at [745, 589] on button "Preview & Submit" at bounding box center [774, 585] width 123 height 31
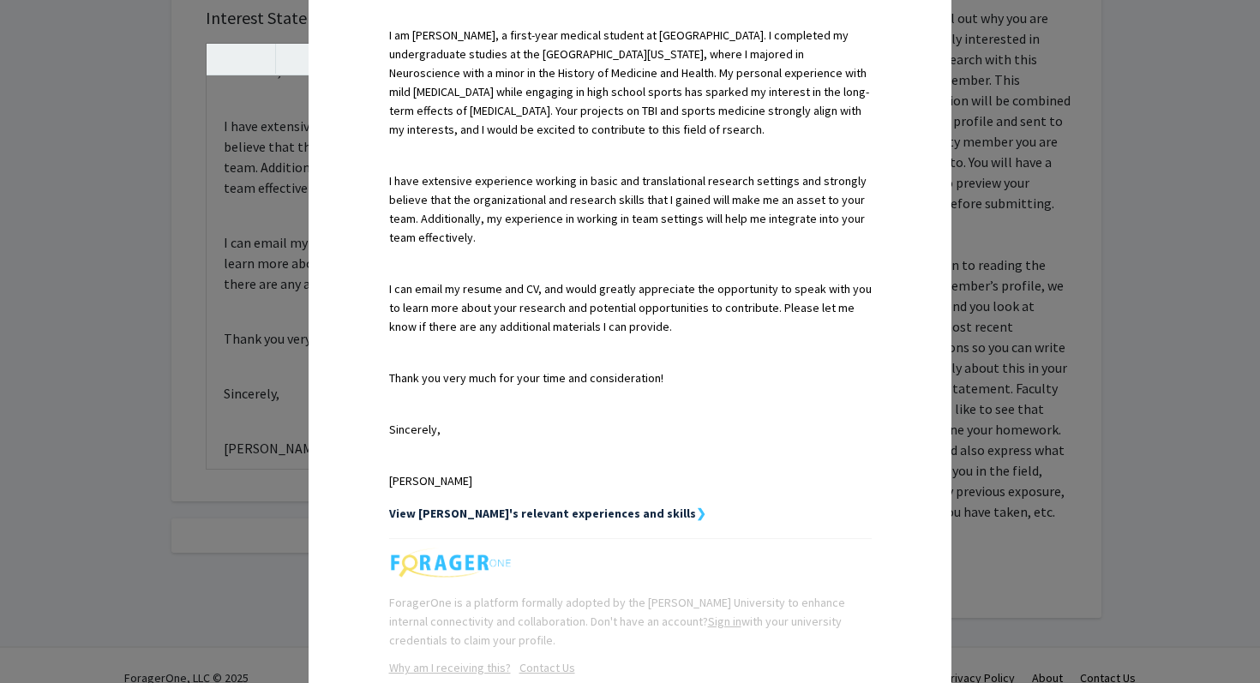
scroll to position [617, 0]
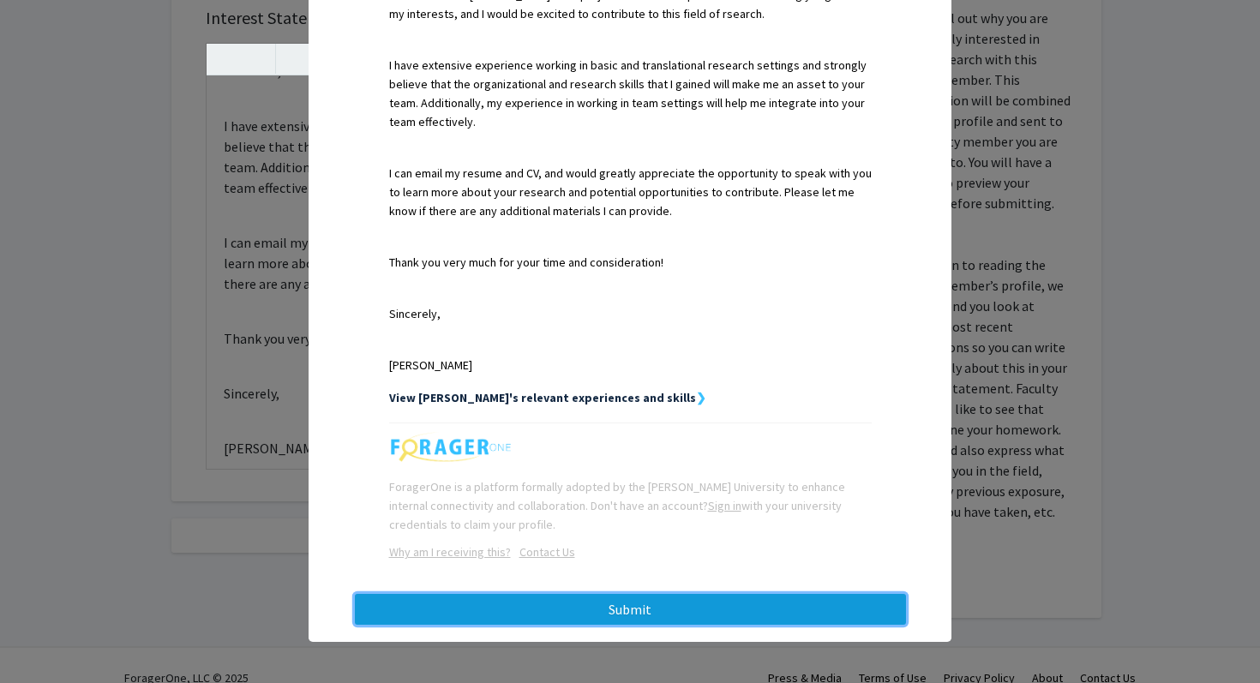
click at [572, 620] on button "Submit" at bounding box center [630, 609] width 551 height 31
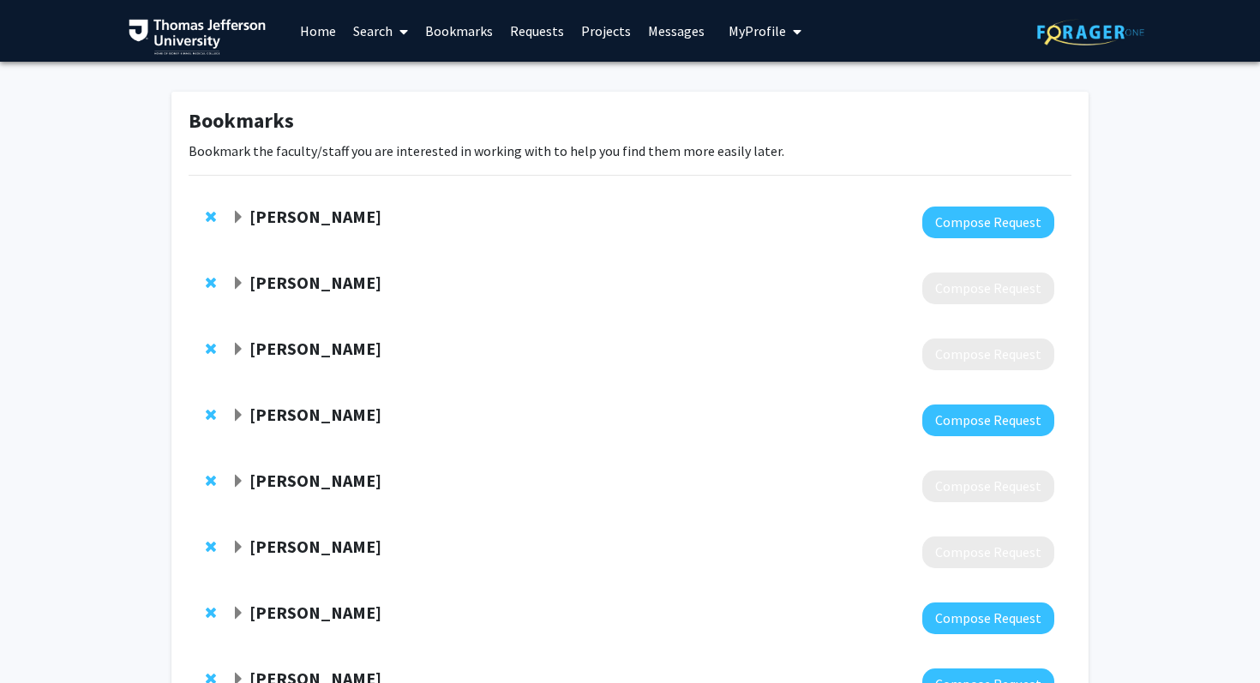
scroll to position [100, 0]
